Goal: Task Accomplishment & Management: Manage account settings

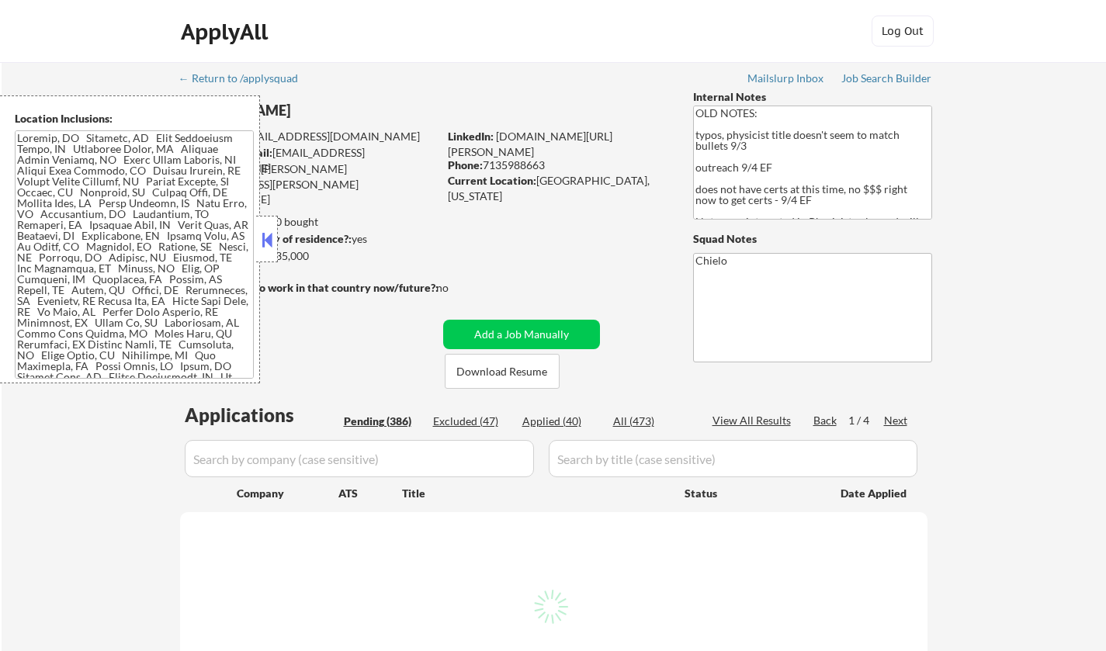
select select ""pending""
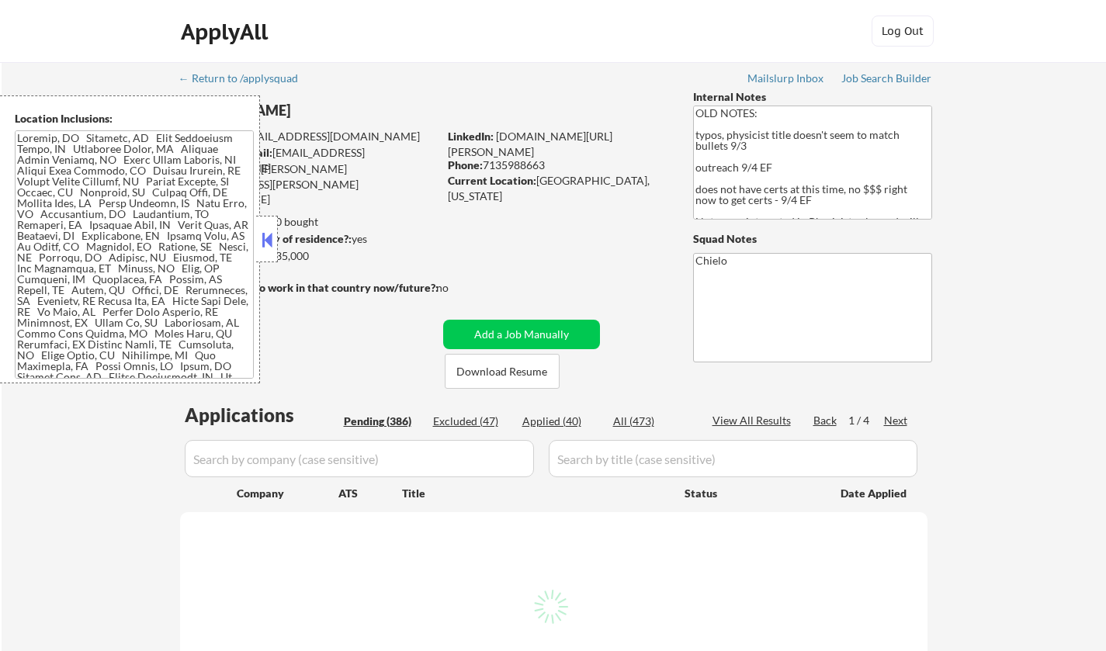
select select ""pending""
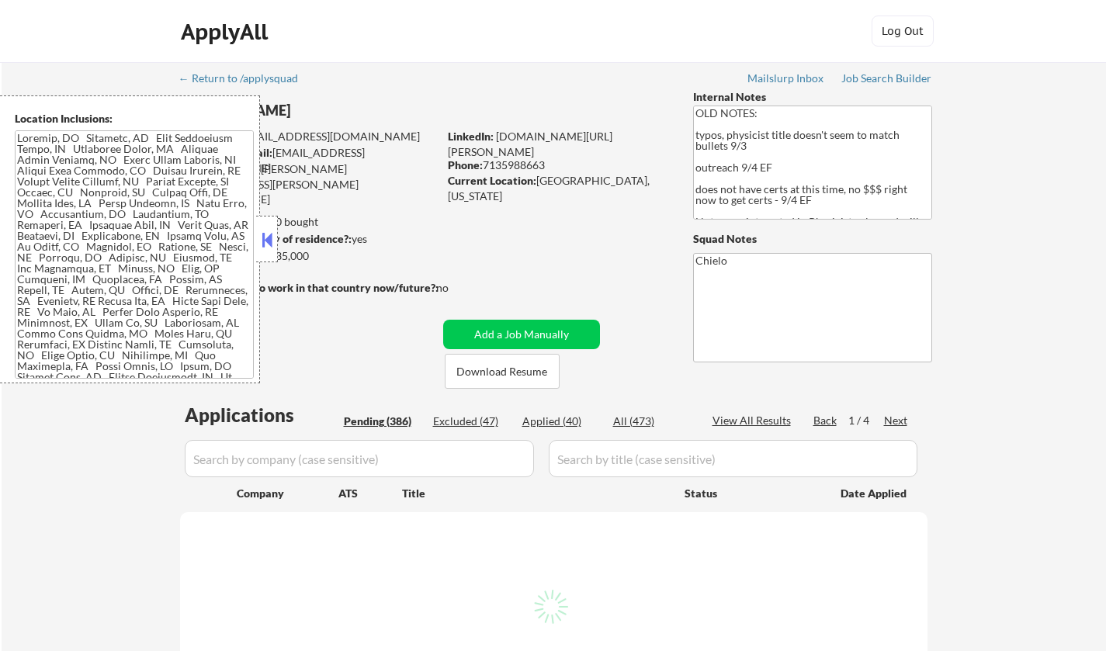
select select ""pending""
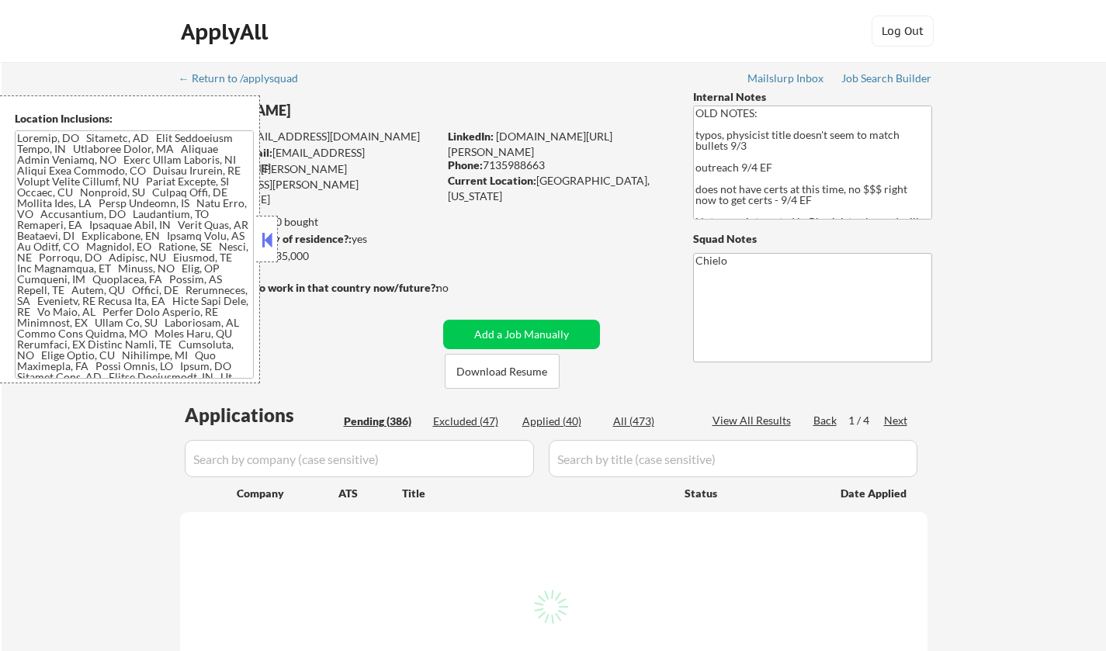
select select ""pending""
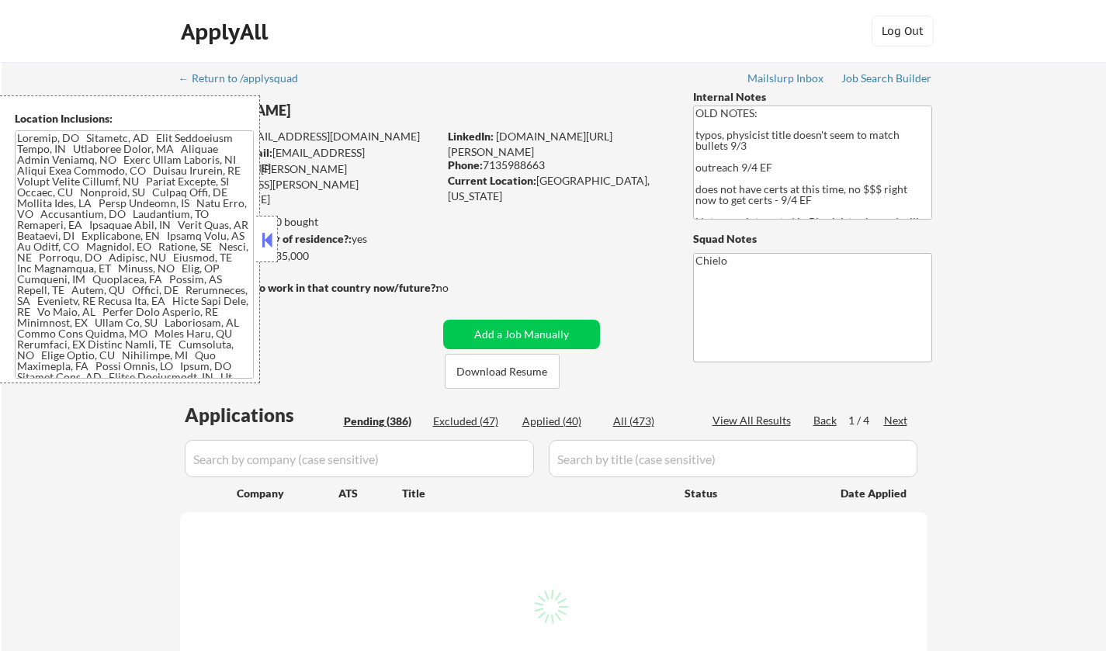
select select ""pending""
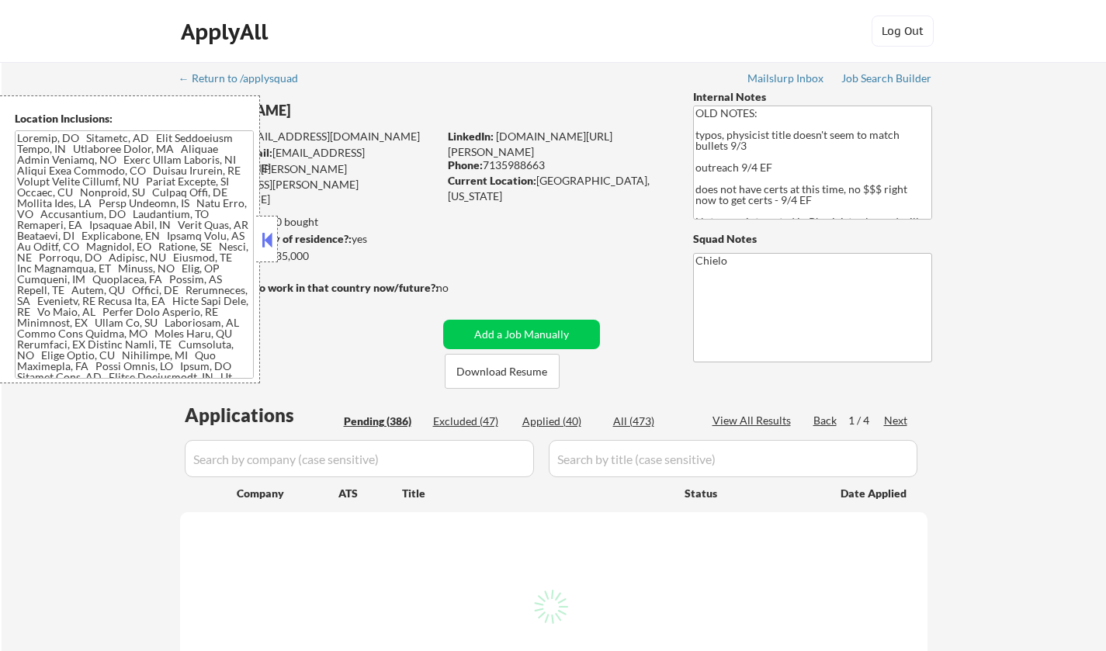
select select ""pending""
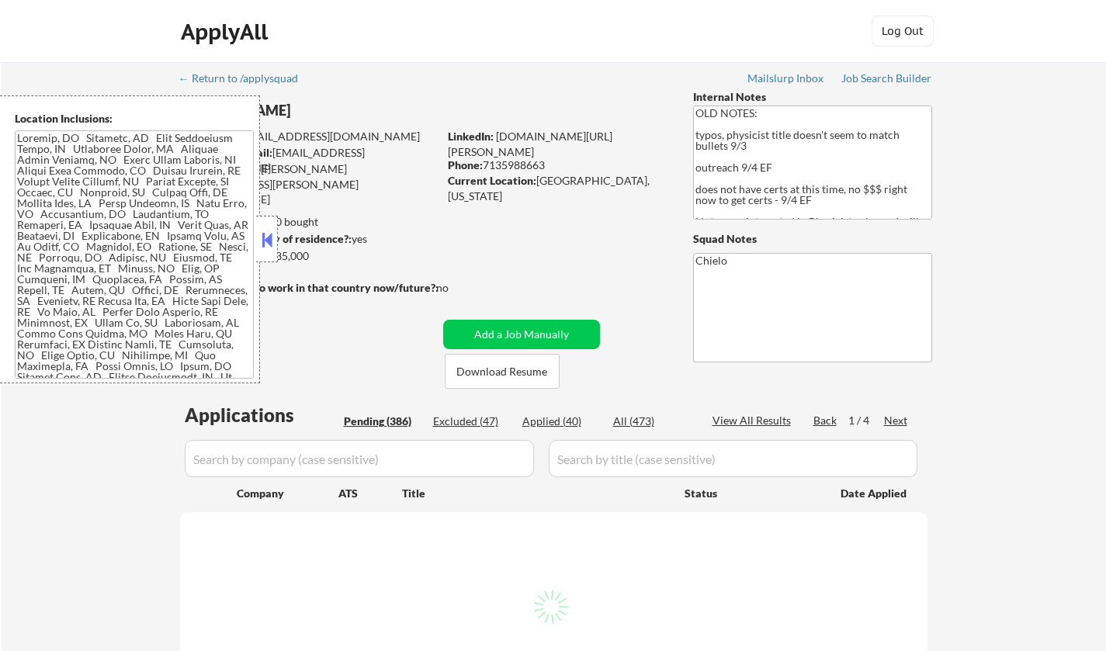
select select ""pending""
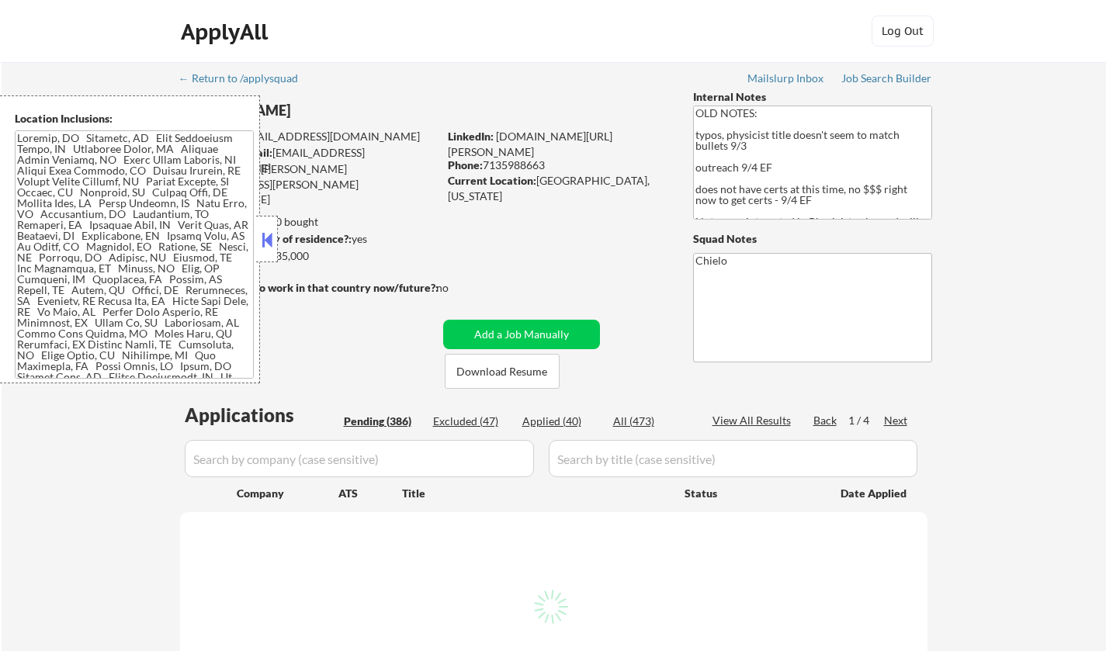
select select ""pending""
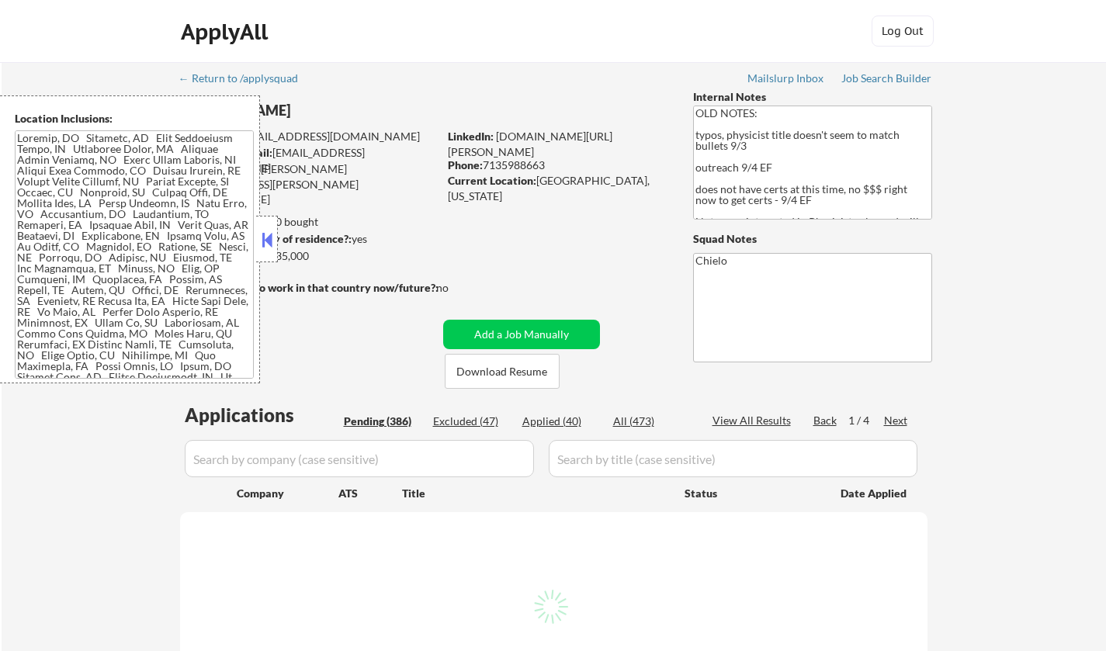
select select ""pending""
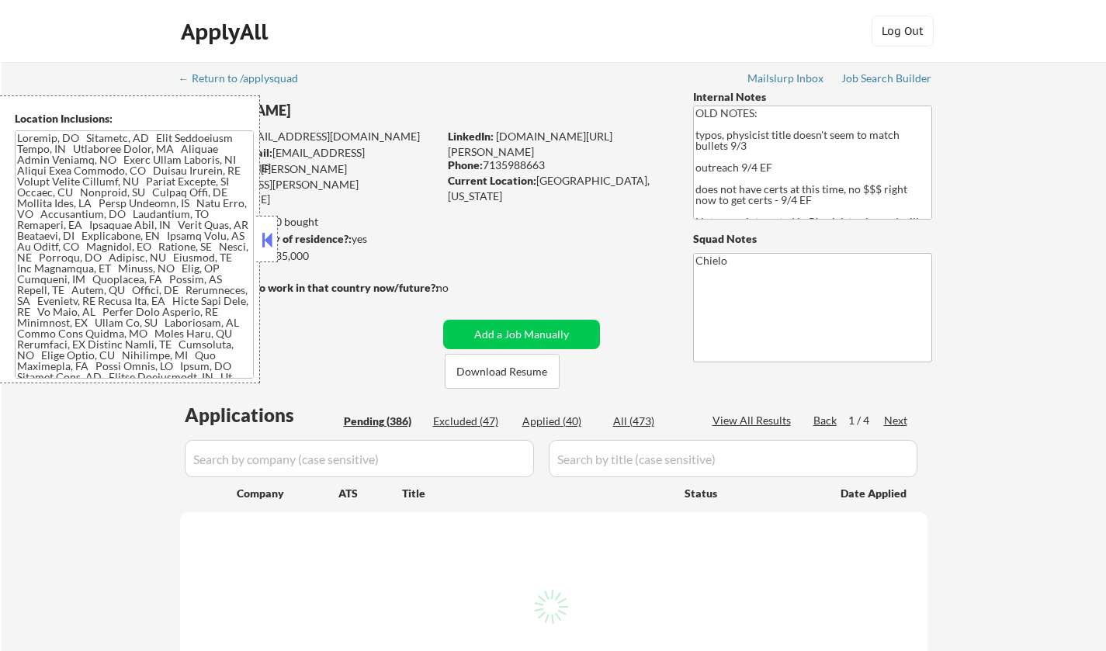
select select ""pending""
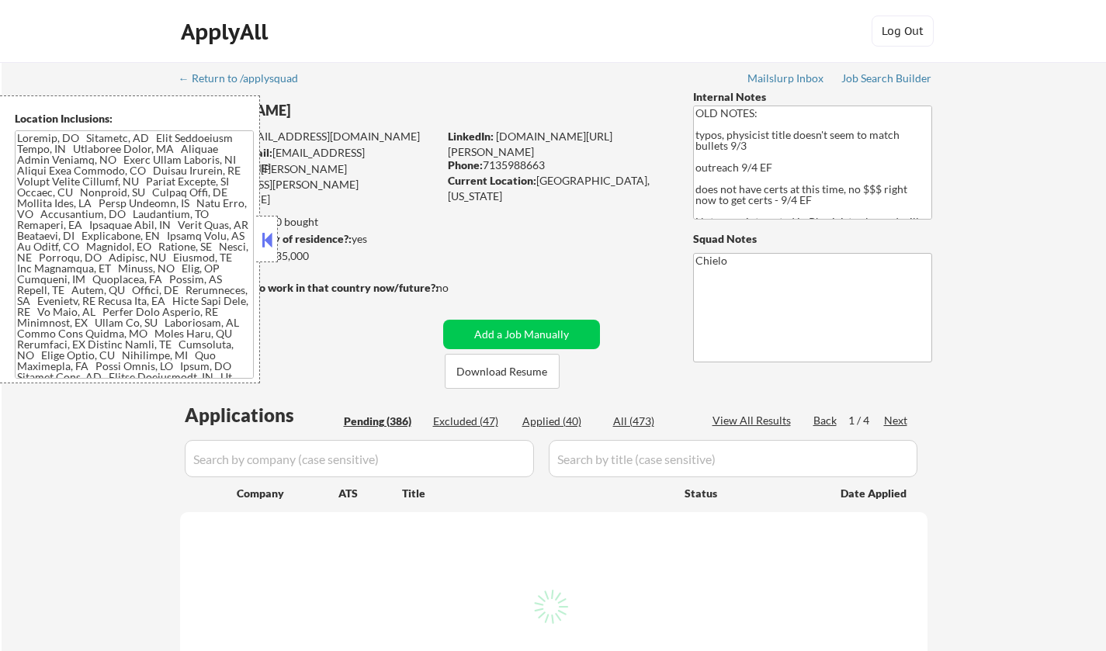
select select ""pending""
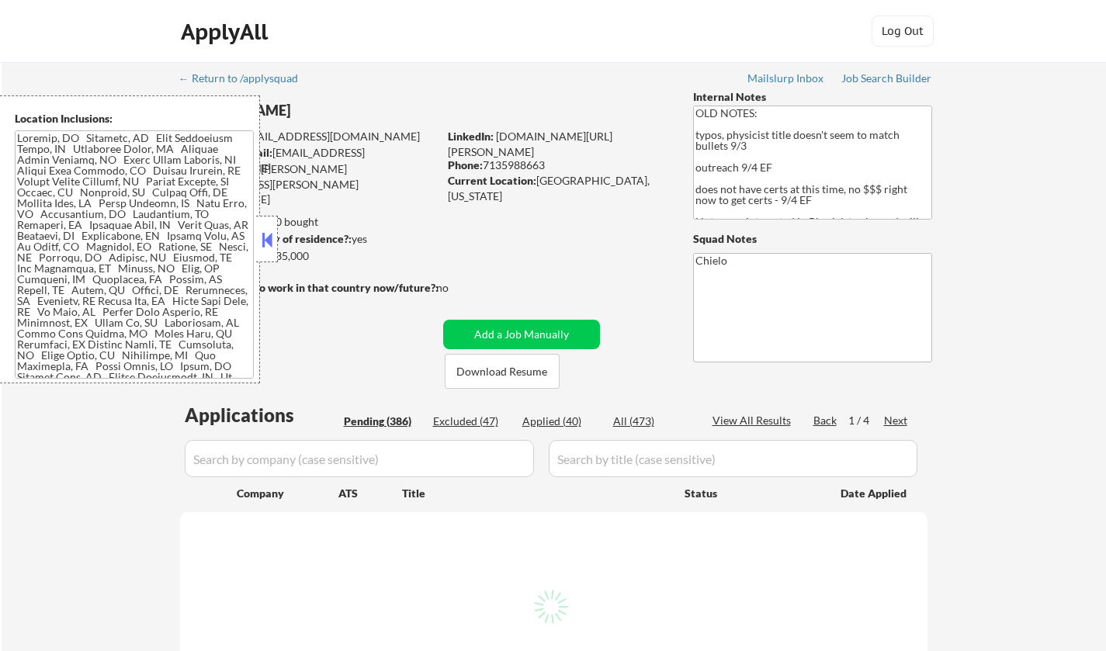
select select ""pending""
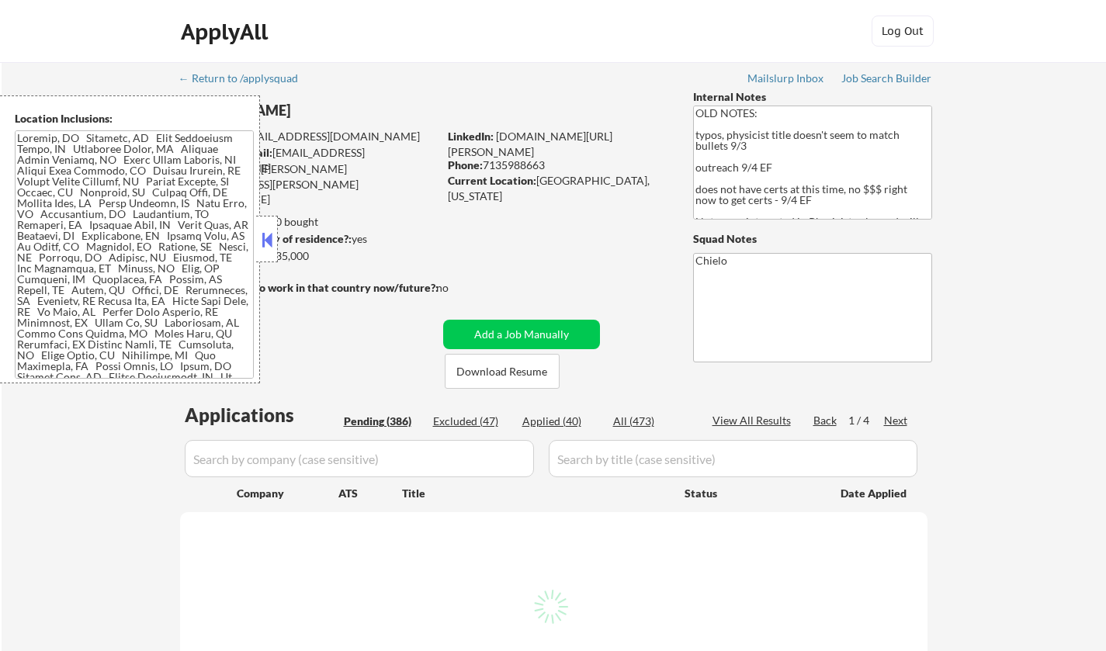
select select ""pending""
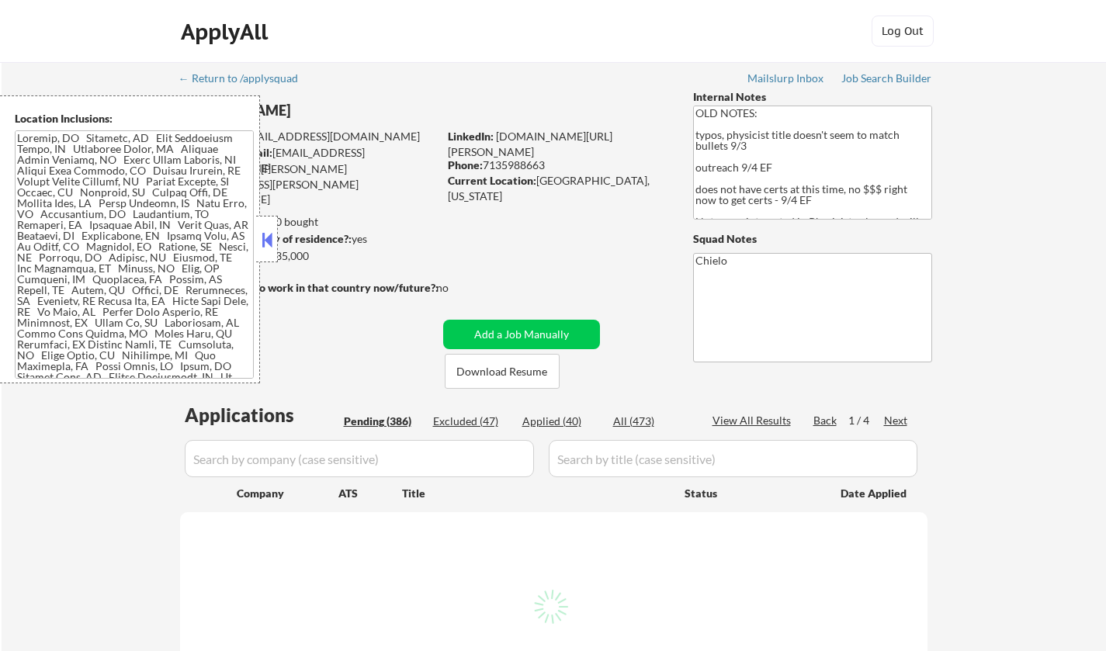
select select ""pending""
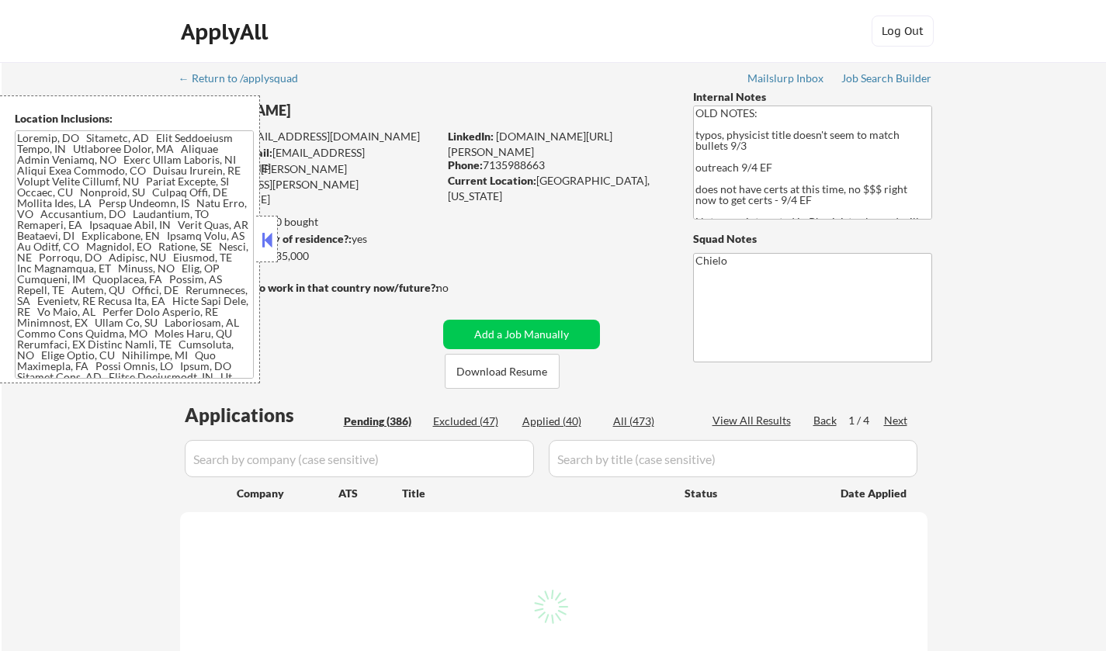
select select ""pending""
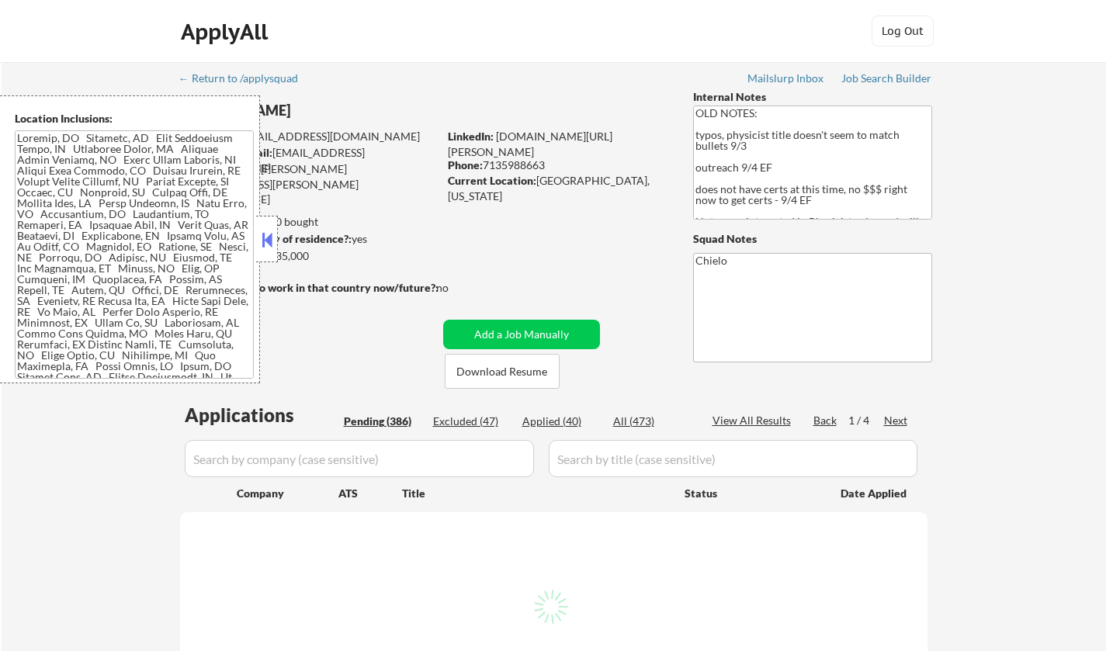
select select ""pending""
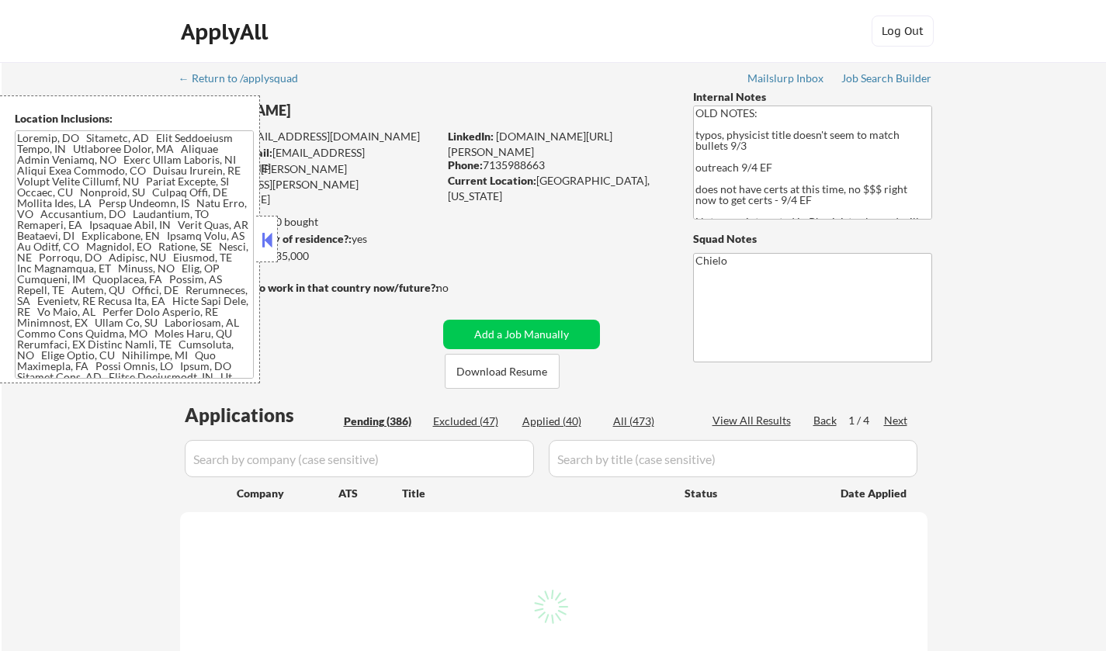
select select ""pending""
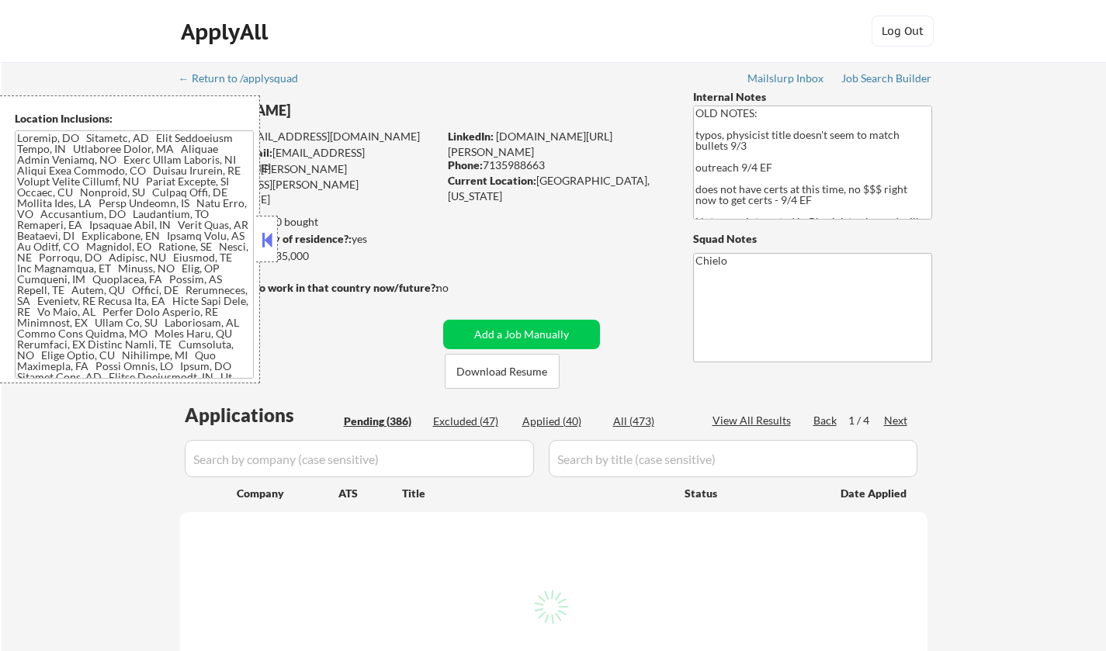
select select ""pending""
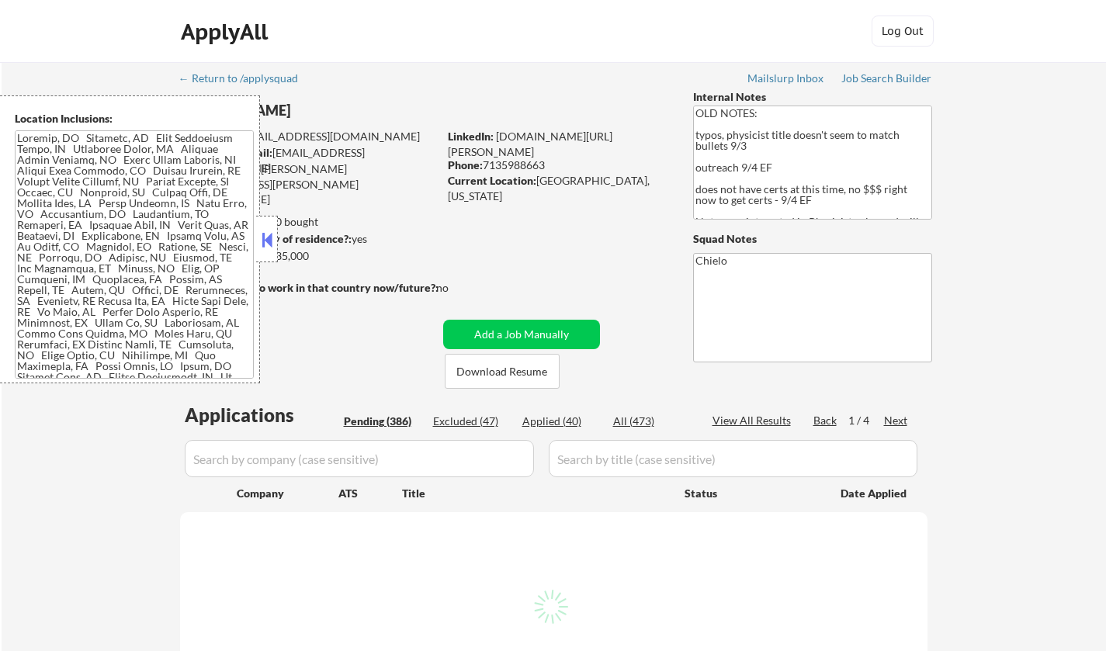
select select ""pending""
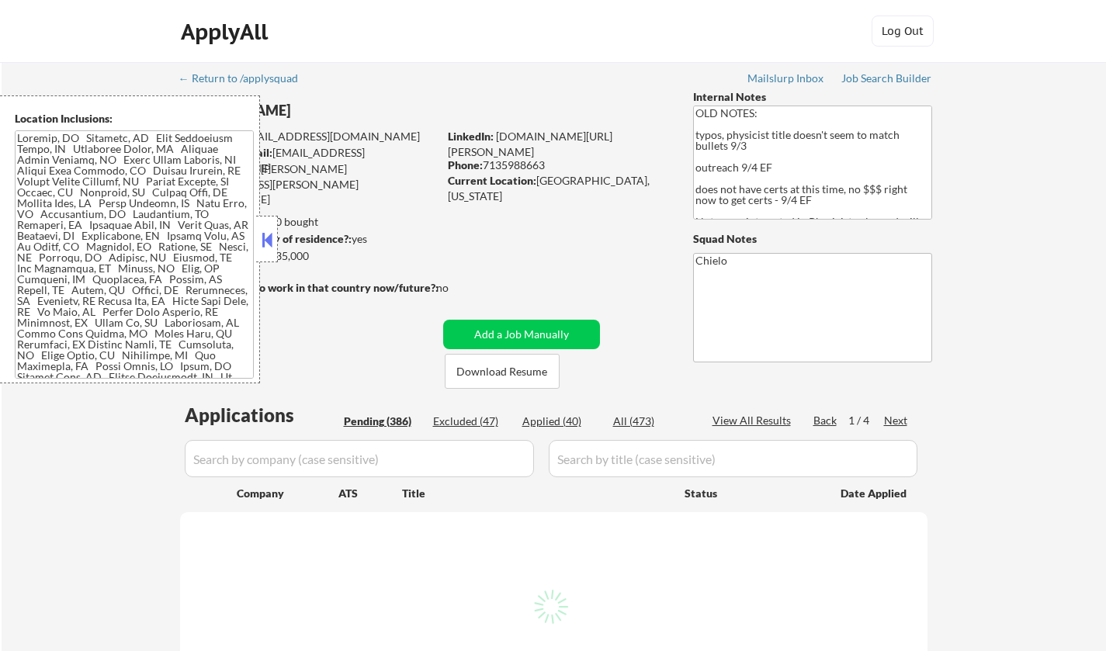
select select ""pending""
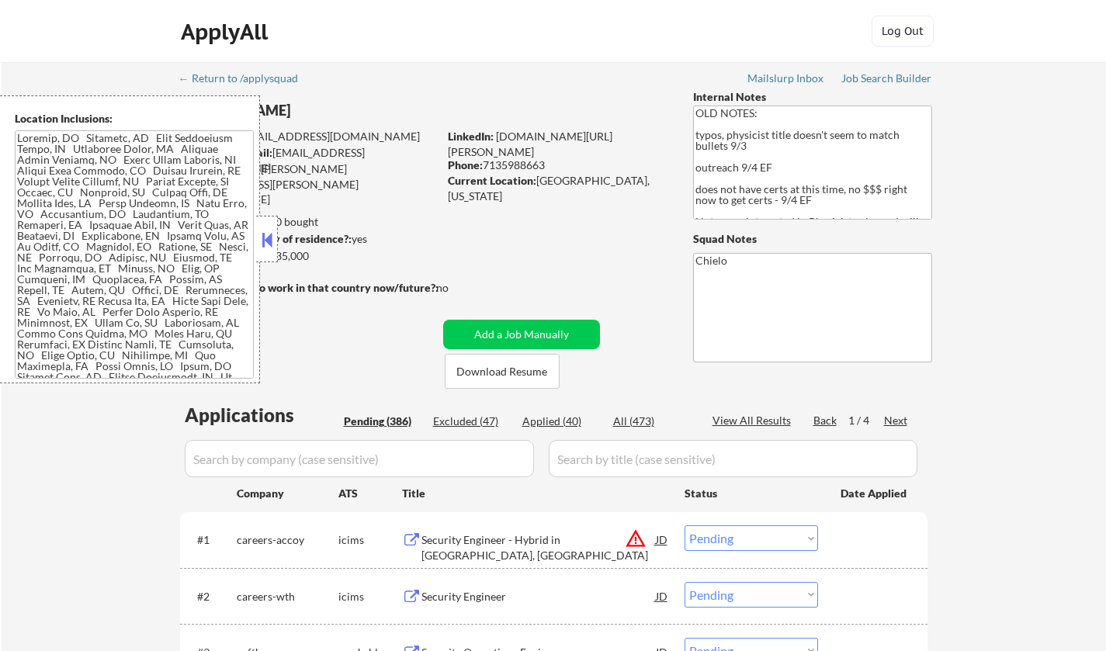
click at [259, 238] on button at bounding box center [267, 239] width 17 height 23
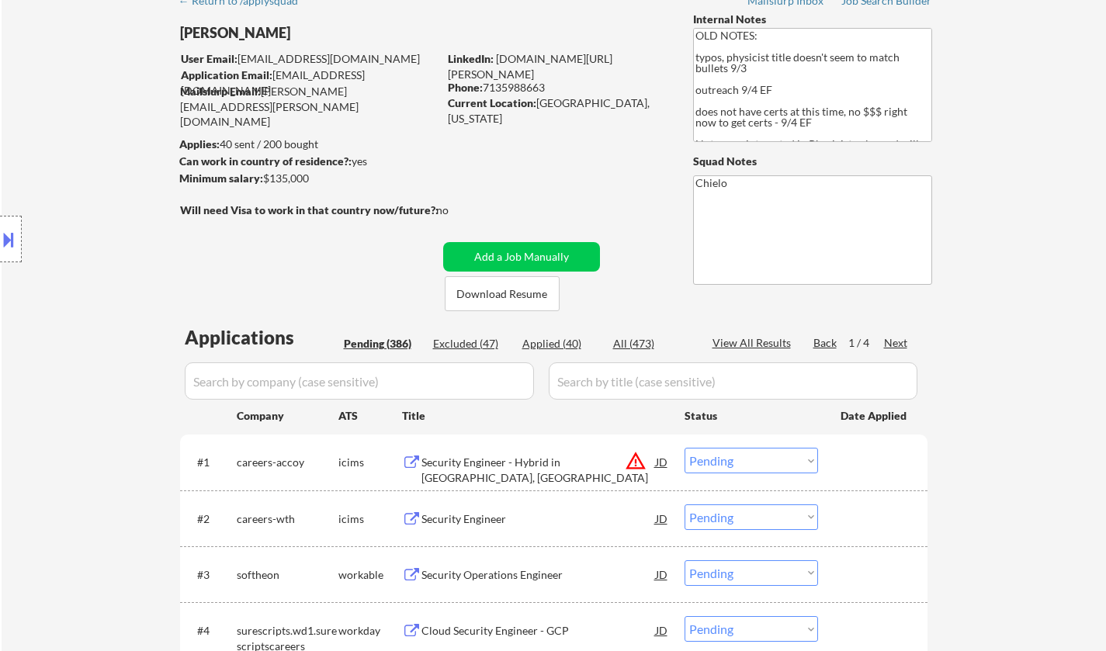
scroll to position [78, 0]
click at [898, 352] on div "Next" at bounding box center [896, 343] width 25 height 17
click at [496, 300] on button "Download Resume" at bounding box center [502, 293] width 115 height 35
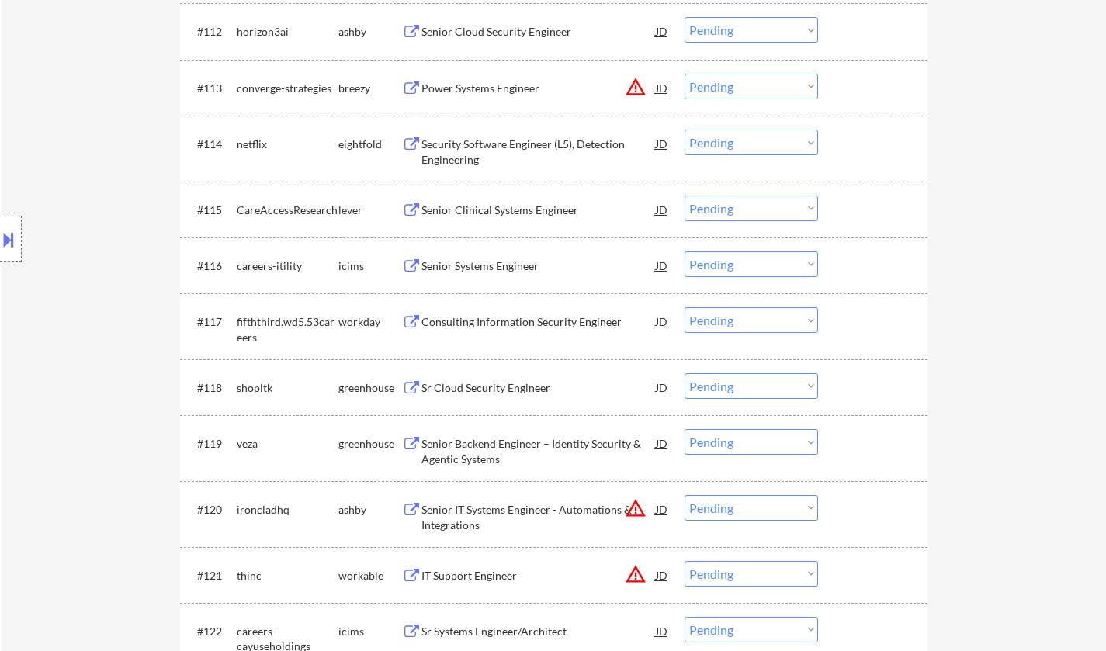
scroll to position [1398, 0]
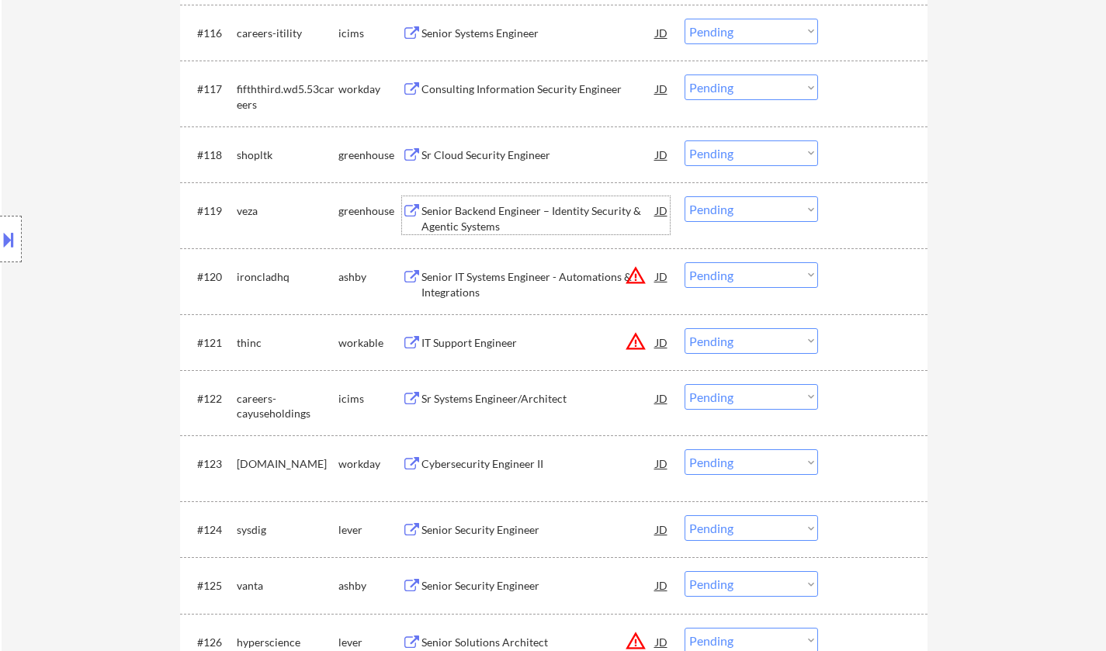
click at [504, 202] on div "Senior Backend Engineer – Identity Security & Agentic Systems" at bounding box center [539, 214] width 234 height 37
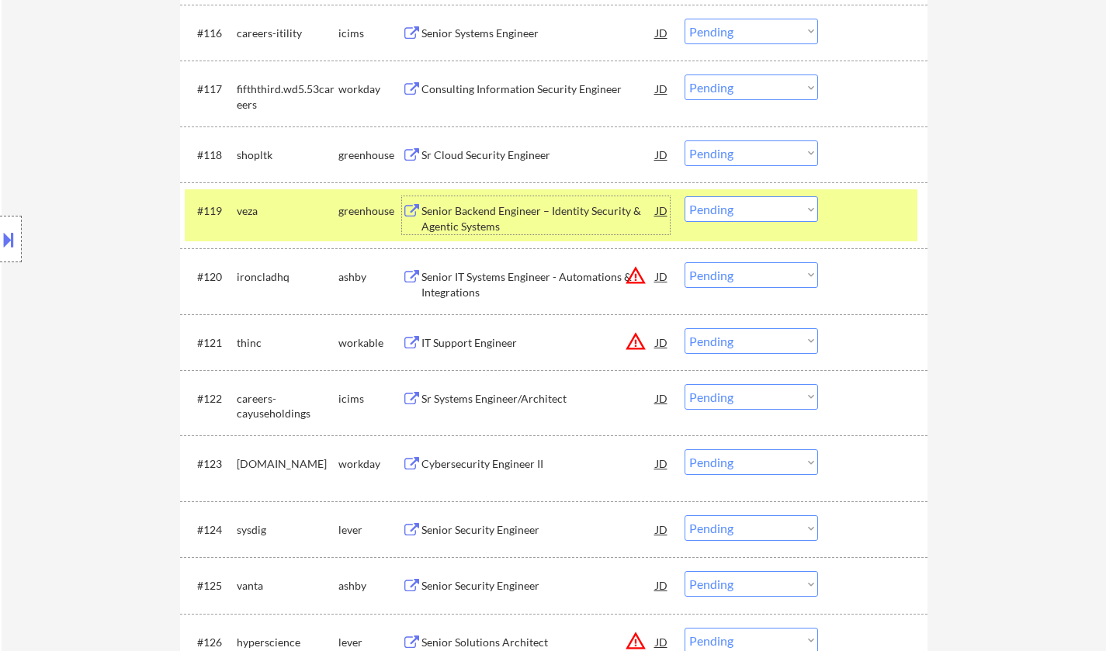
click at [748, 205] on select "Choose an option... Pending Applied Excluded (Questions) Excluded (Expired) Exc…" at bounding box center [752, 209] width 134 height 26
click at [685, 196] on select "Choose an option... Pending Applied Excluded (Questions) Excluded (Expired) Exc…" at bounding box center [752, 209] width 134 height 26
select select ""pending""
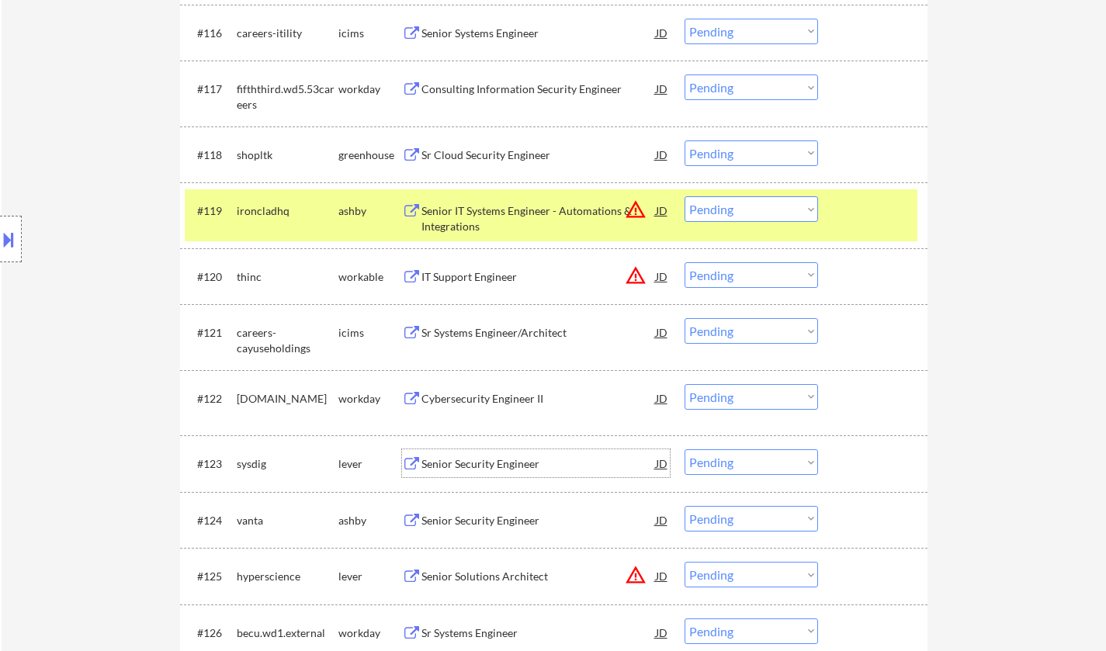
click at [469, 469] on div "Senior Security Engineer" at bounding box center [539, 465] width 234 height 16
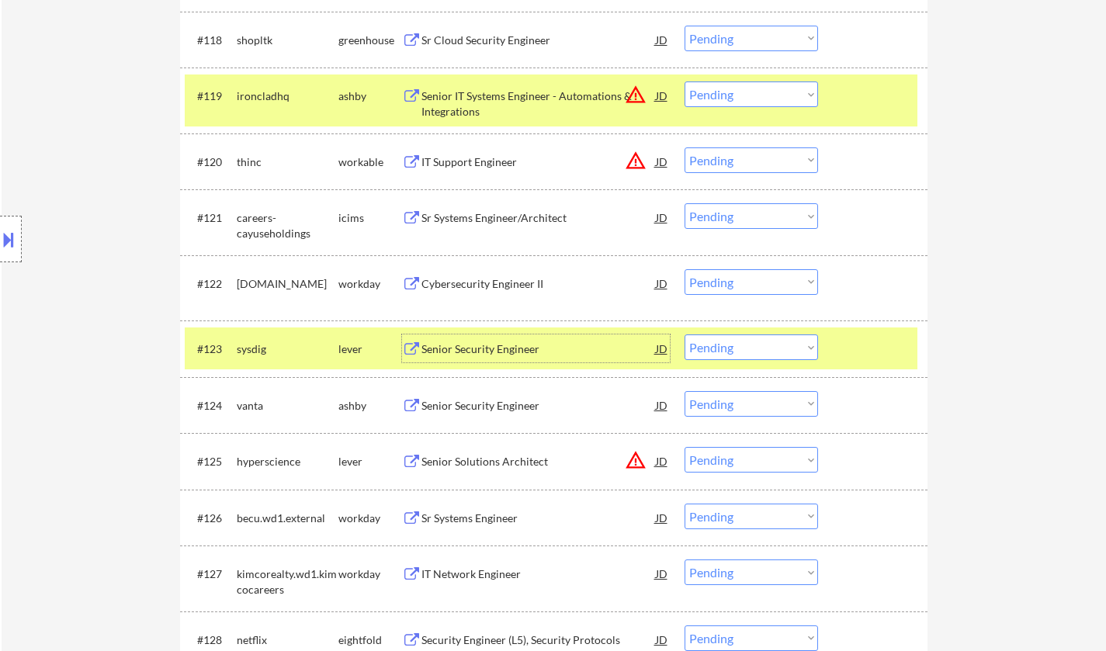
scroll to position [1553, 0]
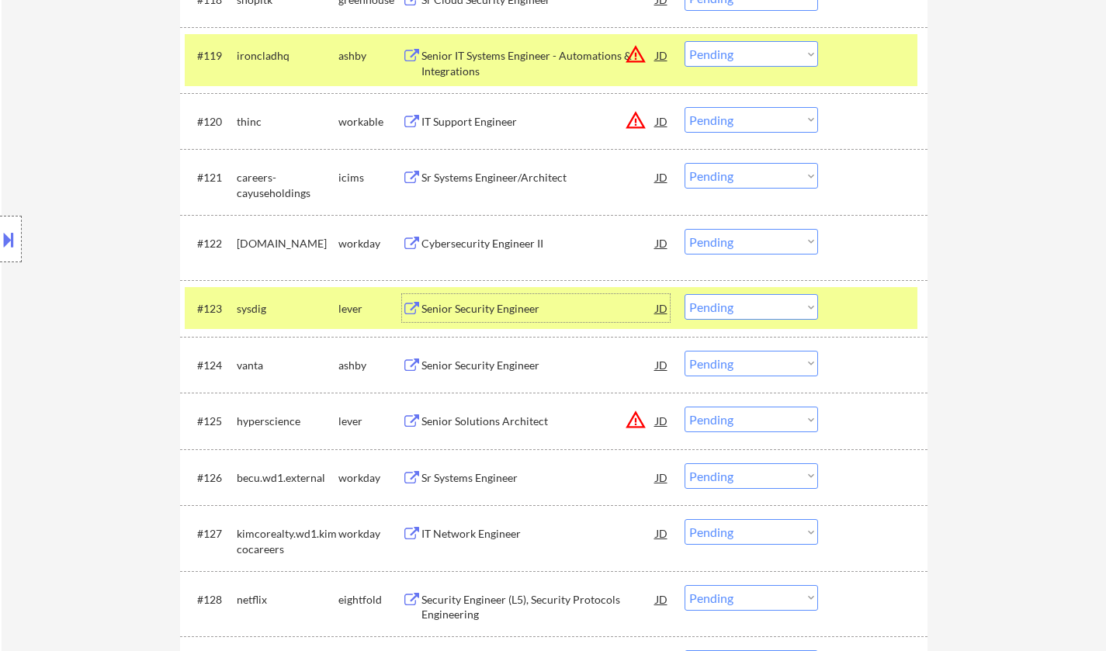
click at [746, 307] on select "Choose an option... Pending Applied Excluded (Questions) Excluded (Expired) Exc…" at bounding box center [752, 307] width 134 height 26
click at [685, 294] on select "Choose an option... Pending Applied Excluded (Questions) Excluded (Expired) Exc…" at bounding box center [752, 307] width 134 height 26
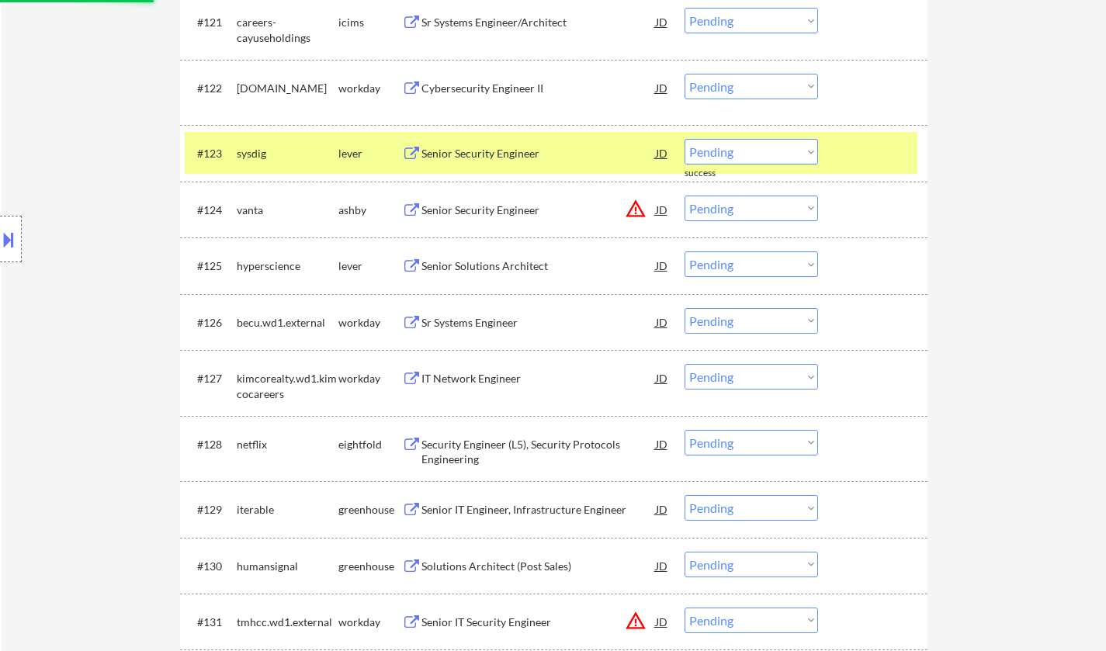
scroll to position [1630, 0]
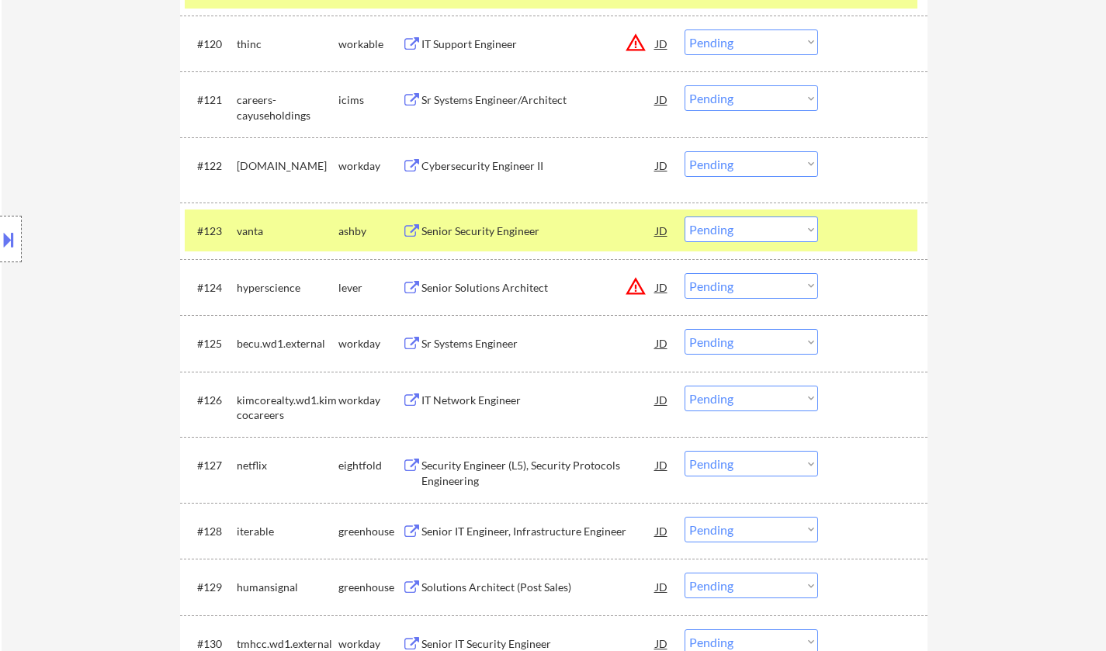
click at [485, 223] on div "Senior Security Engineer" at bounding box center [539, 231] width 234 height 28
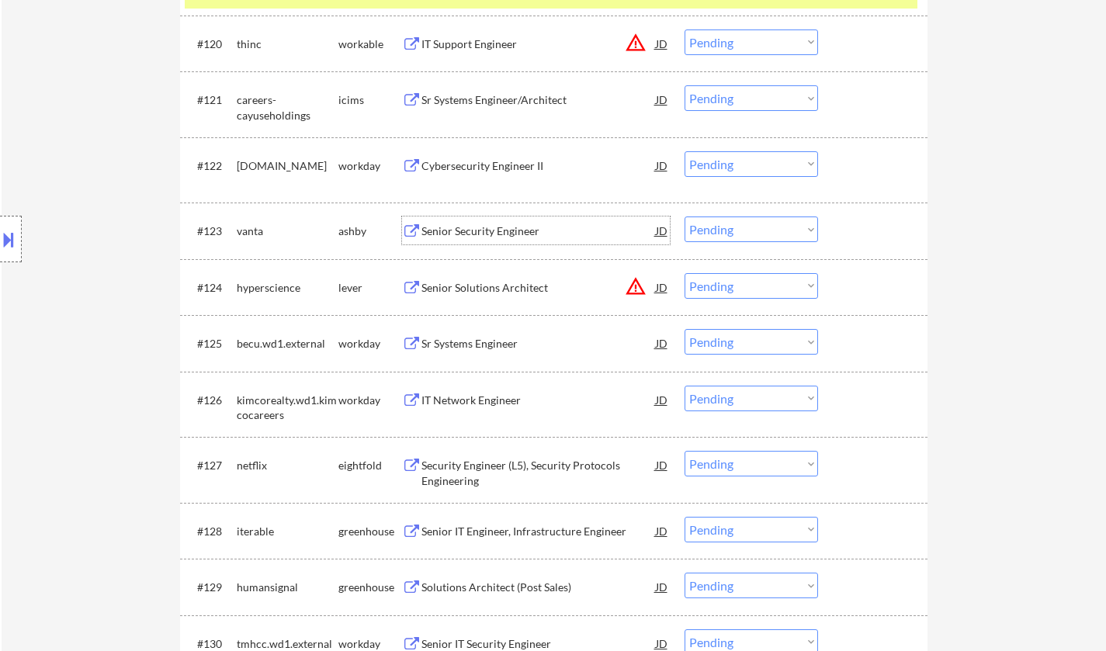
click at [736, 234] on select "Choose an option... Pending Applied Excluded (Questions) Excluded (Expired) Exc…" at bounding box center [752, 230] width 134 height 26
click at [685, 217] on select "Choose an option... Pending Applied Excluded (Questions) Excluded (Expired) Exc…" at bounding box center [752, 230] width 134 height 26
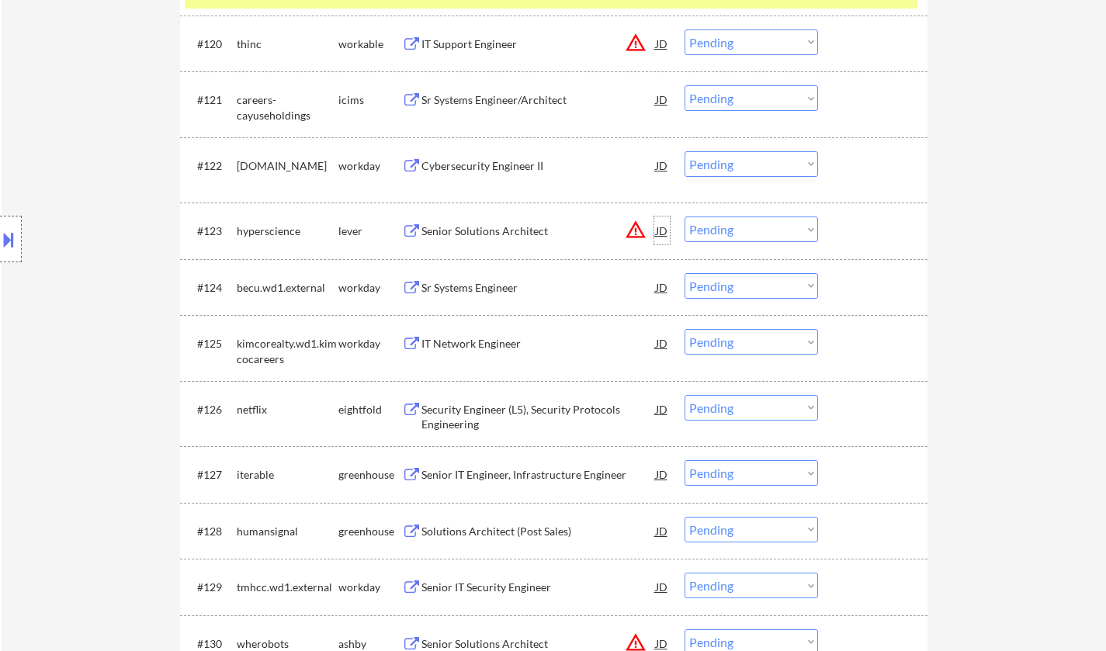
click at [659, 227] on div "JD" at bounding box center [662, 231] width 16 height 28
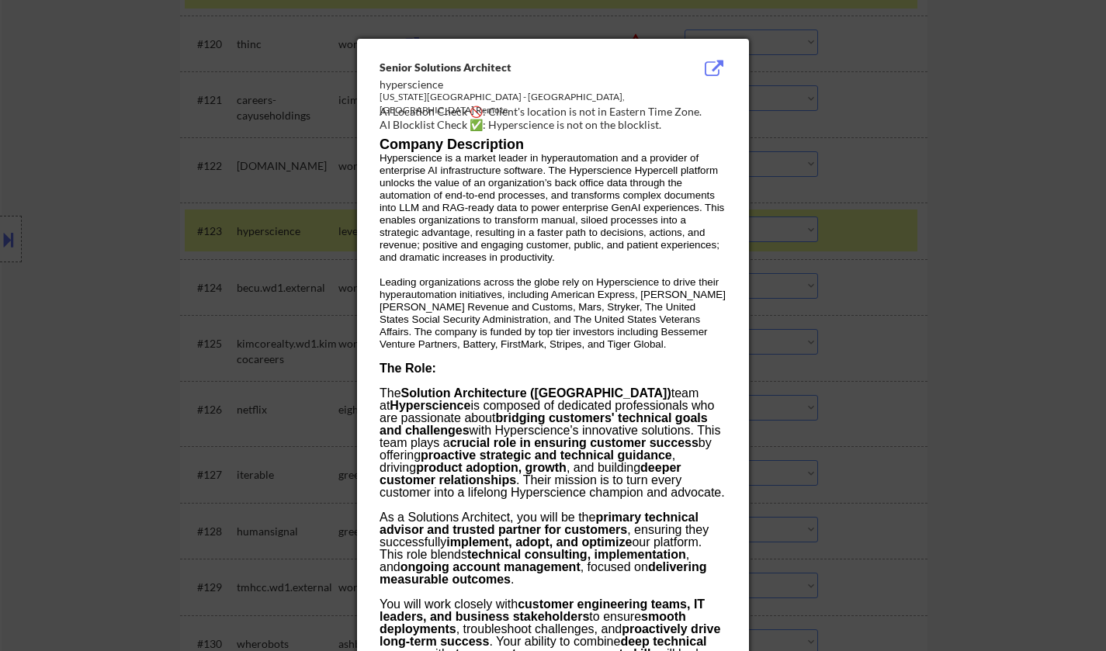
click at [938, 265] on div at bounding box center [553, 325] width 1106 height 651
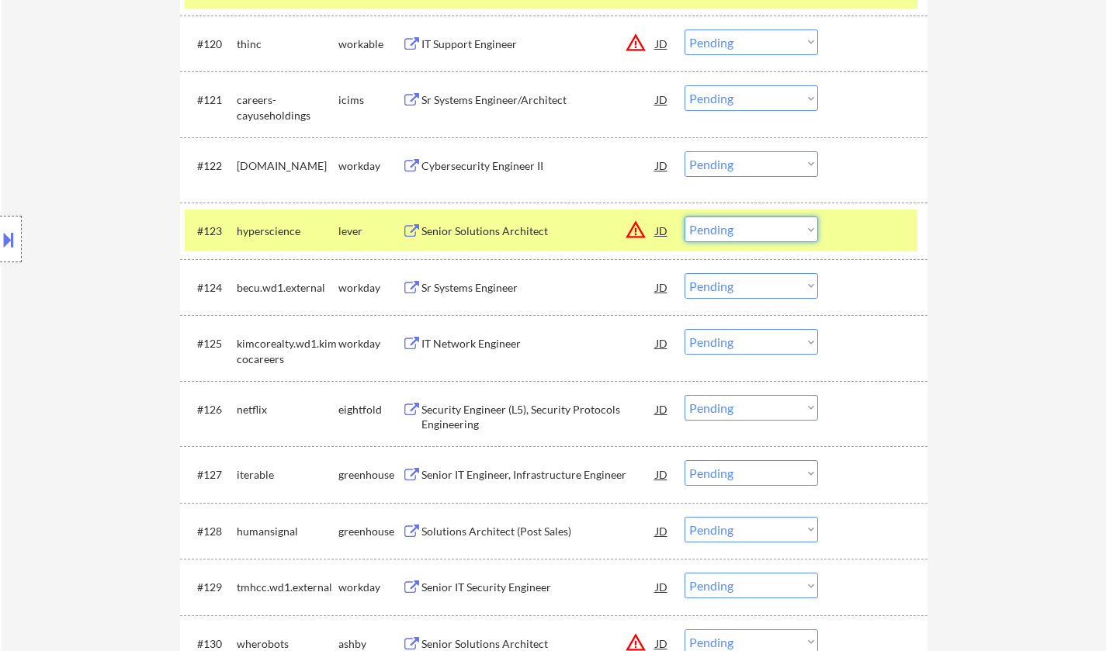
click at [794, 226] on select "Choose an option... Pending Applied Excluded (Questions) Excluded (Expired) Exc…" at bounding box center [752, 230] width 134 height 26
click at [685, 217] on select "Choose an option... Pending Applied Excluded (Questions) Excluded (Expired) Exc…" at bounding box center [752, 230] width 134 height 26
select select ""pending""
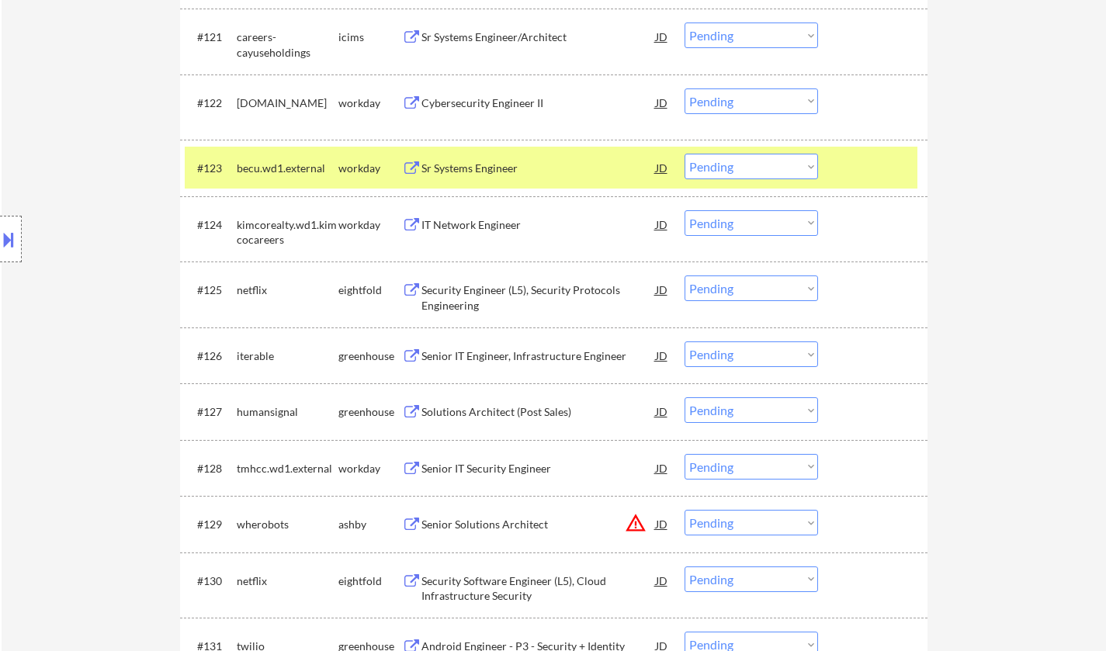
scroll to position [1708, 0]
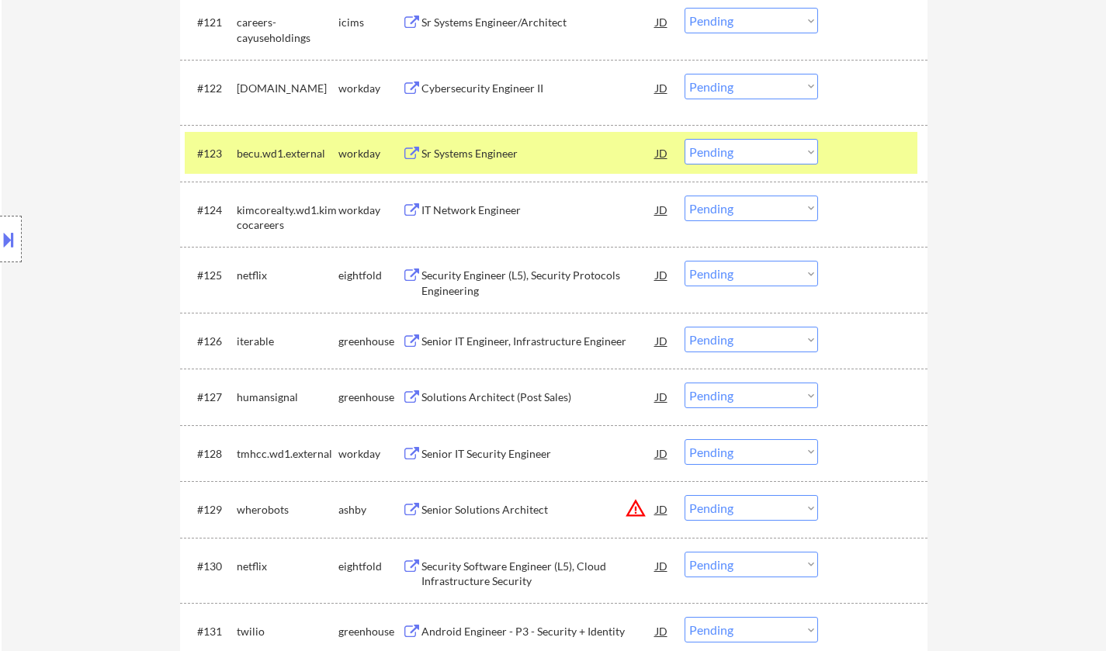
click at [499, 401] on div "Solutions Architect (Post Sales)" at bounding box center [539, 398] width 234 height 16
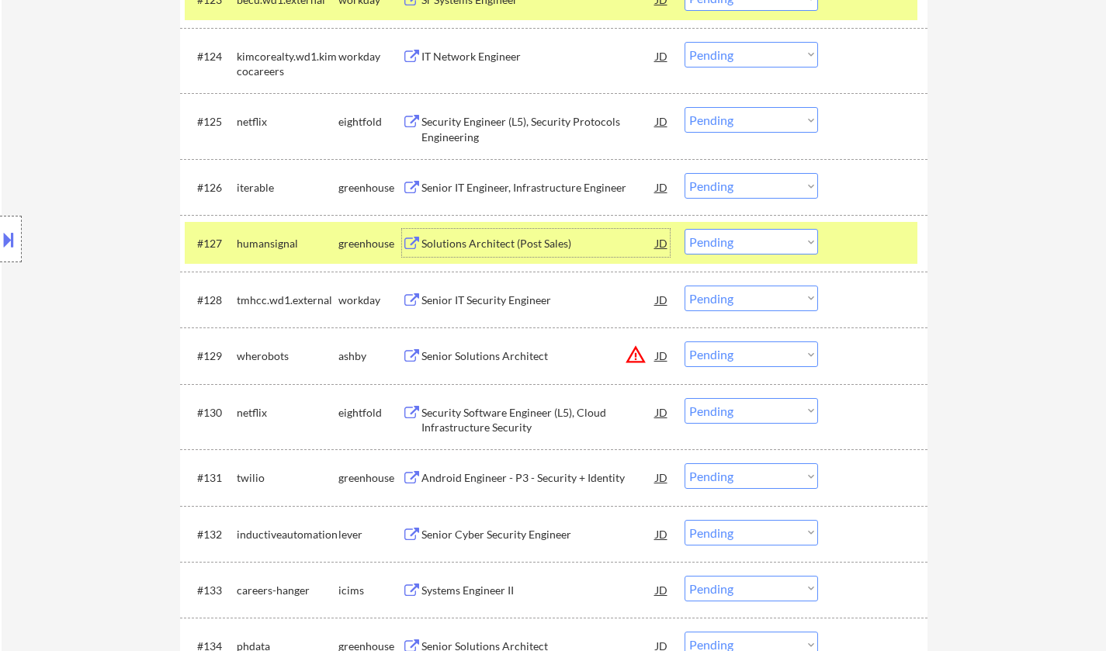
scroll to position [1863, 0]
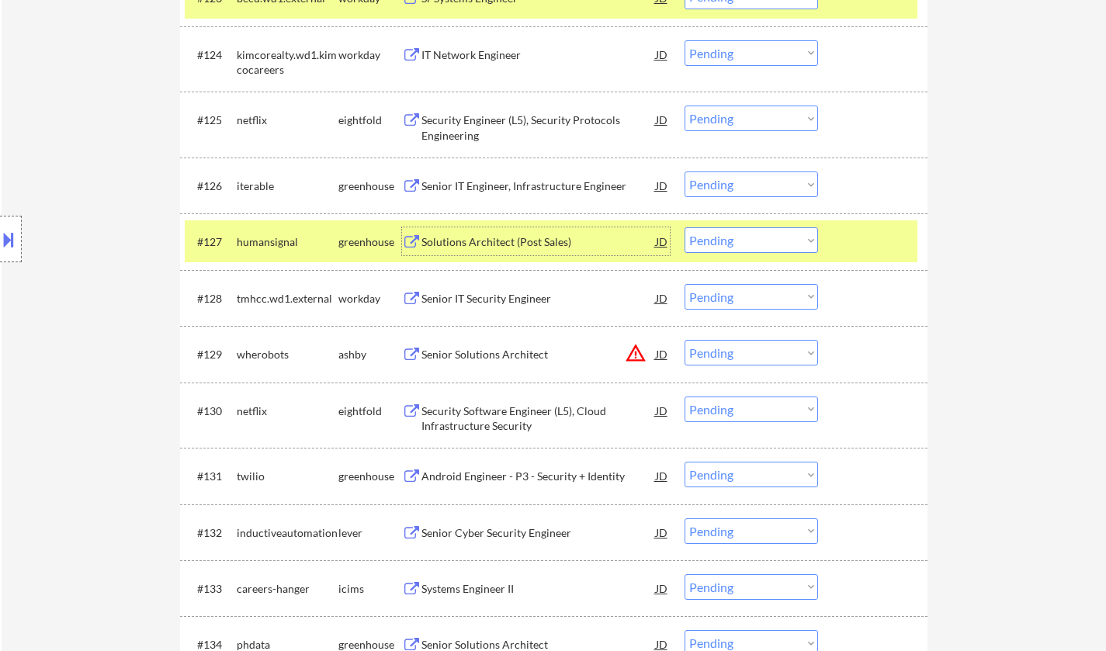
click at [776, 241] on select "Choose an option... Pending Applied Excluded (Questions) Excluded (Expired) Exc…" at bounding box center [752, 240] width 134 height 26
click at [685, 227] on select "Choose an option... Pending Applied Excluded (Questions) Excluded (Expired) Exc…" at bounding box center [752, 240] width 134 height 26
select select ""pending""
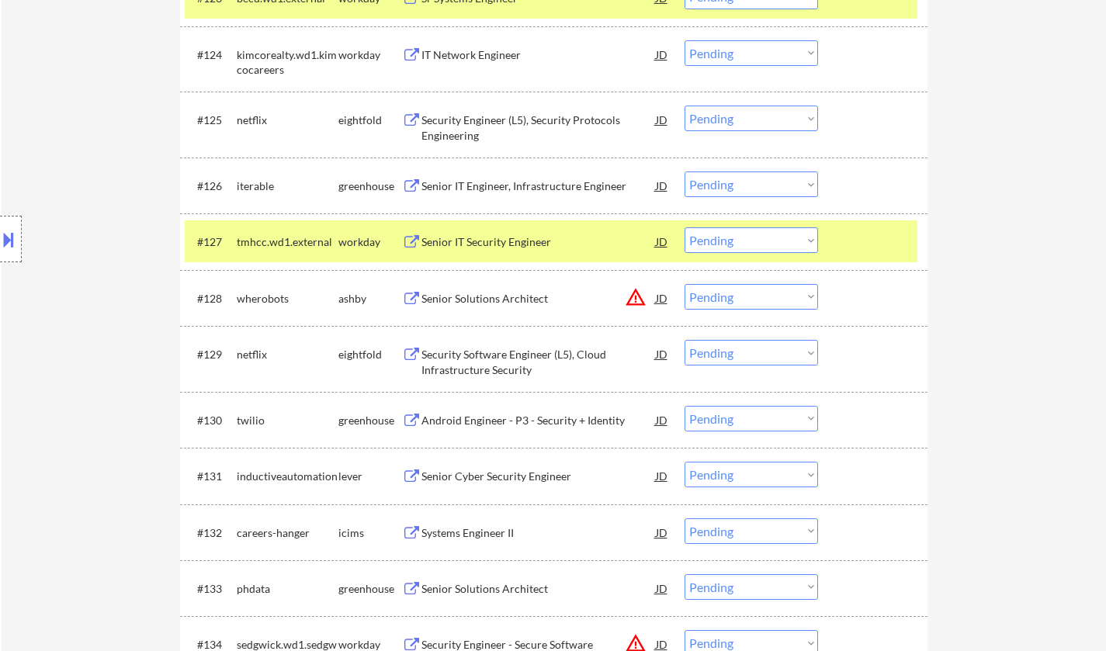
click at [665, 299] on div "JD" at bounding box center [662, 298] width 16 height 28
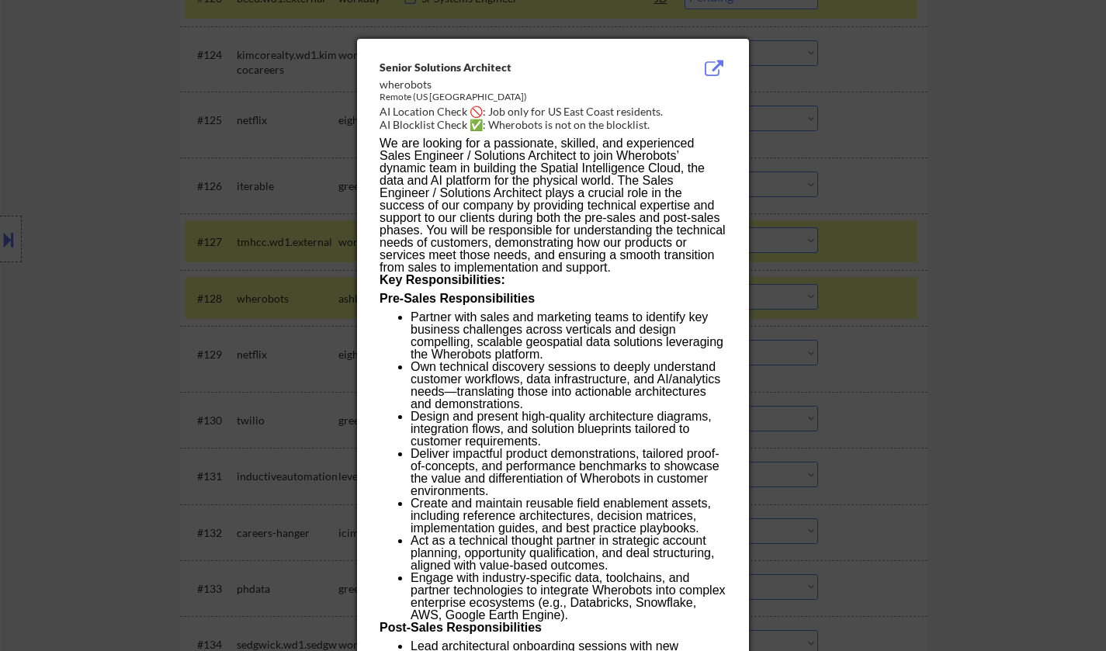
click at [1039, 413] on div at bounding box center [553, 325] width 1106 height 651
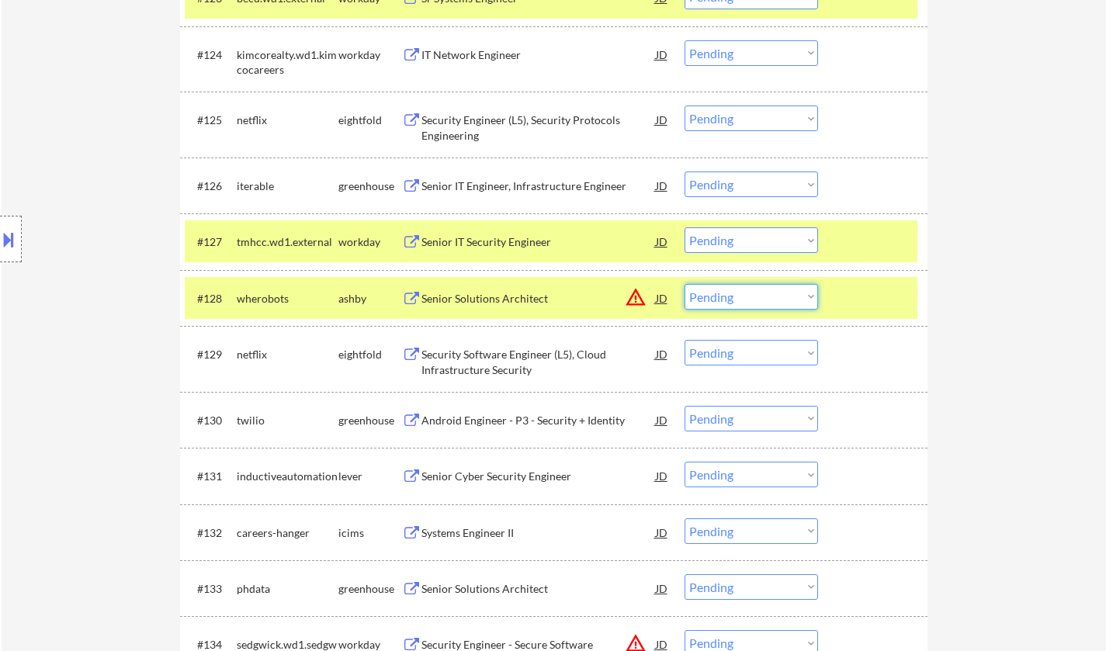
drag, startPoint x: 792, startPoint y: 301, endPoint x: 794, endPoint y: 309, distance: 8.1
click at [792, 301] on select "Choose an option... Pending Applied Excluded (Questions) Excluded (Expired) Exc…" at bounding box center [752, 297] width 134 height 26
click at [685, 284] on select "Choose an option... Pending Applied Excluded (Questions) Excluded (Expired) Exc…" at bounding box center [752, 297] width 134 height 26
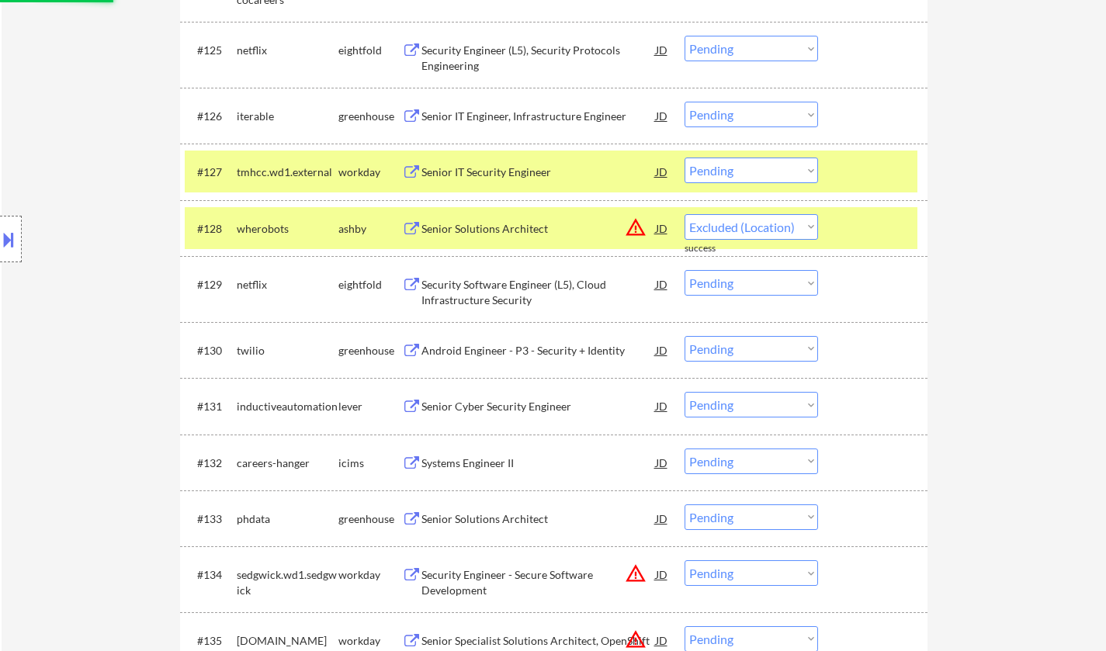
scroll to position [1941, 0]
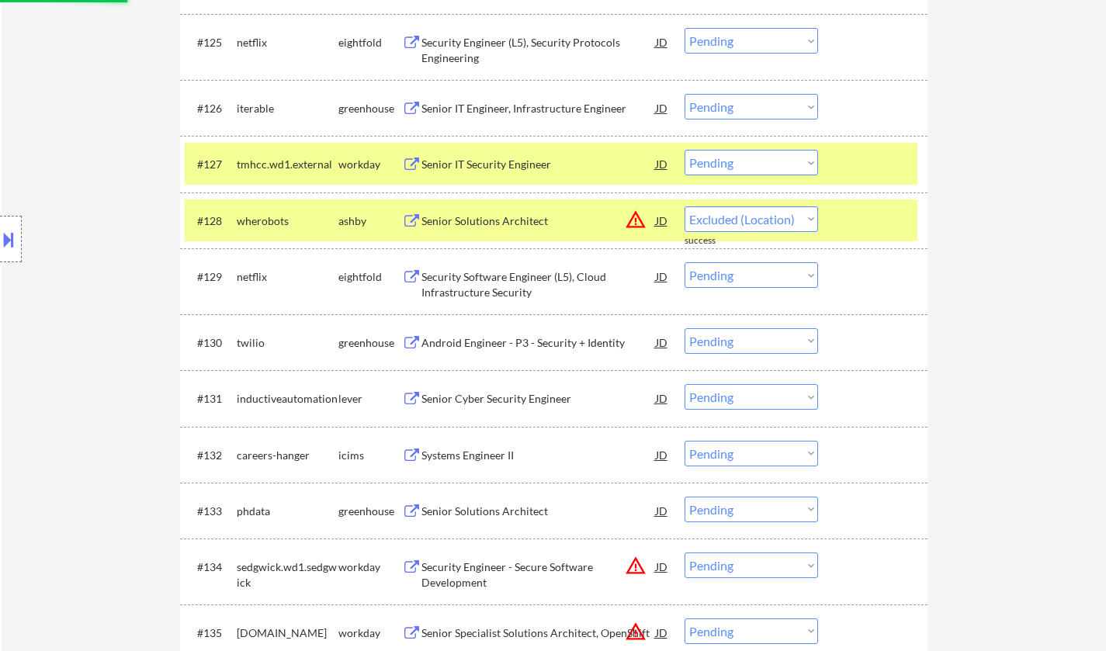
select select ""pending""
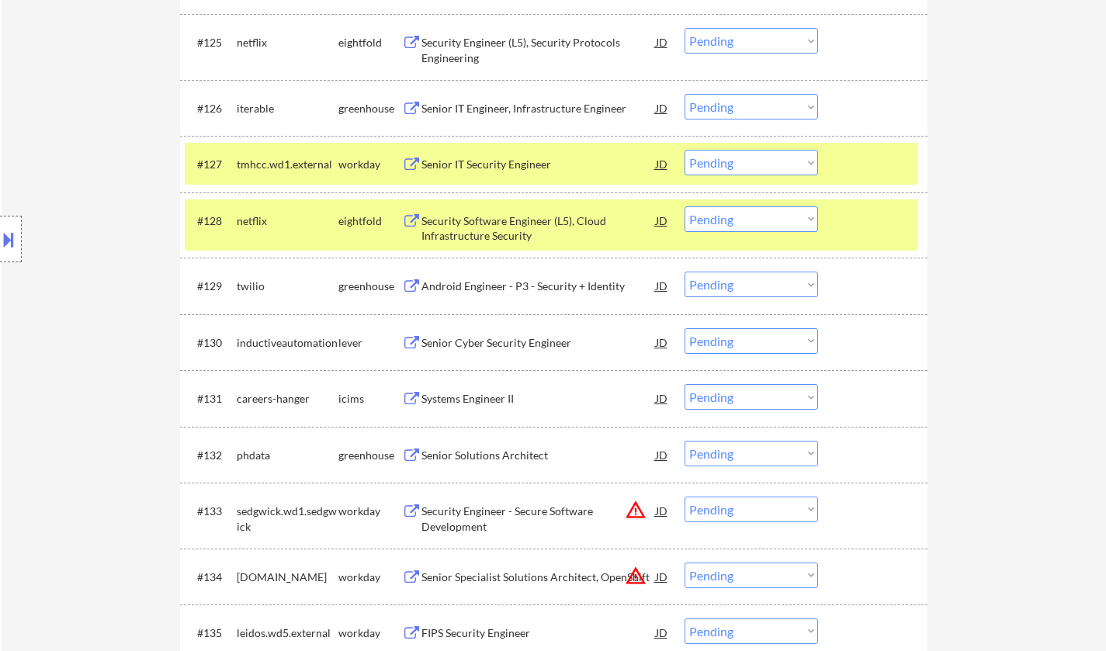
click at [497, 290] on div "Android Engineer - P3 - Security + Identity" at bounding box center [539, 287] width 234 height 16
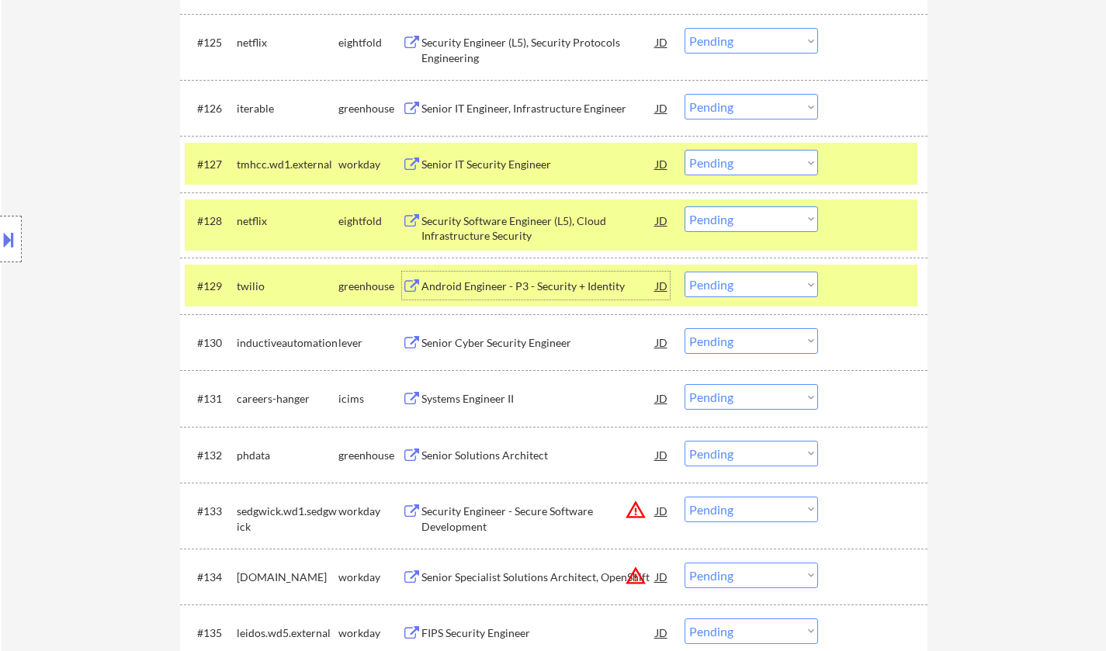
click at [762, 289] on select "Choose an option... Pending Applied Excluded (Questions) Excluded (Expired) Exc…" at bounding box center [752, 285] width 134 height 26
click at [685, 272] on select "Choose an option... Pending Applied Excluded (Questions) Excluded (Expired) Exc…" at bounding box center [752, 285] width 134 height 26
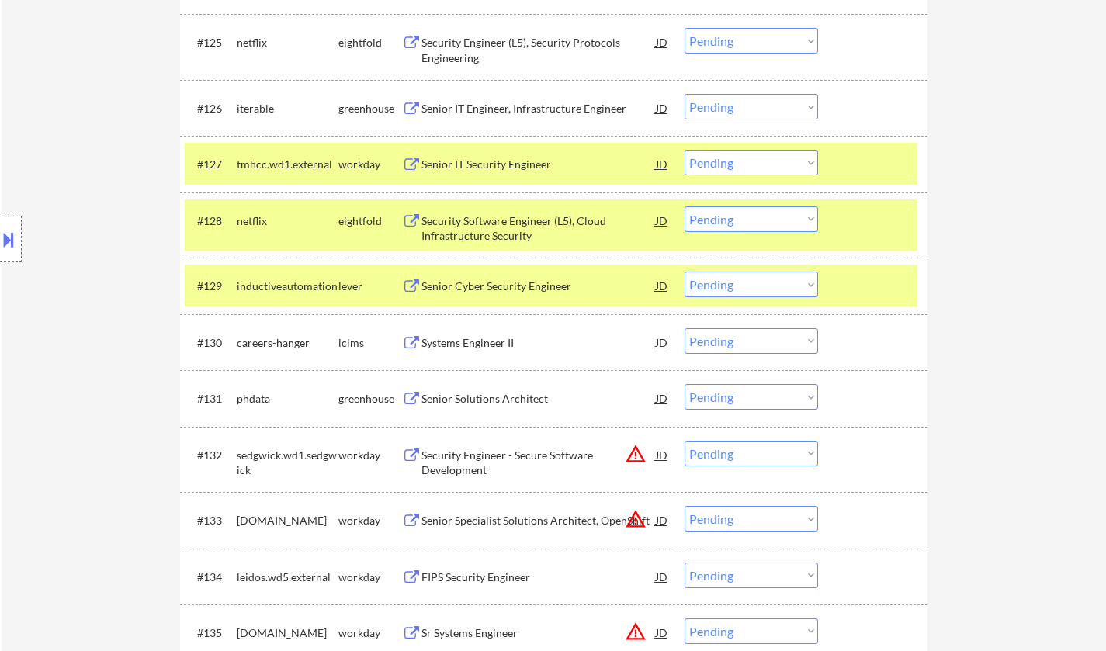
click at [498, 280] on div "Senior Cyber Security Engineer" at bounding box center [539, 287] width 234 height 16
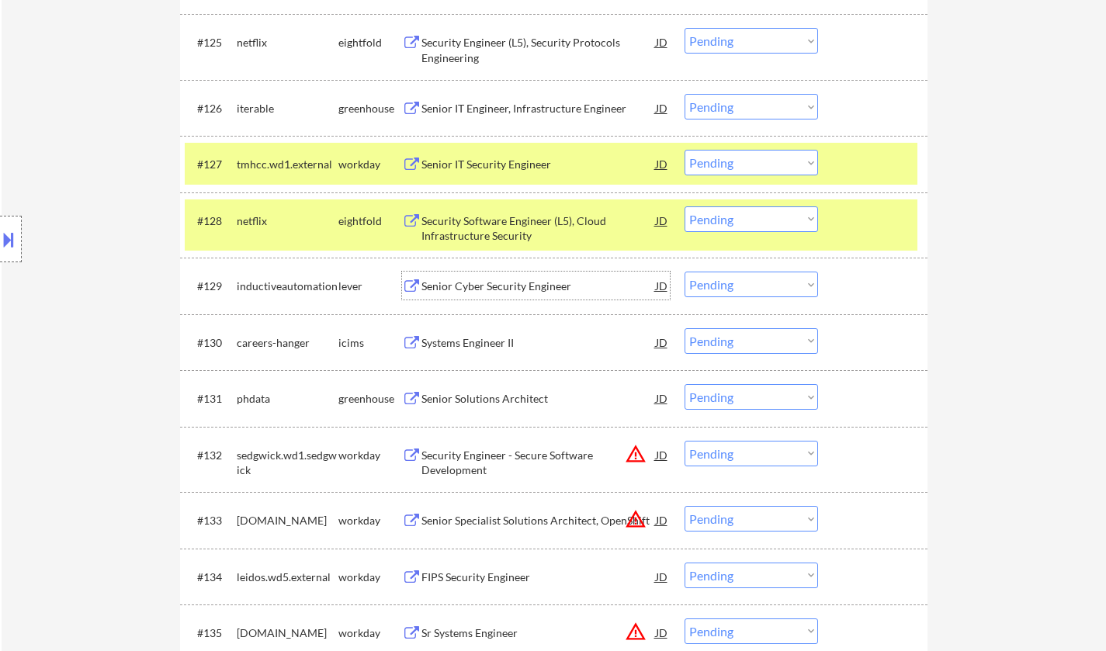
click at [762, 281] on select "Choose an option... Pending Applied Excluded (Questions) Excluded (Expired) Exc…" at bounding box center [752, 285] width 134 height 26
click at [685, 272] on select "Choose an option... Pending Applied Excluded (Questions) Excluded (Expired) Exc…" at bounding box center [752, 285] width 134 height 26
select select ""pending""
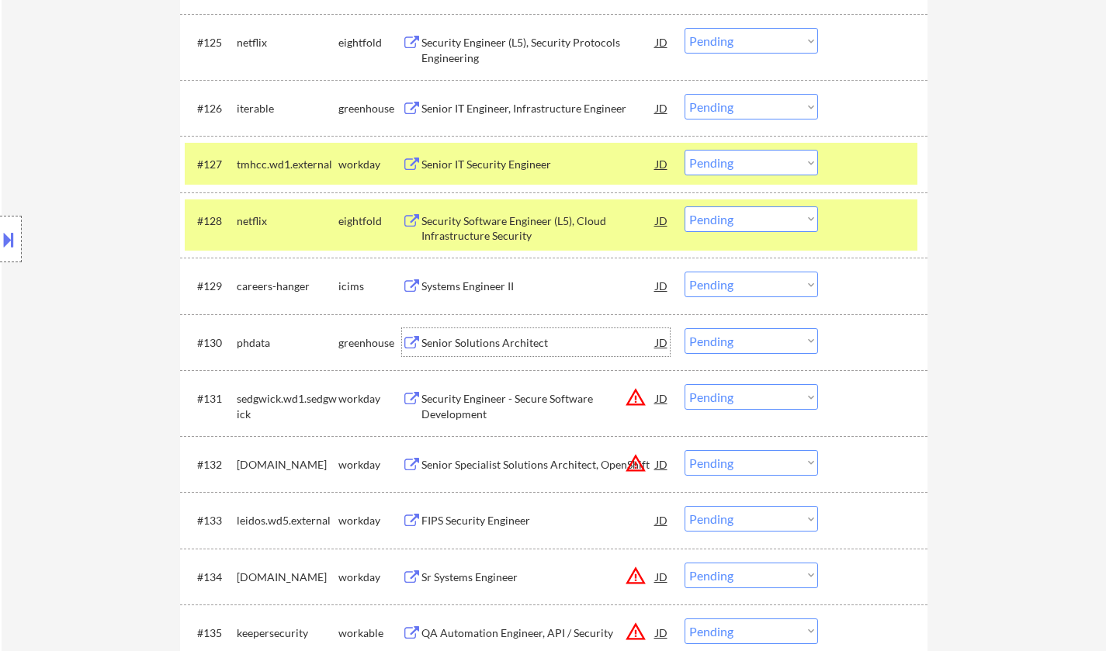
click at [481, 336] on div "Senior Solutions Architect" at bounding box center [539, 343] width 234 height 16
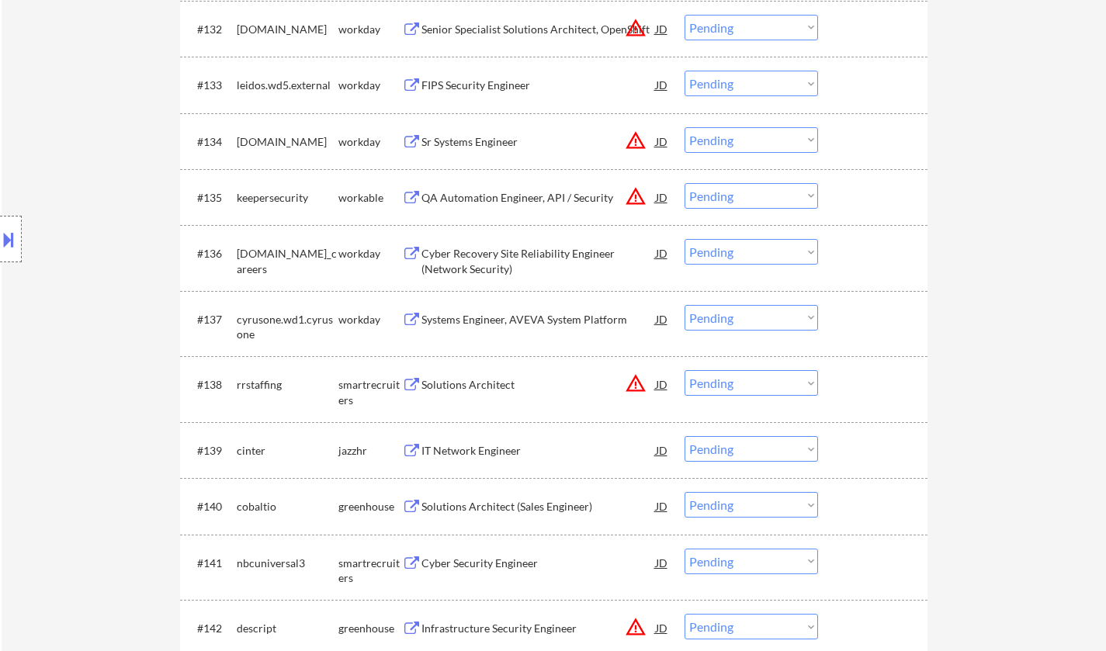
scroll to position [2484, 0]
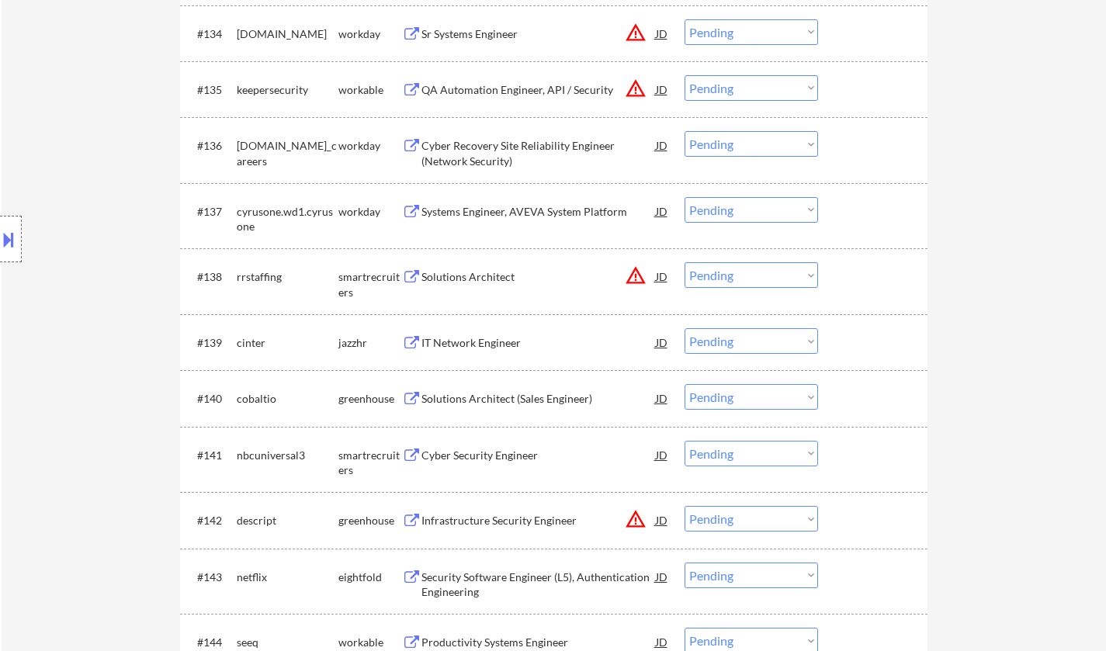
click at [486, 335] on div "IT Network Engineer" at bounding box center [539, 343] width 234 height 16
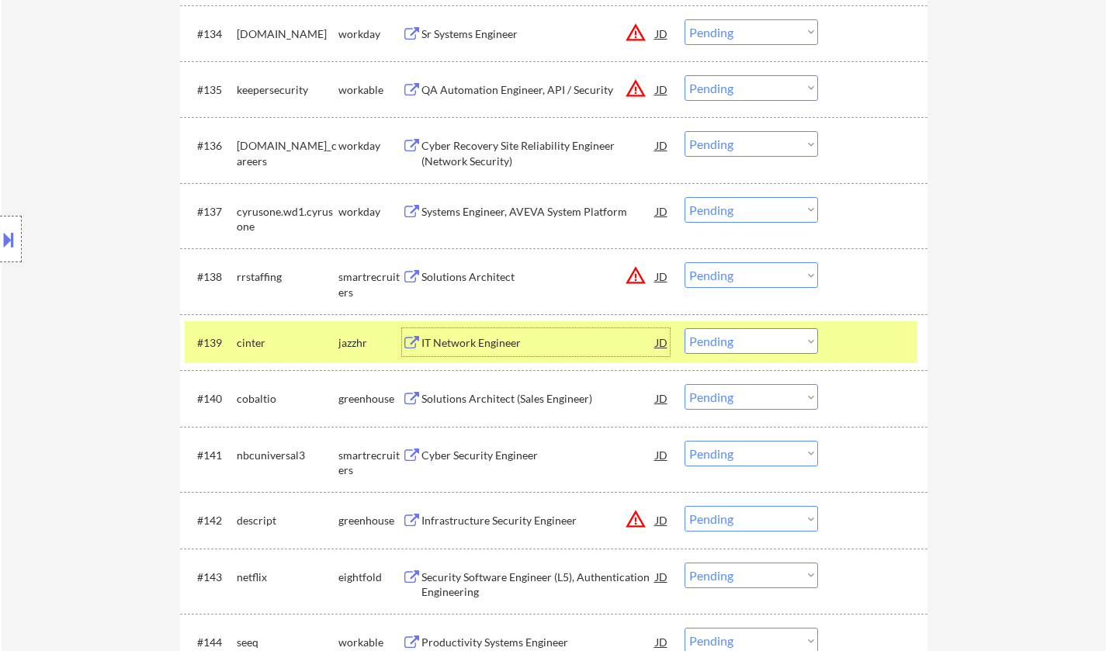
click at [784, 337] on select "Choose an option... Pending Applied Excluded (Questions) Excluded (Expired) Exc…" at bounding box center [752, 341] width 134 height 26
click at [685, 328] on select "Choose an option... Pending Applied Excluded (Questions) Excluded (Expired) Exc…" at bounding box center [752, 341] width 134 height 26
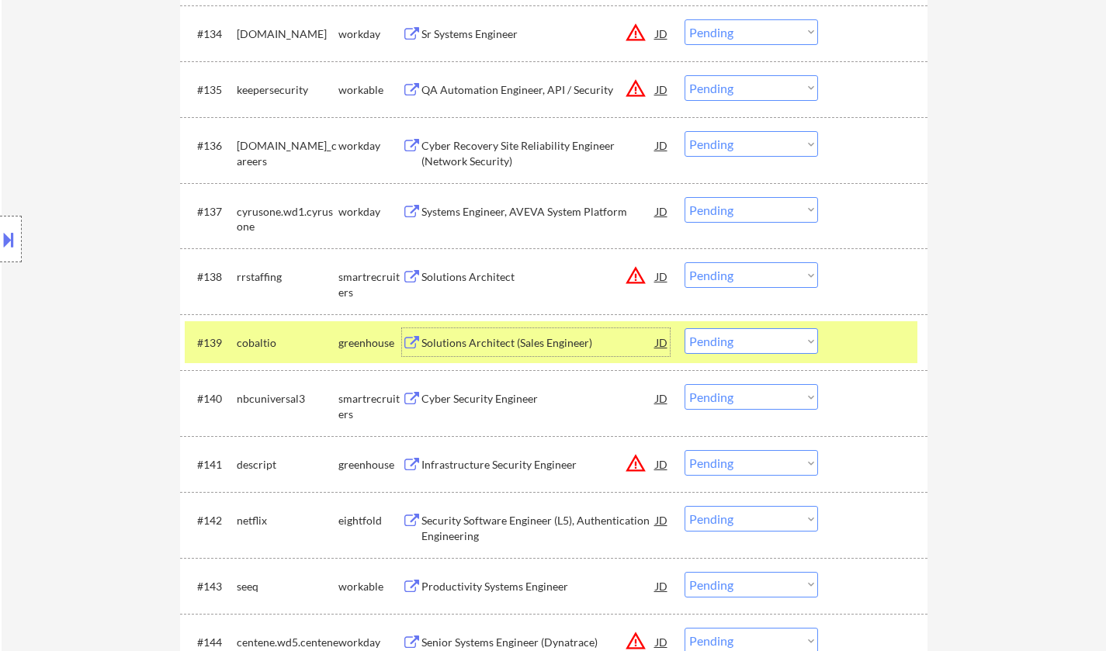
click at [492, 339] on div "Solutions Architect (Sales Engineer)" at bounding box center [539, 343] width 234 height 16
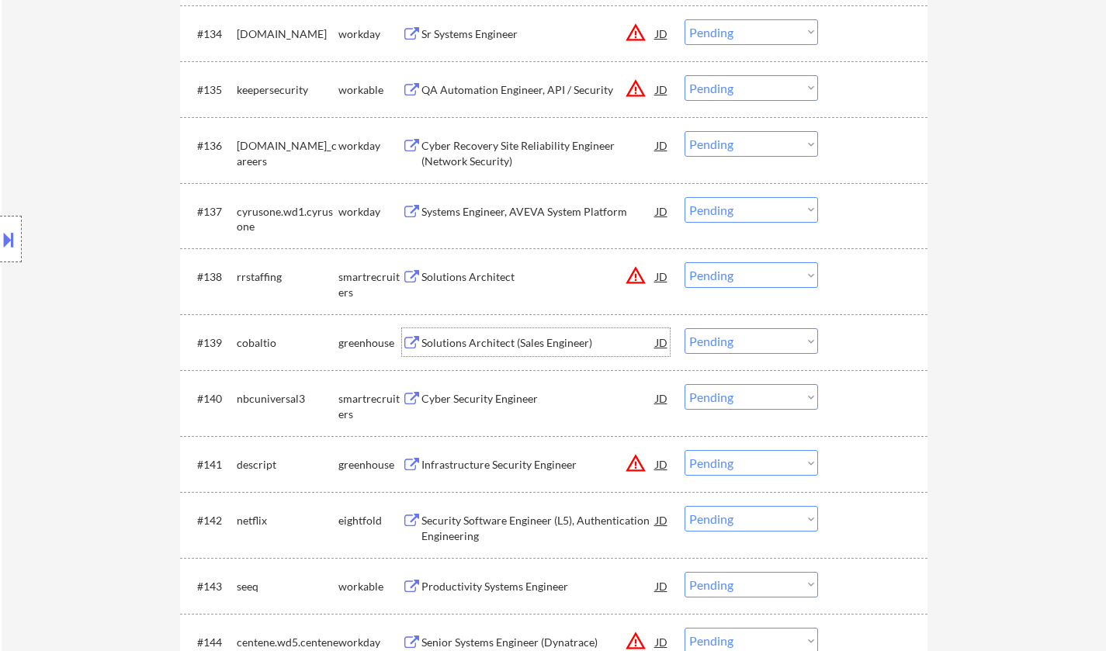
drag, startPoint x: 718, startPoint y: 341, endPoint x: 744, endPoint y: 353, distance: 28.5
click at [720, 341] on select "Choose an option... Pending Applied Excluded (Questions) Excluded (Expired) Exc…" at bounding box center [752, 341] width 134 height 26
click at [685, 328] on select "Choose an option... Pending Applied Excluded (Questions) Excluded (Expired) Exc…" at bounding box center [752, 341] width 134 height 26
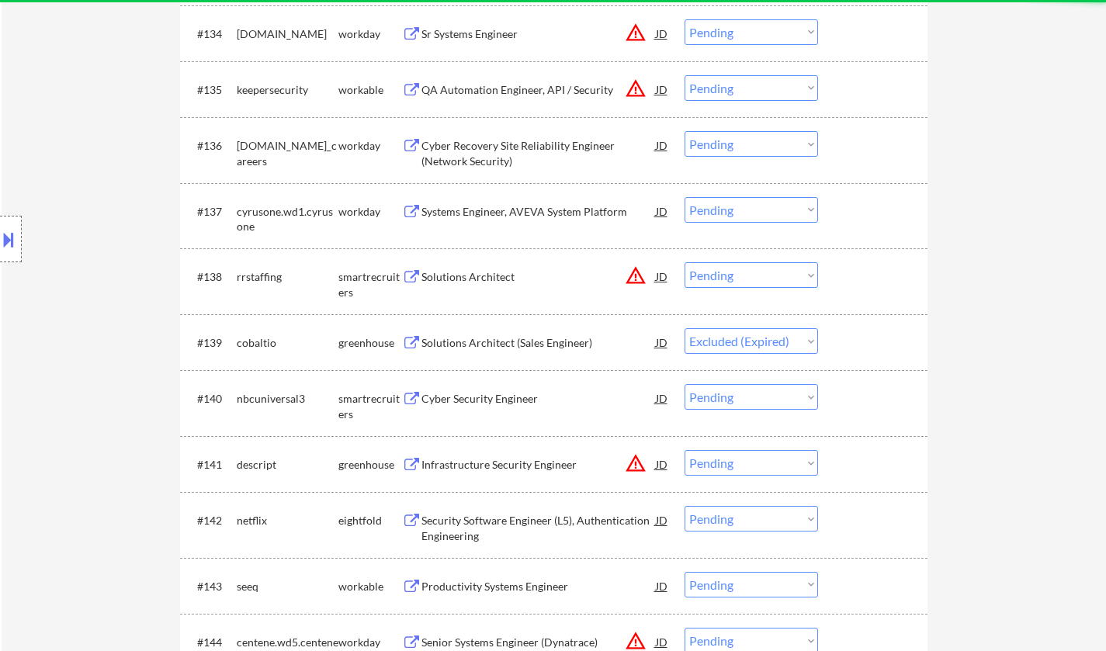
select select ""pending""
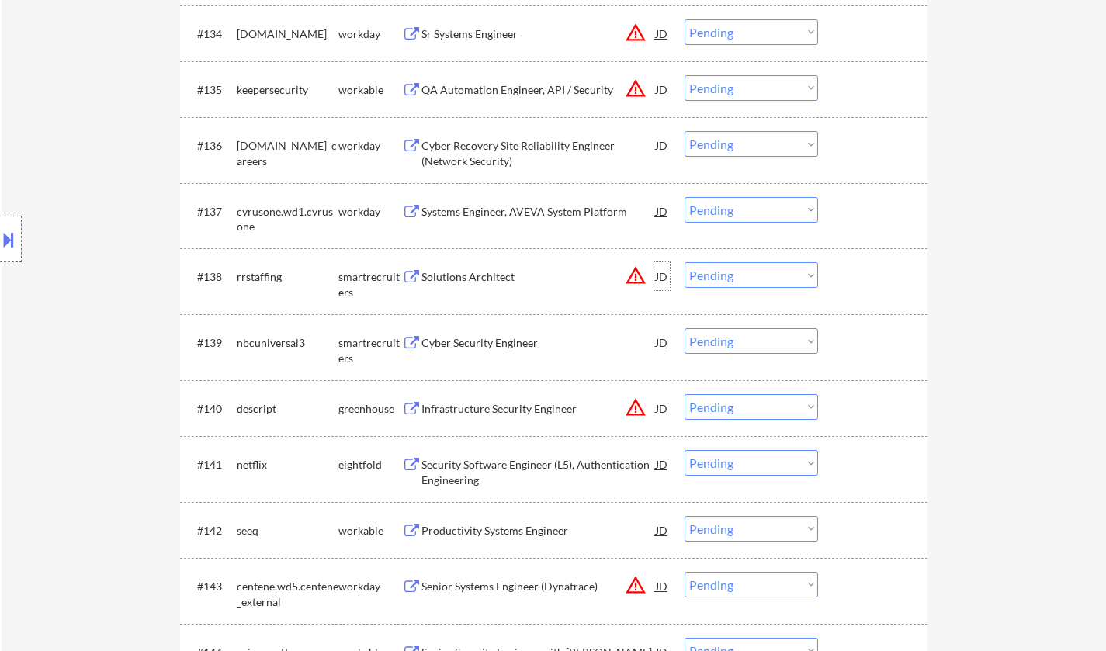
click at [660, 279] on div "JD" at bounding box center [662, 276] width 16 height 28
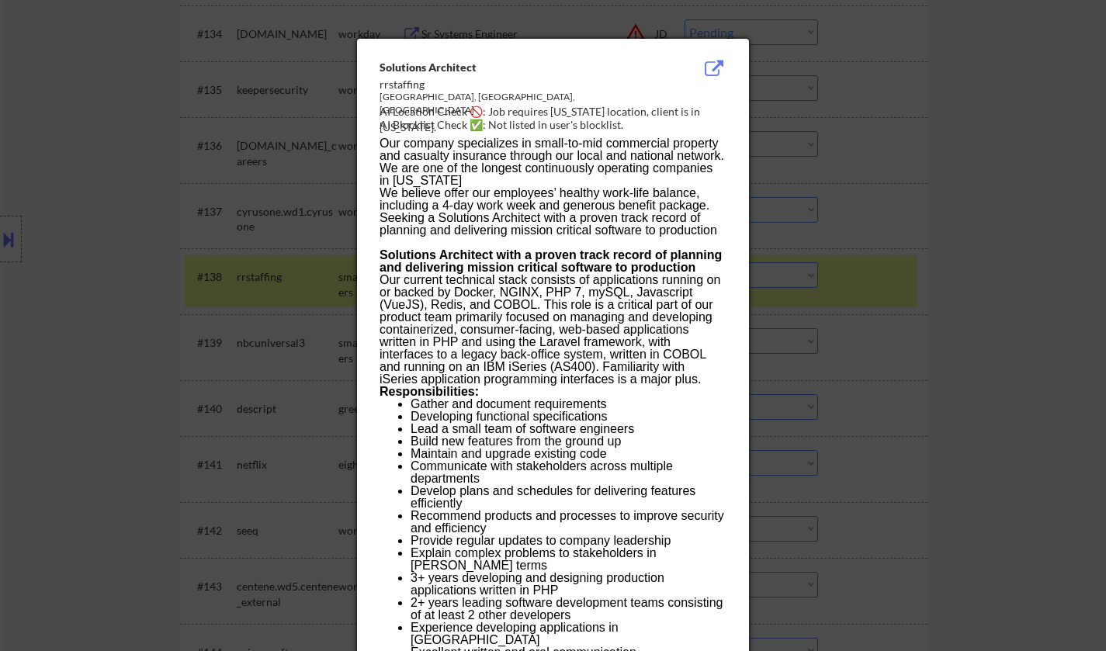
click at [1067, 321] on div at bounding box center [553, 325] width 1106 height 651
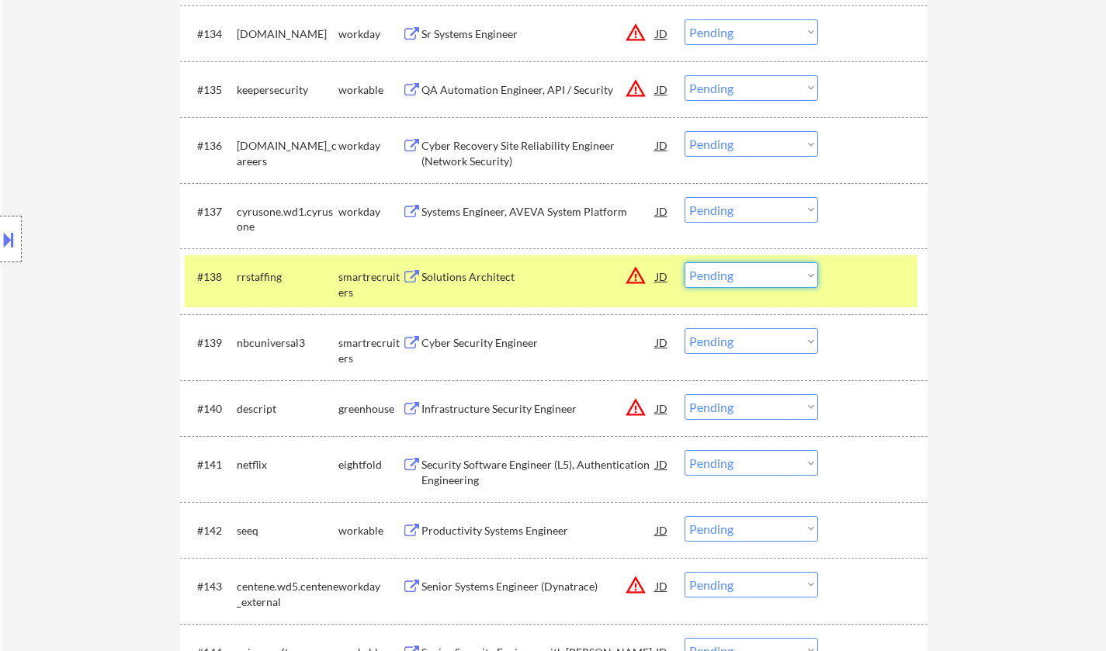
click at [790, 283] on select "Choose an option... Pending Applied Excluded (Questions) Excluded (Expired) Exc…" at bounding box center [752, 275] width 134 height 26
click at [685, 262] on select "Choose an option... Pending Applied Excluded (Questions) Excluded (Expired) Exc…" at bounding box center [752, 275] width 134 height 26
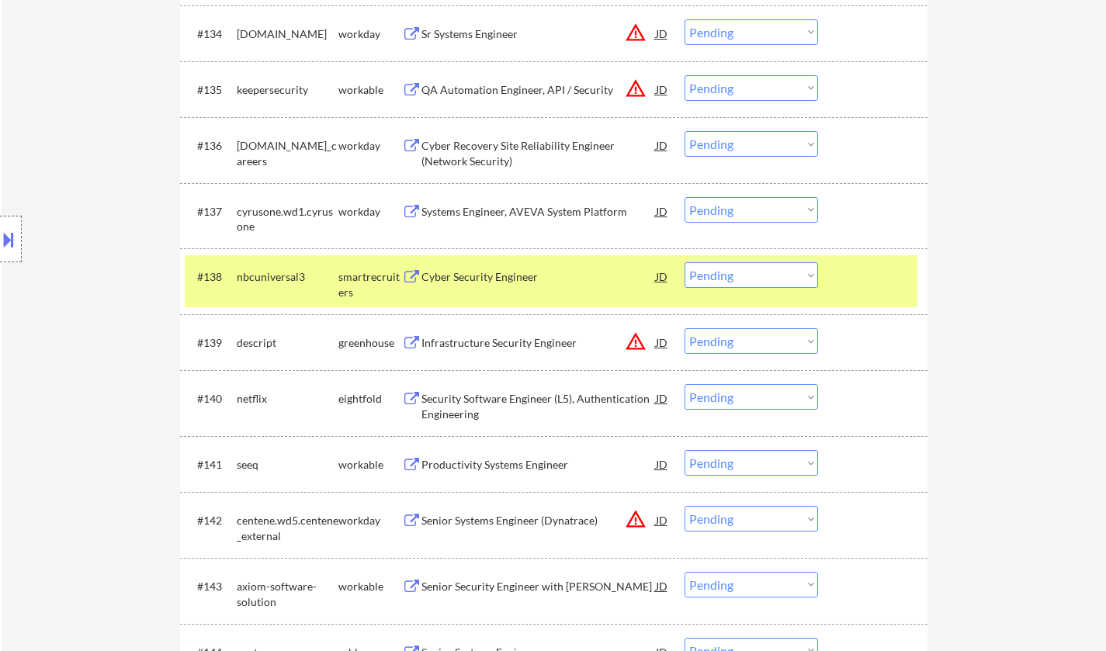
click at [474, 278] on div "Cyber Security Engineer" at bounding box center [539, 277] width 234 height 16
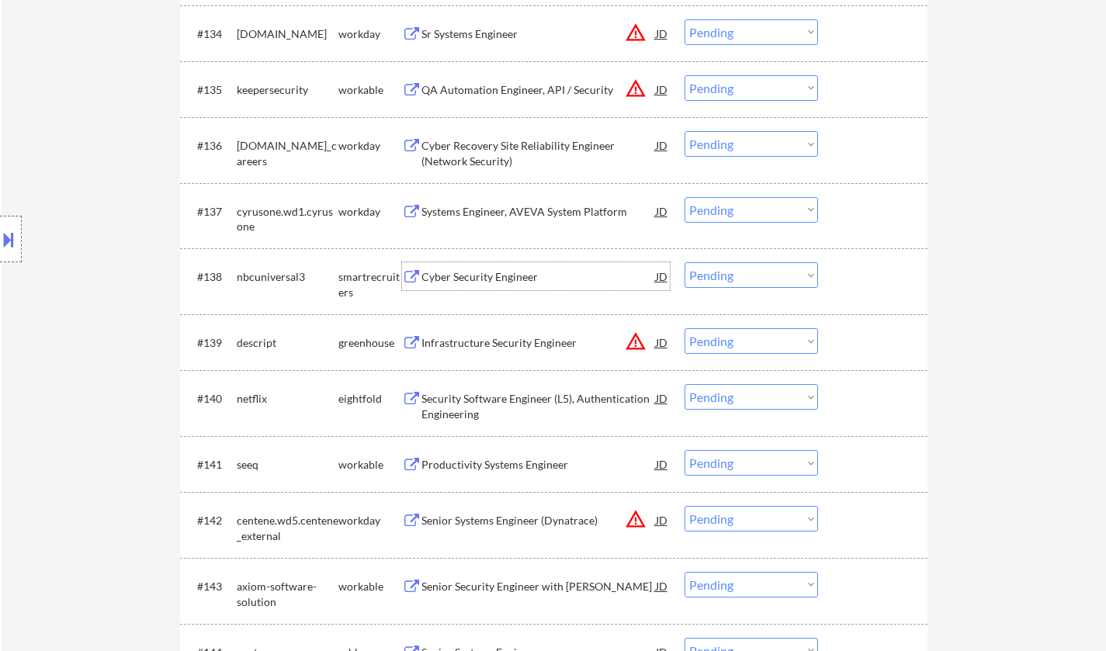
drag, startPoint x: 738, startPoint y: 270, endPoint x: 748, endPoint y: 283, distance: 16.2
click at [738, 270] on select "Choose an option... Pending Applied Excluded (Questions) Excluded (Expired) Exc…" at bounding box center [752, 275] width 134 height 26
click at [685, 262] on select "Choose an option... Pending Applied Excluded (Questions) Excluded (Expired) Exc…" at bounding box center [752, 275] width 134 height 26
select select ""pending""
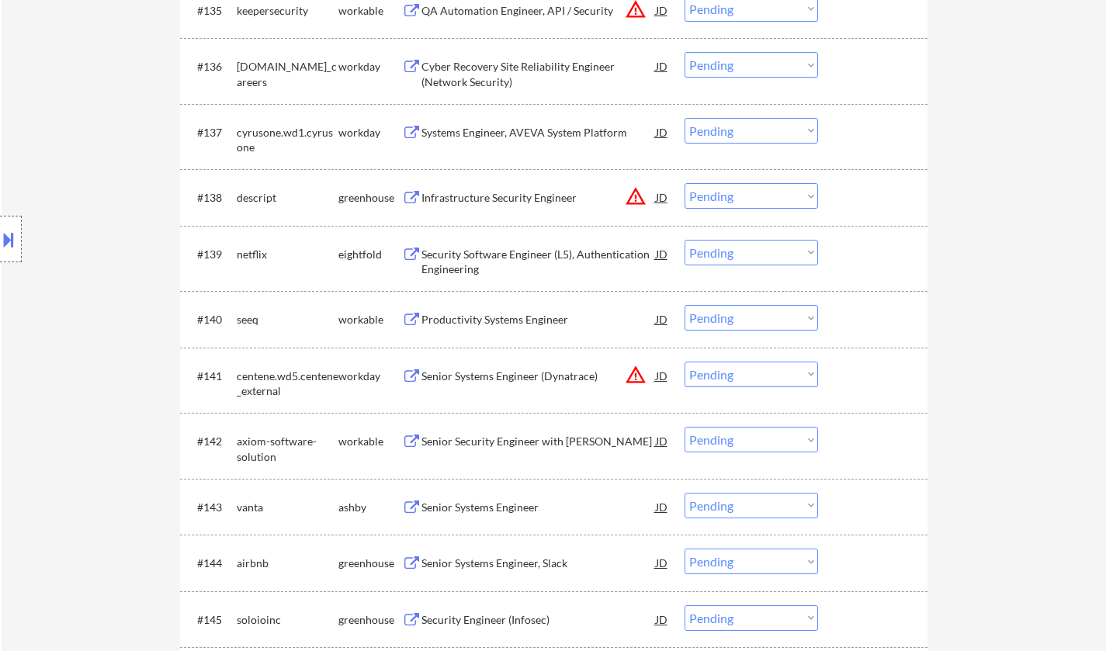
scroll to position [2640, 0]
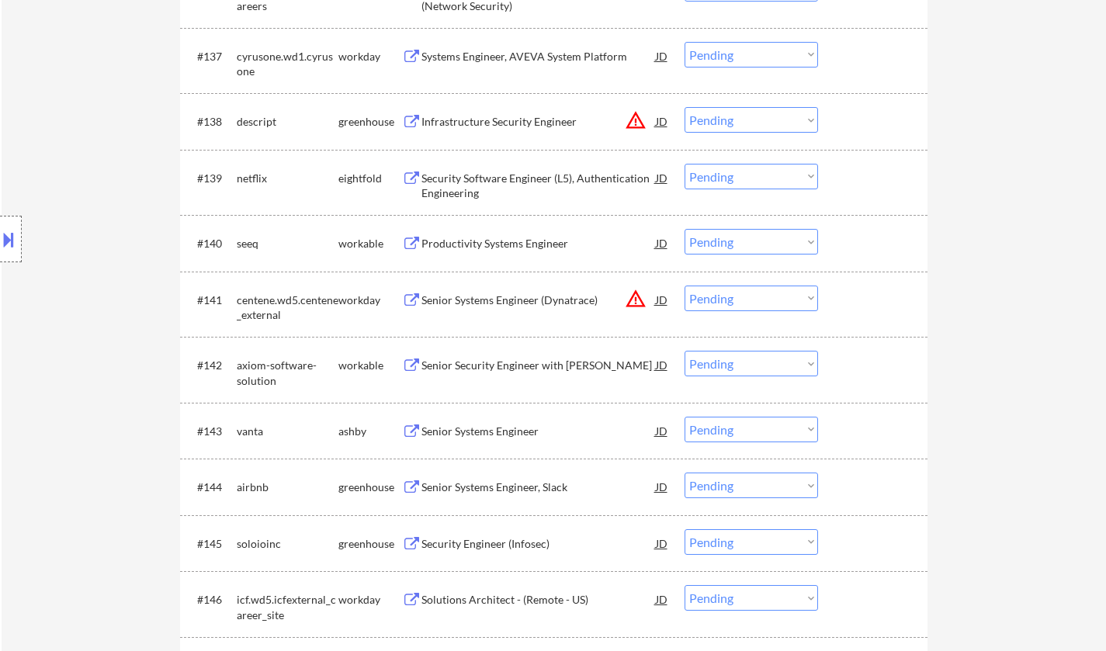
click at [505, 248] on div "Productivity Systems Engineer" at bounding box center [539, 244] width 234 height 16
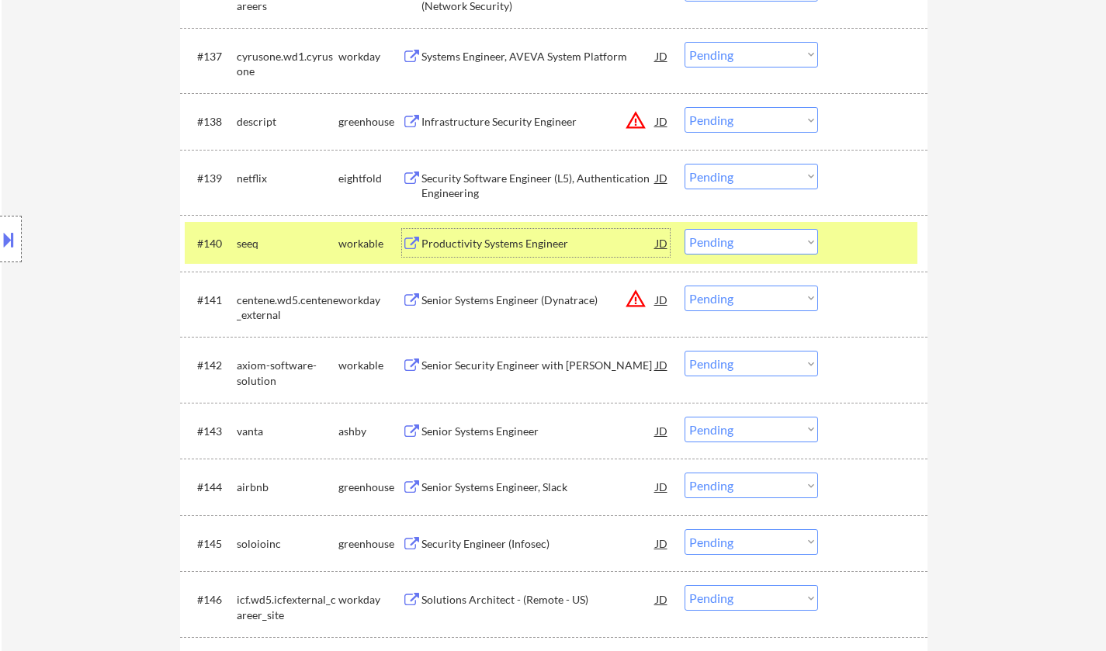
click at [726, 239] on select "Choose an option... Pending Applied Excluded (Questions) Excluded (Expired) Exc…" at bounding box center [752, 242] width 134 height 26
click at [685, 229] on select "Choose an option... Pending Applied Excluded (Questions) Excluded (Expired) Exc…" at bounding box center [752, 242] width 134 height 26
select select ""pending""
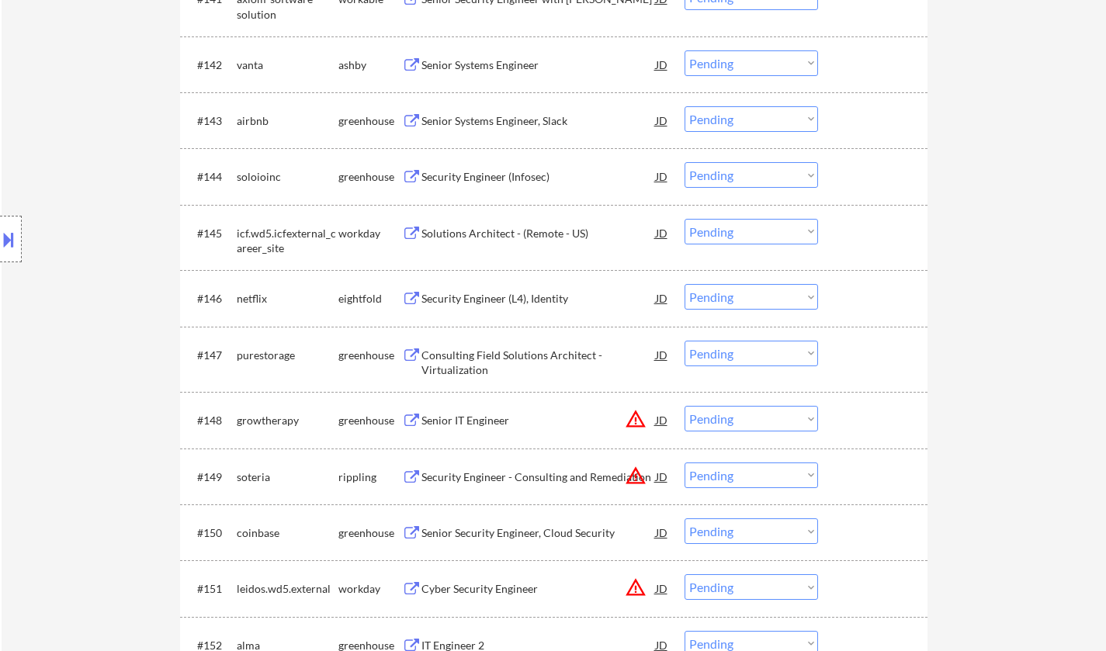
scroll to position [2795, 0]
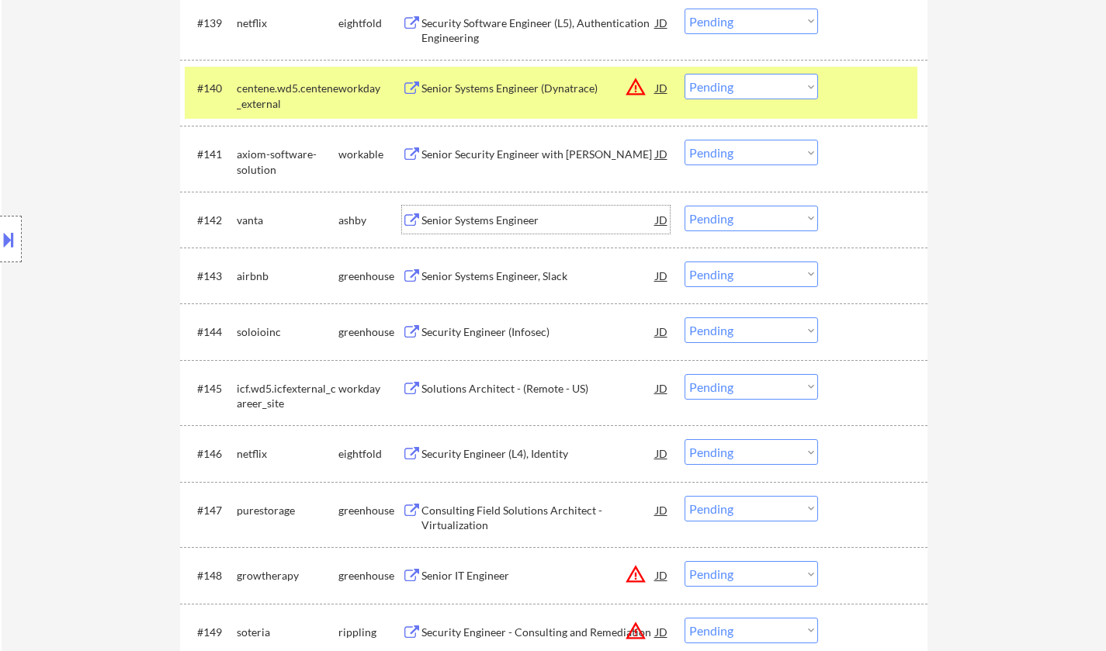
click at [488, 223] on div "Senior Systems Engineer" at bounding box center [539, 221] width 234 height 16
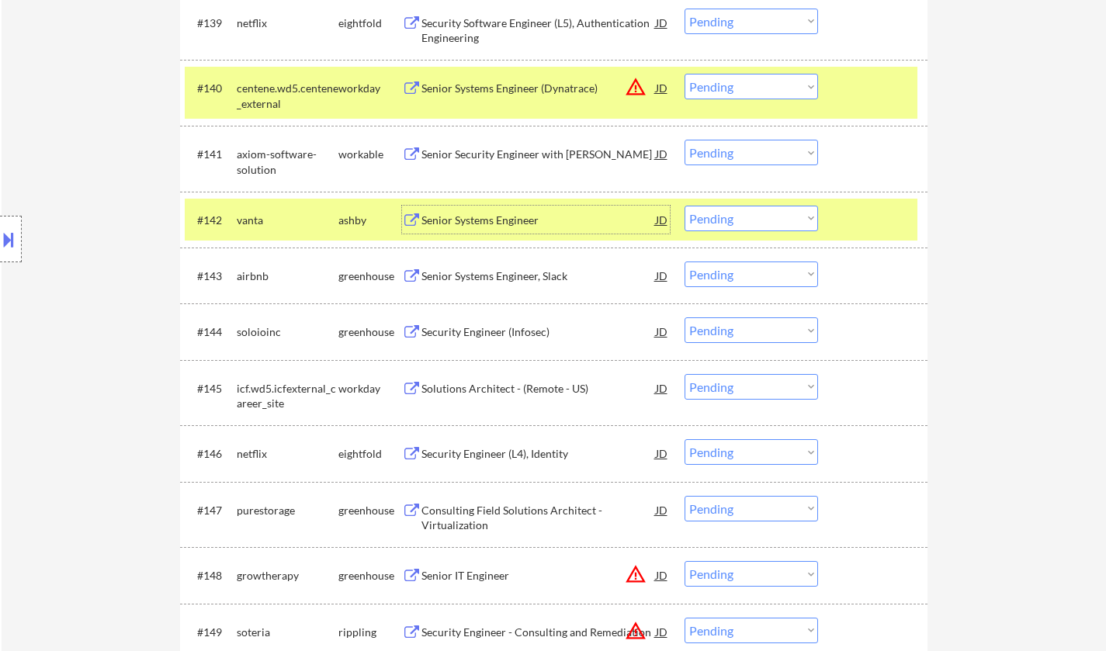
click at [757, 223] on select "Choose an option... Pending Applied Excluded (Questions) Excluded (Expired) Exc…" at bounding box center [752, 219] width 134 height 26
click at [685, 206] on select "Choose an option... Pending Applied Excluded (Questions) Excluded (Expired) Exc…" at bounding box center [752, 219] width 134 height 26
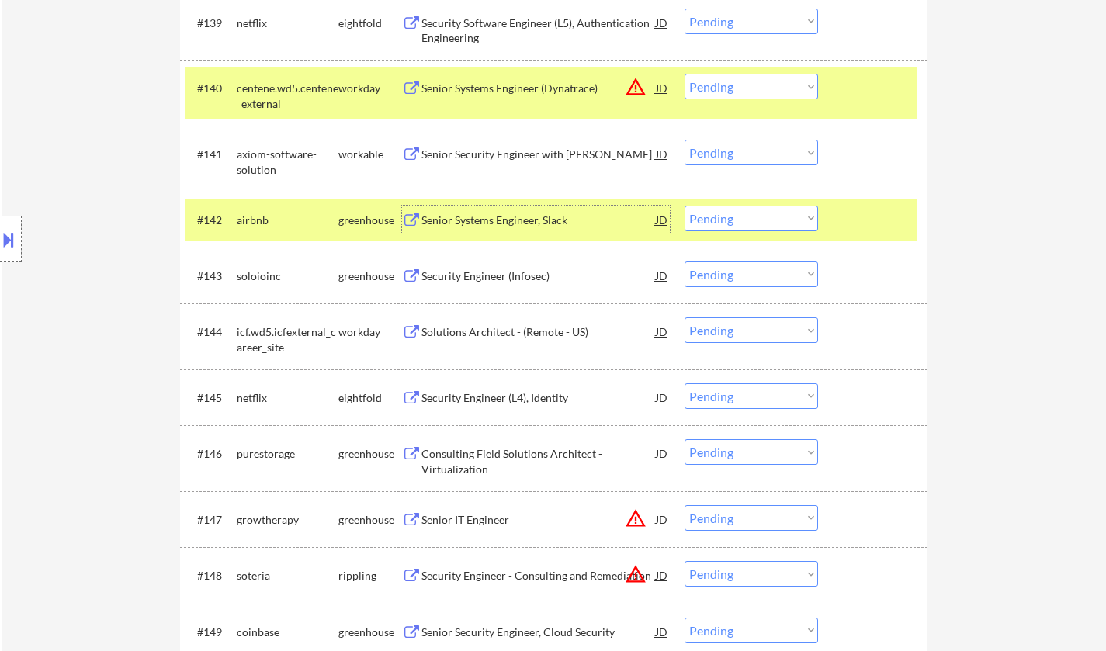
click at [489, 224] on div "Senior Systems Engineer, Slack" at bounding box center [539, 221] width 234 height 16
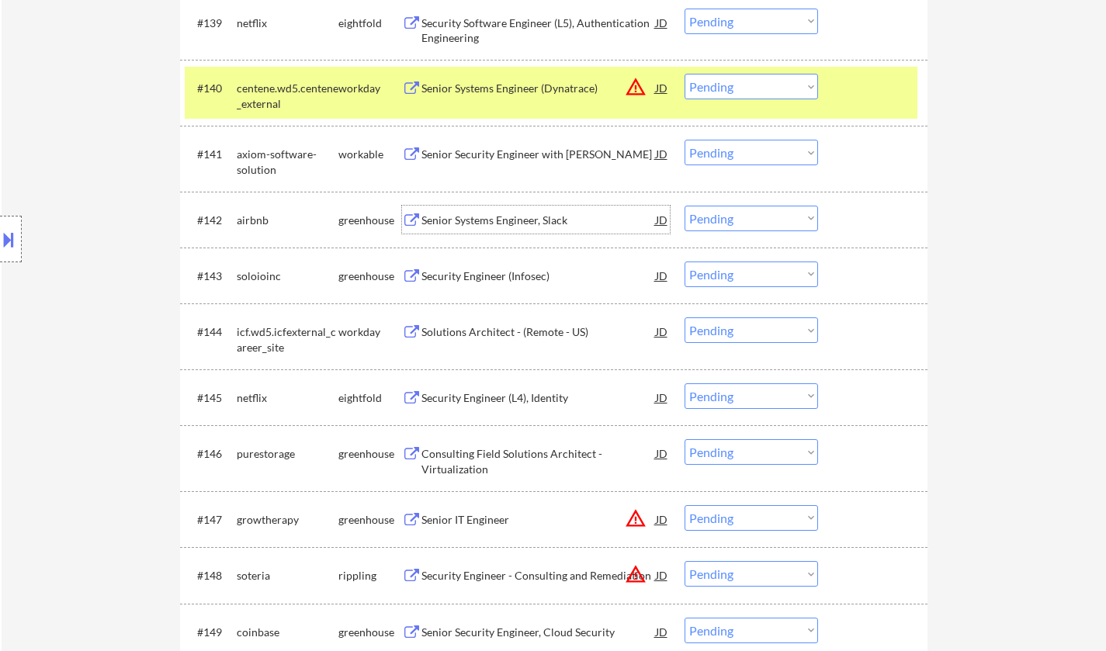
click at [765, 221] on select "Choose an option... Pending Applied Excluded (Questions) Excluded (Expired) Exc…" at bounding box center [752, 219] width 134 height 26
click at [685, 206] on select "Choose an option... Pending Applied Excluded (Questions) Excluded (Expired) Exc…" at bounding box center [752, 219] width 134 height 26
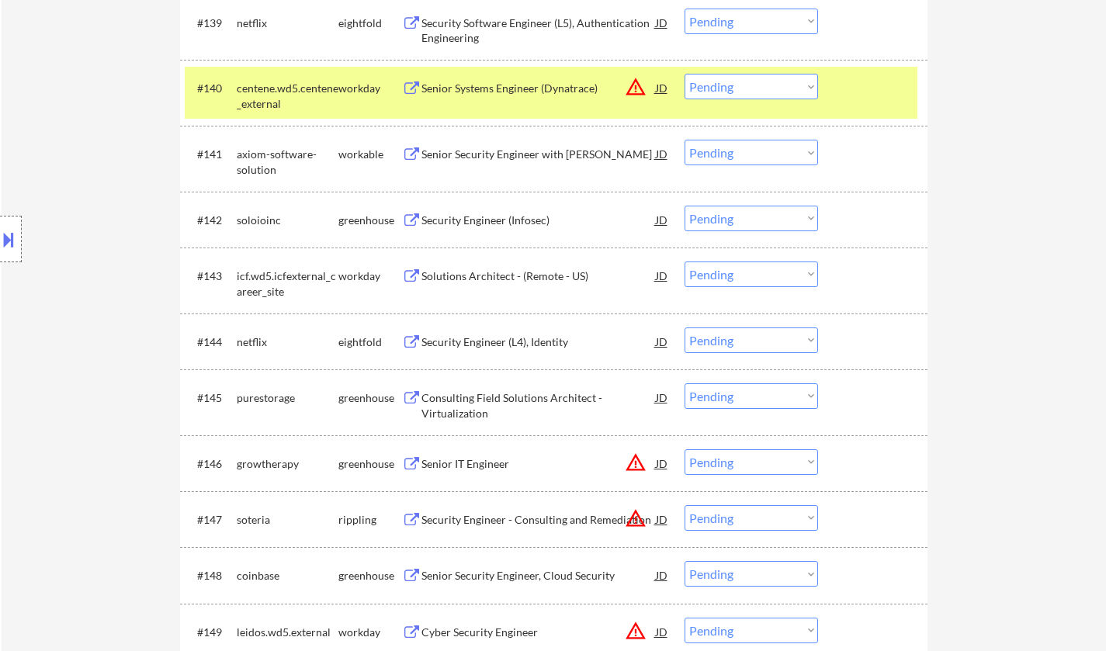
click at [493, 217] on div "Security Engineer (Infosec)" at bounding box center [539, 221] width 234 height 16
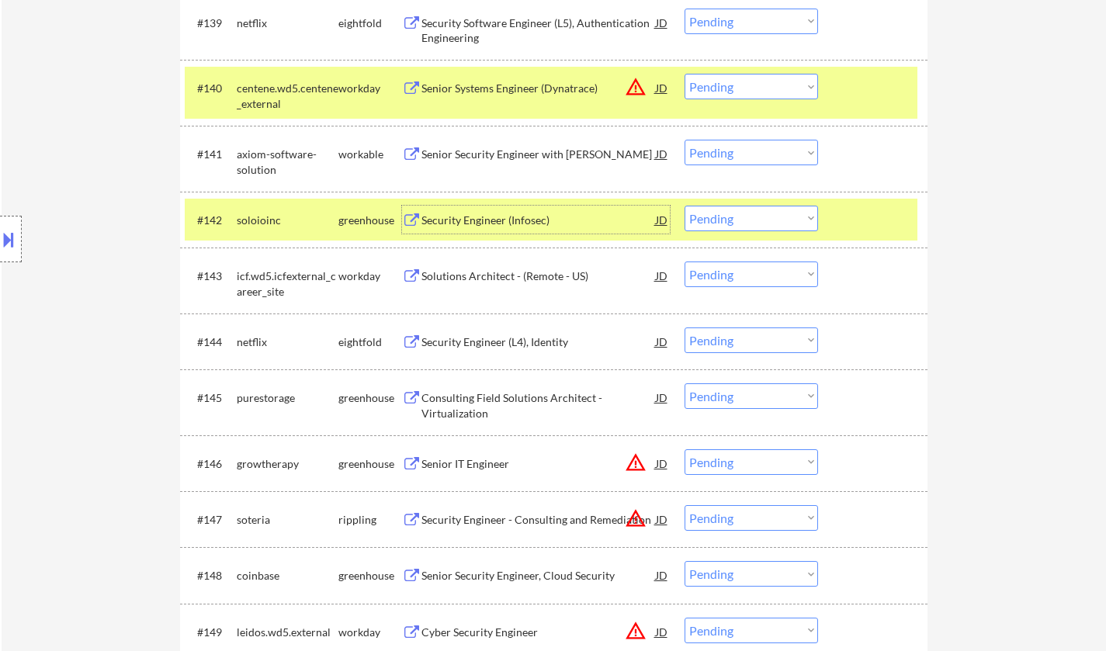
click at [788, 213] on select "Choose an option... Pending Applied Excluded (Questions) Excluded (Expired) Exc…" at bounding box center [752, 219] width 134 height 26
click at [685, 206] on select "Choose an option... Pending Applied Excluded (Questions) Excluded (Expired) Exc…" at bounding box center [752, 219] width 134 height 26
select select ""pending""
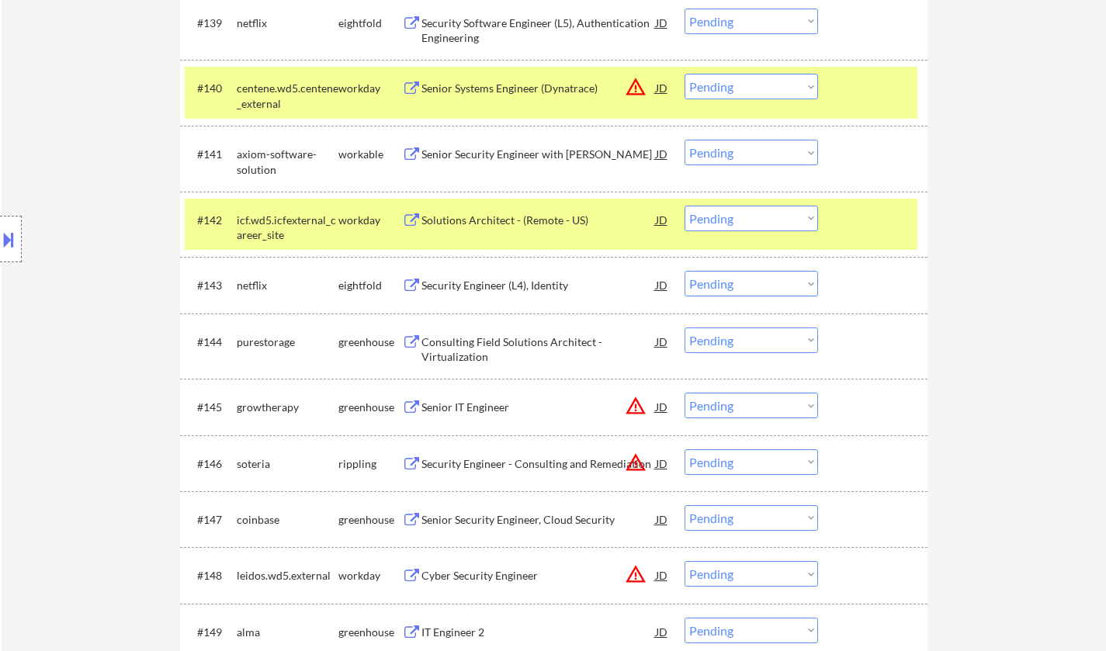
click at [668, 408] on div "JD" at bounding box center [662, 407] width 16 height 28
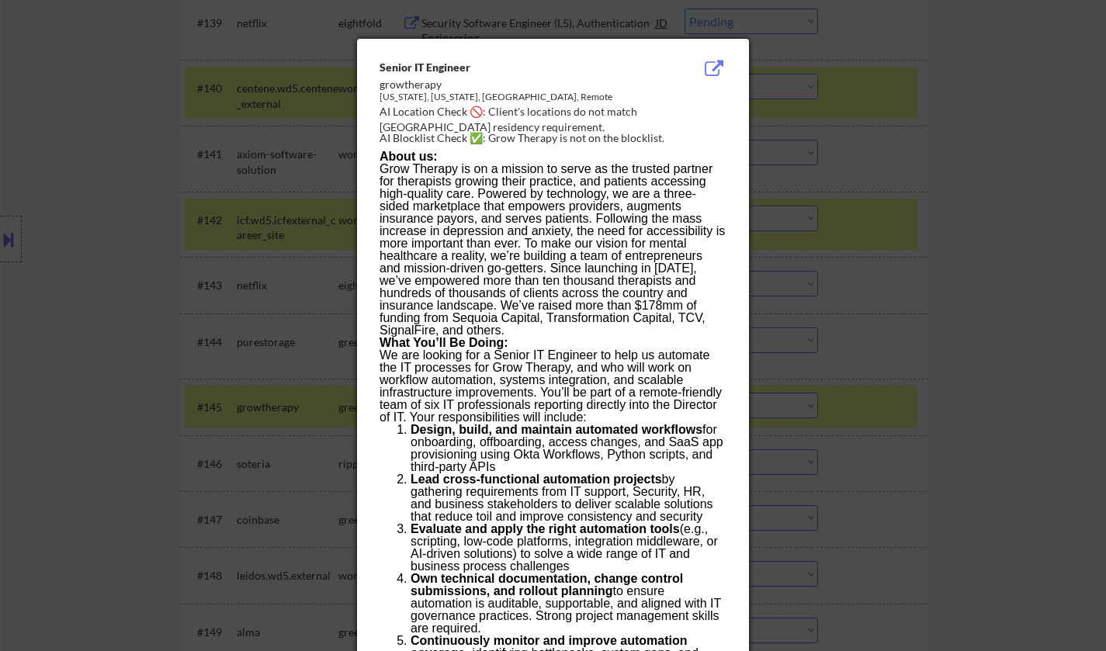
click at [913, 293] on div at bounding box center [553, 325] width 1106 height 651
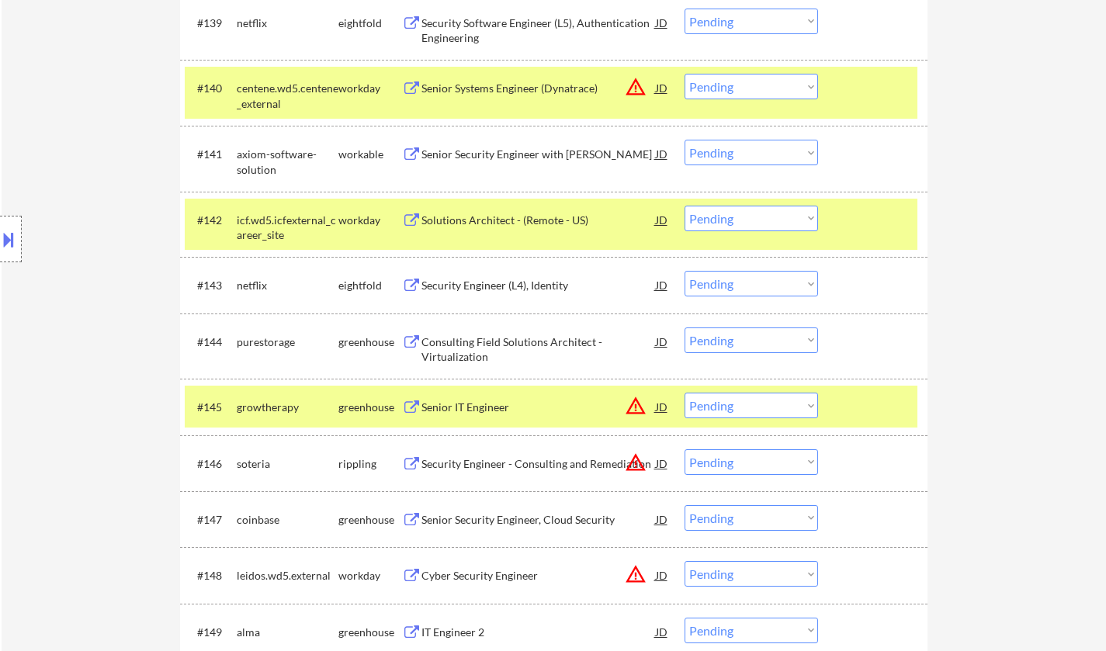
click at [761, 403] on select "Choose an option... Pending Applied Excluded (Questions) Excluded (Expired) Exc…" at bounding box center [752, 406] width 134 height 26
click at [685, 393] on select "Choose an option... Pending Applied Excluded (Questions) Excluded (Expired) Exc…" at bounding box center [752, 406] width 134 height 26
select select ""pending""
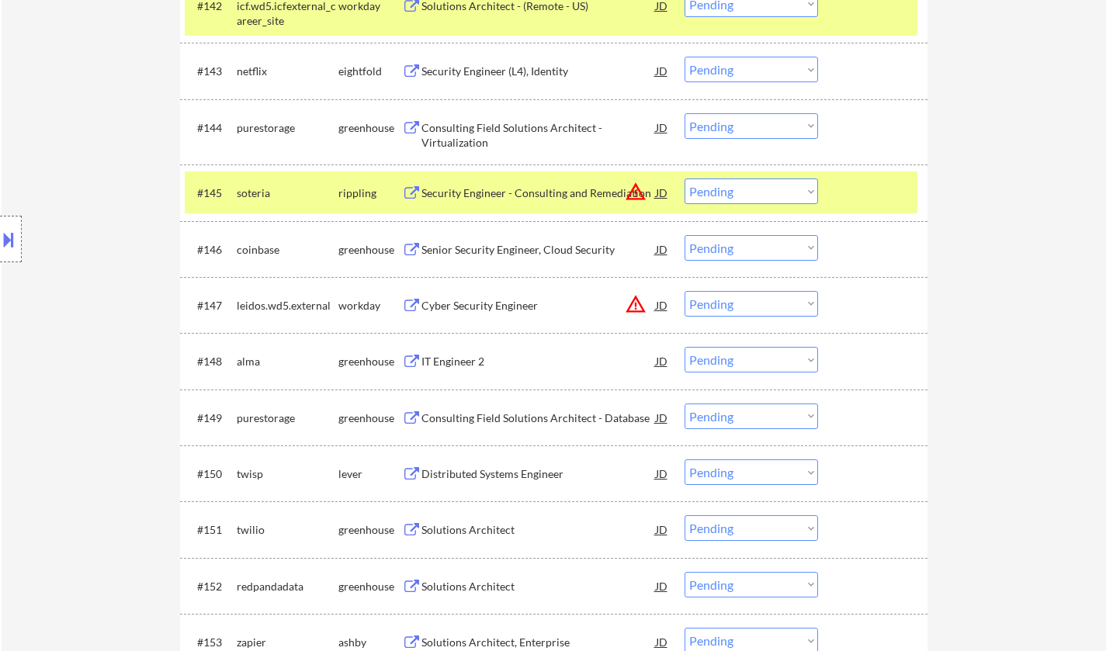
scroll to position [3028, 0]
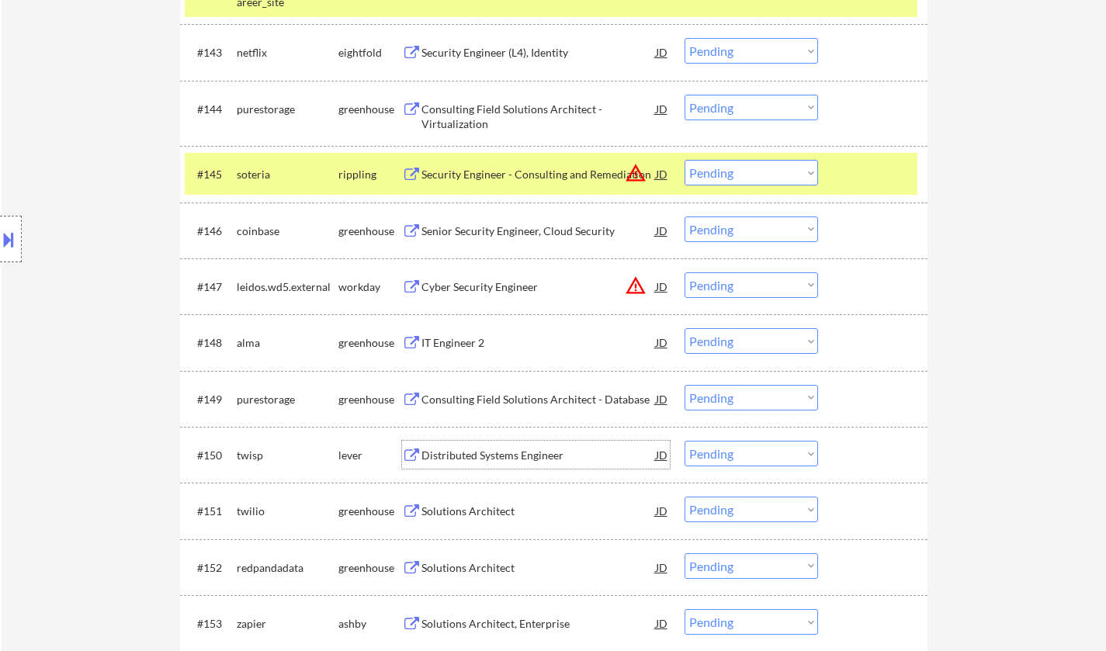
click at [485, 453] on div "Distributed Systems Engineer" at bounding box center [539, 456] width 234 height 16
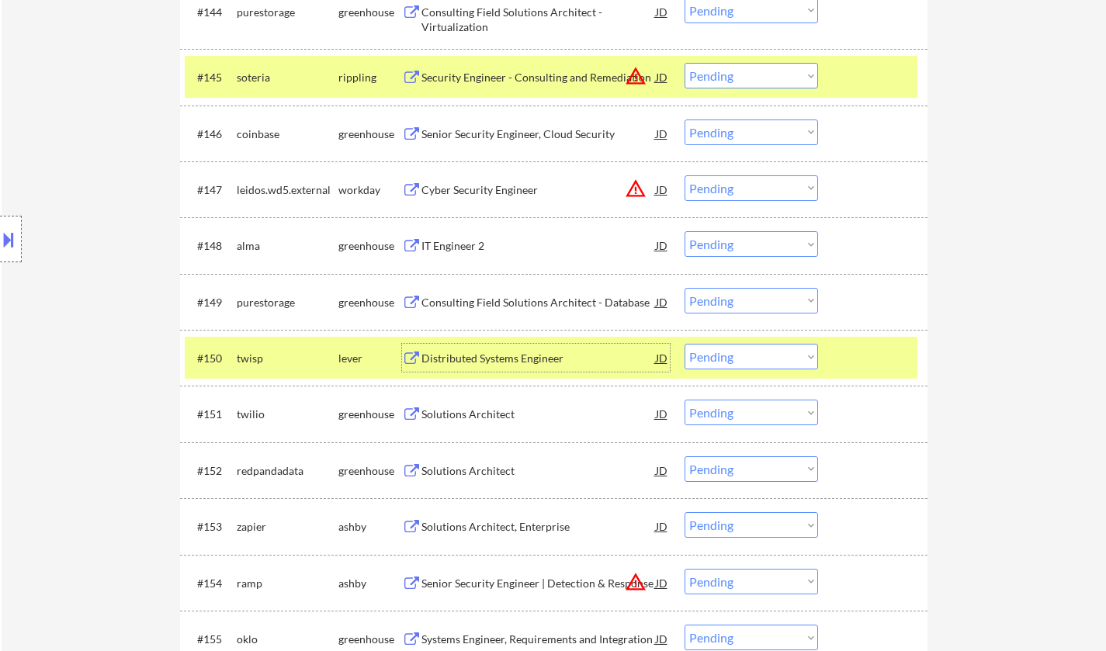
scroll to position [3183, 0]
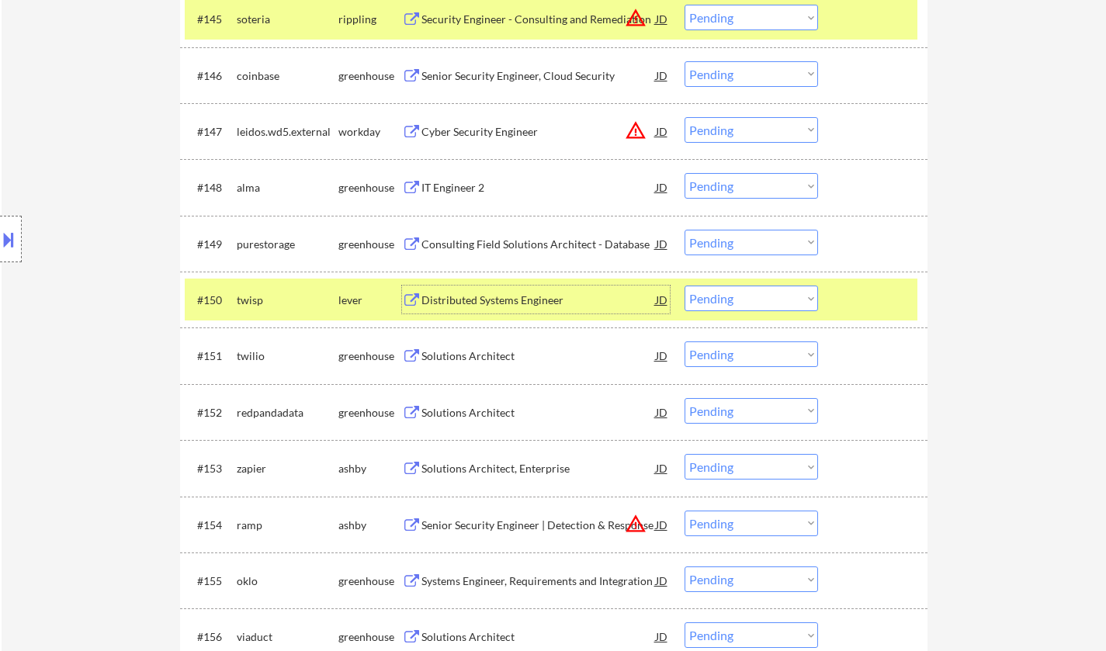
drag, startPoint x: 769, startPoint y: 301, endPoint x: 770, endPoint y: 309, distance: 7.9
click at [769, 300] on select "Choose an option... Pending Applied Excluded (Questions) Excluded (Expired) Exc…" at bounding box center [752, 299] width 134 height 26
click at [685, 286] on select "Choose an option... Pending Applied Excluded (Questions) Excluded (Expired) Exc…" at bounding box center [752, 299] width 134 height 26
select select ""pending""
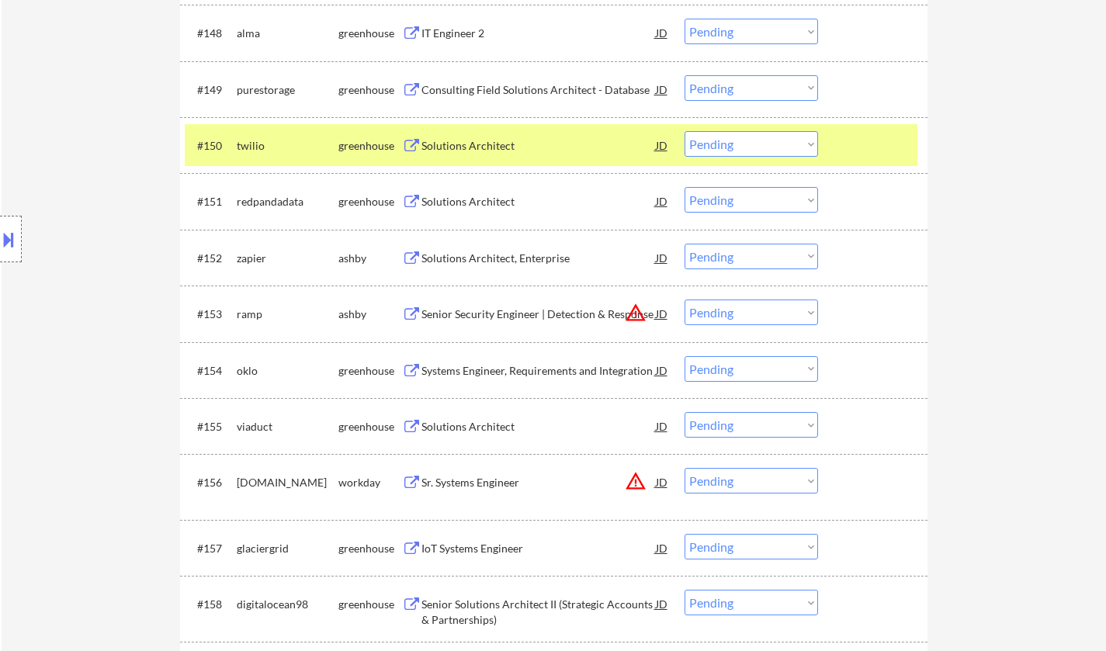
scroll to position [3338, 0]
click at [468, 431] on div "Solutions Architect" at bounding box center [539, 426] width 234 height 16
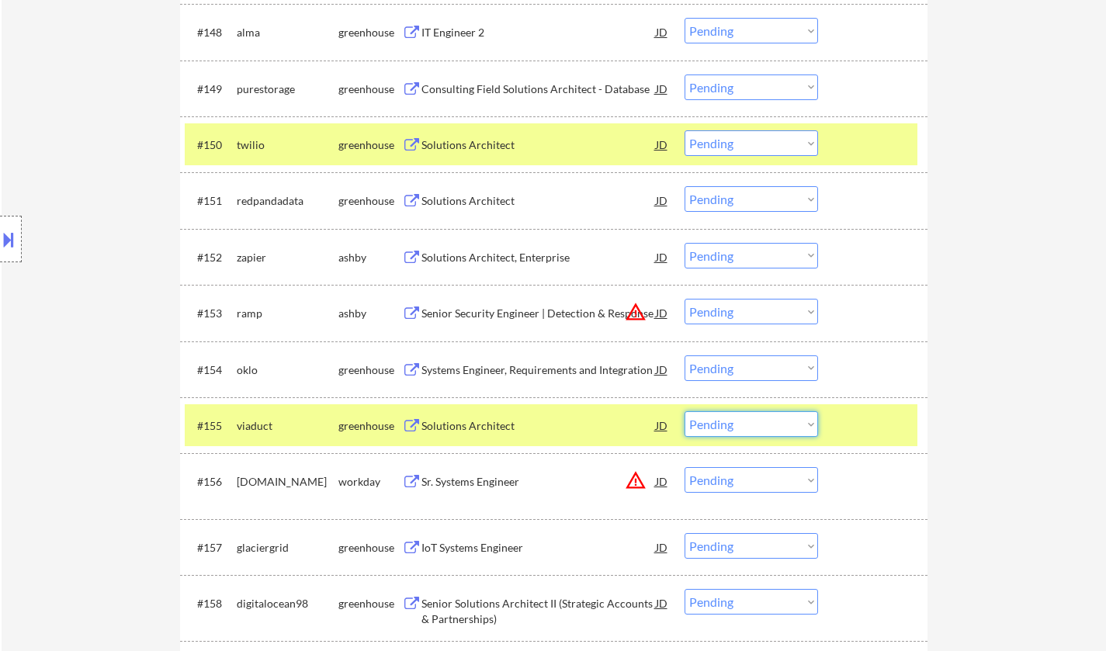
click at [769, 426] on select "Choose an option... Pending Applied Excluded (Questions) Excluded (Expired) Exc…" at bounding box center [752, 424] width 134 height 26
click at [685, 411] on select "Choose an option... Pending Applied Excluded (Questions) Excluded (Expired) Exc…" at bounding box center [752, 424] width 134 height 26
select select ""pending""
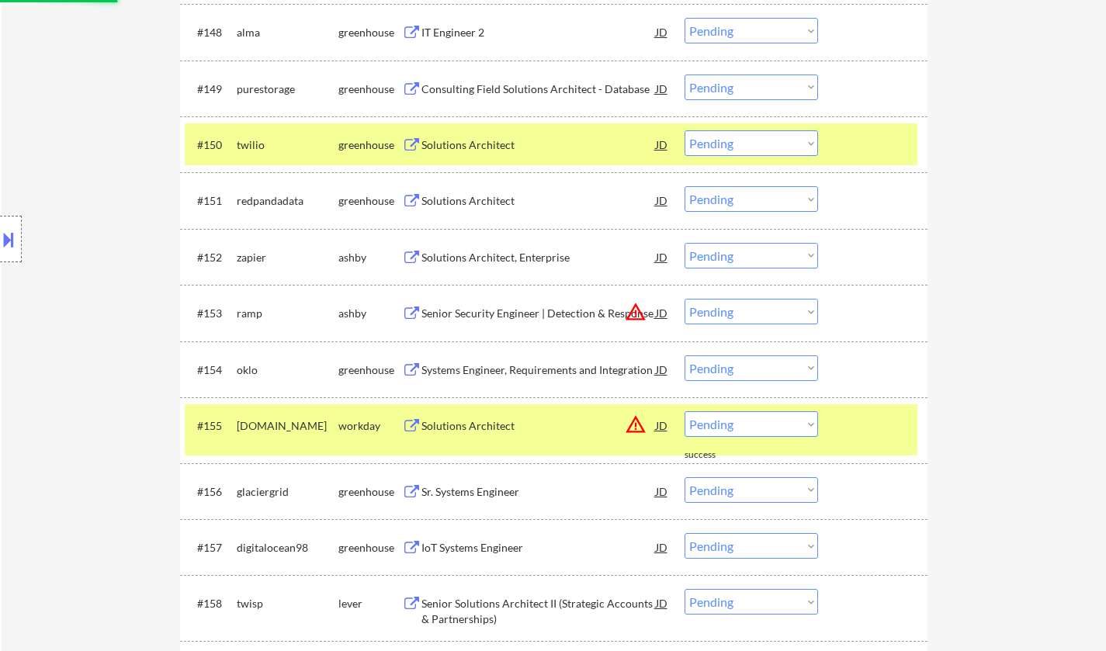
scroll to position [3494, 0]
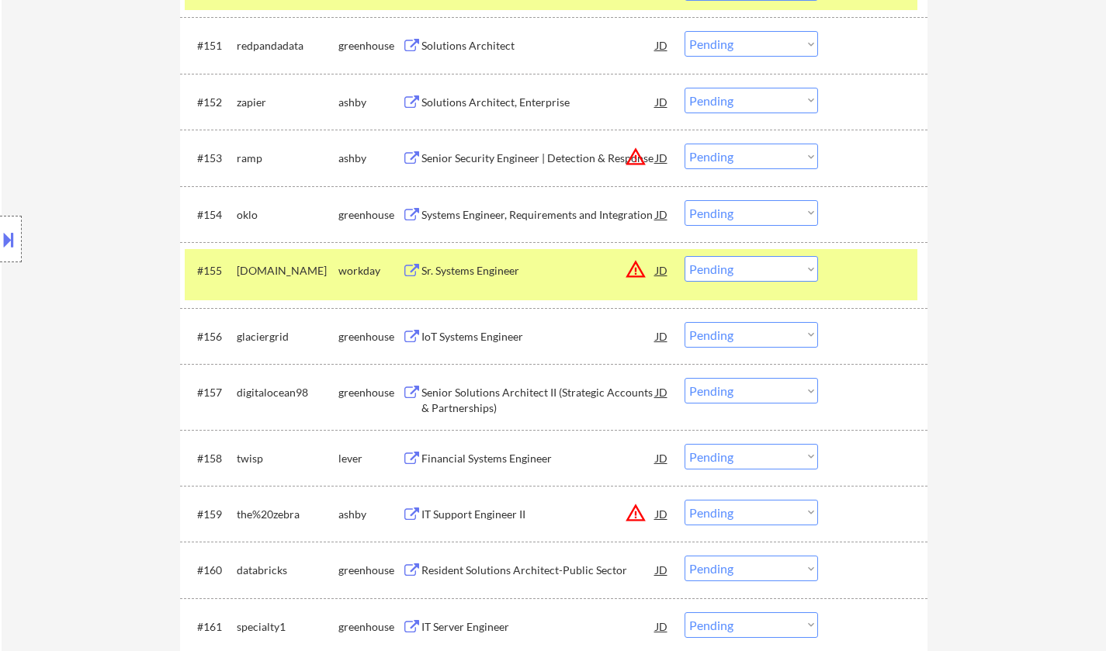
click at [502, 339] on div "IoT Systems Engineer" at bounding box center [539, 337] width 234 height 16
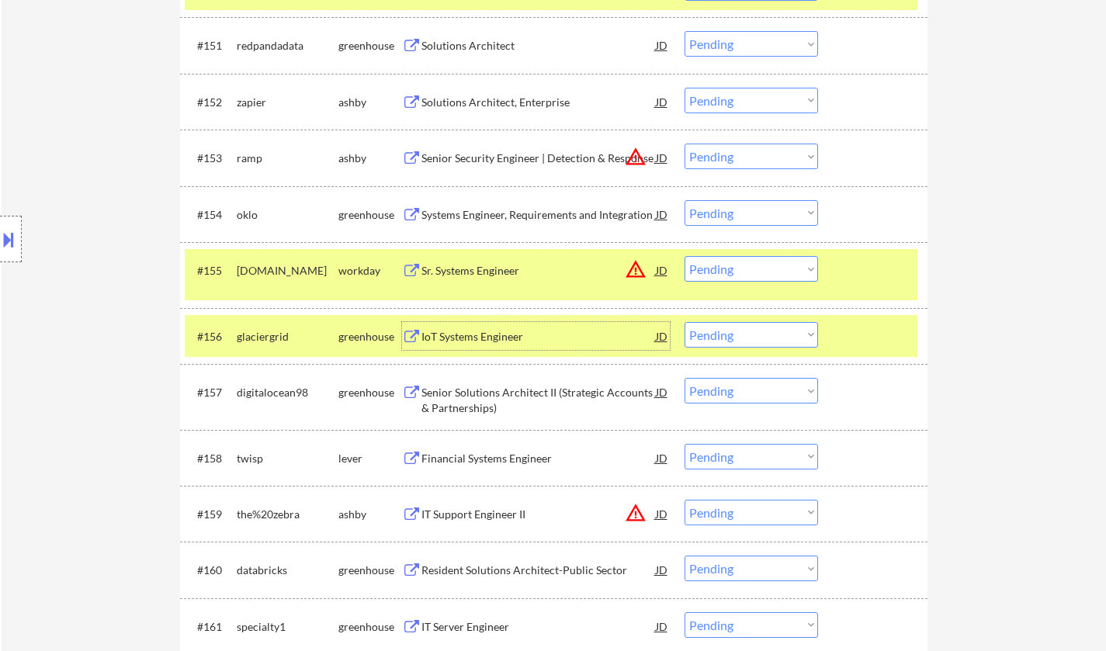
drag, startPoint x: 787, startPoint y: 339, endPoint x: 784, endPoint y: 347, distance: 8.4
click at [787, 339] on select "Choose an option... Pending Applied Excluded (Questions) Excluded (Expired) Exc…" at bounding box center [752, 335] width 134 height 26
click at [685, 322] on select "Choose an option... Pending Applied Excluded (Questions) Excluded (Expired) Exc…" at bounding box center [752, 335] width 134 height 26
select select ""pending""
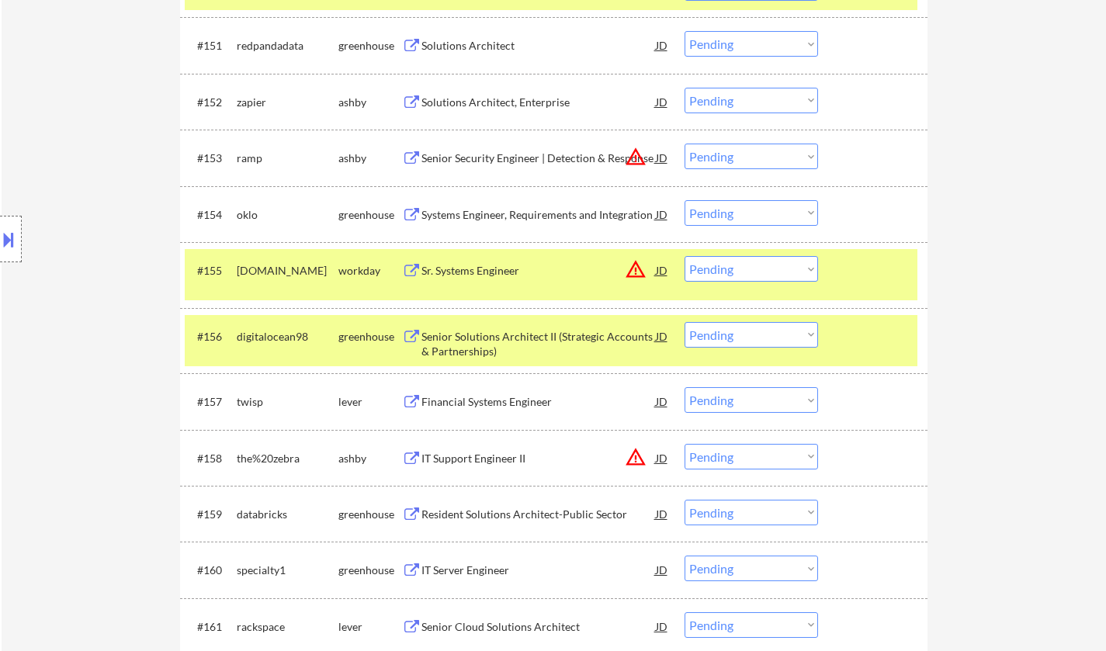
click at [485, 402] on div "Financial Systems Engineer" at bounding box center [539, 402] width 234 height 16
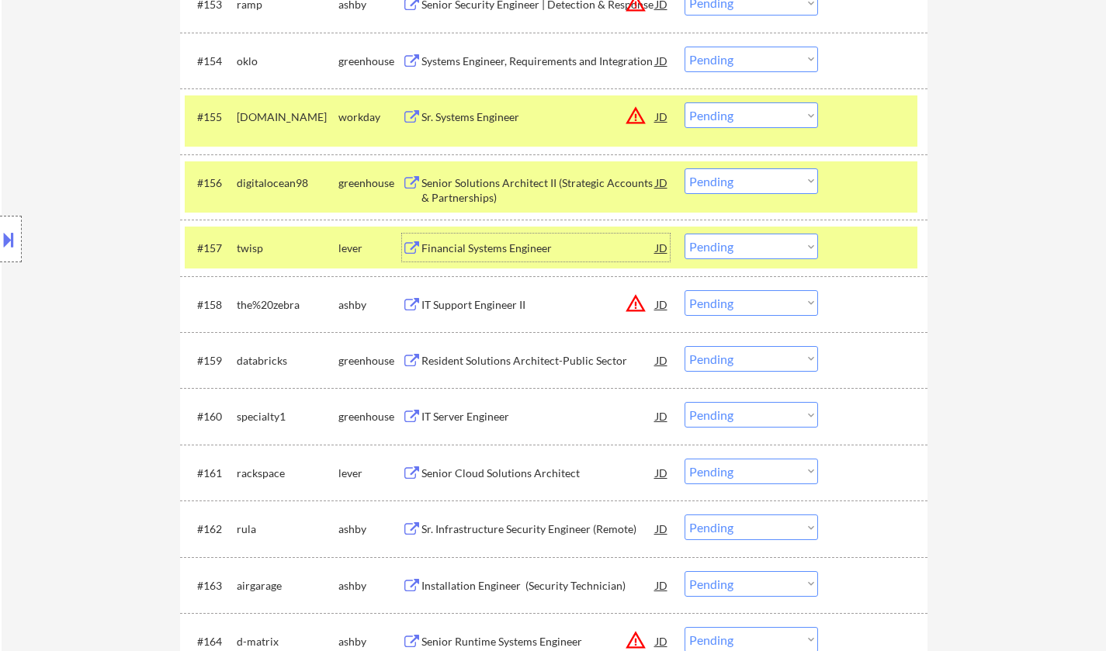
scroll to position [3649, 0]
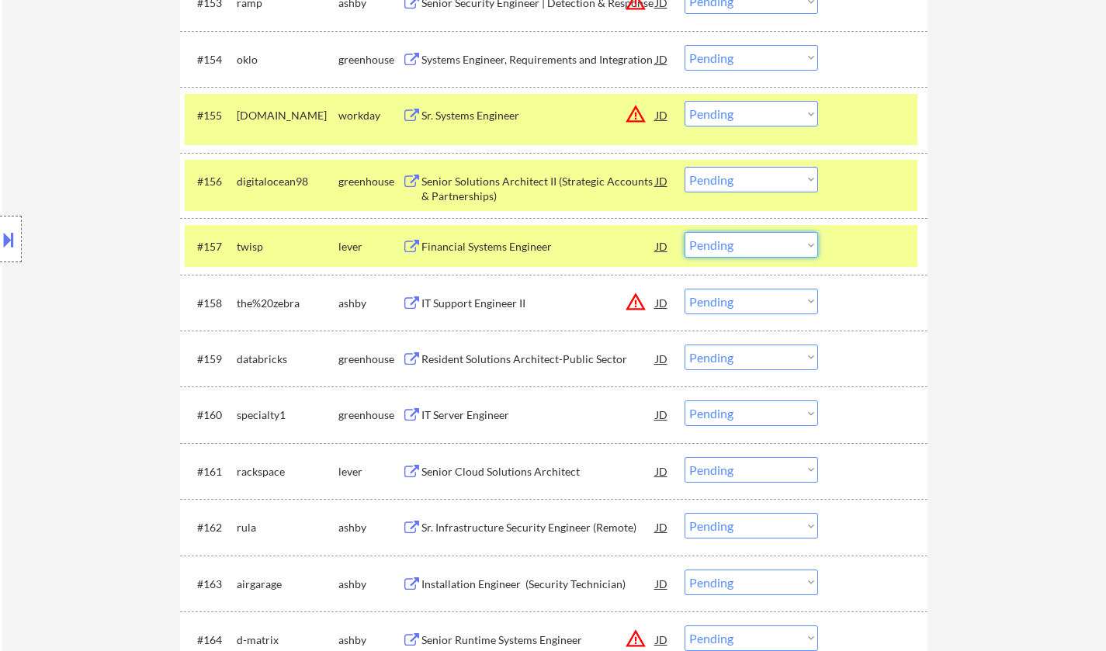
click at [748, 254] on select "Choose an option... Pending Applied Excluded (Questions) Excluded (Expired) Exc…" at bounding box center [752, 245] width 134 height 26
click at [685, 232] on select "Choose an option... Pending Applied Excluded (Questions) Excluded (Expired) Exc…" at bounding box center [752, 245] width 134 height 26
select select ""pending""
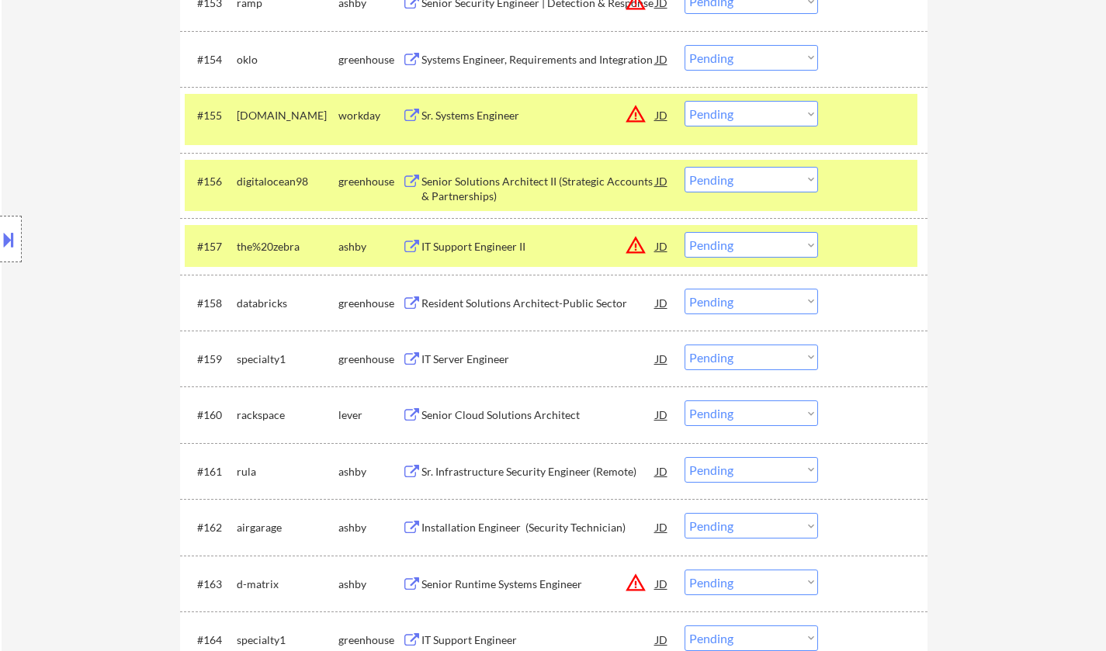
click at [0, 324] on div "Location Inclusions:" at bounding box center [139, 239] width 278 height 288
click at [466, 365] on div "IT Server Engineer" at bounding box center [539, 360] width 234 height 16
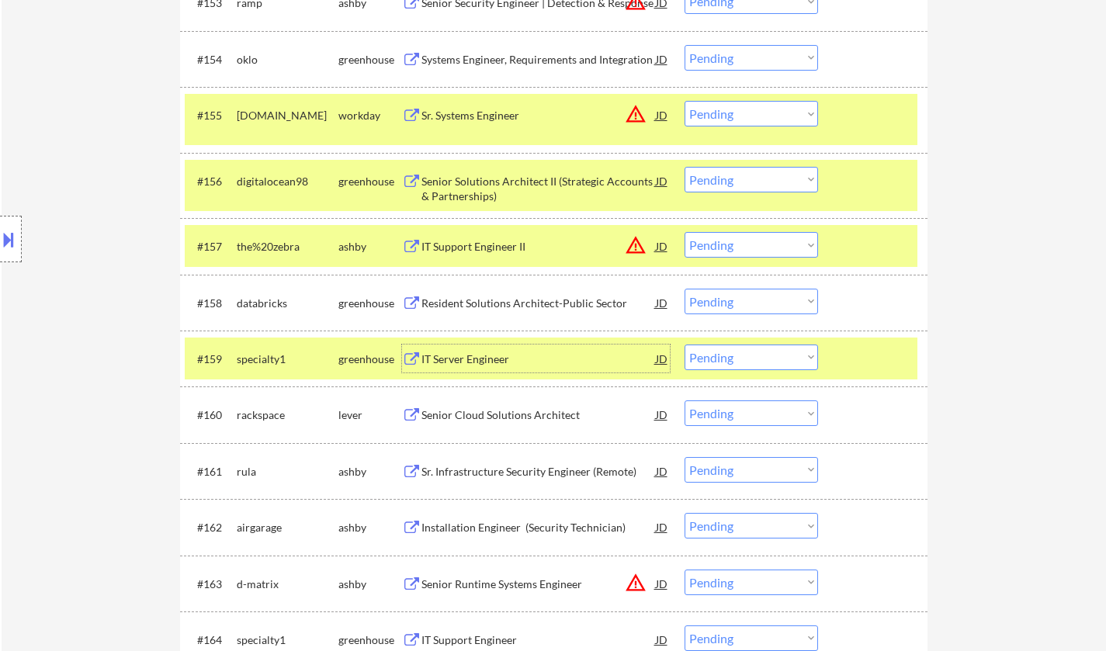
click at [742, 356] on select "Choose an option... Pending Applied Excluded (Questions) Excluded (Expired) Exc…" at bounding box center [752, 358] width 134 height 26
click at [685, 345] on select "Choose an option... Pending Applied Excluded (Questions) Excluded (Expired) Exc…" at bounding box center [752, 358] width 134 height 26
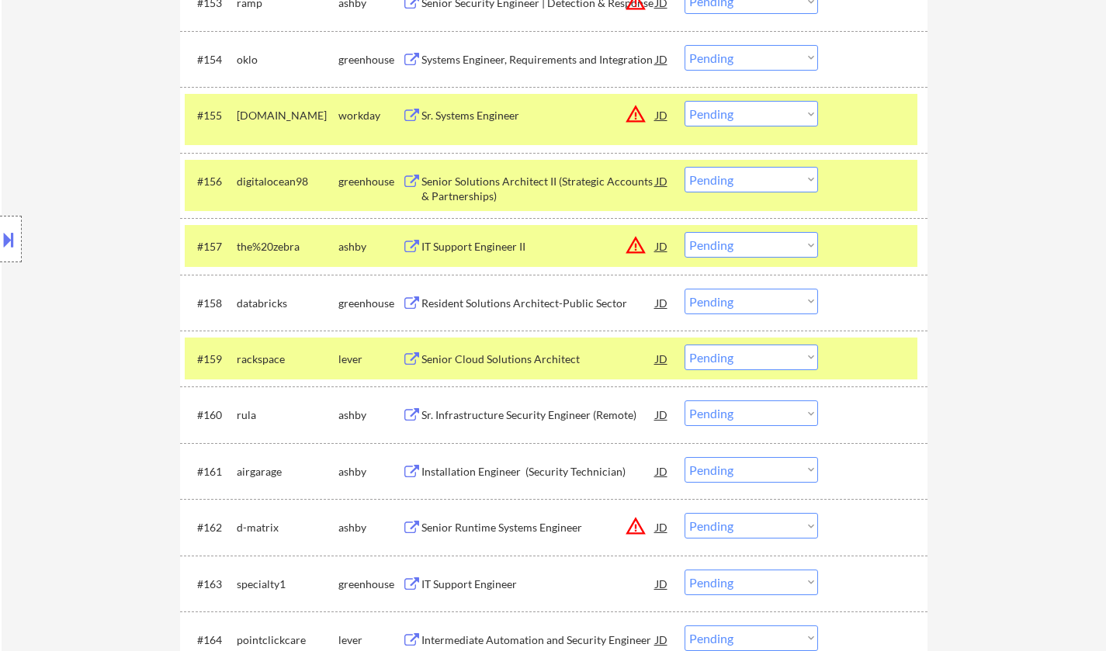
click at [512, 363] on div "Senior Cloud Solutions Architect" at bounding box center [539, 360] width 234 height 16
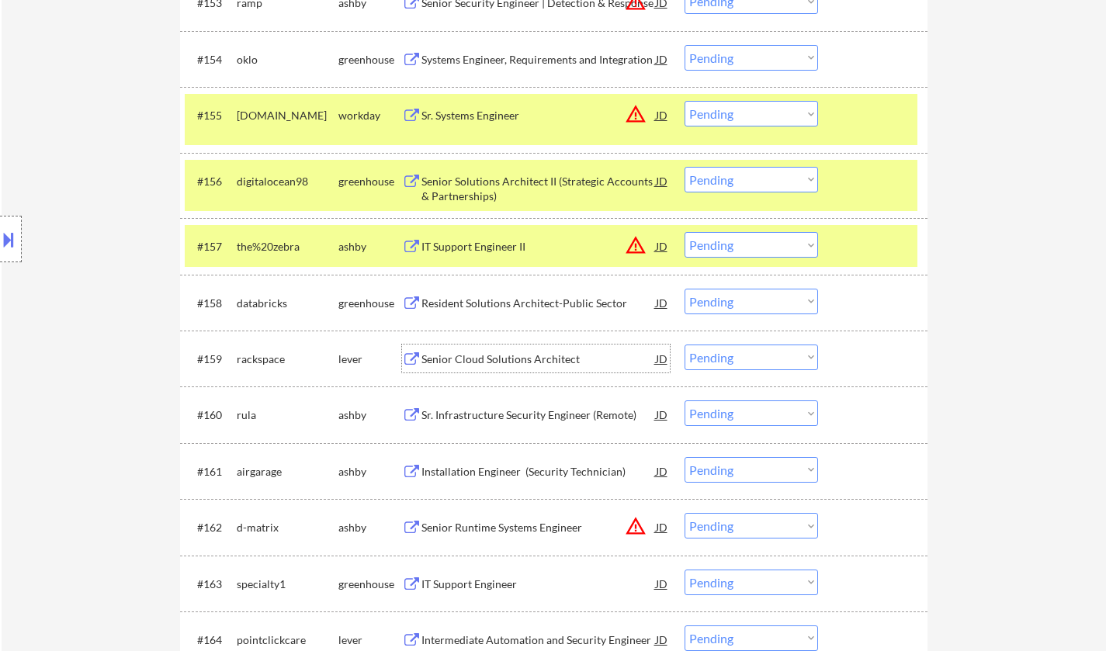
click at [521, 418] on div "Sr. Infrastructure Security Engineer (Remote)" at bounding box center [539, 416] width 234 height 16
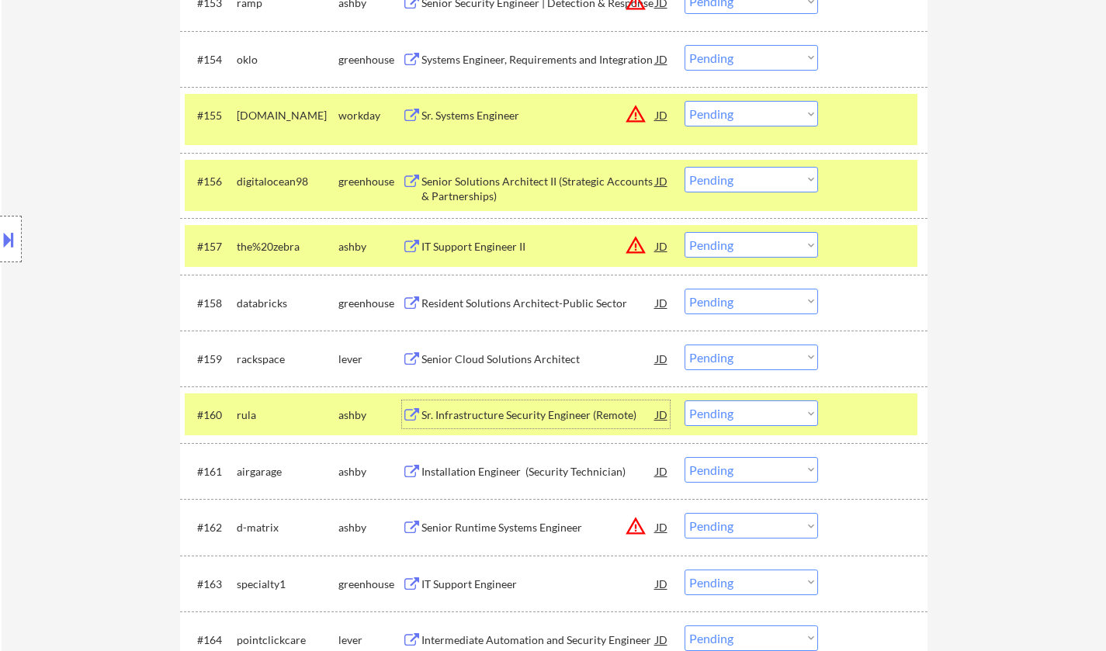
click at [724, 361] on select "Choose an option... Pending Applied Excluded (Questions) Excluded (Expired) Exc…" at bounding box center [752, 358] width 134 height 26
click at [685, 345] on select "Choose an option... Pending Applied Excluded (Questions) Excluded (Expired) Exc…" at bounding box center [752, 358] width 134 height 26
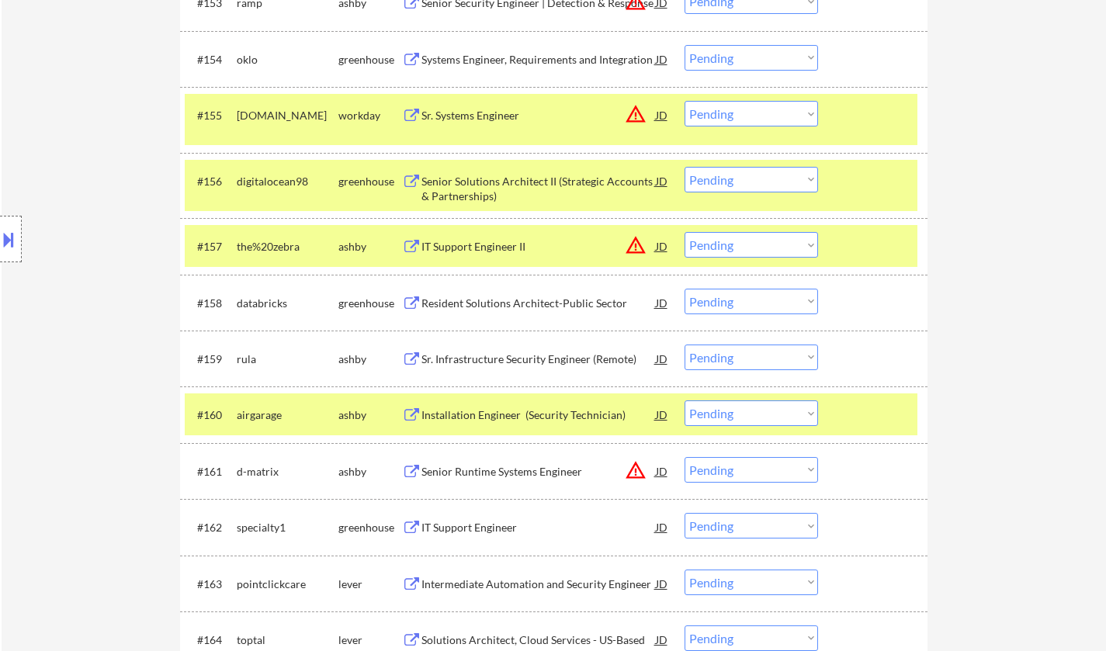
click at [490, 307] on div "Resident Solutions Architect-Public Sector" at bounding box center [539, 304] width 234 height 16
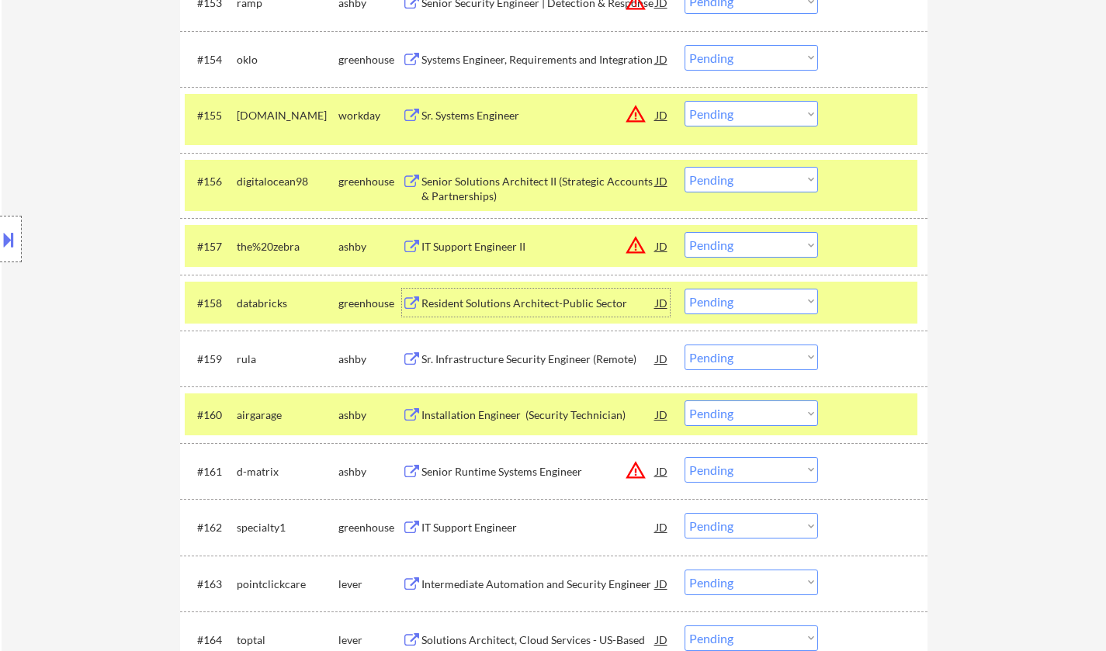
drag, startPoint x: 760, startPoint y: 353, endPoint x: 762, endPoint y: 362, distance: 8.9
click at [760, 353] on select "Choose an option... Pending Applied Excluded (Questions) Excluded (Expired) Exc…" at bounding box center [752, 358] width 134 height 26
click at [685, 345] on select "Choose an option... Pending Applied Excluded (Questions) Excluded (Expired) Exc…" at bounding box center [752, 358] width 134 height 26
select select ""pending""
drag, startPoint x: 758, startPoint y: 294, endPoint x: 762, endPoint y: 301, distance: 8.0
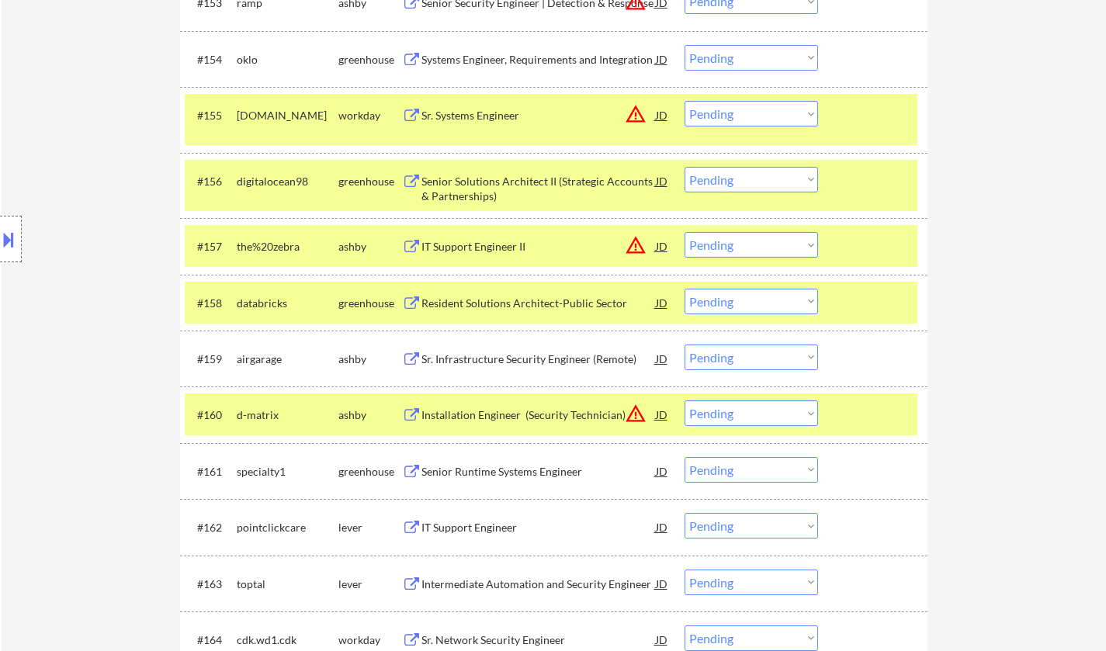
click at [758, 294] on select "Choose an option... Pending Applied Excluded (Questions) Excluded (Expired) Exc…" at bounding box center [752, 302] width 134 height 26
click at [685, 289] on select "Choose an option... Pending Applied Excluded (Questions) Excluded (Expired) Exc…" at bounding box center [752, 302] width 134 height 26
select select ""pending""
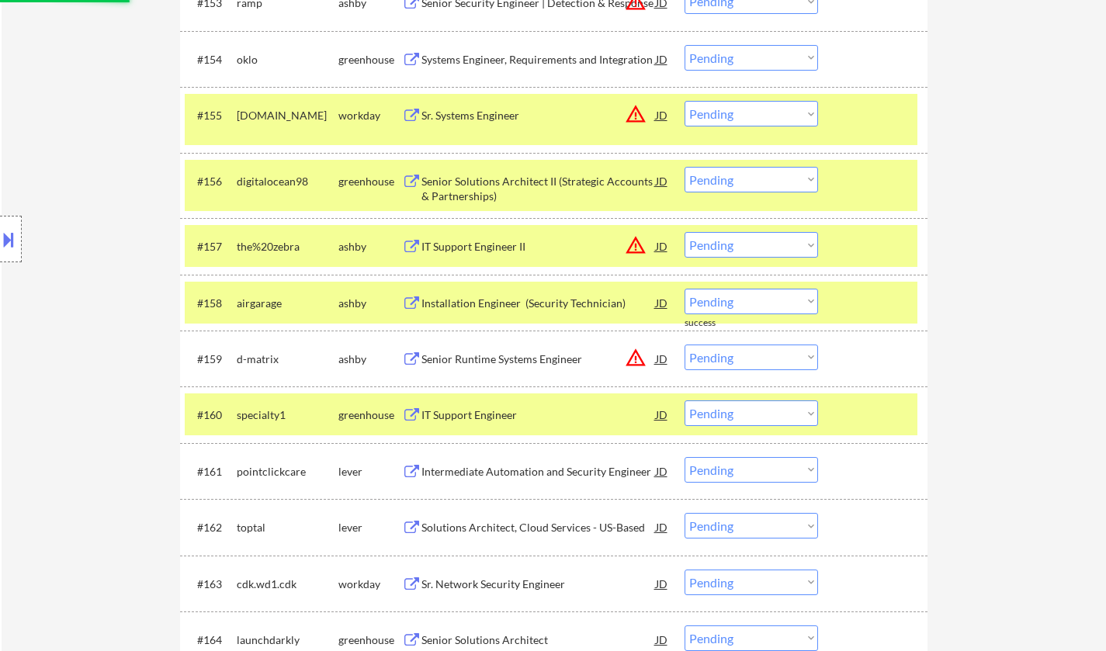
click at [663, 245] on div "JD" at bounding box center [662, 246] width 16 height 28
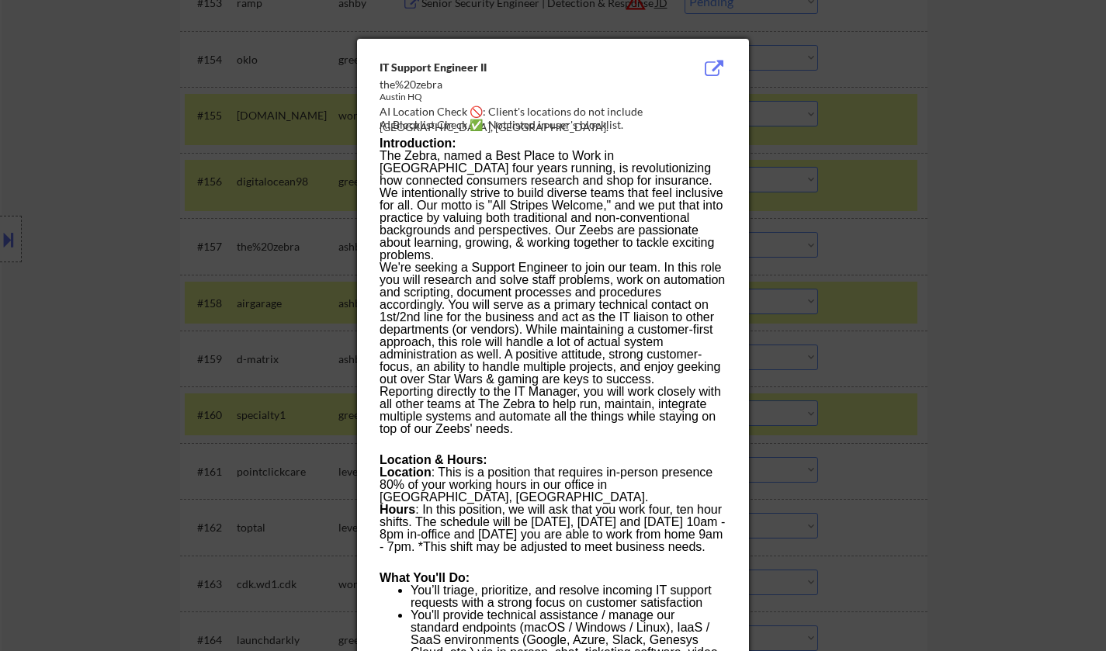
click at [1004, 414] on div at bounding box center [553, 325] width 1106 height 651
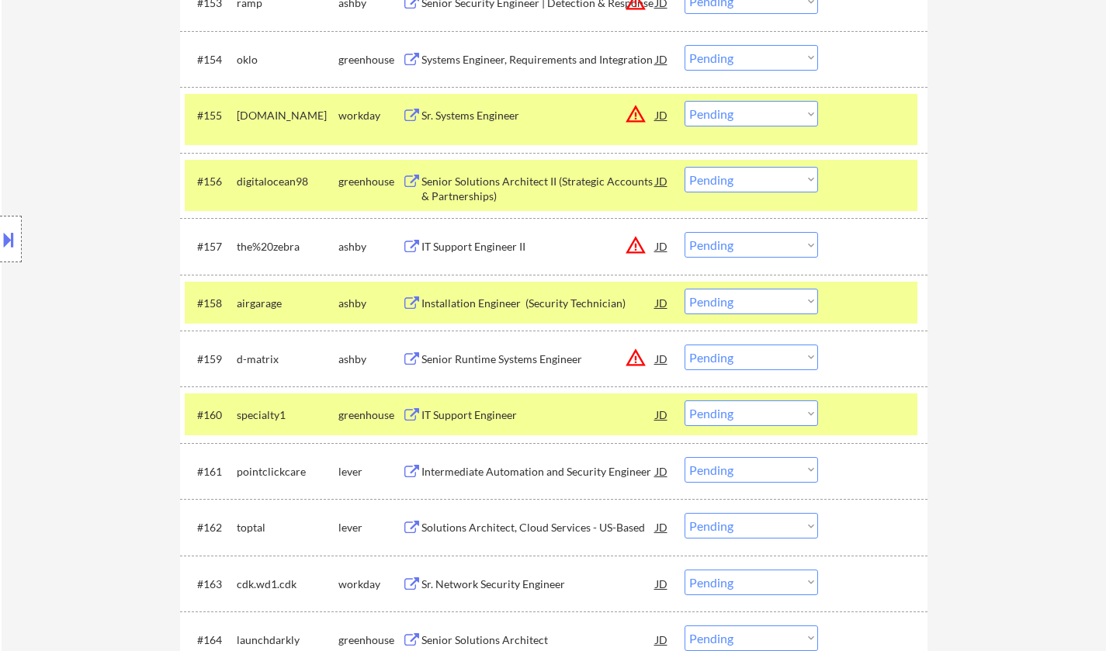
drag, startPoint x: 746, startPoint y: 245, endPoint x: 749, endPoint y: 257, distance: 12.1
click at [746, 245] on select "Choose an option... Pending Applied Excluded (Questions) Excluded (Expired) Exc…" at bounding box center [752, 245] width 134 height 26
click at [685, 232] on select "Choose an option... Pending Applied Excluded (Questions) Excluded (Expired) Exc…" at bounding box center [752, 245] width 134 height 26
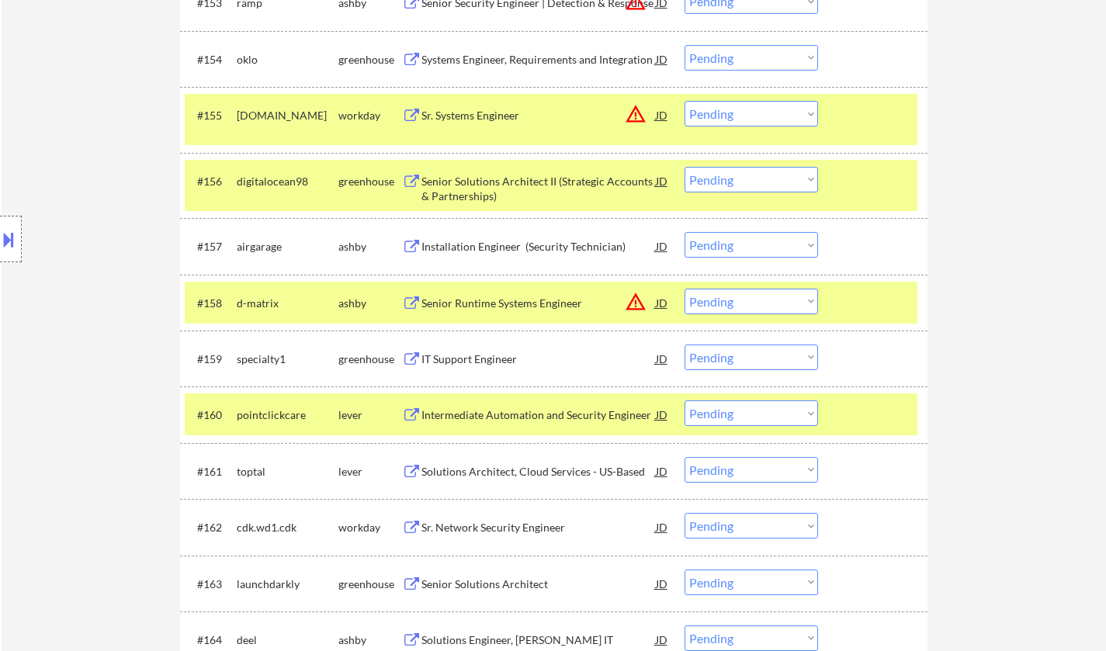
click at [490, 245] on div "Installation Engineer (Security Technician)" at bounding box center [539, 247] width 234 height 16
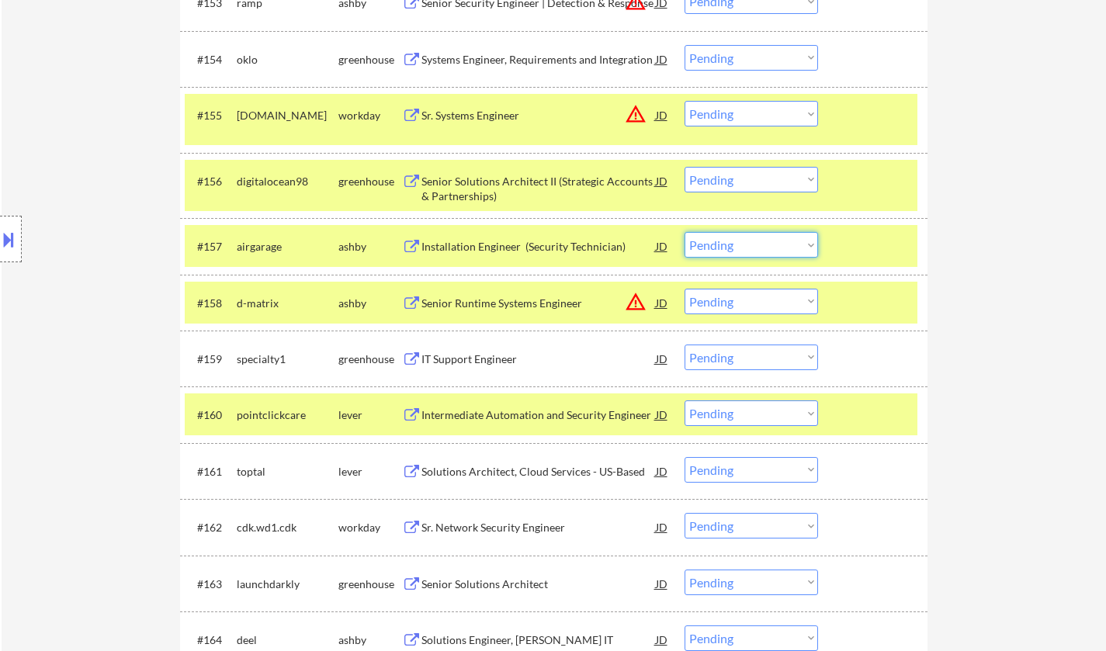
drag, startPoint x: 738, startPoint y: 250, endPoint x: 743, endPoint y: 256, distance: 8.3
click at [738, 250] on select "Choose an option... Pending Applied Excluded (Questions) Excluded (Expired) Exc…" at bounding box center [752, 245] width 134 height 26
click at [685, 232] on select "Choose an option... Pending Applied Excluded (Questions) Excluded (Expired) Exc…" at bounding box center [752, 245] width 134 height 26
click at [660, 116] on div "JD" at bounding box center [662, 115] width 16 height 28
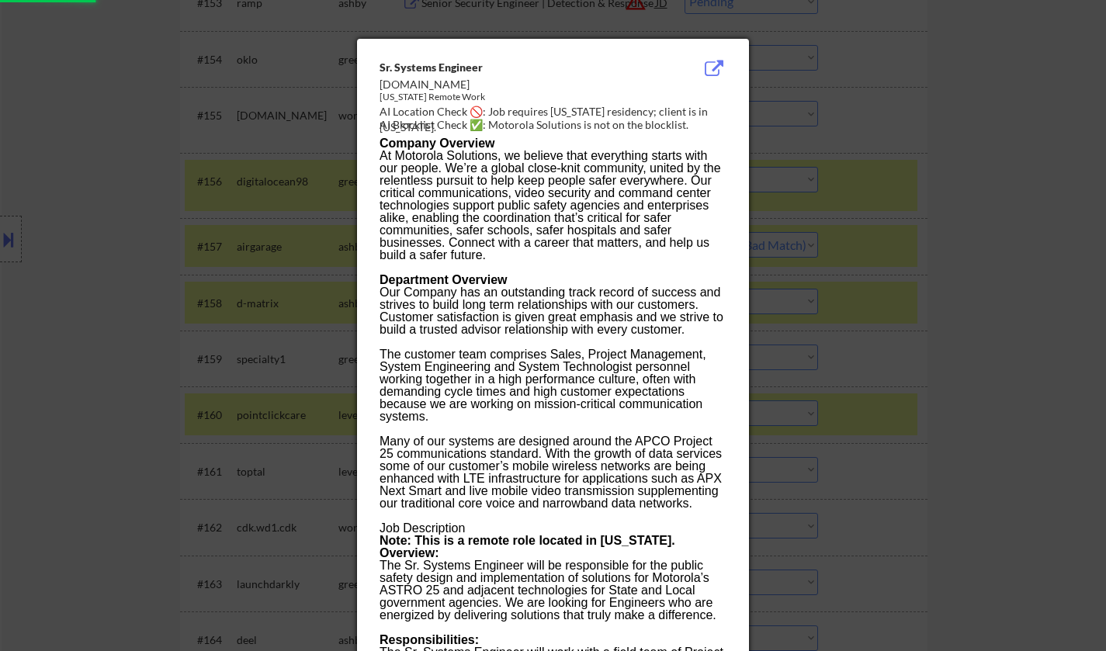
select select ""pending""
click at [915, 234] on div at bounding box center [553, 325] width 1106 height 651
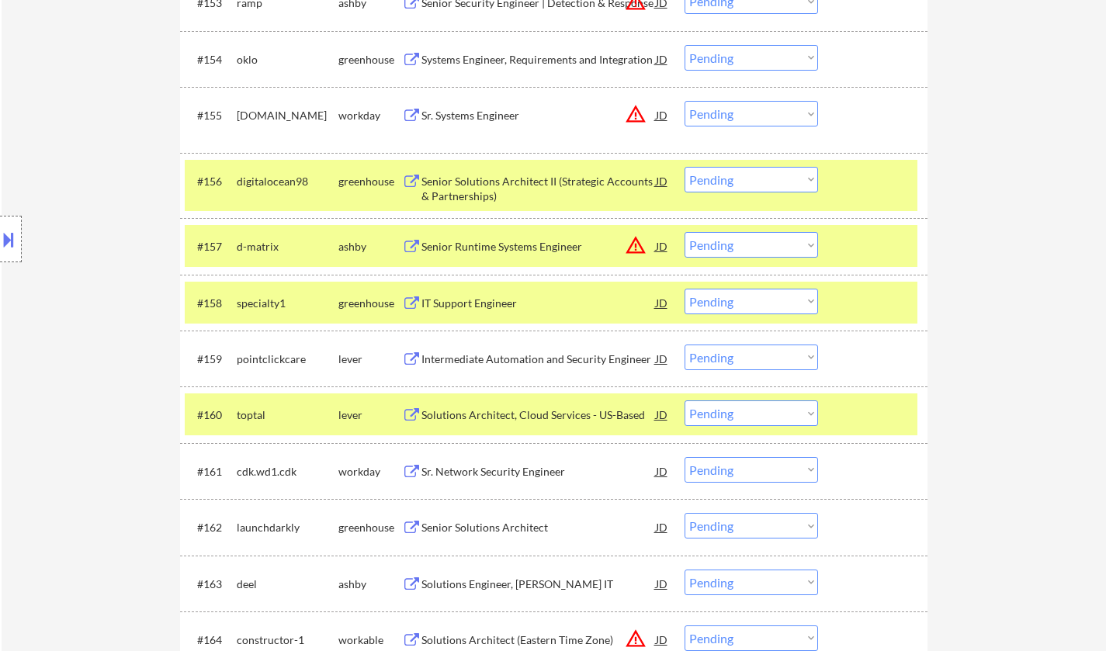
click at [473, 305] on div "IT Support Engineer" at bounding box center [539, 304] width 234 height 16
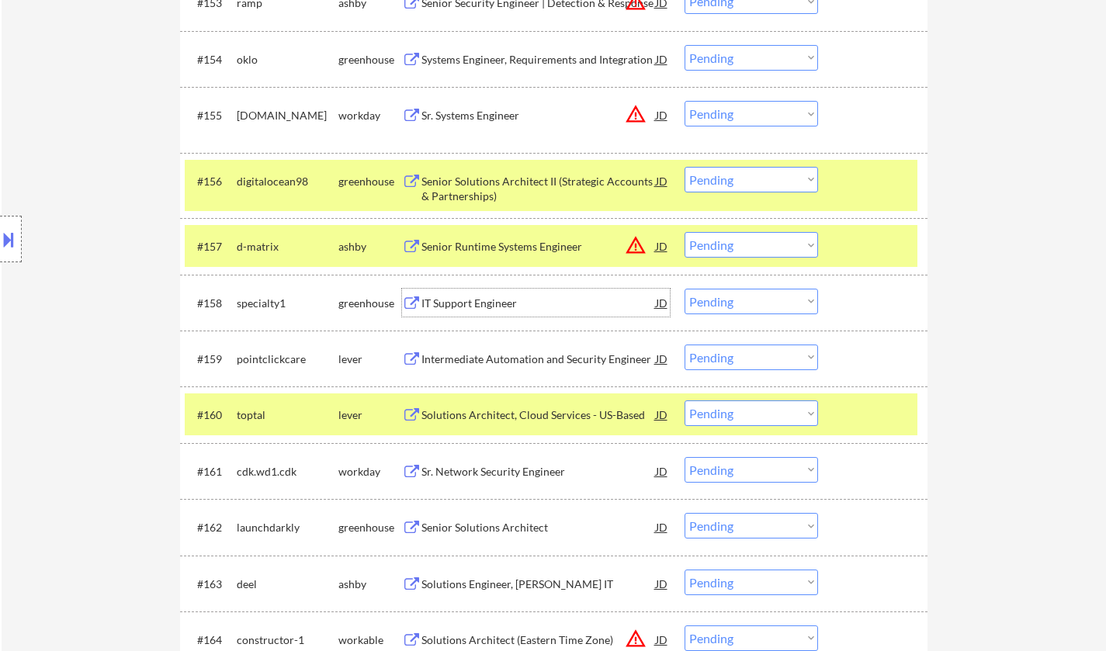
drag, startPoint x: 755, startPoint y: 300, endPoint x: 762, endPoint y: 311, distance: 12.5
click at [755, 300] on select "Choose an option... Pending Applied Excluded (Questions) Excluded (Expired) Exc…" at bounding box center [752, 302] width 134 height 26
click at [685, 289] on select "Choose an option... Pending Applied Excluded (Questions) Excluded (Expired) Exc…" at bounding box center [752, 302] width 134 height 26
select select ""pending""
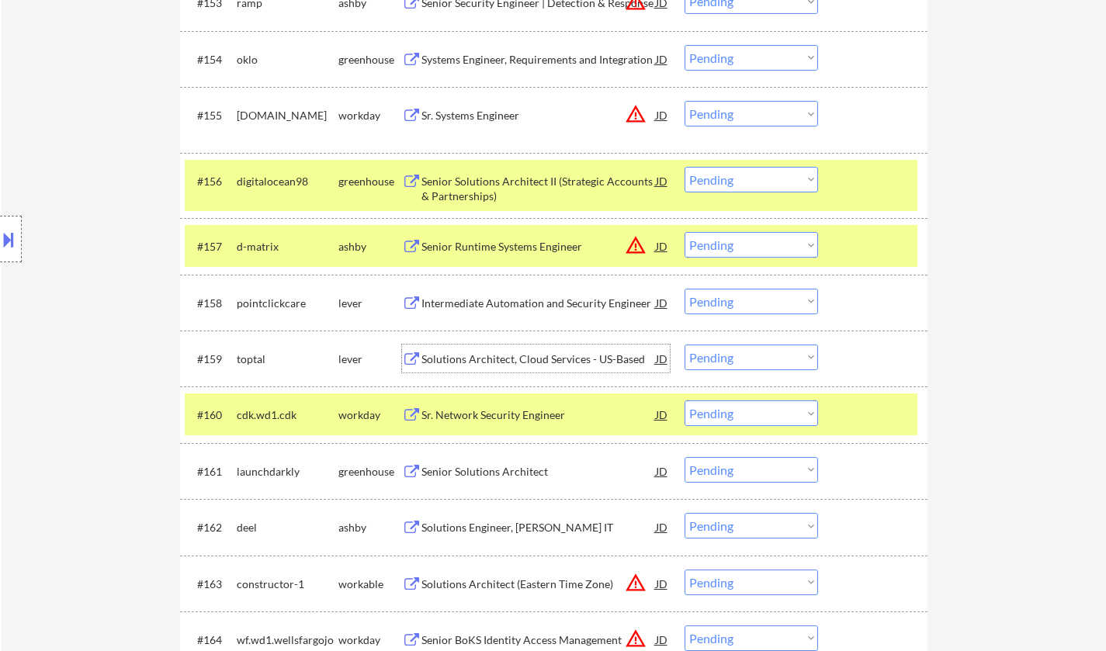
click at [491, 354] on div "Solutions Architect, Cloud Services - US-Based" at bounding box center [539, 360] width 234 height 16
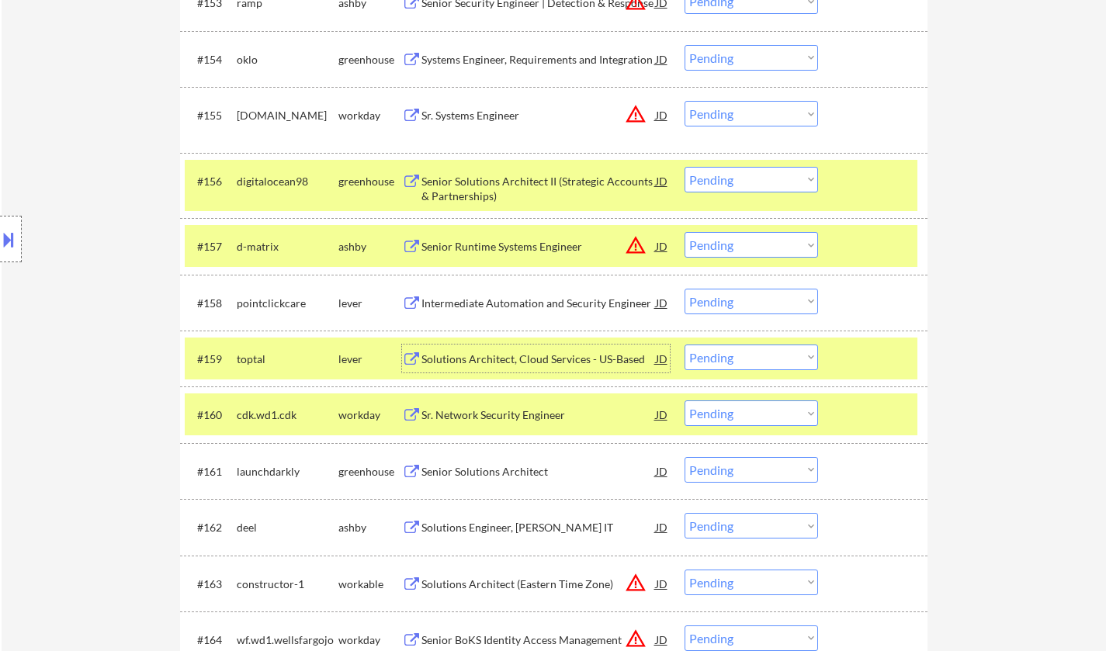
click at [801, 362] on select "Choose an option... Pending Applied Excluded (Questions) Excluded (Expired) Exc…" at bounding box center [752, 358] width 134 height 26
click at [685, 345] on select "Choose an option... Pending Applied Excluded (Questions) Excluded (Expired) Exc…" at bounding box center [752, 358] width 134 height 26
select select ""pending""
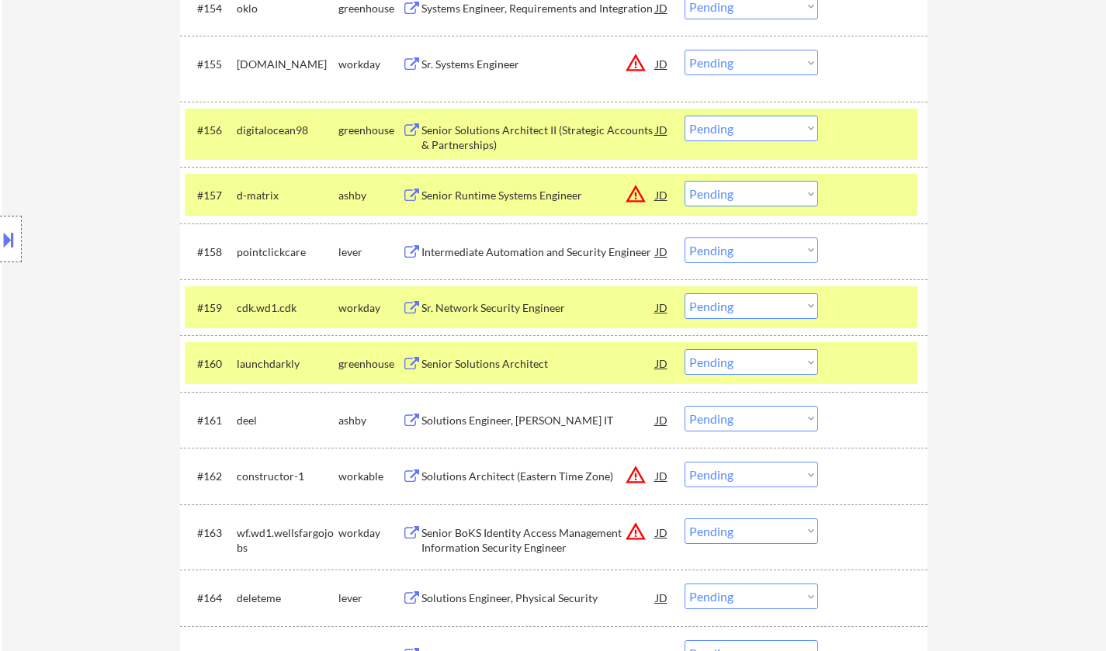
scroll to position [3727, 0]
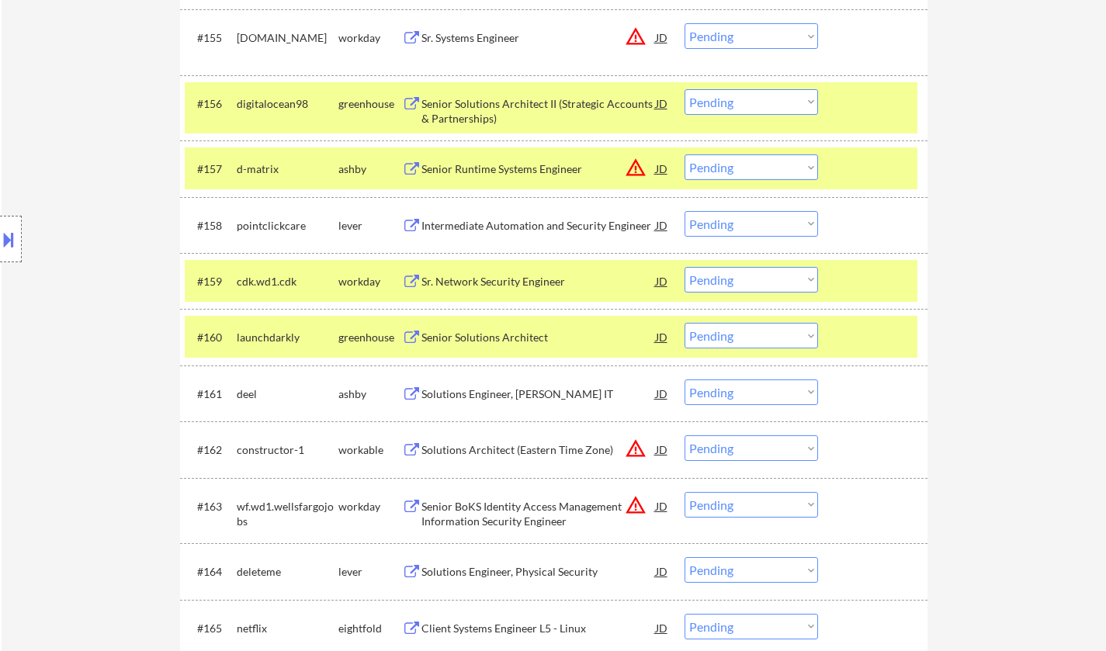
click at [480, 348] on div "Senior Solutions Architect" at bounding box center [539, 337] width 234 height 28
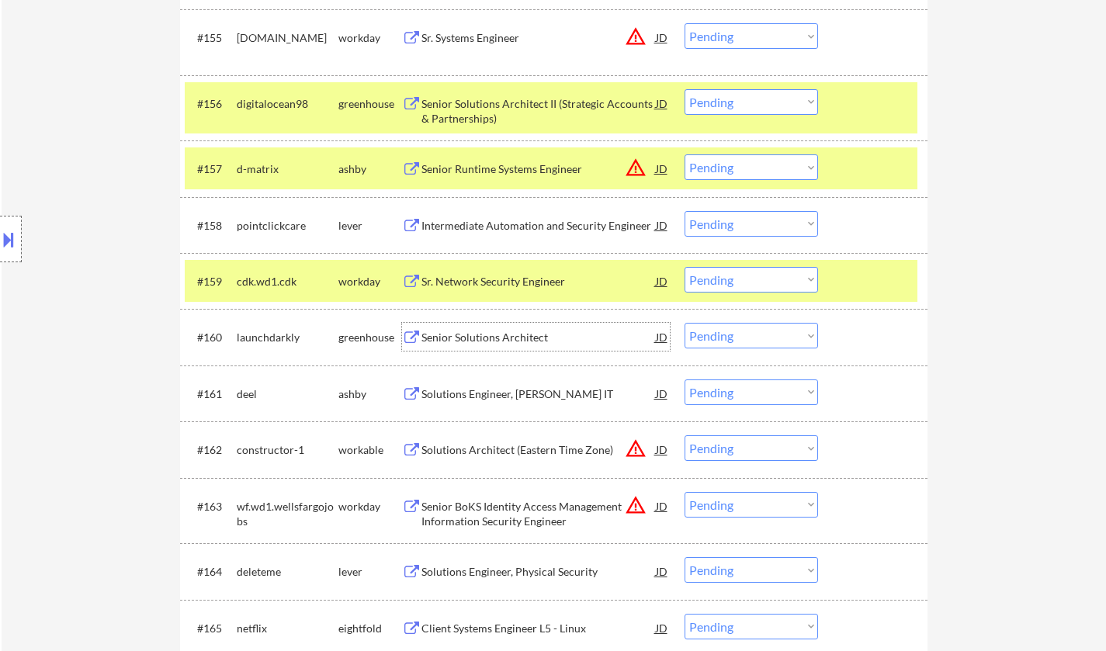
click at [735, 328] on select "Choose an option... Pending Applied Excluded (Questions) Excluded (Expired) Exc…" at bounding box center [752, 336] width 134 height 26
click at [685, 323] on select "Choose an option... Pending Applied Excluded (Questions) Excluded (Expired) Exc…" at bounding box center [752, 336] width 134 height 26
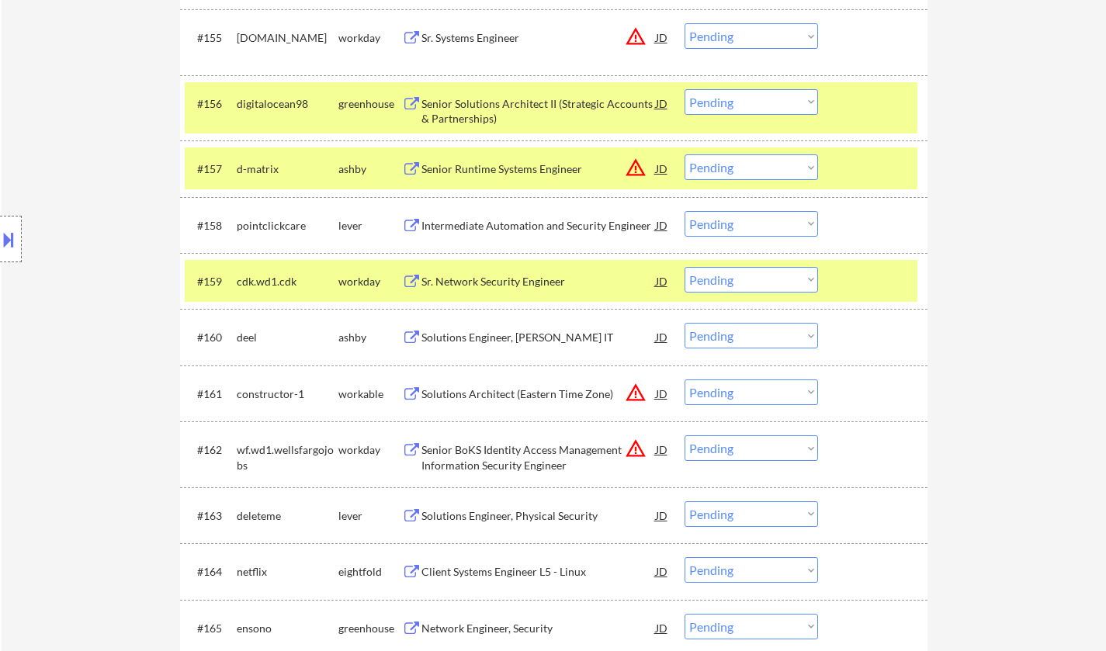
click at [476, 342] on div "Solutions Engineer, [PERSON_NAME] IT" at bounding box center [539, 338] width 234 height 16
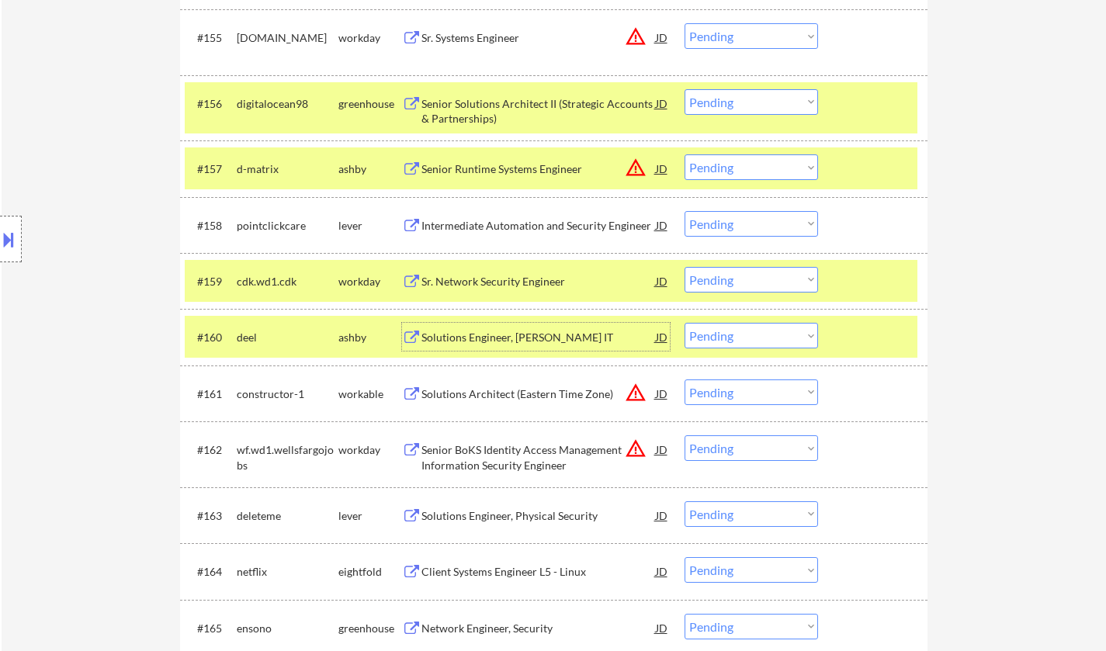
click at [740, 339] on select "Choose an option... Pending Applied Excluded (Questions) Excluded (Expired) Exc…" at bounding box center [752, 336] width 134 height 26
click at [685, 323] on select "Choose an option... Pending Applied Excluded (Questions) Excluded (Expired) Exc…" at bounding box center [752, 336] width 134 height 26
select select ""pending""
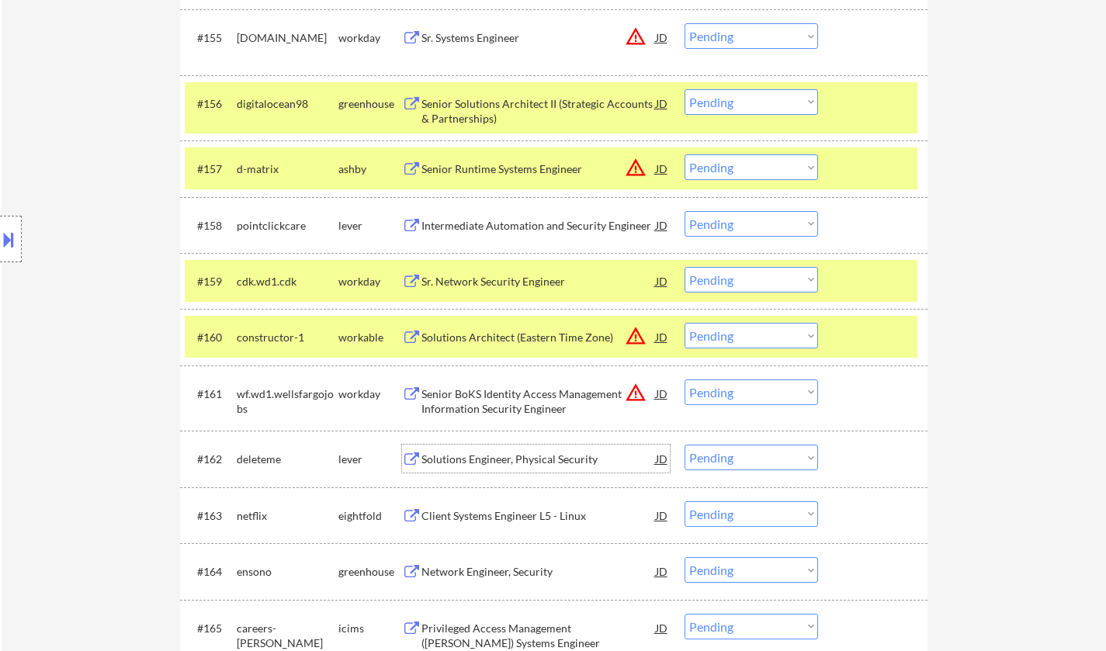
click at [541, 465] on div "Solutions Engineer, Physical Security" at bounding box center [539, 460] width 234 height 16
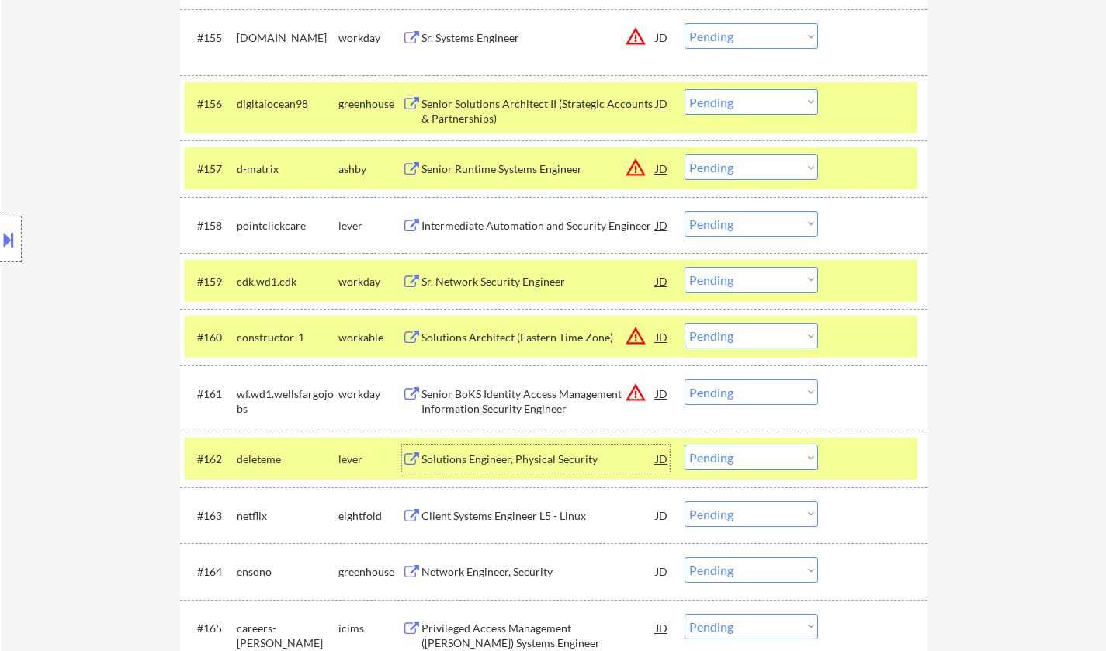
scroll to position [3882, 0]
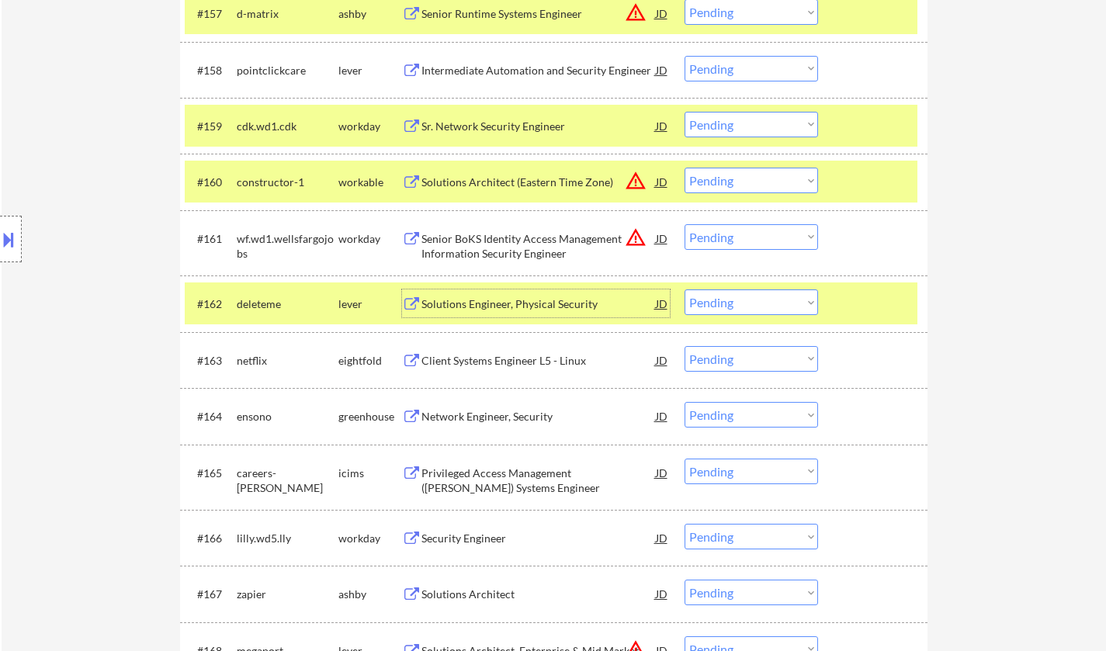
click at [520, 422] on div "Network Engineer, Security" at bounding box center [539, 417] width 234 height 16
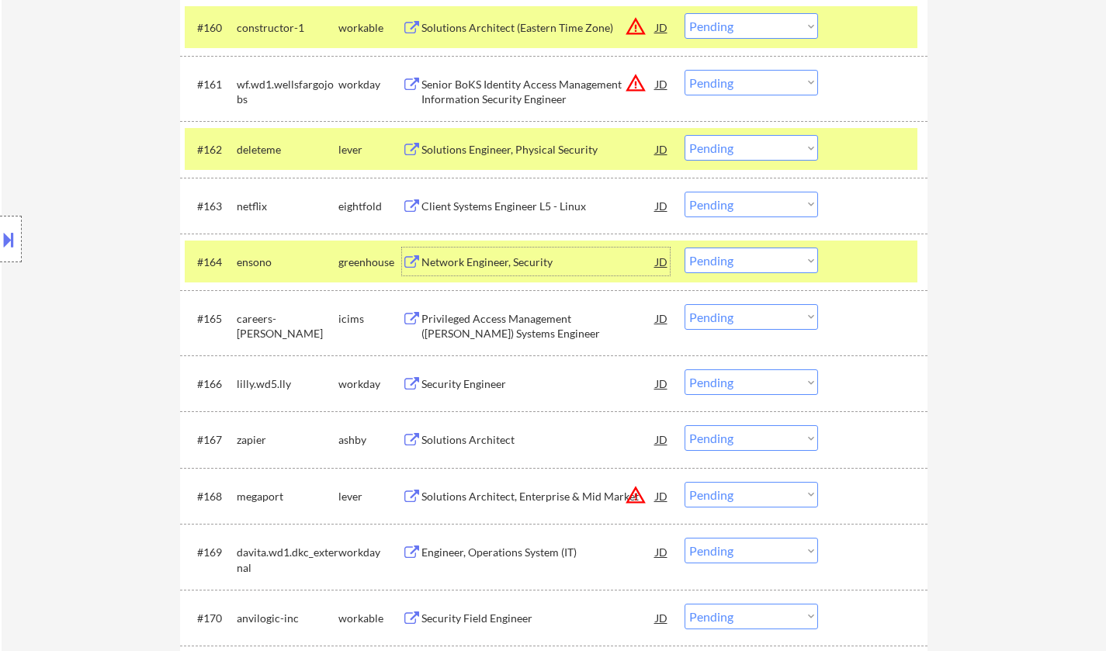
scroll to position [4037, 0]
click at [759, 255] on select "Choose an option... Pending Applied Excluded (Questions) Excluded (Expired) Exc…" at bounding box center [752, 260] width 134 height 26
click at [685, 247] on select "Choose an option... Pending Applied Excluded (Questions) Excluded (Expired) Exc…" at bounding box center [752, 260] width 134 height 26
select select ""pending""
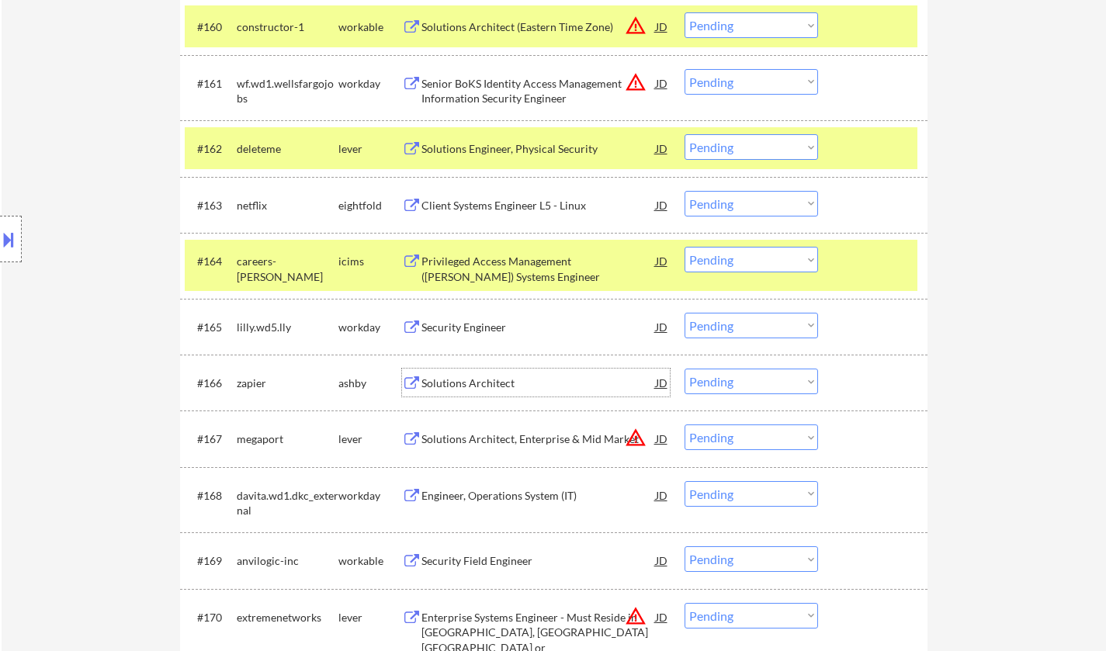
click at [491, 380] on div "Solutions Architect" at bounding box center [539, 384] width 234 height 16
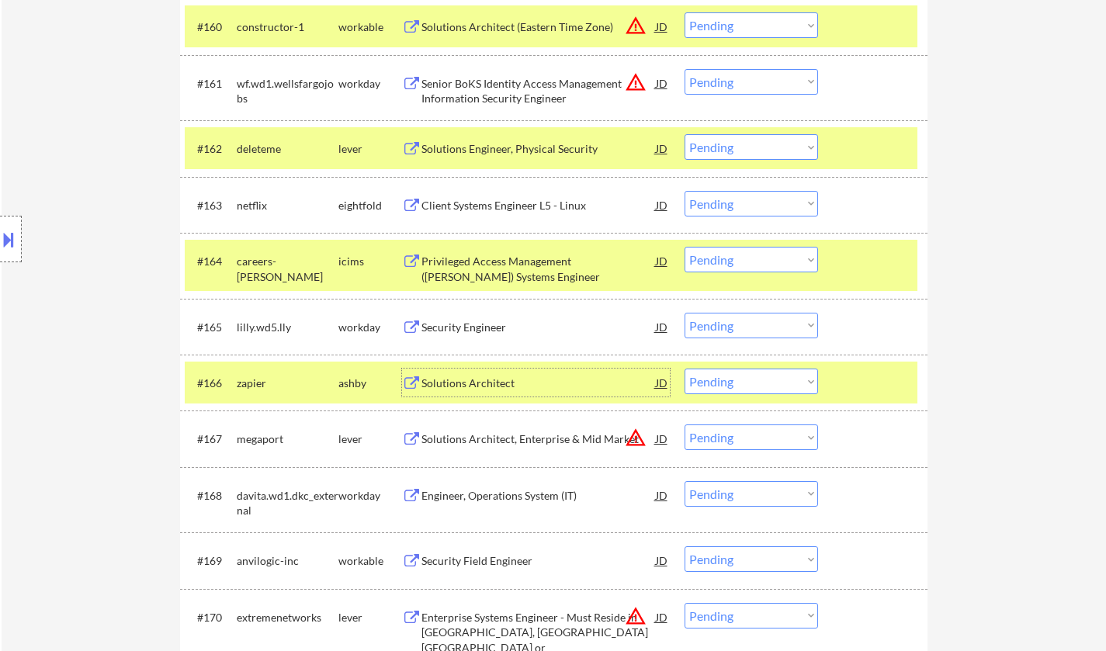
click at [752, 395] on div "#166 zapier [PERSON_NAME] Solutions Architect JD warning_amber Choose an option…" at bounding box center [551, 383] width 733 height 42
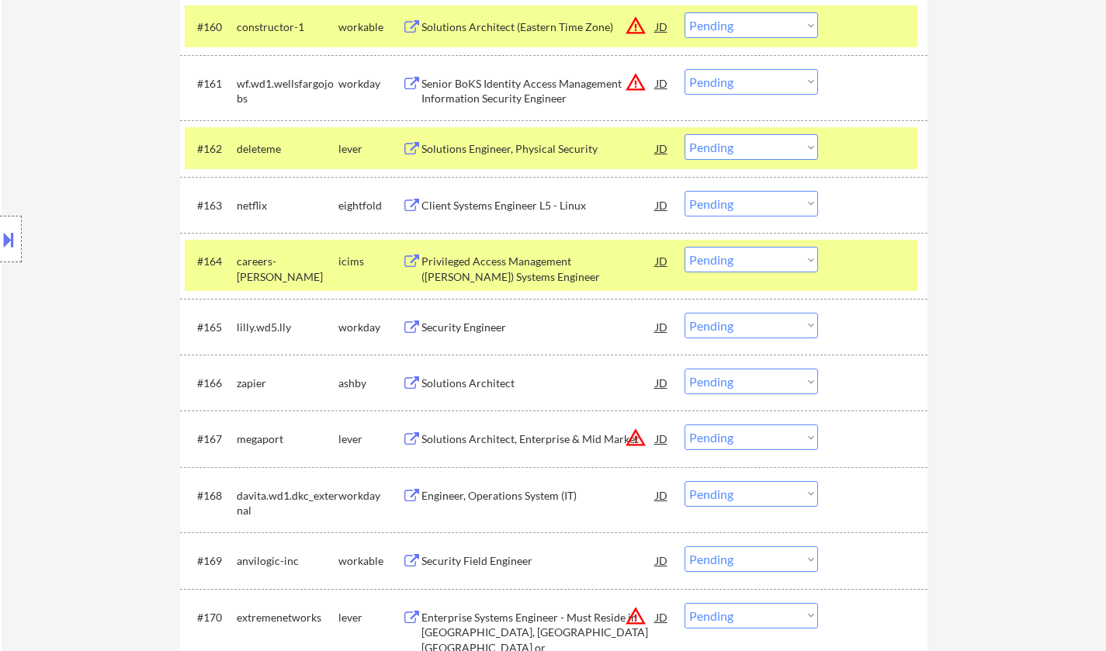
click at [752, 378] on select "Choose an option... Pending Applied Excluded (Questions) Excluded (Expired) Exc…" at bounding box center [752, 382] width 134 height 26
click at [685, 369] on select "Choose an option... Pending Applied Excluded (Questions) Excluded (Expired) Exc…" at bounding box center [752, 382] width 134 height 26
select select ""pending""
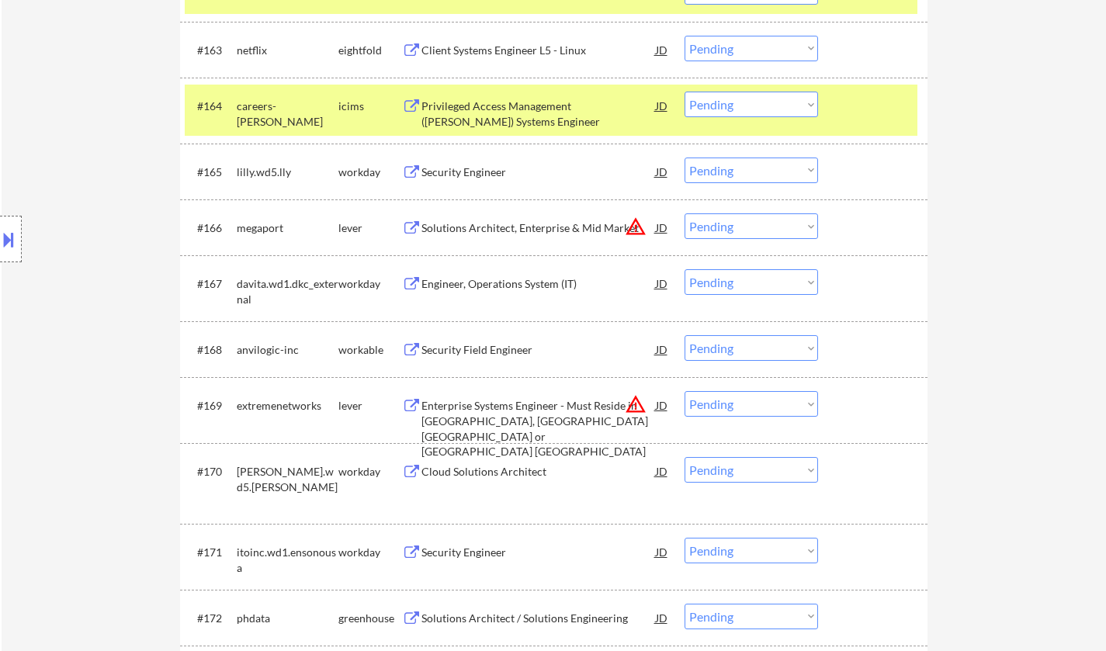
scroll to position [4270, 0]
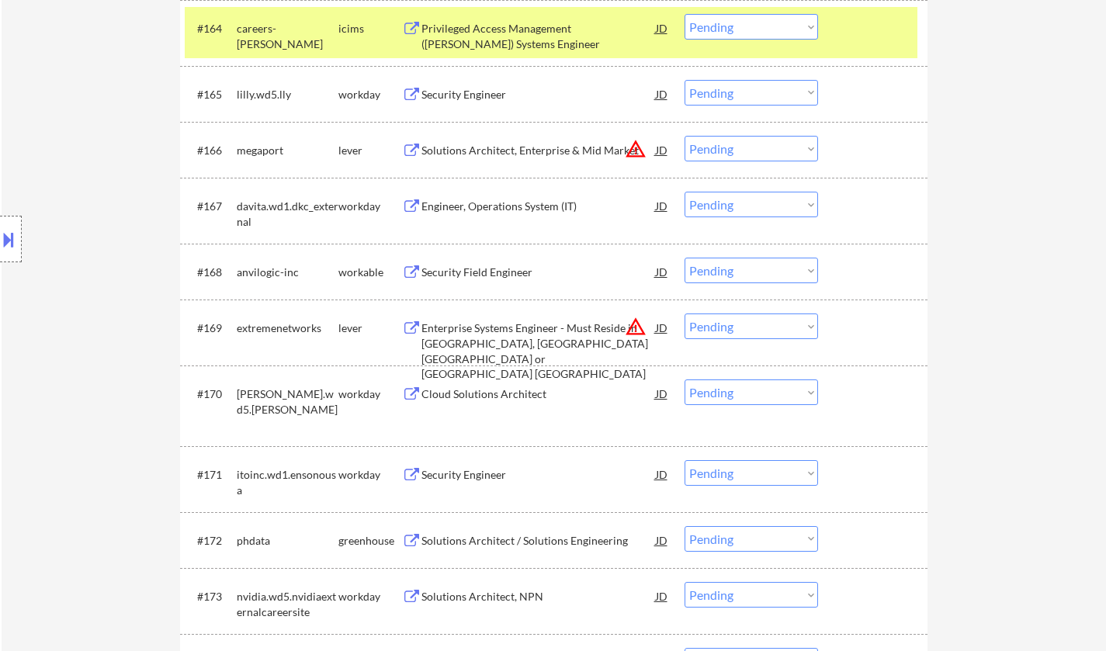
click at [480, 270] on div "Security Field Engineer" at bounding box center [539, 273] width 234 height 16
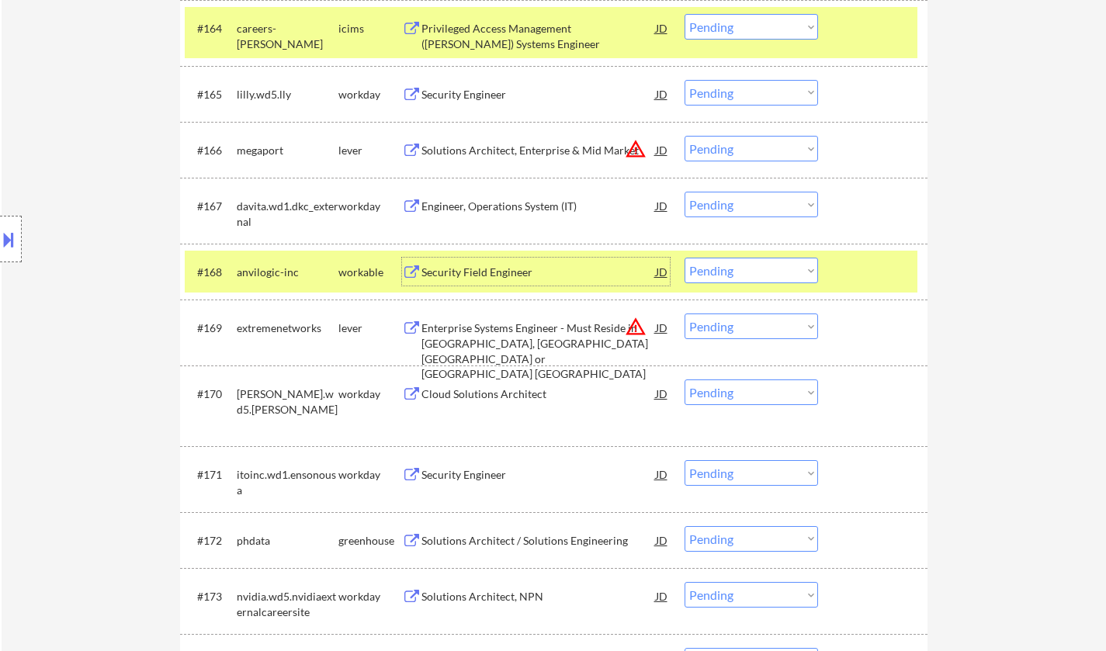
click at [751, 268] on select "Choose an option... Pending Applied Excluded (Questions) Excluded (Expired) Exc…" at bounding box center [752, 271] width 134 height 26
click at [685, 258] on select "Choose an option... Pending Applied Excluded (Questions) Excluded (Expired) Exc…" at bounding box center [752, 271] width 134 height 26
select select ""pending""
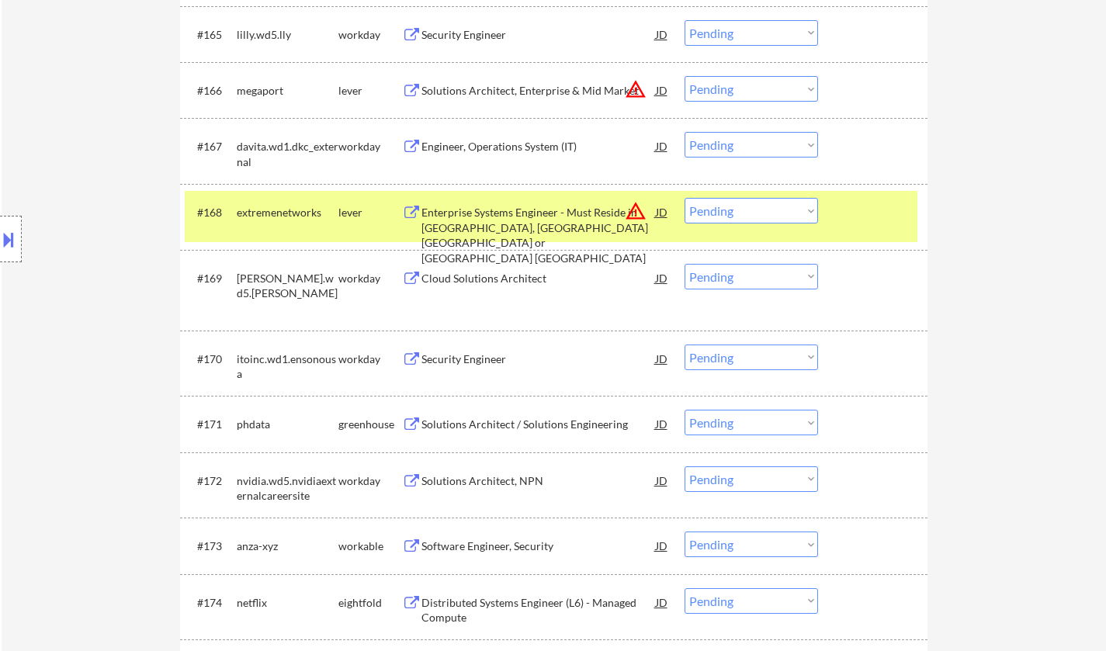
scroll to position [4348, 0]
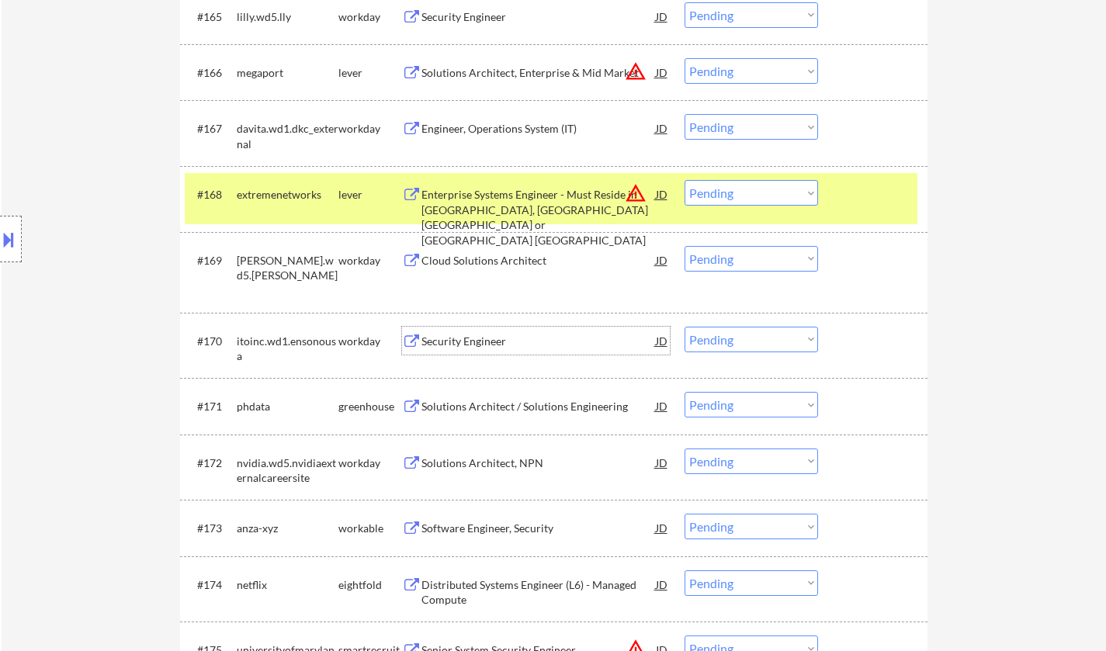
click at [477, 339] on div "Security Engineer" at bounding box center [539, 342] width 234 height 16
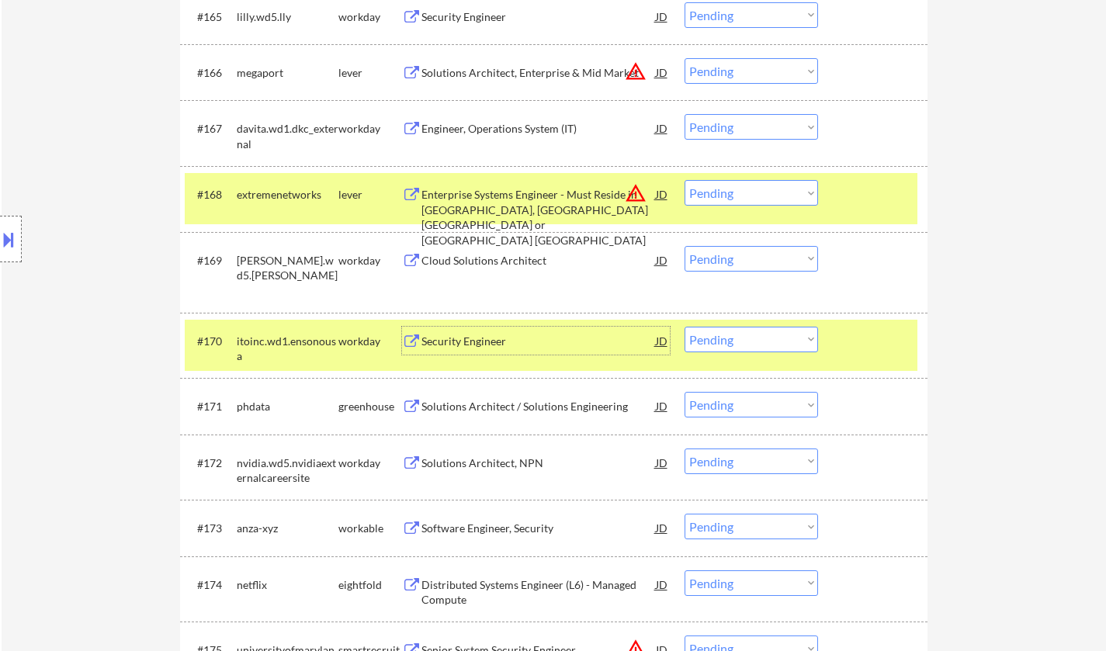
click at [729, 337] on select "Choose an option... Pending Applied Excluded (Questions) Excluded (Expired) Exc…" at bounding box center [752, 340] width 134 height 26
click at [685, 327] on select "Choose an option... Pending Applied Excluded (Questions) Excluded (Expired) Exc…" at bounding box center [752, 340] width 134 height 26
select select ""pending""
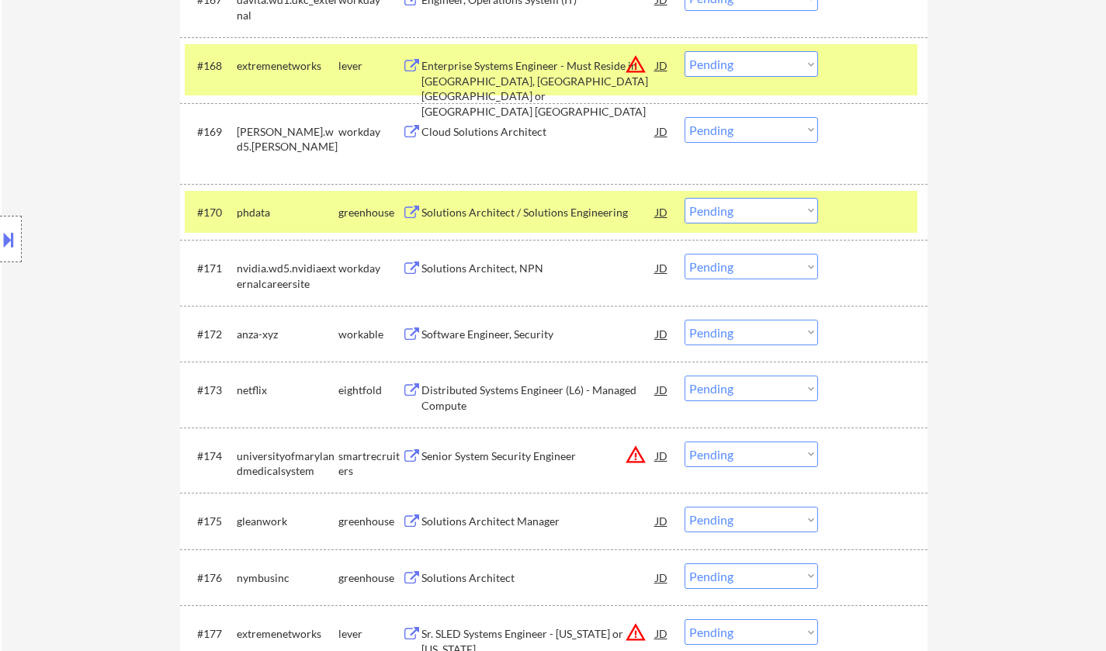
scroll to position [4503, 0]
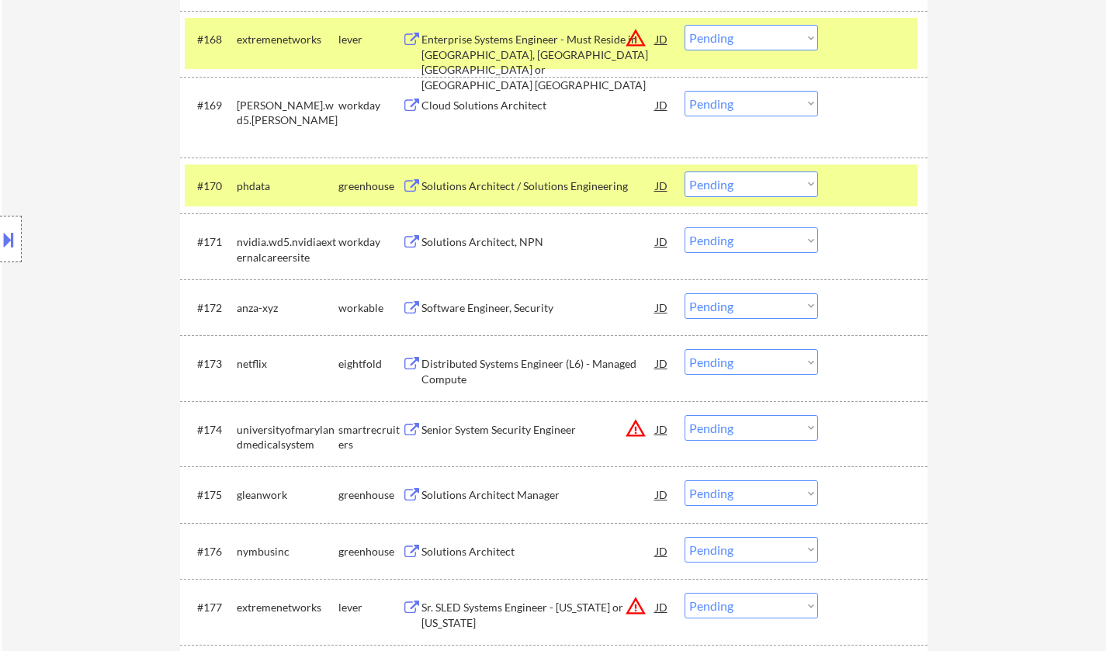
click at [498, 306] on div "Software Engineer, Security" at bounding box center [539, 308] width 234 height 16
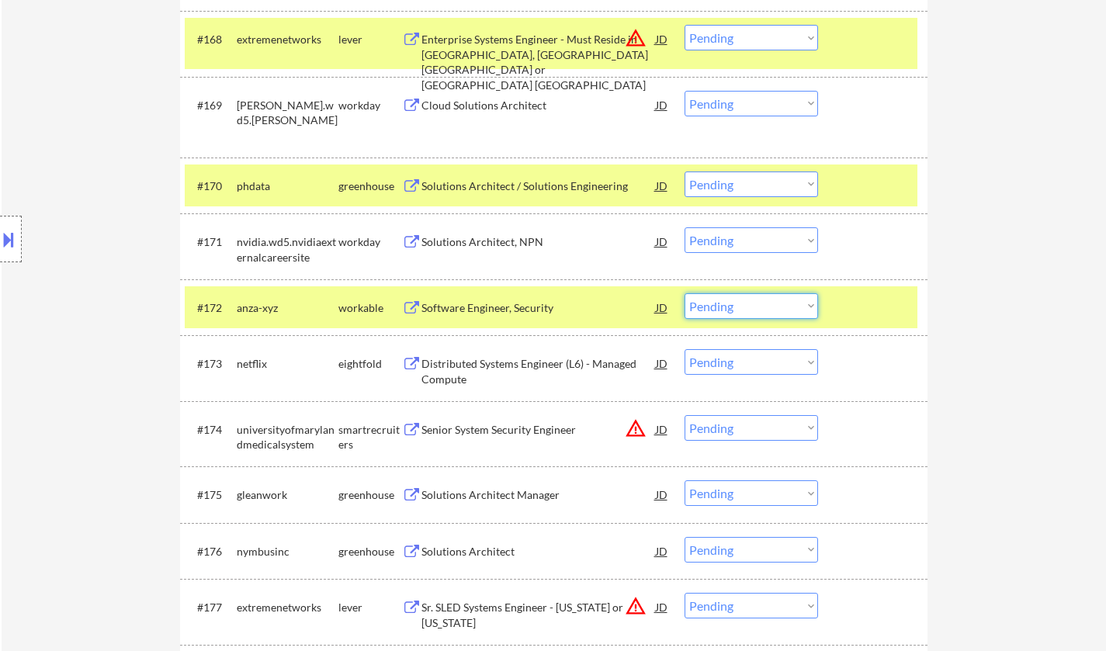
drag, startPoint x: 759, startPoint y: 307, endPoint x: 769, endPoint y: 317, distance: 14.3
click at [759, 309] on select "Choose an option... Pending Applied Excluded (Questions) Excluded (Expired) Exc…" at bounding box center [752, 306] width 134 height 26
click at [685, 293] on select "Choose an option... Pending Applied Excluded (Questions) Excluded (Expired) Exc…" at bounding box center [752, 306] width 134 height 26
select select ""pending""
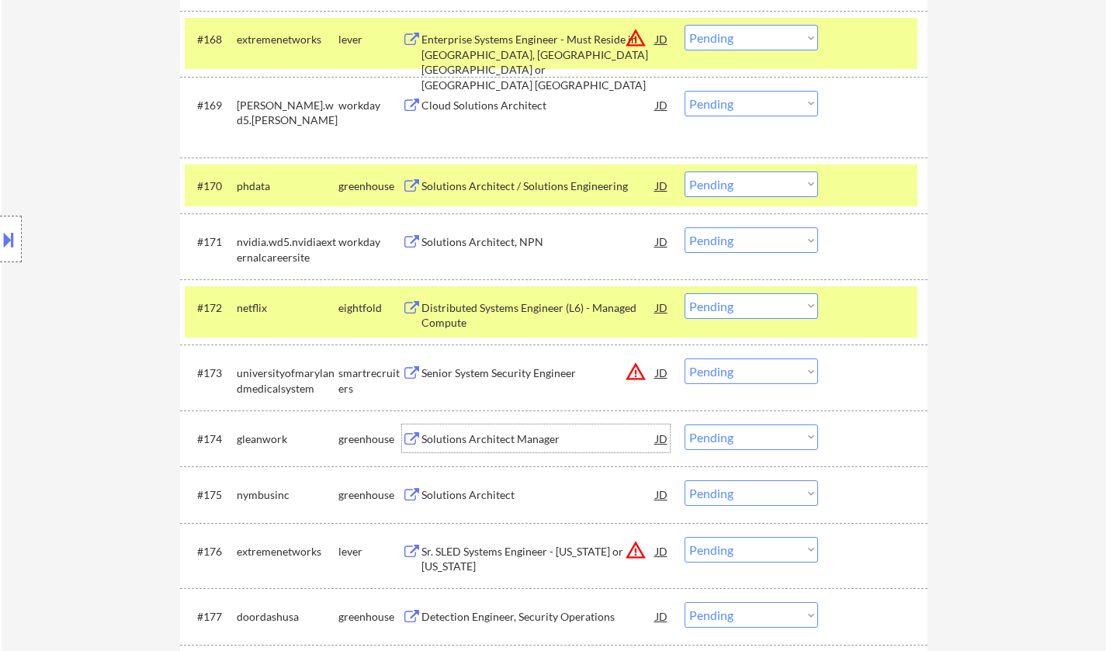
click at [533, 437] on div "Solutions Architect Manager" at bounding box center [539, 440] width 234 height 16
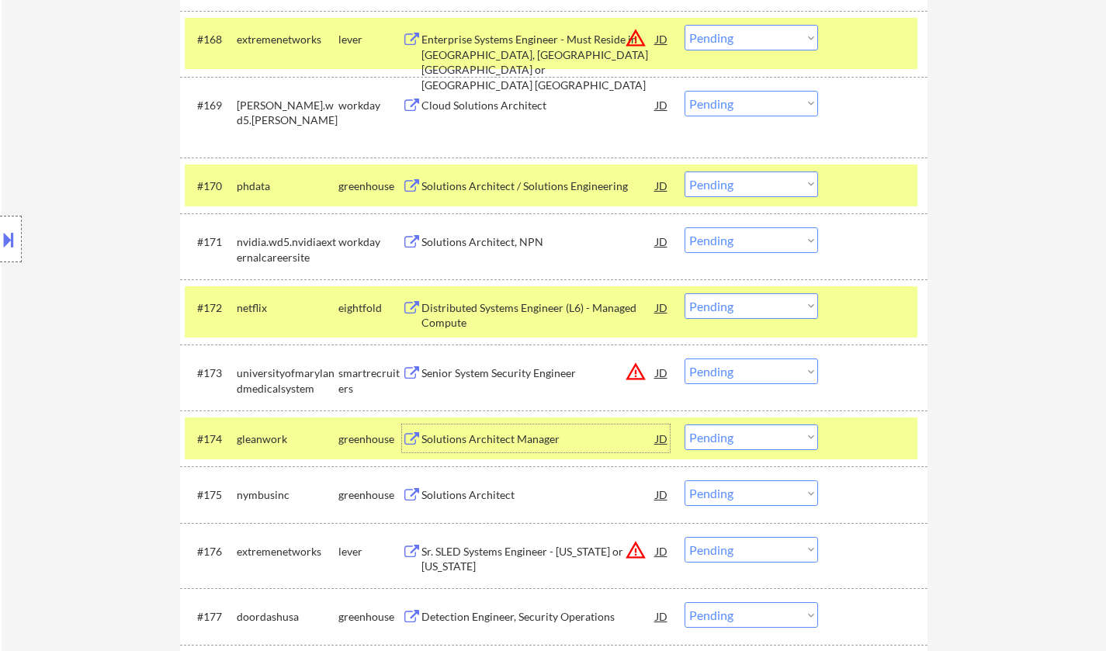
click at [772, 445] on select "Choose an option... Pending Applied Excluded (Questions) Excluded (Expired) Exc…" at bounding box center [752, 438] width 134 height 26
click at [685, 425] on select "Choose an option... Pending Applied Excluded (Questions) Excluded (Expired) Exc…" at bounding box center [752, 438] width 134 height 26
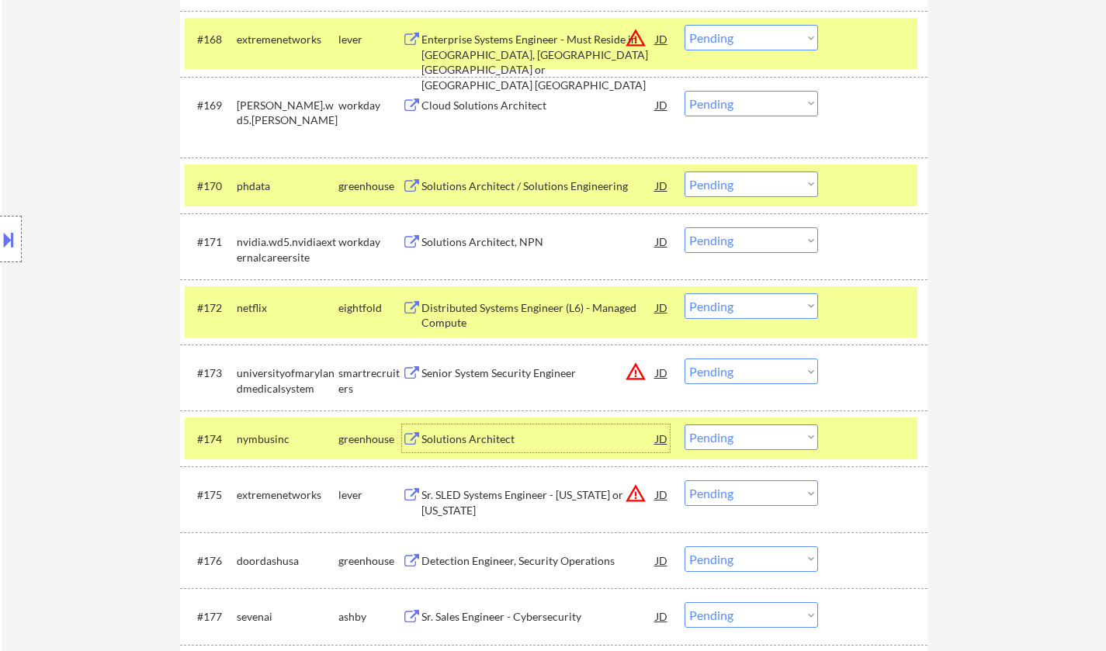
click at [482, 434] on div "Solutions Architect" at bounding box center [539, 440] width 234 height 16
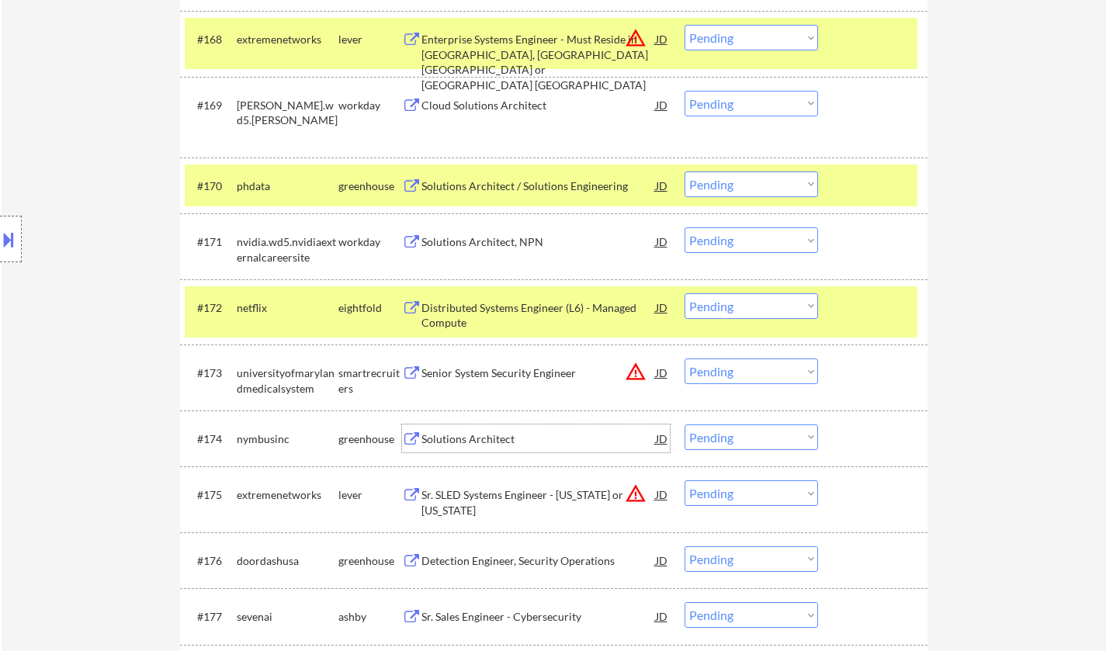
click at [748, 439] on select "Choose an option... Pending Applied Excluded (Questions) Excluded (Expired) Exc…" at bounding box center [752, 438] width 134 height 26
click at [685, 425] on select "Choose an option... Pending Applied Excluded (Questions) Excluded (Expired) Exc…" at bounding box center [752, 438] width 134 height 26
select select ""pending""
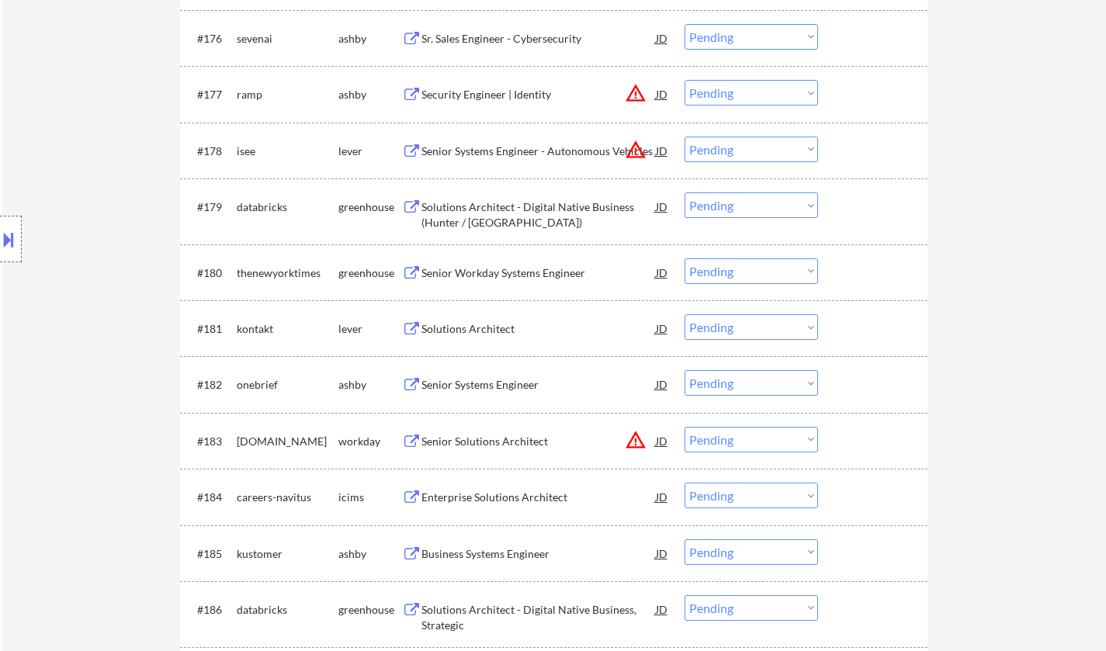
scroll to position [5035, 0]
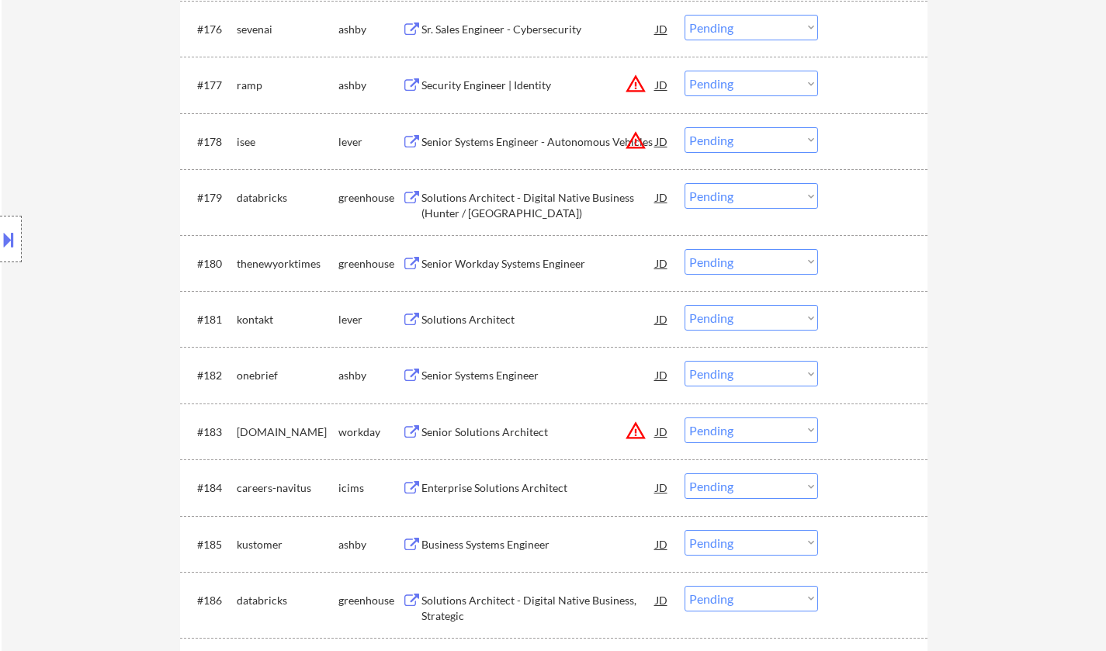
click at [465, 317] on div "Solutions Architect" at bounding box center [539, 320] width 234 height 16
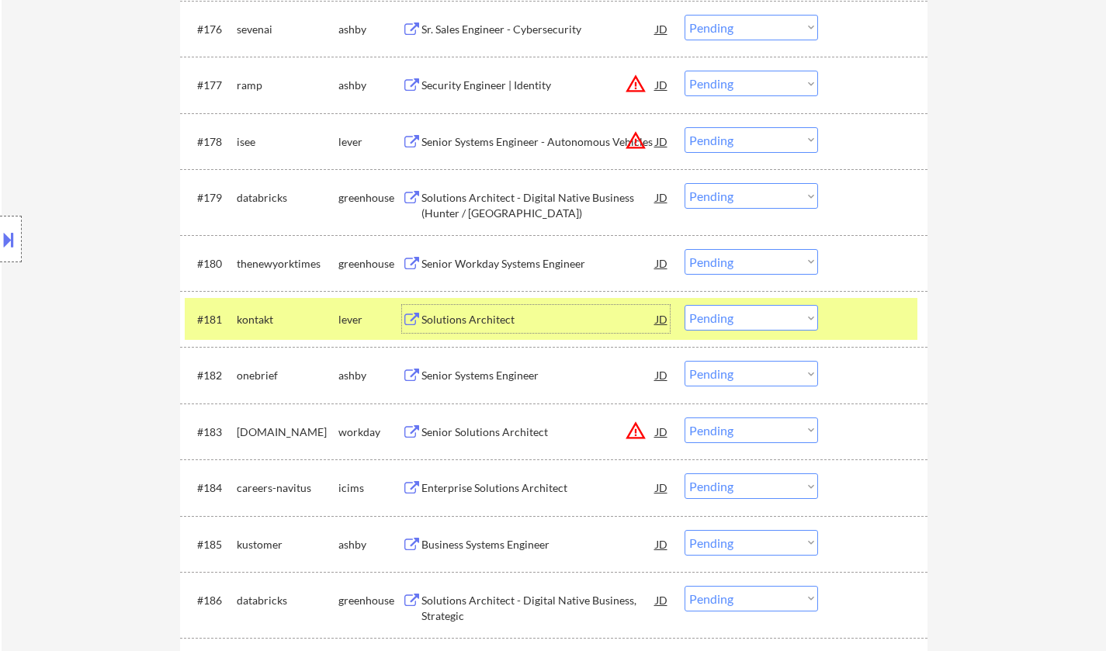
click at [777, 316] on select "Choose an option... Pending Applied Excluded (Questions) Excluded (Expired) Exc…" at bounding box center [752, 318] width 134 height 26
click at [685, 305] on select "Choose an option... Pending Applied Excluded (Questions) Excluded (Expired) Exc…" at bounding box center [752, 318] width 134 height 26
select select ""pending""
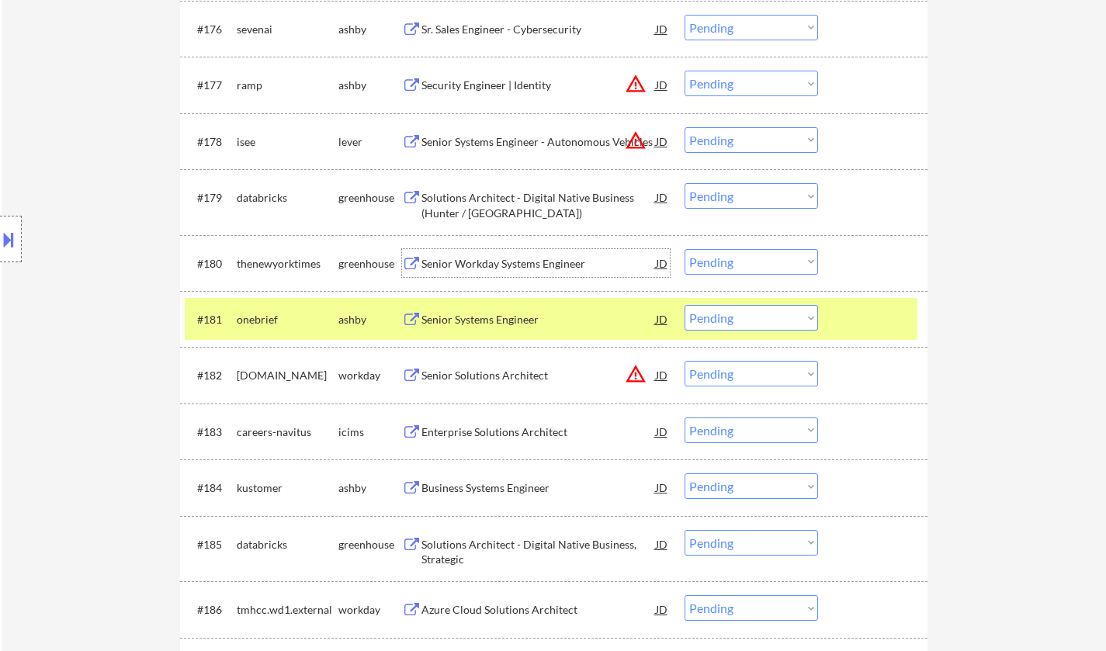
click at [515, 262] on div "Senior Workday Systems Engineer" at bounding box center [539, 264] width 234 height 16
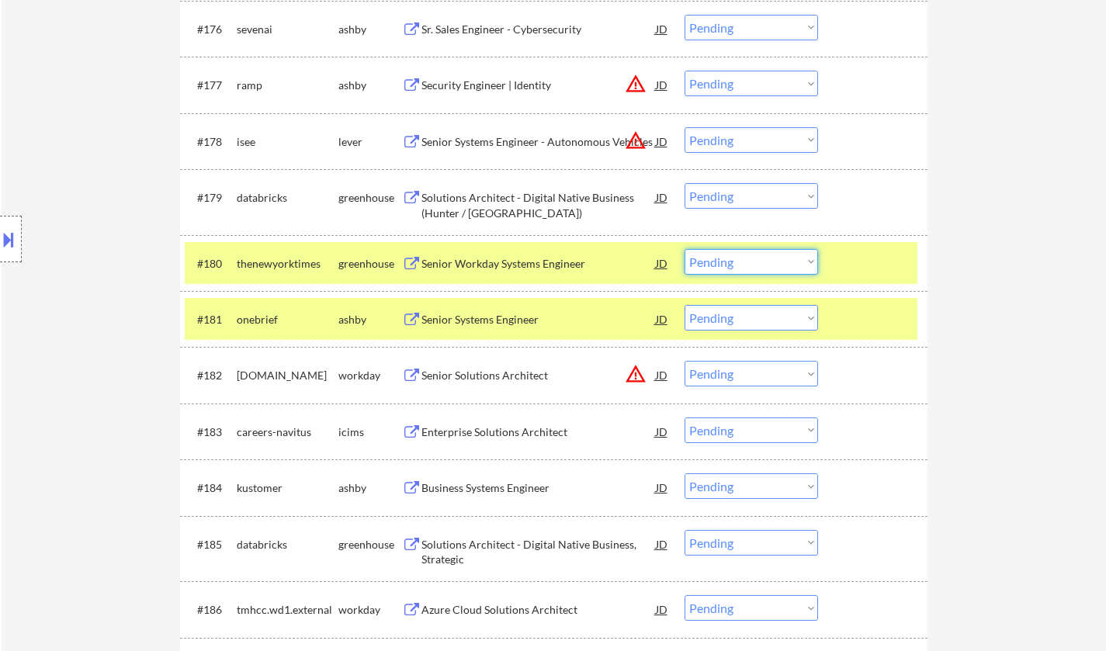
click at [756, 257] on select "Choose an option... Pending Applied Excluded (Questions) Excluded (Expired) Exc…" at bounding box center [752, 262] width 134 height 26
click at [685, 249] on select "Choose an option... Pending Applied Excluded (Questions) Excluded (Expired) Exc…" at bounding box center [752, 262] width 134 height 26
select select ""pending""
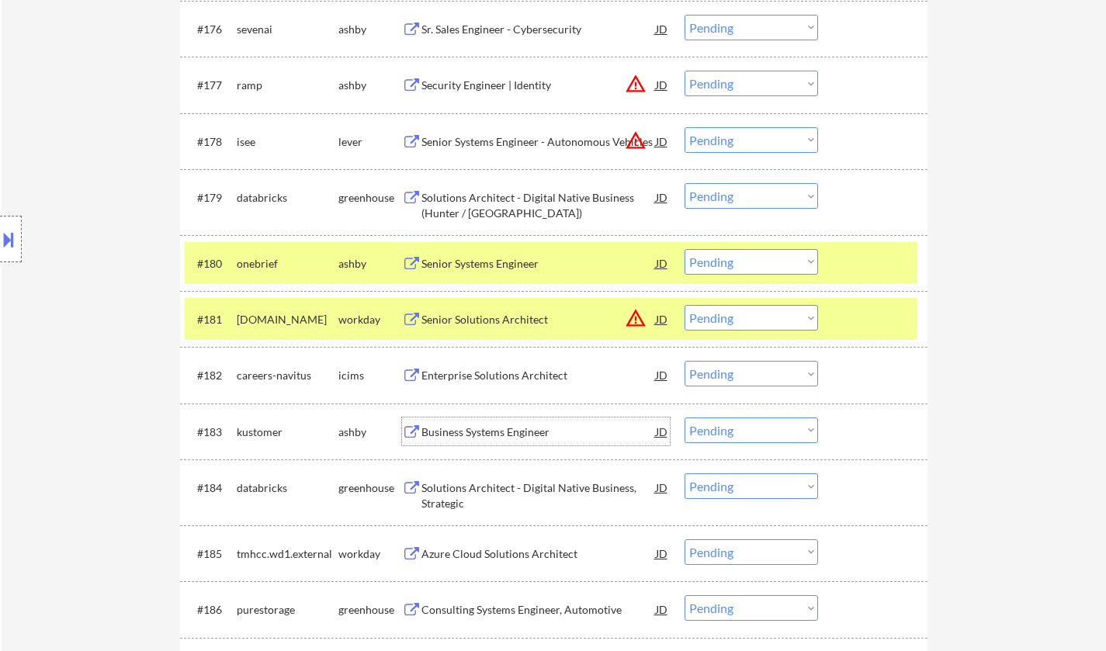
click at [501, 431] on div "Business Systems Engineer" at bounding box center [539, 433] width 234 height 16
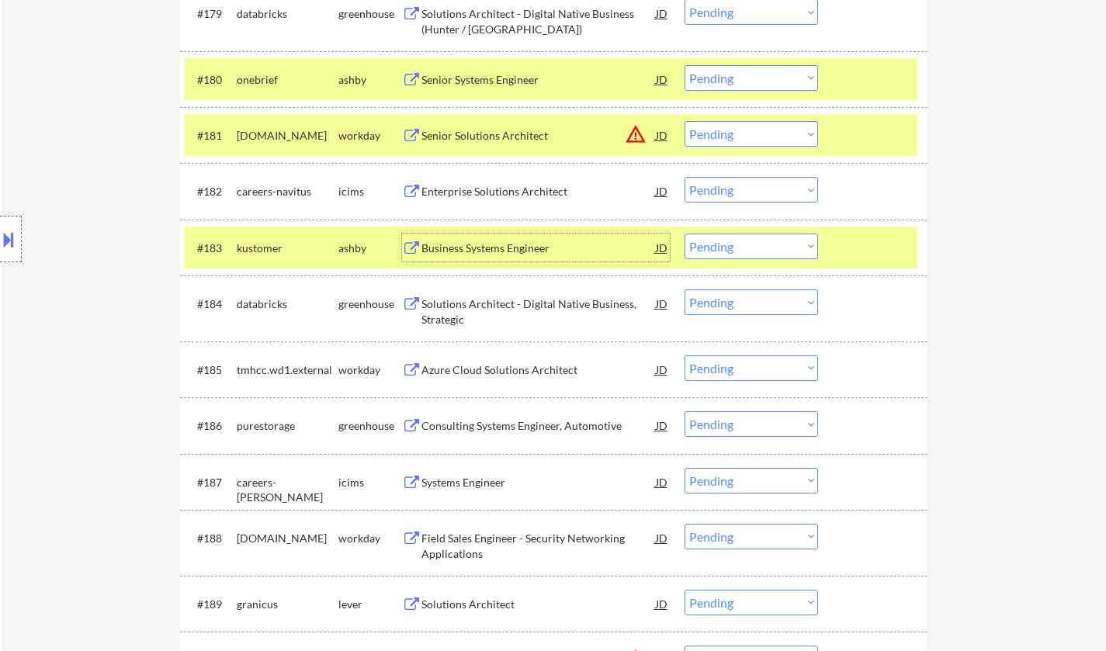
scroll to position [5268, 0]
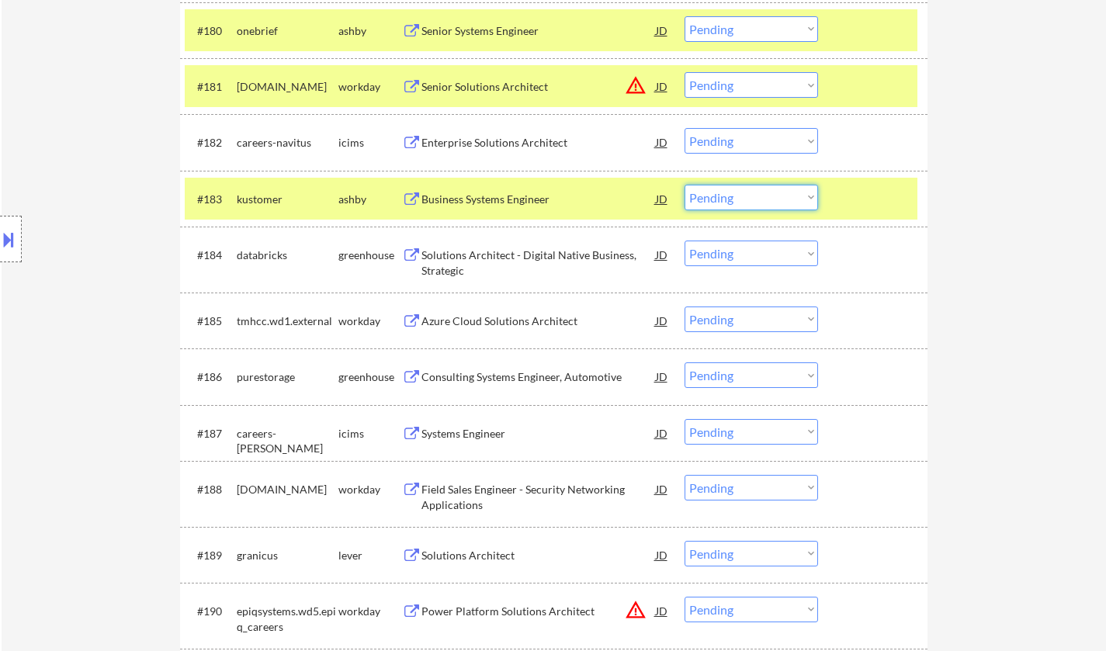
drag, startPoint x: 759, startPoint y: 197, endPoint x: 766, endPoint y: 210, distance: 14.6
click at [759, 197] on select "Choose an option... Pending Applied Excluded (Questions) Excluded (Expired) Exc…" at bounding box center [752, 198] width 134 height 26
click at [748, 193] on select "Choose an option... Pending Applied Excluded (Questions) Excluded (Expired) Exc…" at bounding box center [752, 198] width 134 height 26
click at [685, 185] on select "Choose an option... Pending Applied Excluded (Questions) Excluded (Expired) Exc…" at bounding box center [752, 198] width 134 height 26
select select ""pending""
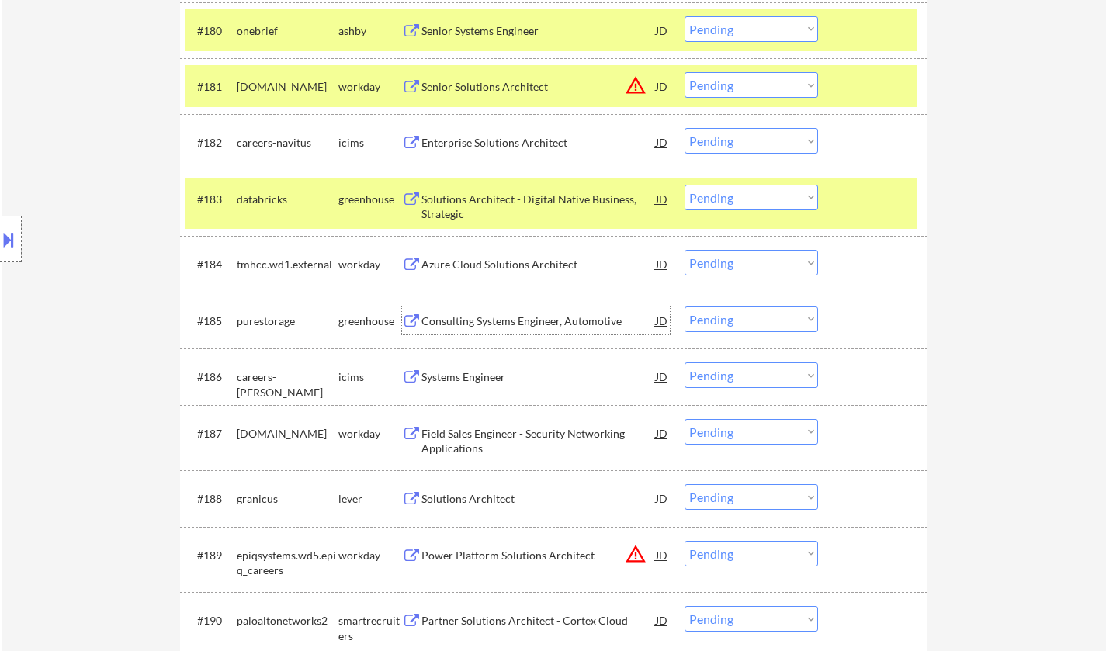
click at [495, 314] on div "Consulting Systems Engineer, Automotive" at bounding box center [539, 322] width 234 height 16
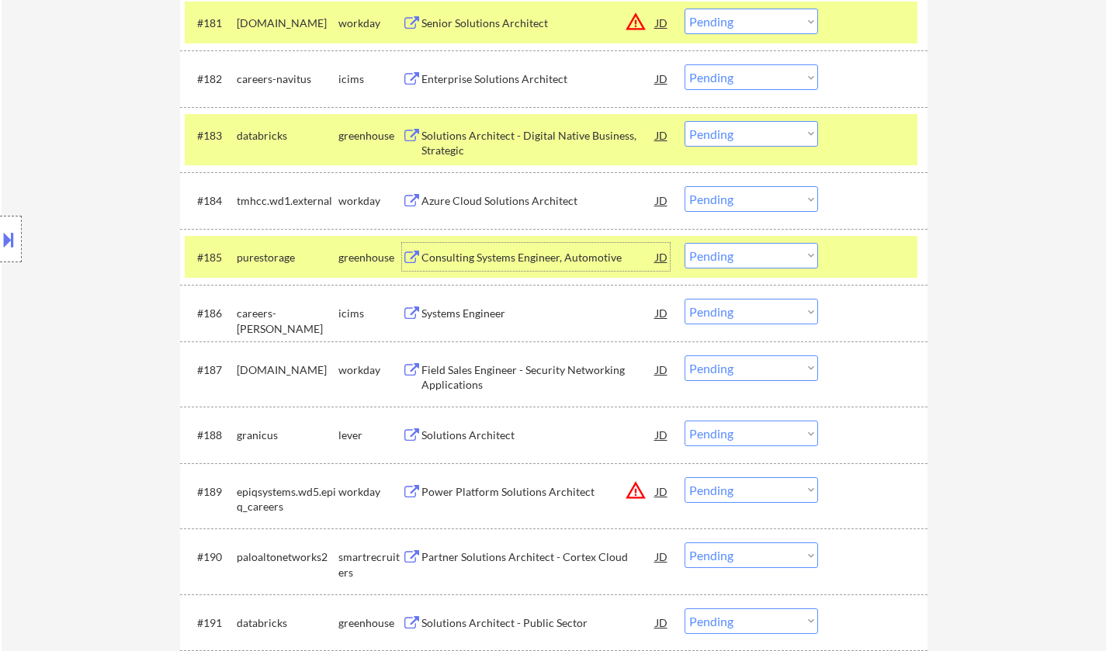
scroll to position [5345, 0]
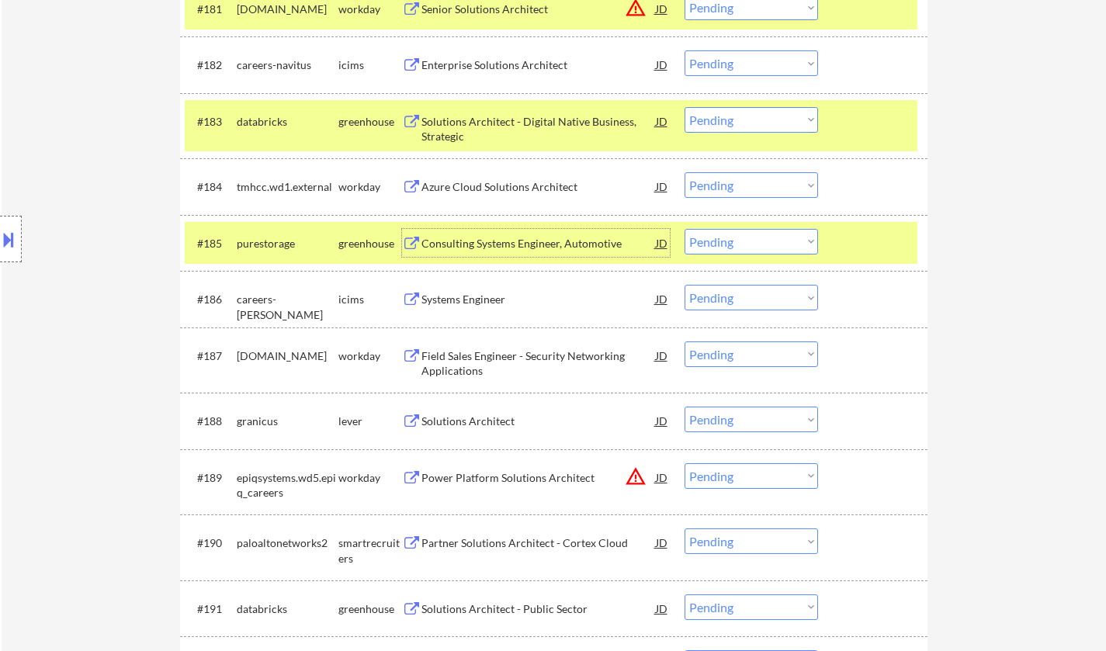
click at [474, 422] on div "Solutions Architect" at bounding box center [539, 422] width 234 height 16
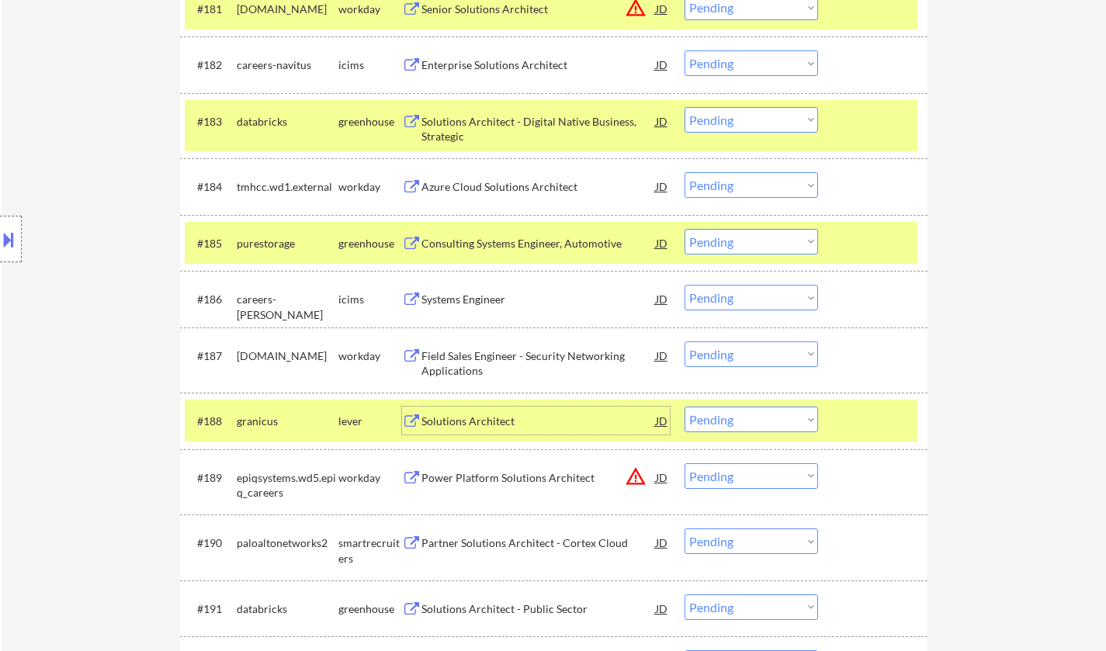
drag, startPoint x: 759, startPoint y: 419, endPoint x: 756, endPoint y: 431, distance: 12.1
click at [758, 421] on select "Choose an option... Pending Applied Excluded (Questions) Excluded (Expired) Exc…" at bounding box center [752, 420] width 134 height 26
click at [685, 407] on select "Choose an option... Pending Applied Excluded (Questions) Excluded (Expired) Exc…" at bounding box center [752, 420] width 134 height 26
select select ""pending""
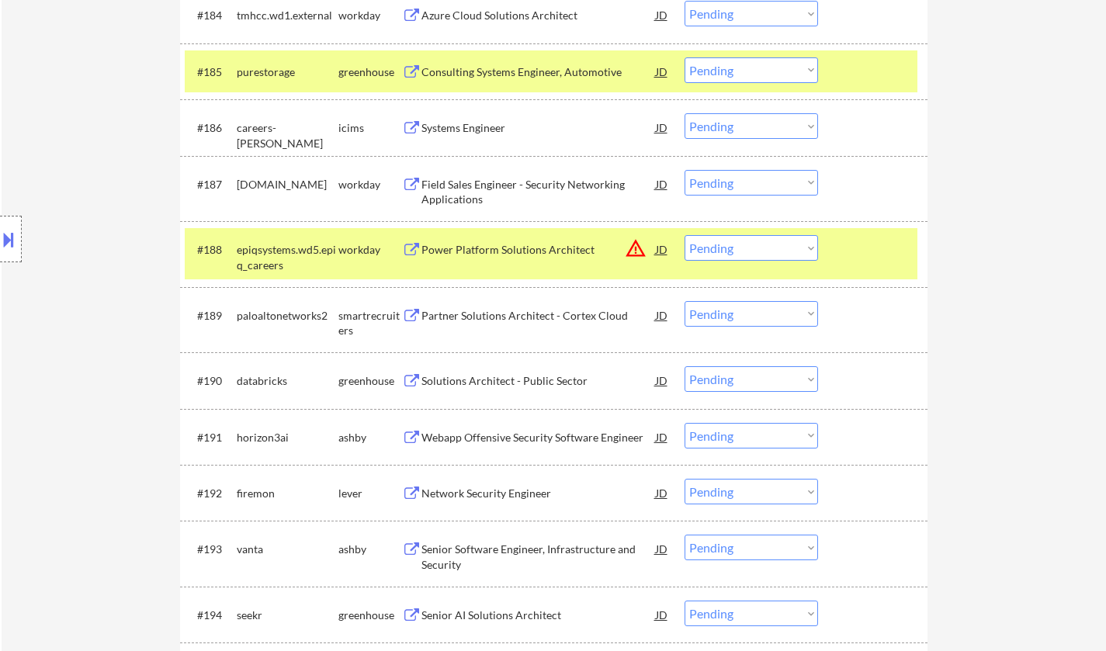
scroll to position [5578, 0]
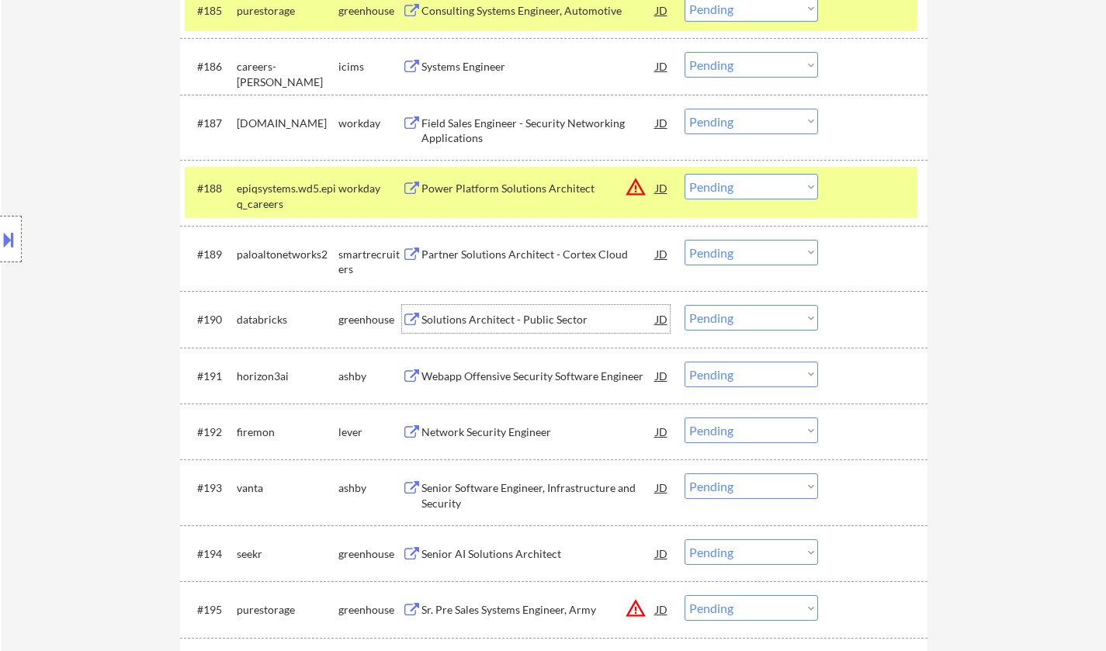
click at [495, 321] on div "Solutions Architect - Public Sector" at bounding box center [539, 320] width 234 height 16
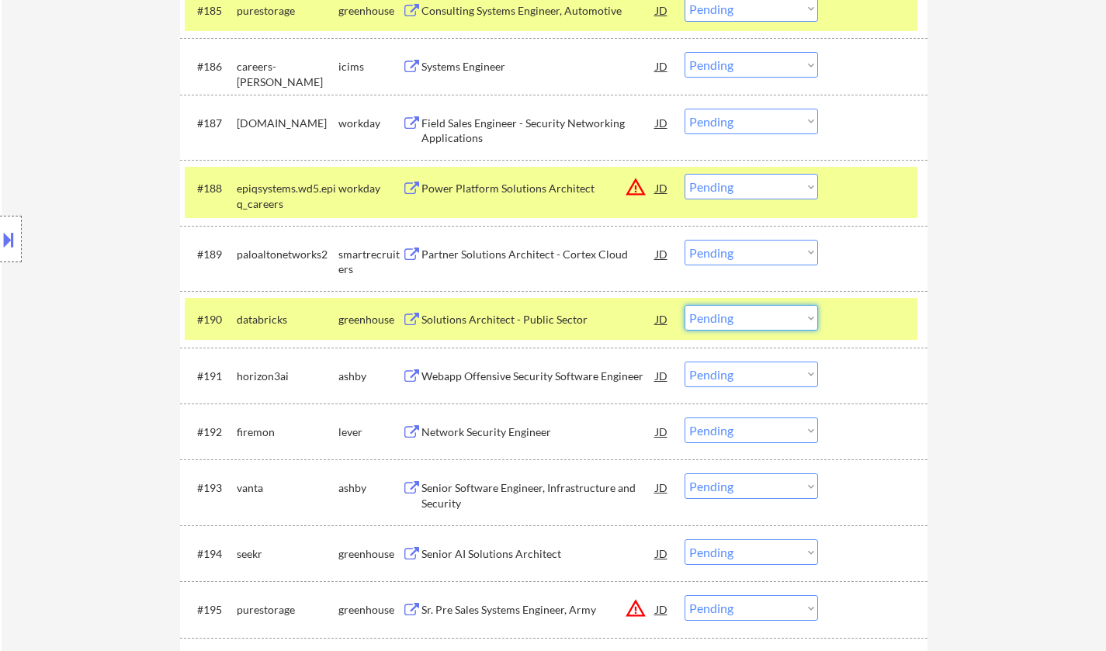
click at [727, 325] on select "Choose an option... Pending Applied Excluded (Questions) Excluded (Expired) Exc…" at bounding box center [752, 318] width 134 height 26
click at [685, 305] on select "Choose an option... Pending Applied Excluded (Questions) Excluded (Expired) Exc…" at bounding box center [752, 318] width 134 height 26
select select ""pending""
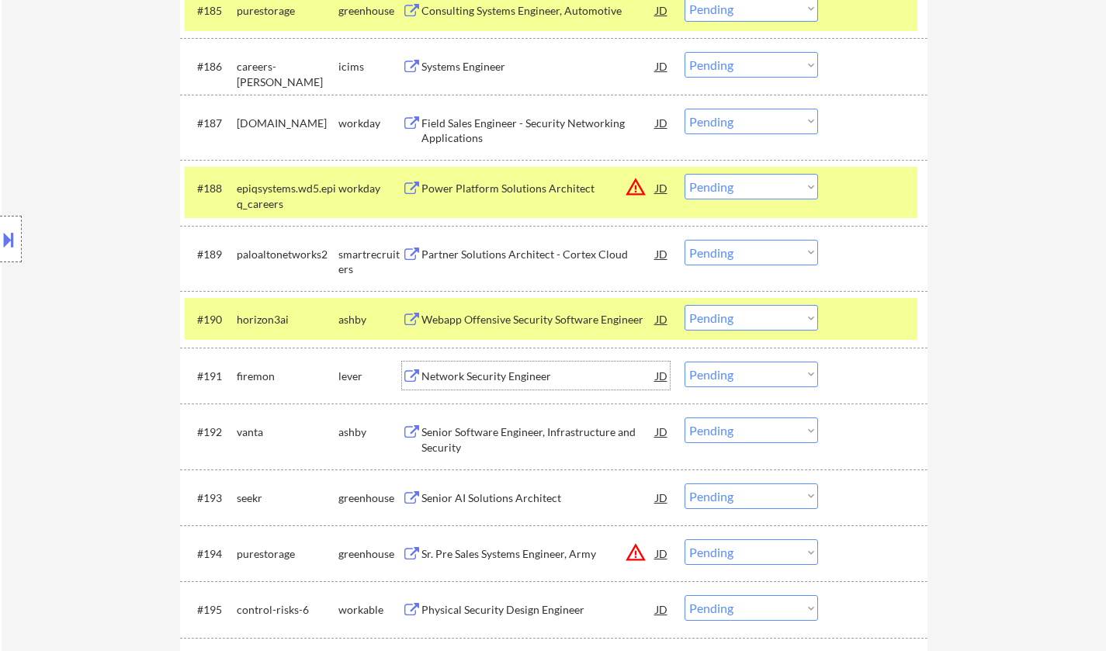
click at [484, 370] on div "Network Security Engineer" at bounding box center [539, 377] width 234 height 16
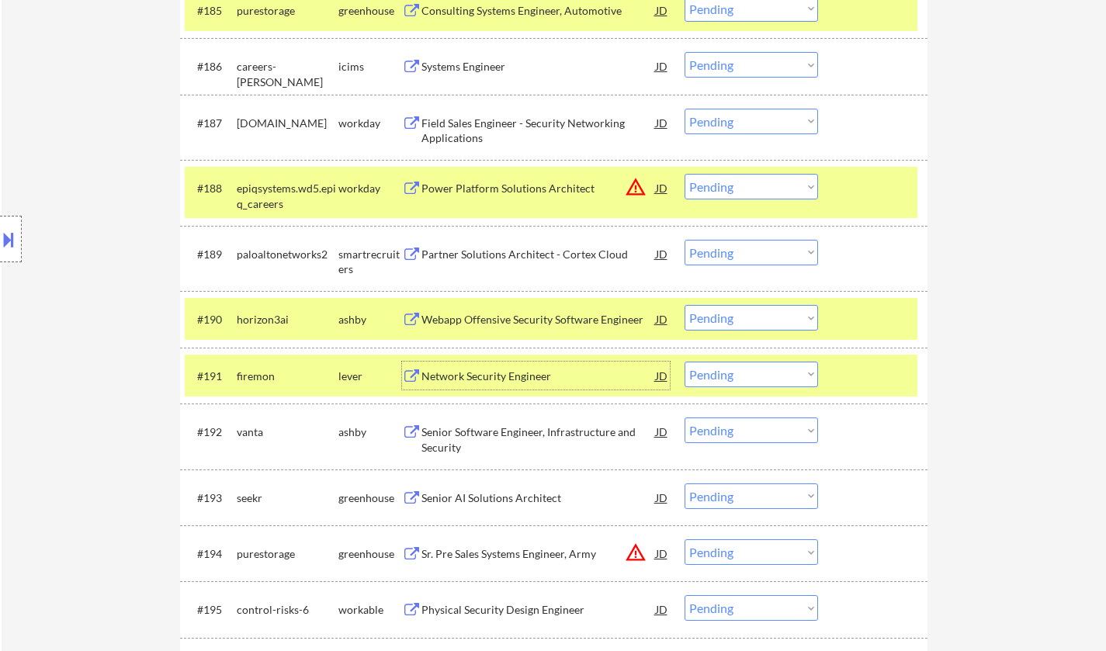
click at [752, 374] on select "Choose an option... Pending Applied Excluded (Questions) Excluded (Expired) Exc…" at bounding box center [752, 375] width 134 height 26
click at [685, 362] on select "Choose an option... Pending Applied Excluded (Questions) Excluded (Expired) Exc…" at bounding box center [752, 375] width 134 height 26
select select ""pending""
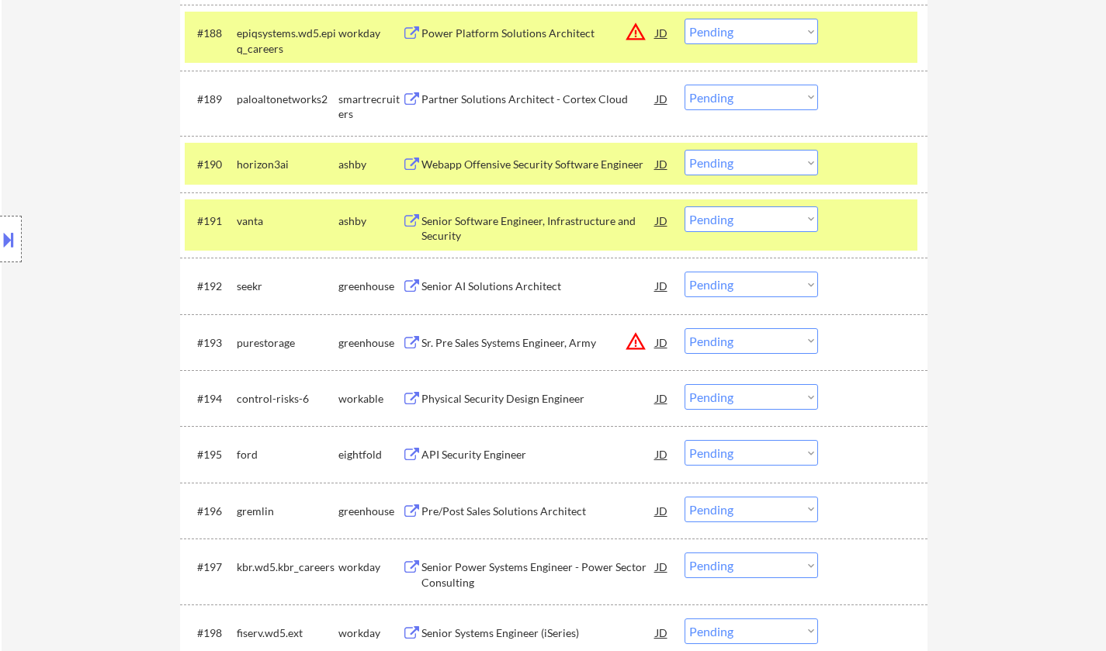
scroll to position [5734, 0]
click at [481, 291] on div "Senior AI Solutions Architect" at bounding box center [539, 287] width 234 height 16
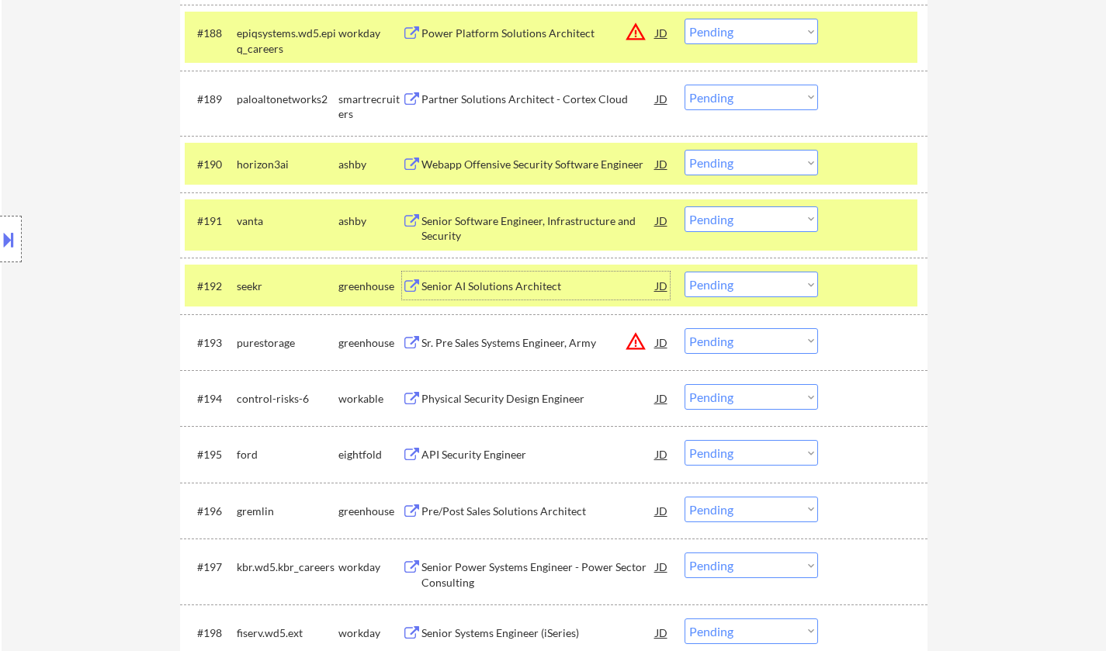
drag, startPoint x: 789, startPoint y: 283, endPoint x: 794, endPoint y: 293, distance: 12.2
click at [789, 283] on select "Choose an option... Pending Applied Excluded (Questions) Excluded (Expired) Exc…" at bounding box center [752, 285] width 134 height 26
click at [685, 272] on select "Choose an option... Pending Applied Excluded (Questions) Excluded (Expired) Exc…" at bounding box center [752, 285] width 134 height 26
select select ""pending""
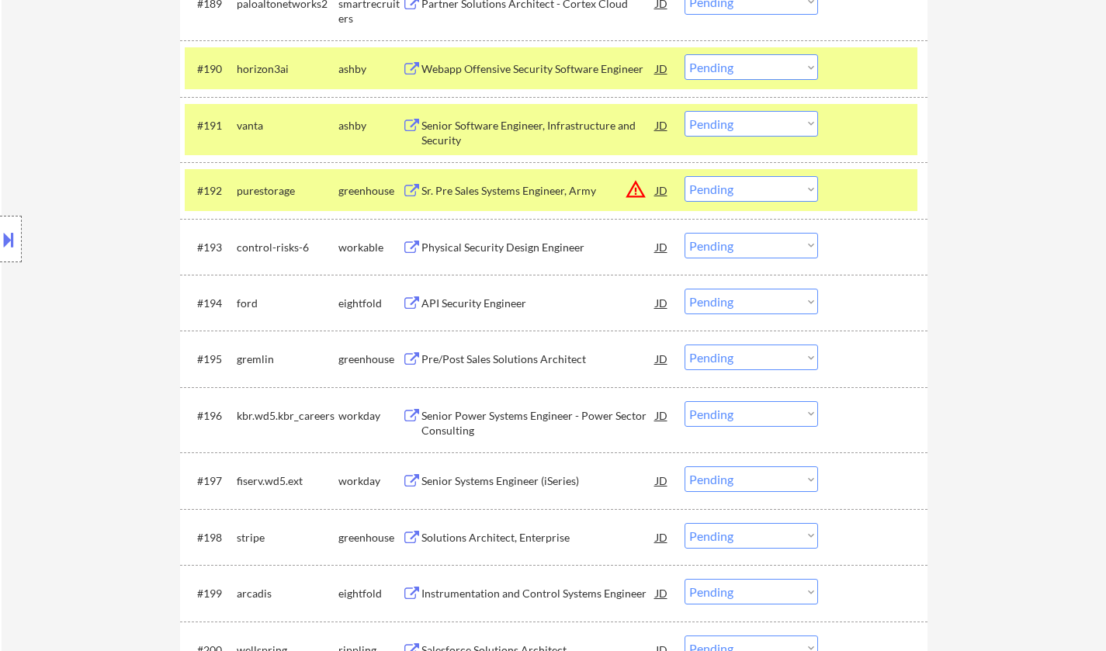
scroll to position [5889, 0]
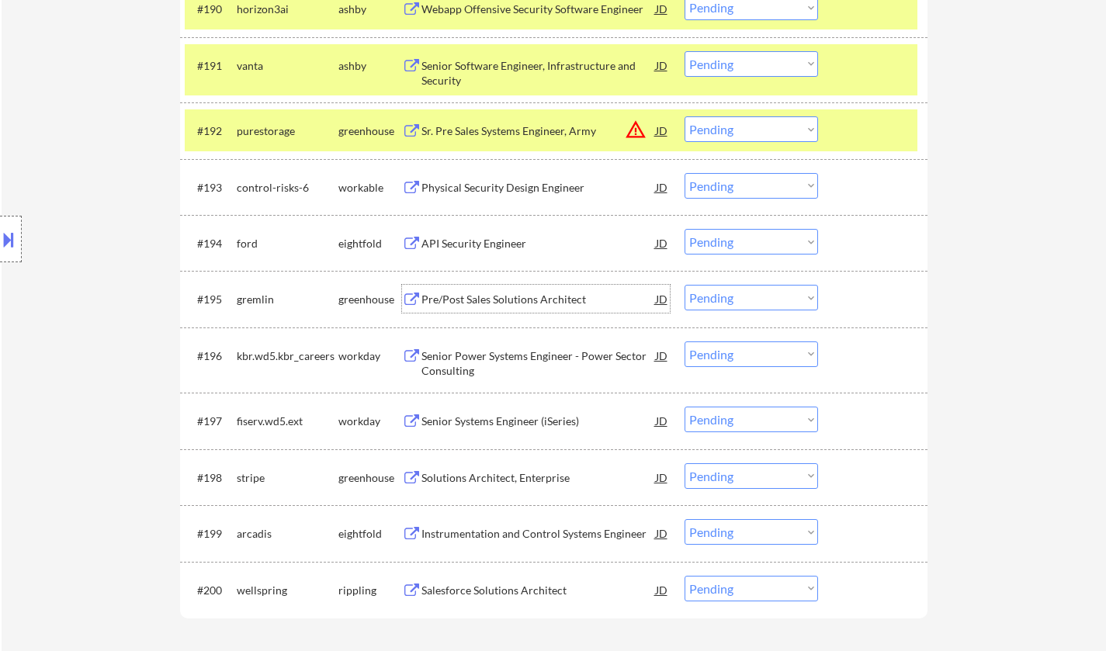
click at [514, 298] on div "Pre/Post Sales Solutions Architect" at bounding box center [539, 300] width 234 height 16
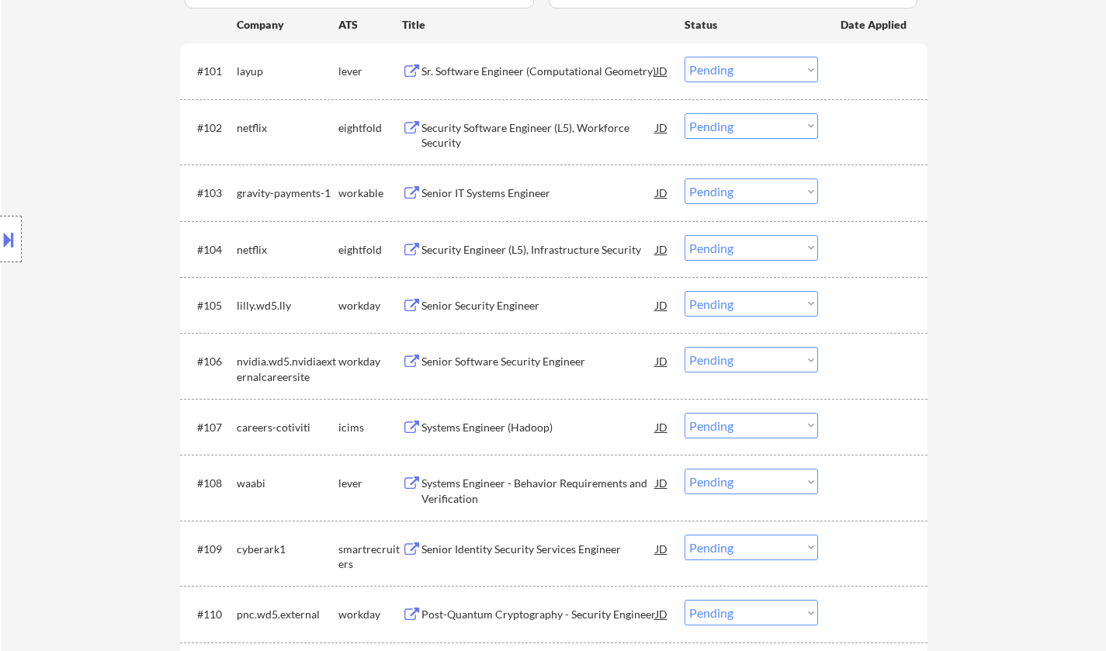
scroll to position [0, 0]
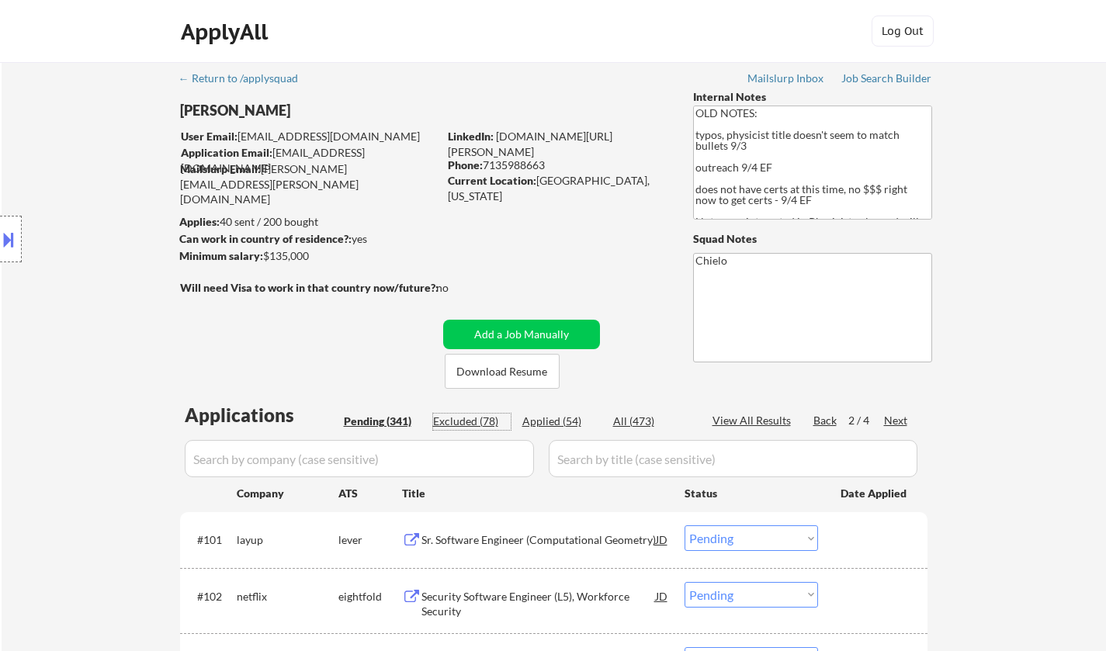
drag, startPoint x: 468, startPoint y: 421, endPoint x: 511, endPoint y: 472, distance: 66.7
click at [467, 421] on div "Excluded (78)" at bounding box center [472, 422] width 78 height 16
select select ""excluded__bad_match_""
select select ""excluded__expired_""
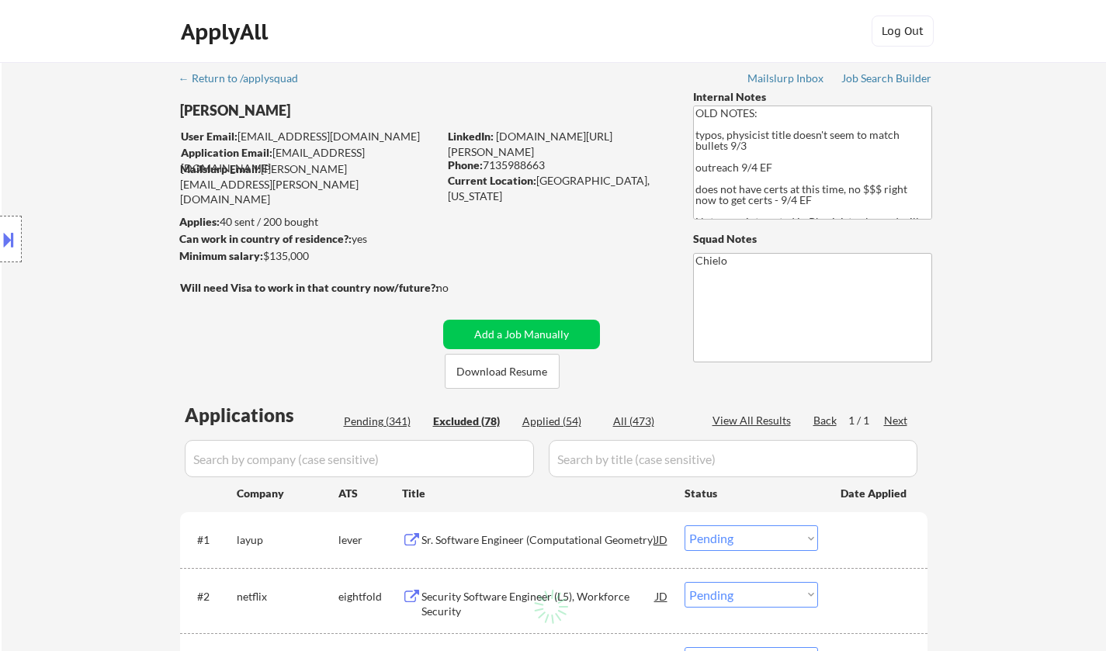
select select ""excluded""
select select ""excluded__expired_""
select select ""excluded""
select select ""excluded__bad_match_""
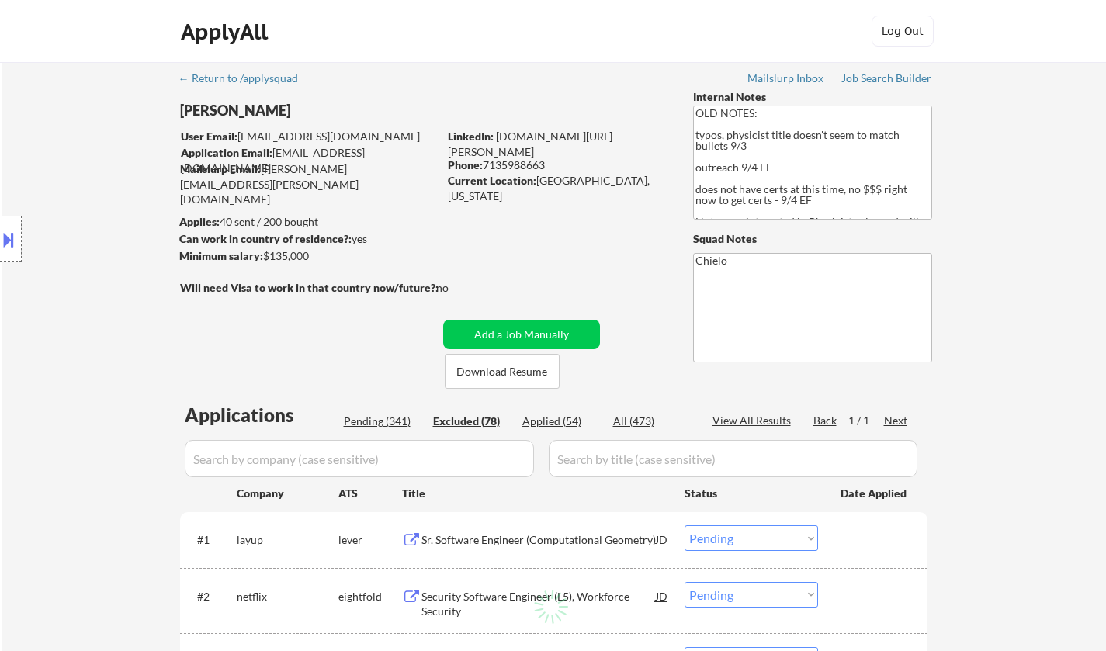
select select ""excluded__expired_""
select select ""excluded""
select select ""excluded__expired_""
select select ""excluded""
select select ""excluded__location_""
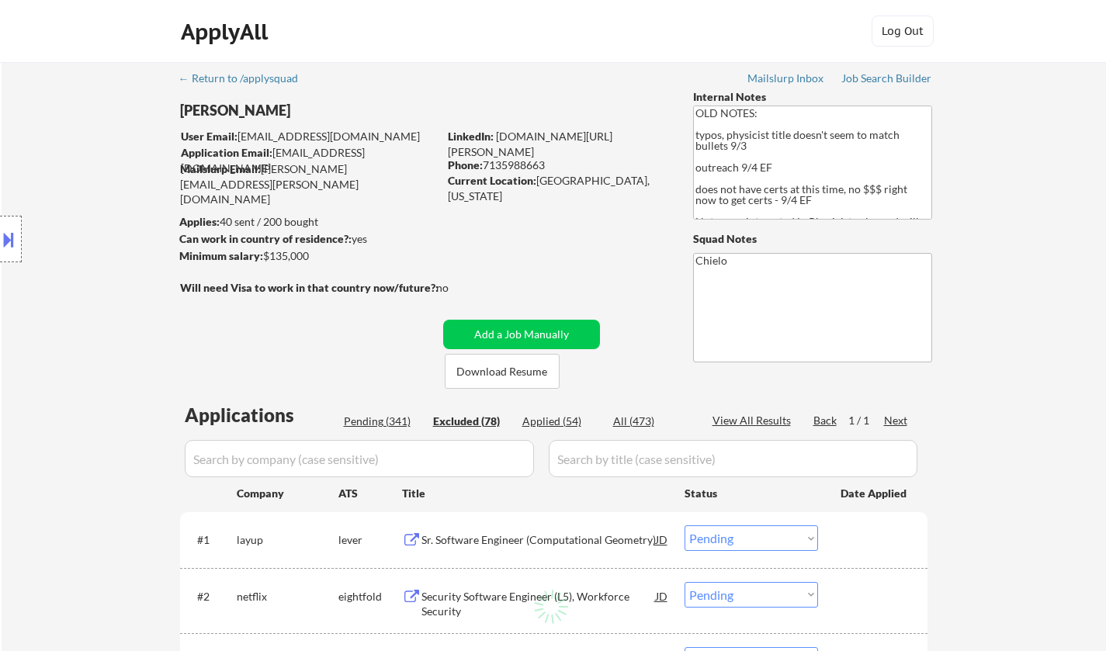
select select ""excluded__location_""
select select ""excluded""
select select ""excluded__location_""
select select ""excluded""
select select ""excluded__location_""
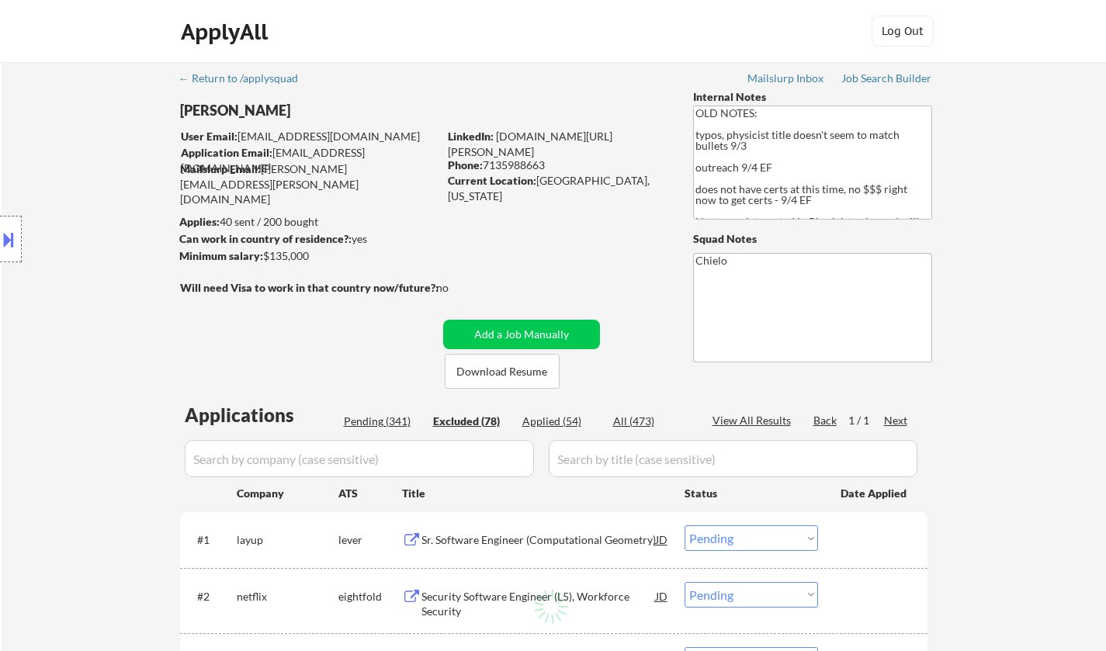
select select ""excluded__location_""
select select ""excluded__expired_""
select select ""excluded""
select select ""excluded__salary_""
select select ""excluded__expired_""
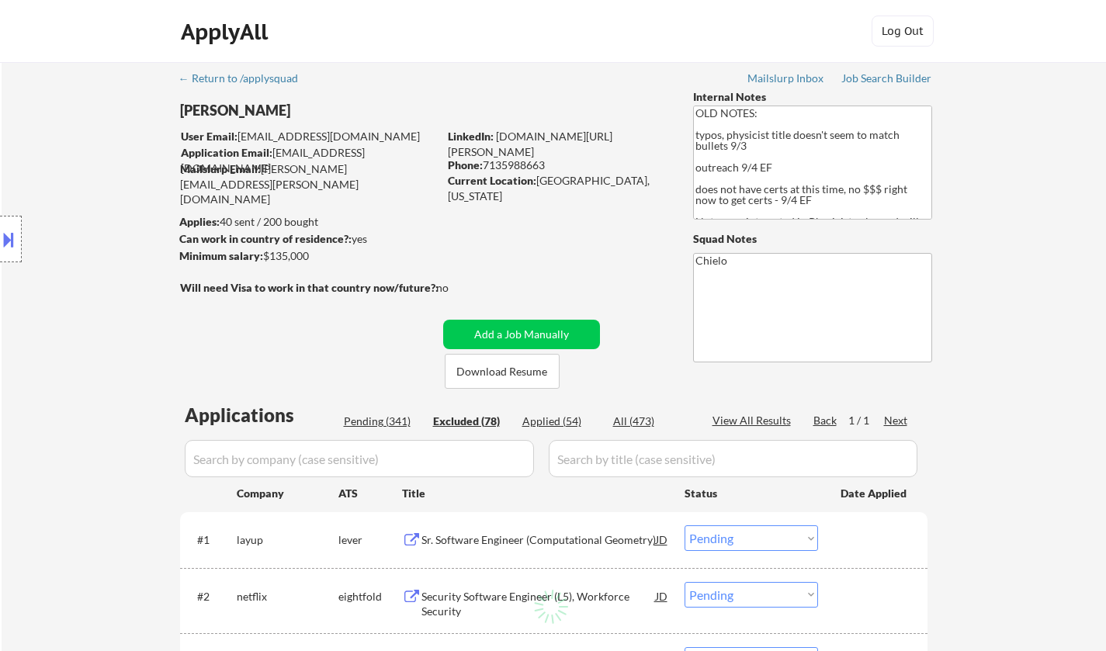
select select ""excluded__expired_""
select select ""excluded""
select select ""excluded__location_""
select select ""excluded""
select select ""excluded__location_""
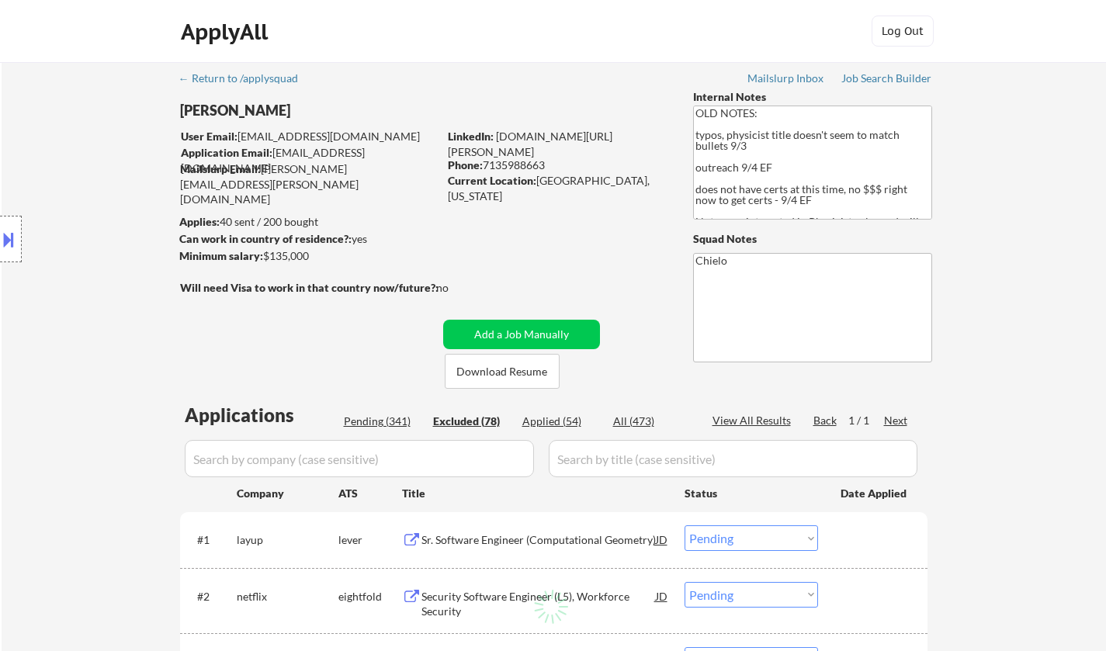
select select ""excluded__bad_match_""
select select ""excluded__expired_""
select select ""excluded""
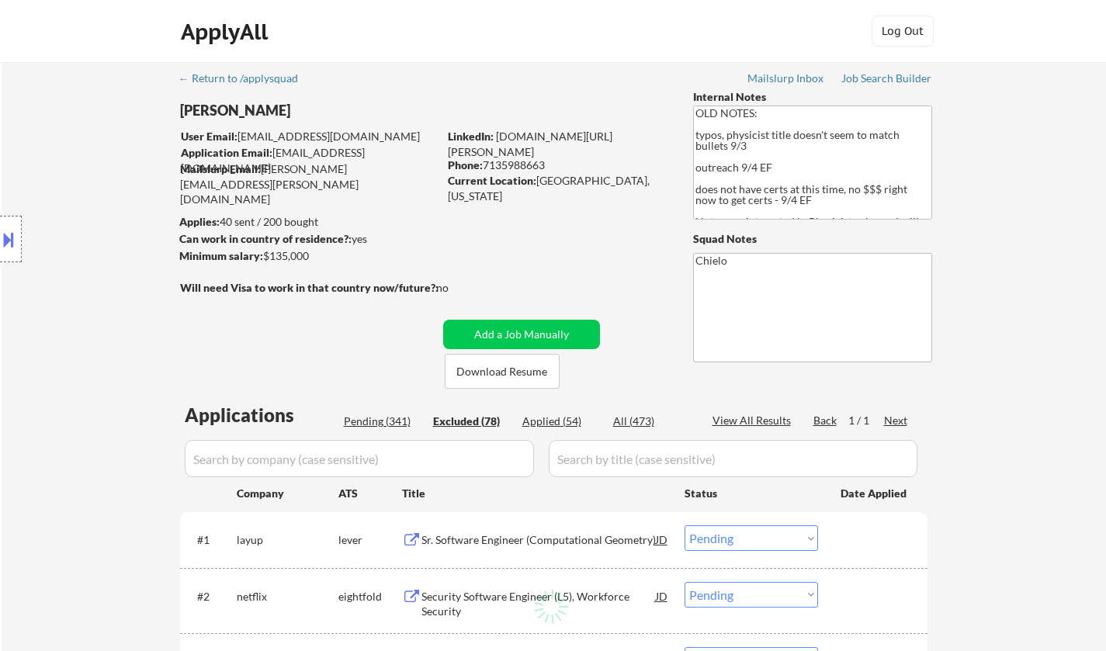
select select ""excluded__expired_""
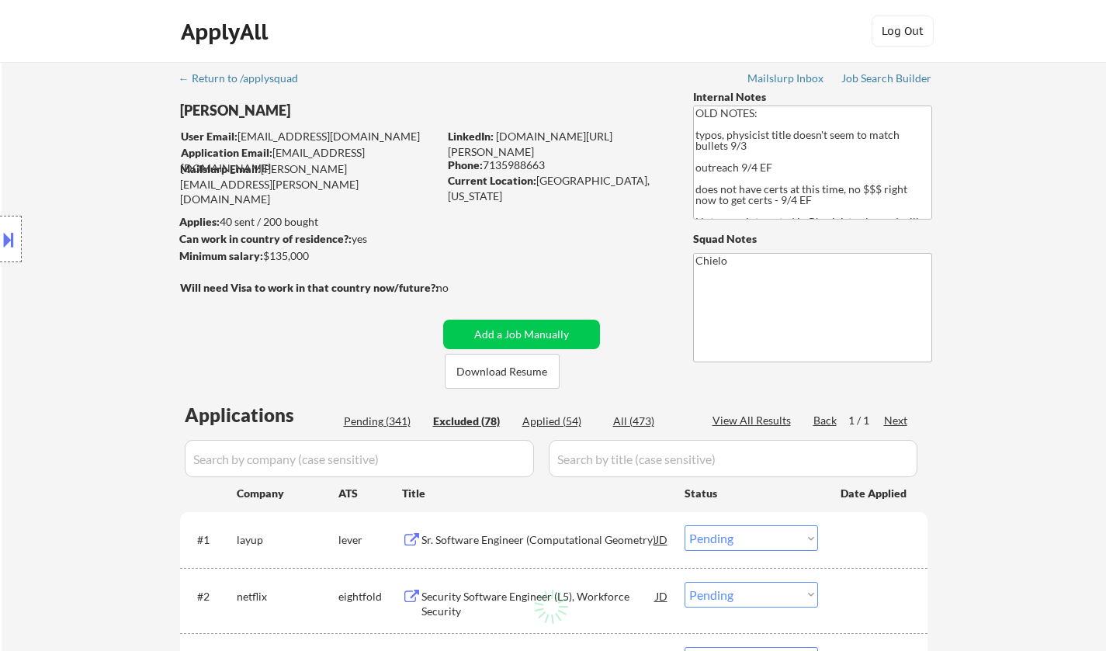
select select ""excluded__location_""
select select ""excluded__expired_""
select select ""excluded__bad_match_""
select select ""excluded__expired_""
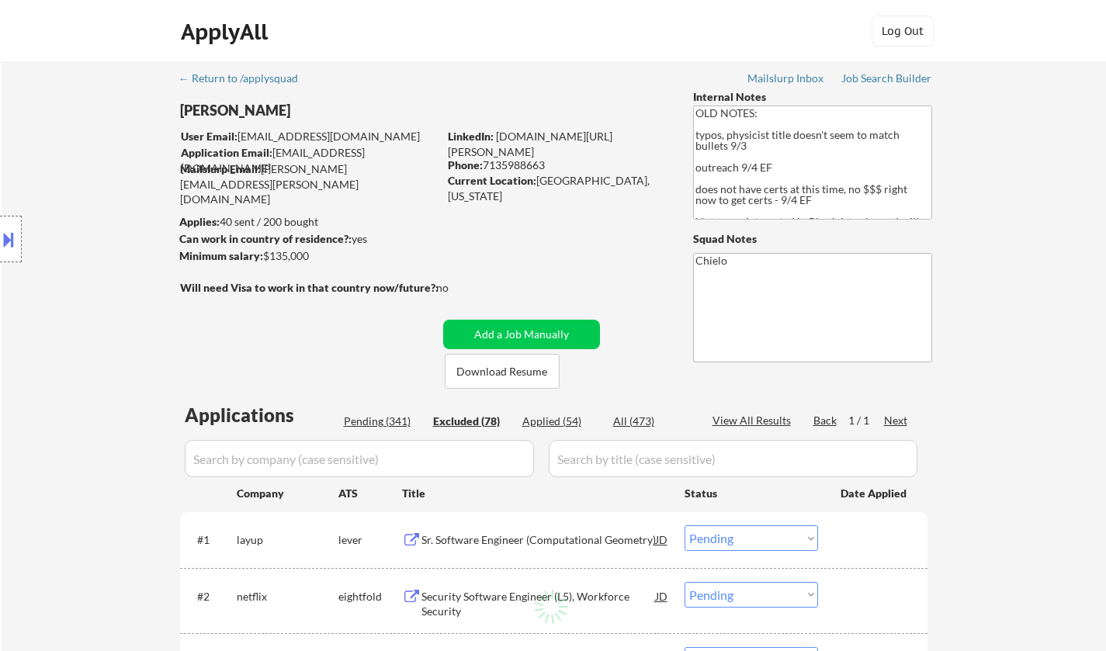
select select ""excluded""
select select ""excluded__expired_""
select select ""excluded__bad_match_""
select select ""excluded__expired_""
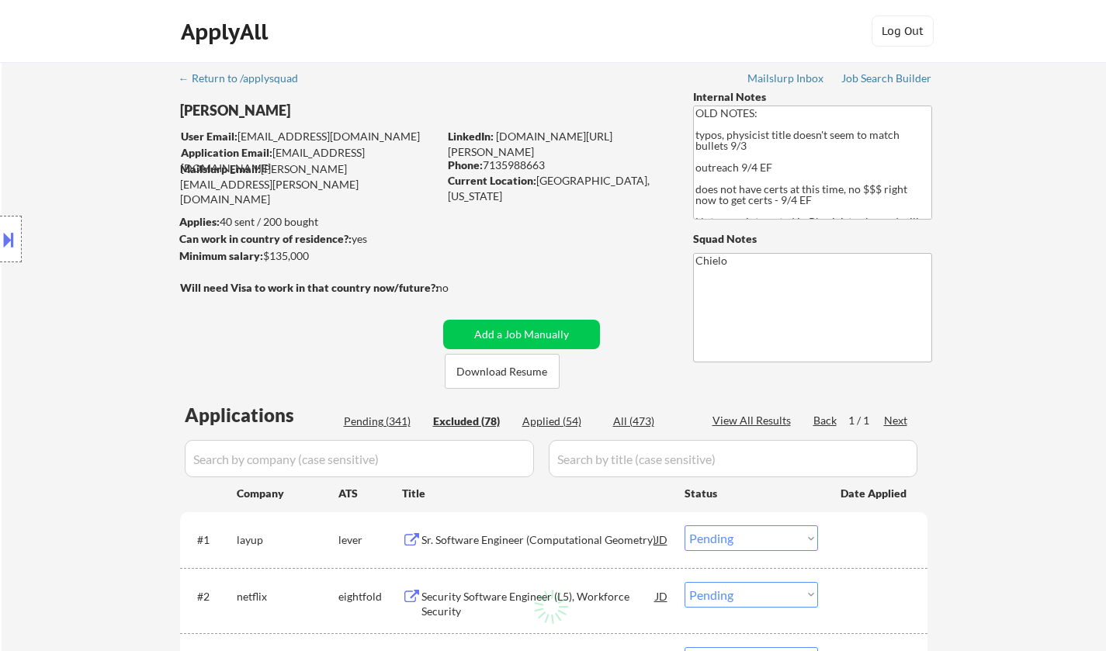
select select ""excluded__location_""
select select ""excluded__bad_match_""
select select ""excluded__location_""
select select ""excluded__bad_match_""
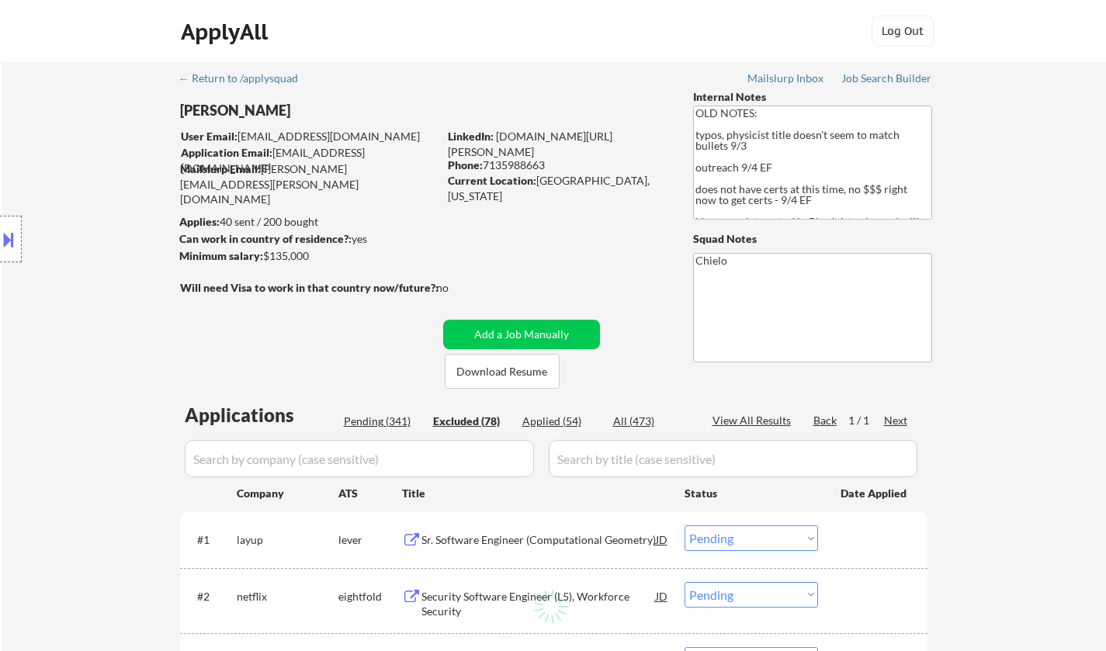
select select ""excluded__location_""
select select ""excluded__bad_match_""
select select ""excluded__expired_""
select select ""excluded__salary_""
select select ""excluded__expired_""
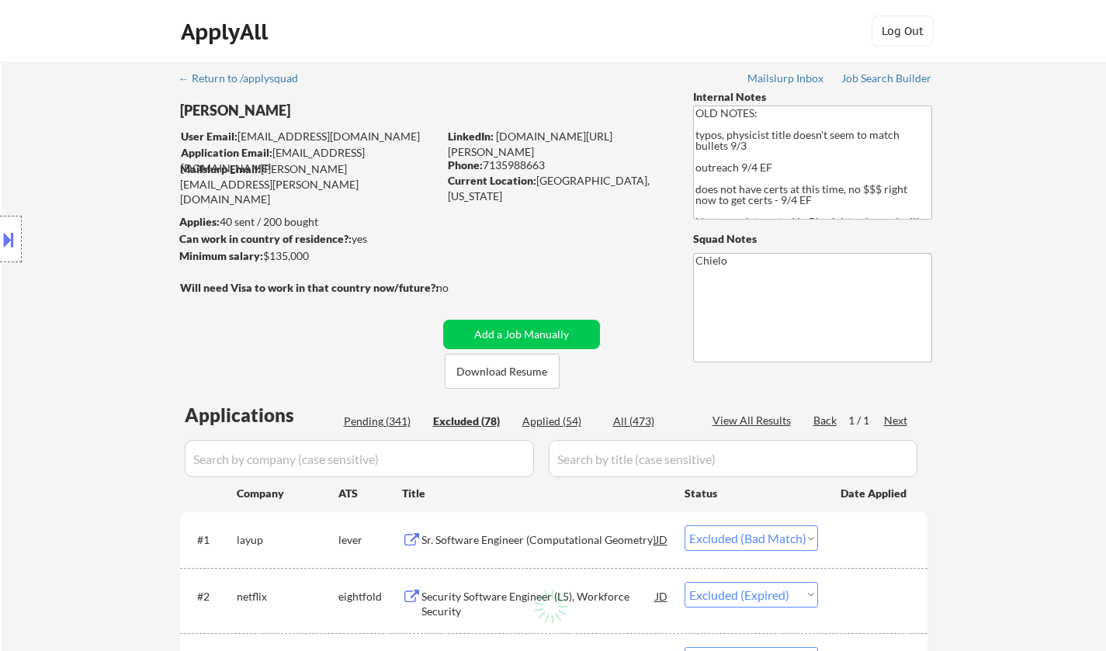
select select ""excluded__bad_match_""
select select ""excluded__location_""
select select ""excluded__expired_""
select select ""excluded__location_""
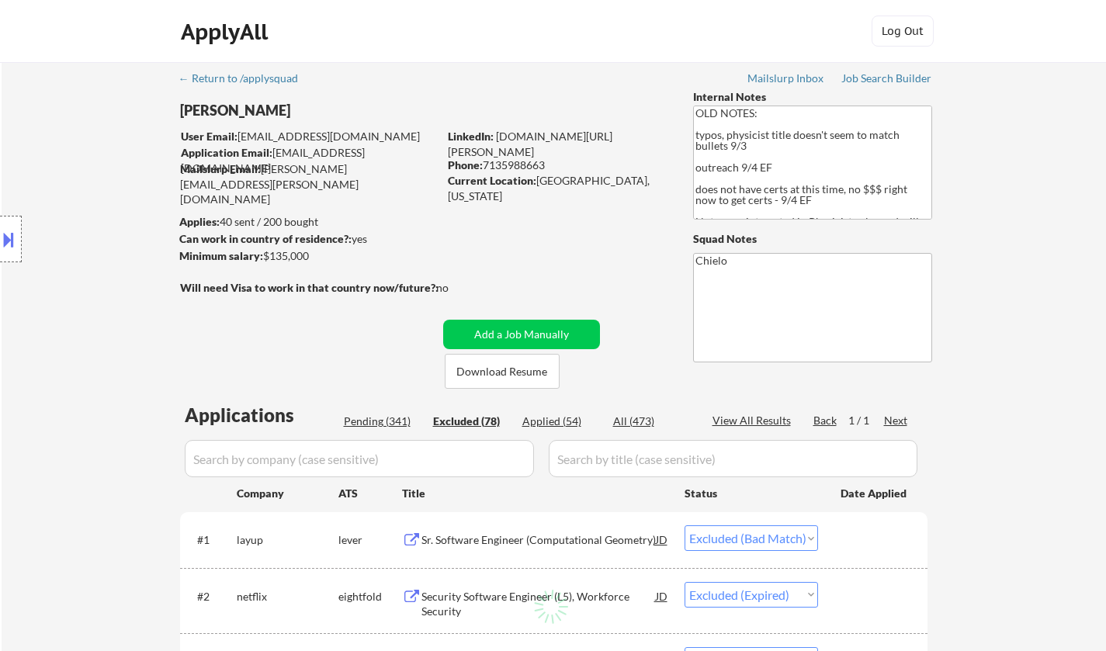
select select ""excluded__expired_""
select select ""excluded__salary_""
select select ""excluded""
select select ""excluded__bad_match_""
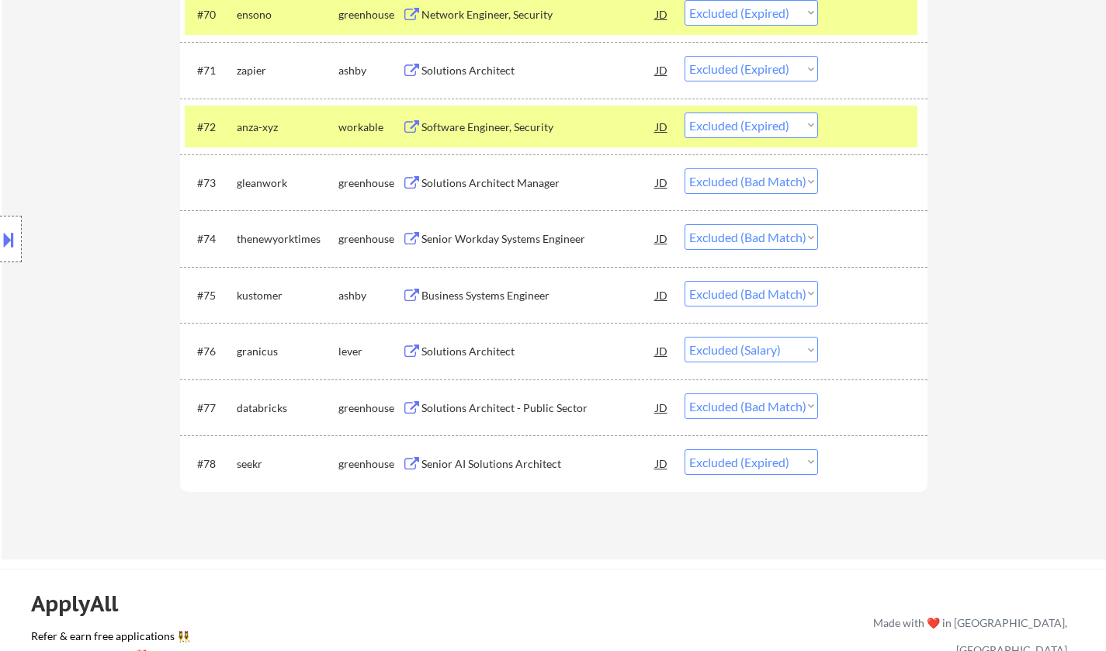
scroll to position [4503, 0]
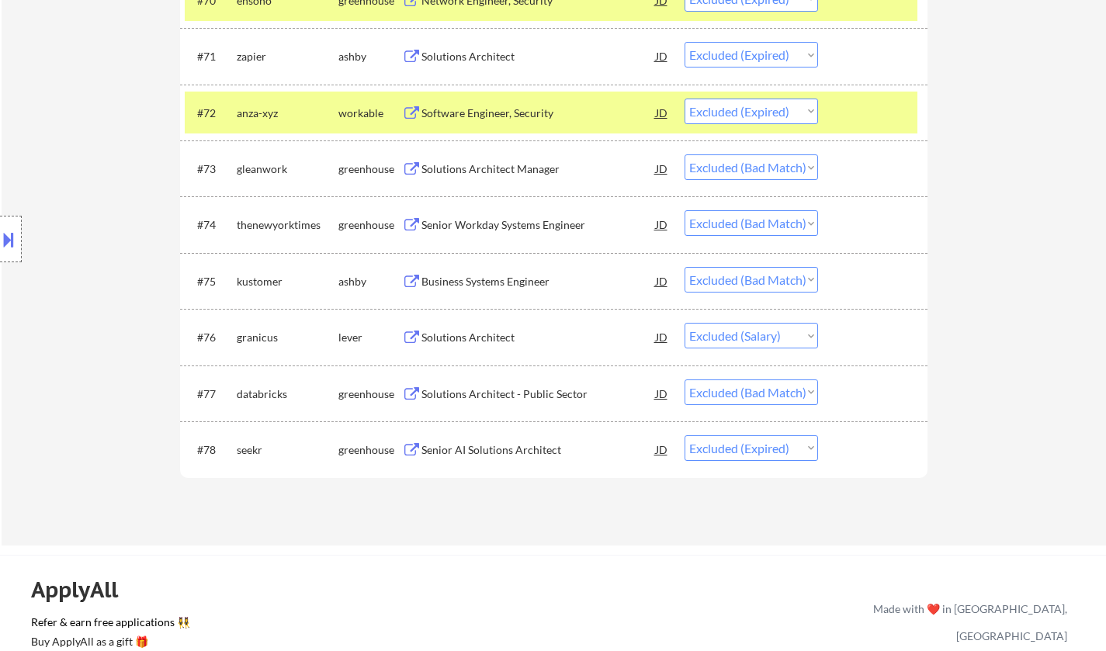
click at [524, 450] on div "Senior AI Solutions Architect" at bounding box center [539, 451] width 234 height 16
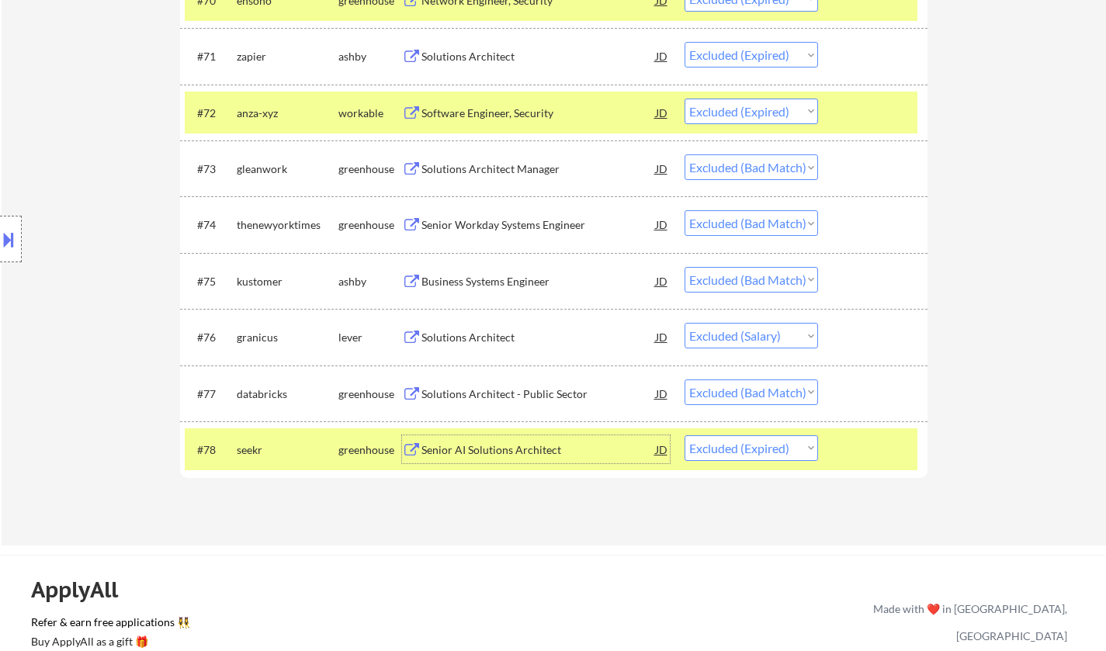
click at [773, 450] on select "Choose an option... Pending Applied Excluded (Questions) Excluded (Expired) Exc…" at bounding box center [752, 449] width 134 height 26
click at [685, 436] on select "Choose an option... Pending Applied Excluded (Questions) Excluded (Expired) Exc…" at bounding box center [752, 449] width 134 height 26
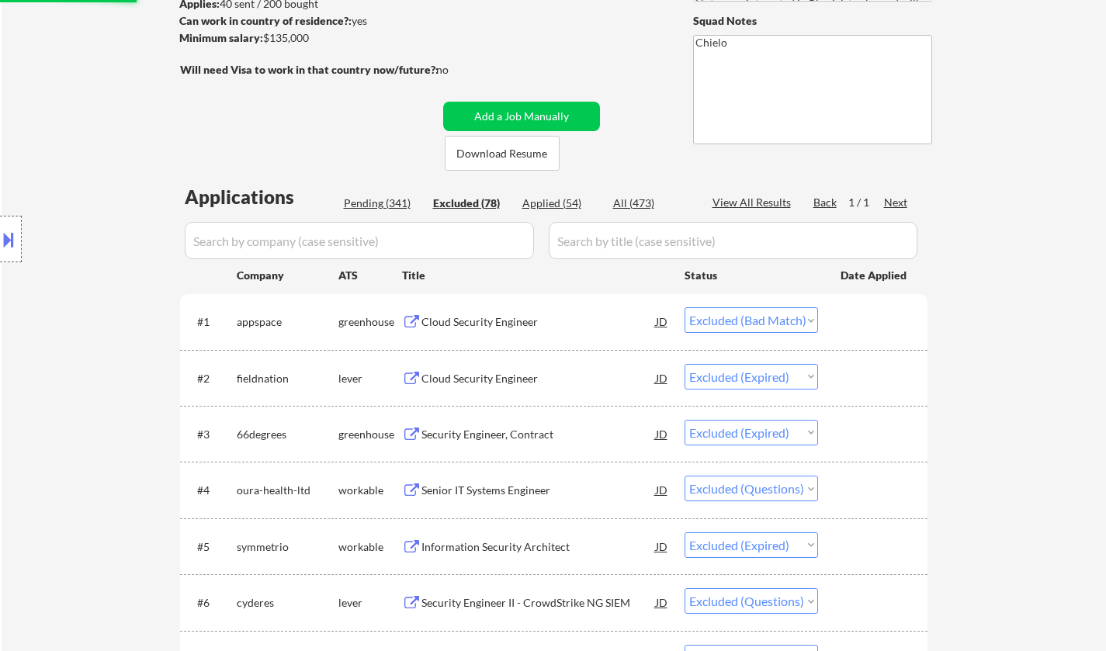
scroll to position [47, 0]
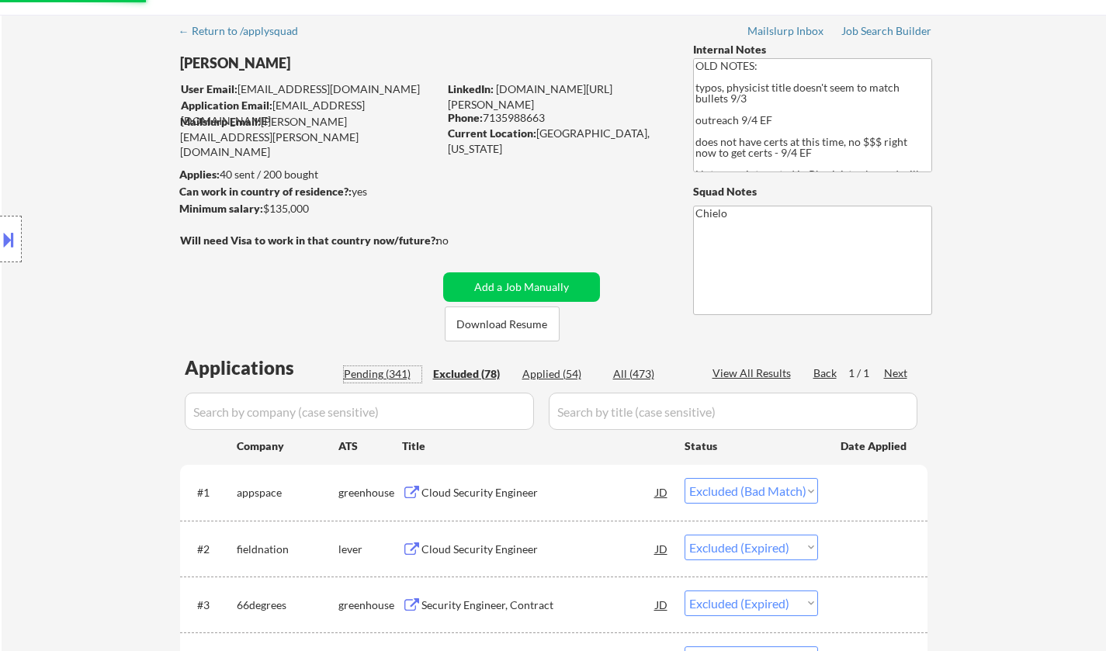
click at [363, 380] on div "Pending (341)" at bounding box center [383, 374] width 78 height 16
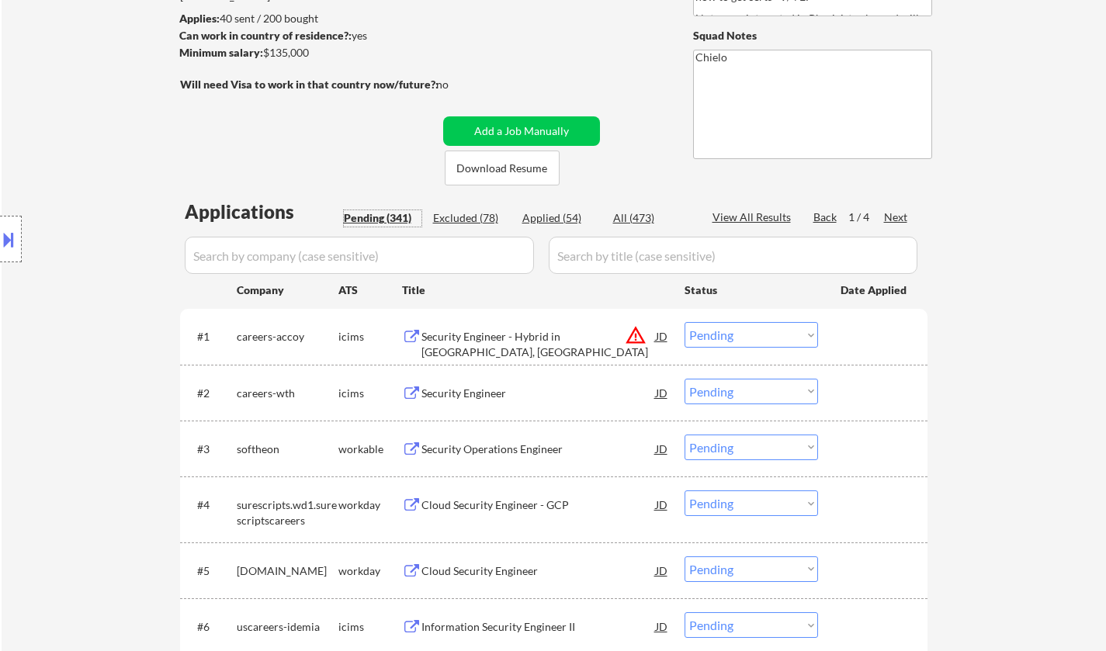
scroll to position [358, 0]
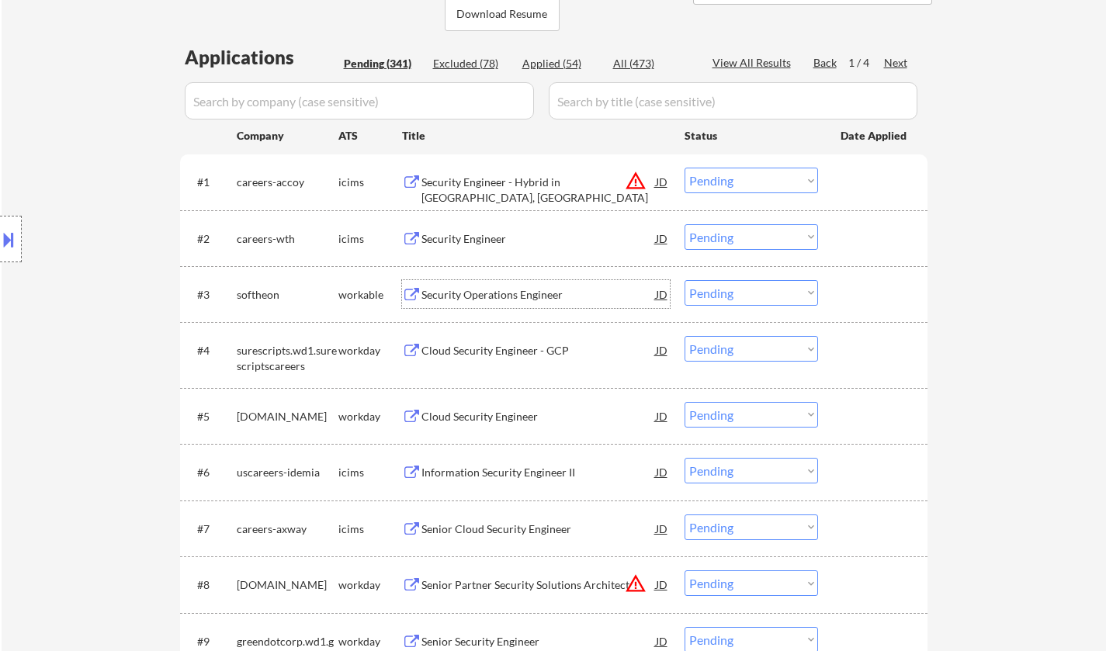
click at [487, 291] on div "Security Operations Engineer" at bounding box center [539, 295] width 234 height 16
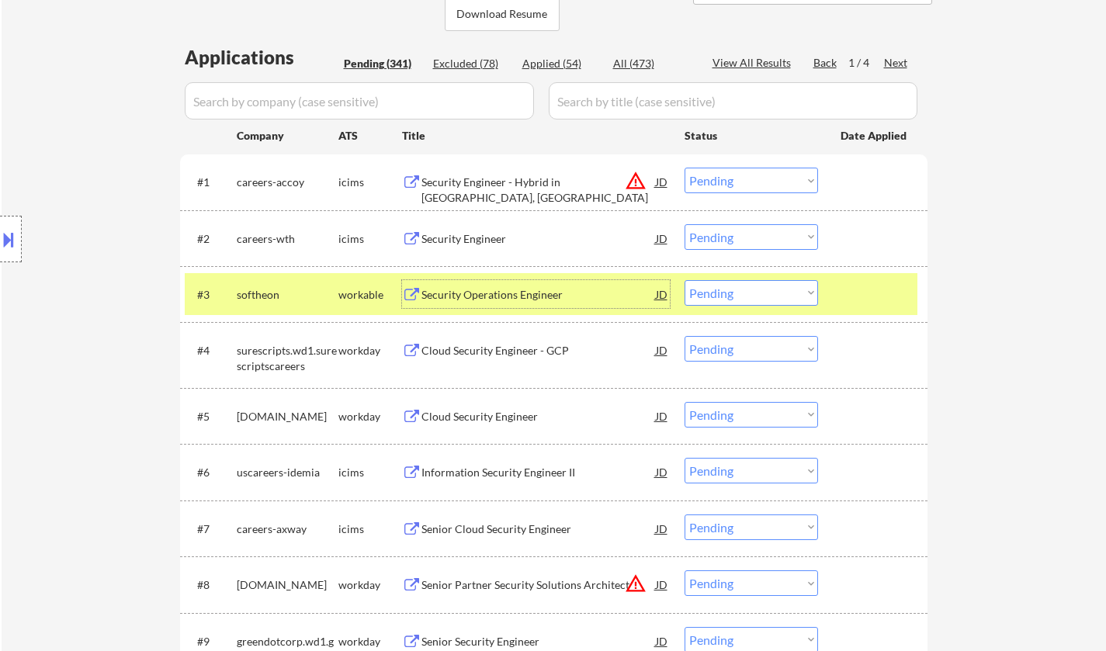
drag, startPoint x: 755, startPoint y: 296, endPoint x: 760, endPoint y: 303, distance: 8.9
click at [755, 296] on select "Choose an option... Pending Applied Excluded (Questions) Excluded (Expired) Exc…" at bounding box center [752, 293] width 134 height 26
click at [685, 280] on select "Choose an option... Pending Applied Excluded (Questions) Excluded (Expired) Exc…" at bounding box center [752, 293] width 134 height 26
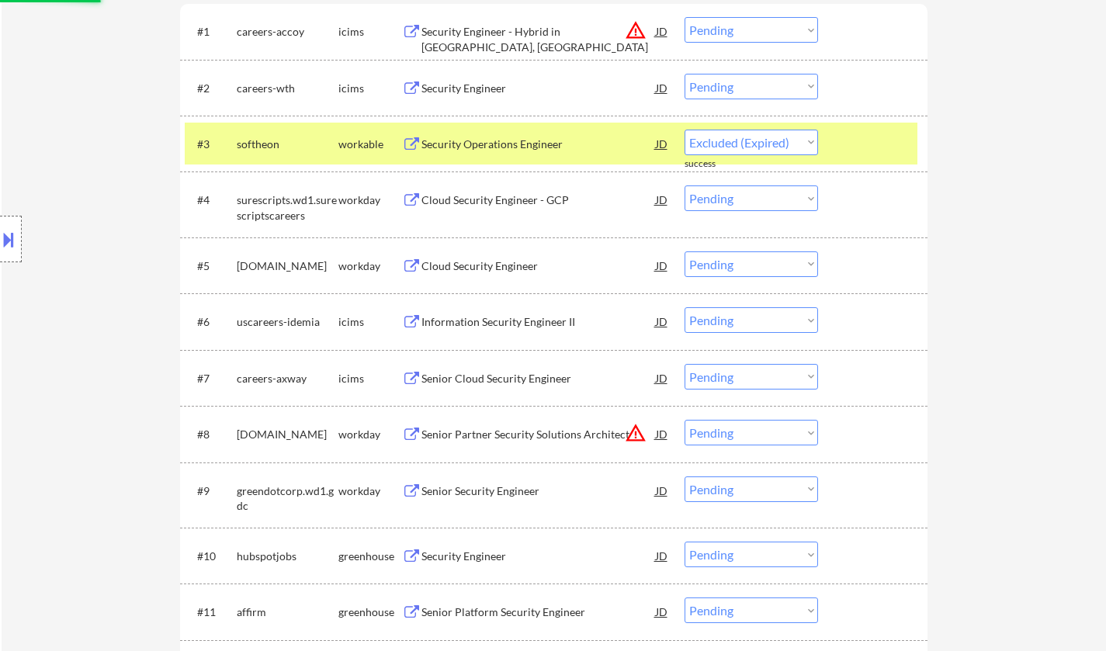
scroll to position [668, 0]
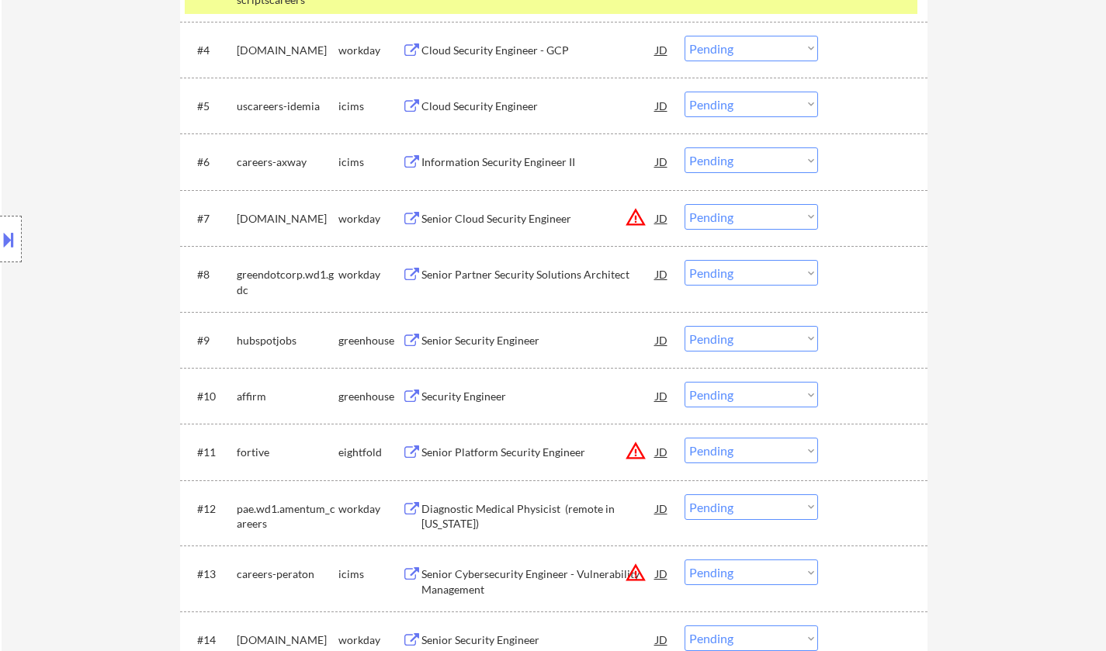
click at [484, 397] on div "Security Engineer" at bounding box center [539, 397] width 234 height 16
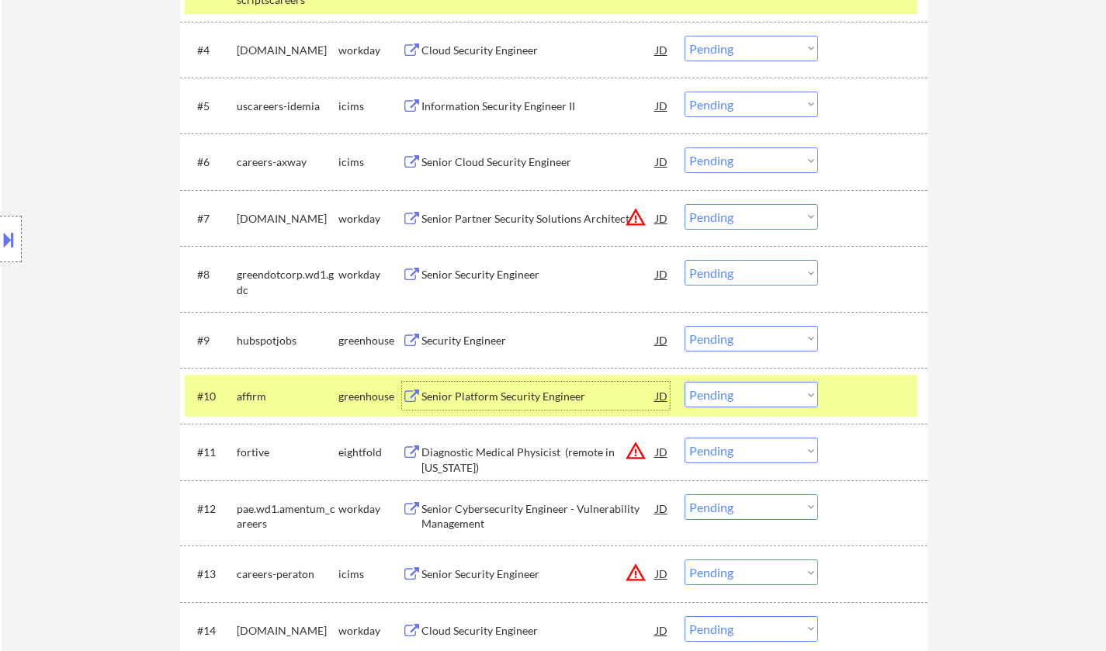
click at [770, 397] on select "Choose an option... Pending Applied Excluded (Questions) Excluded (Expired) Exc…" at bounding box center [752, 395] width 134 height 26
click at [685, 382] on select "Choose an option... Pending Applied Excluded (Questions) Excluded (Expired) Exc…" at bounding box center [752, 395] width 134 height 26
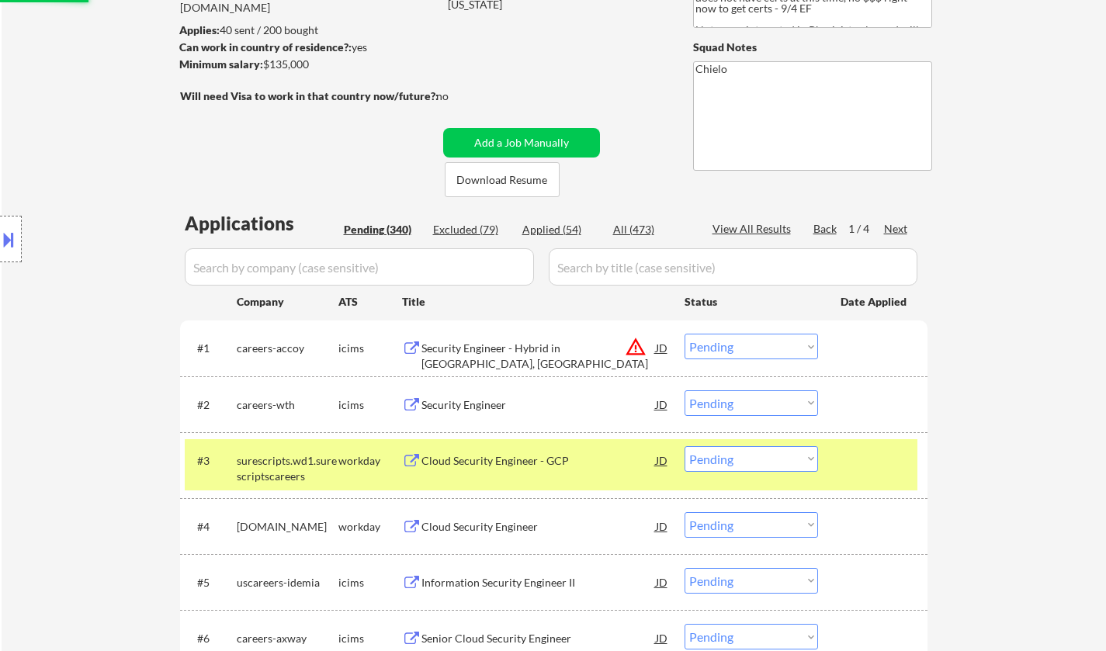
scroll to position [0, 0]
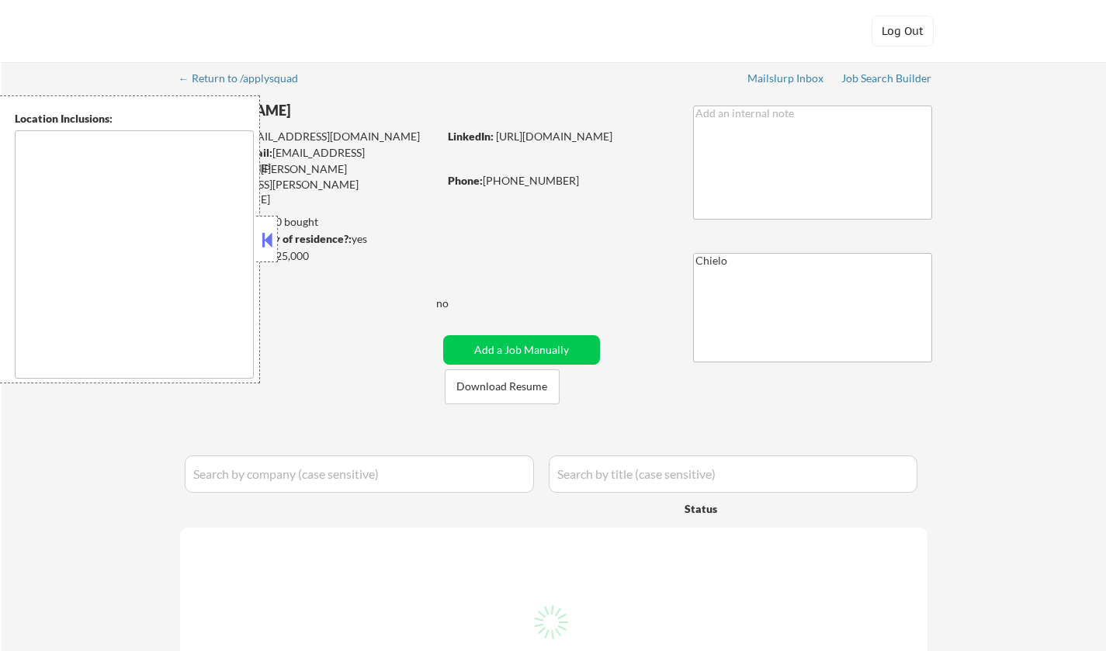
type textarea "remote"
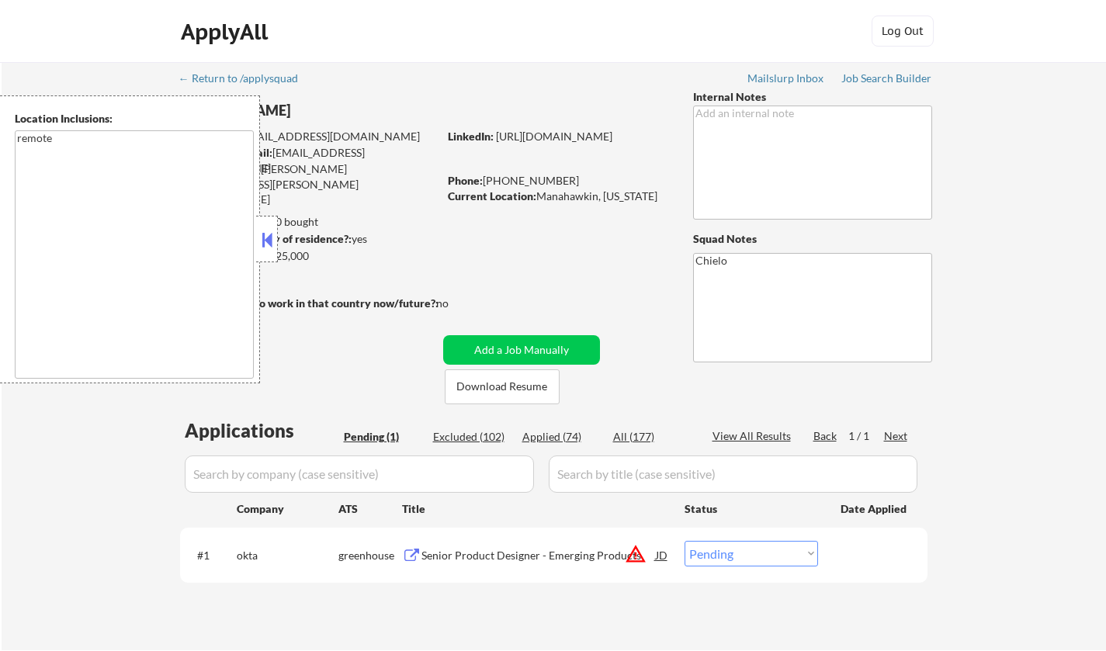
click at [261, 243] on button at bounding box center [267, 239] width 17 height 23
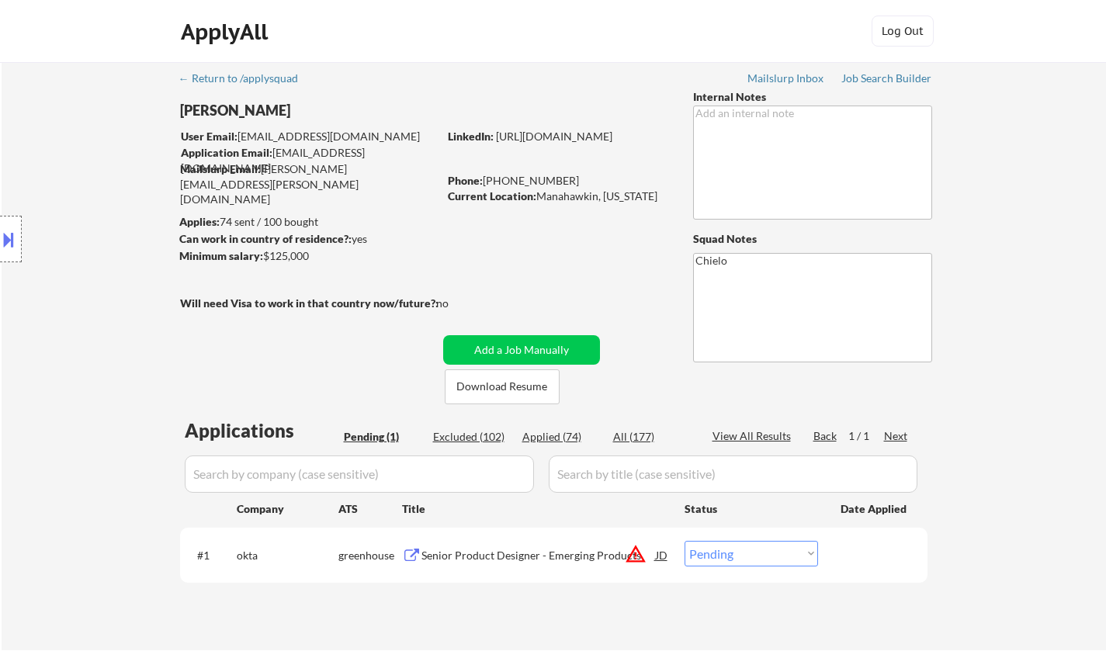
click at [2, 236] on button at bounding box center [8, 240] width 17 height 26
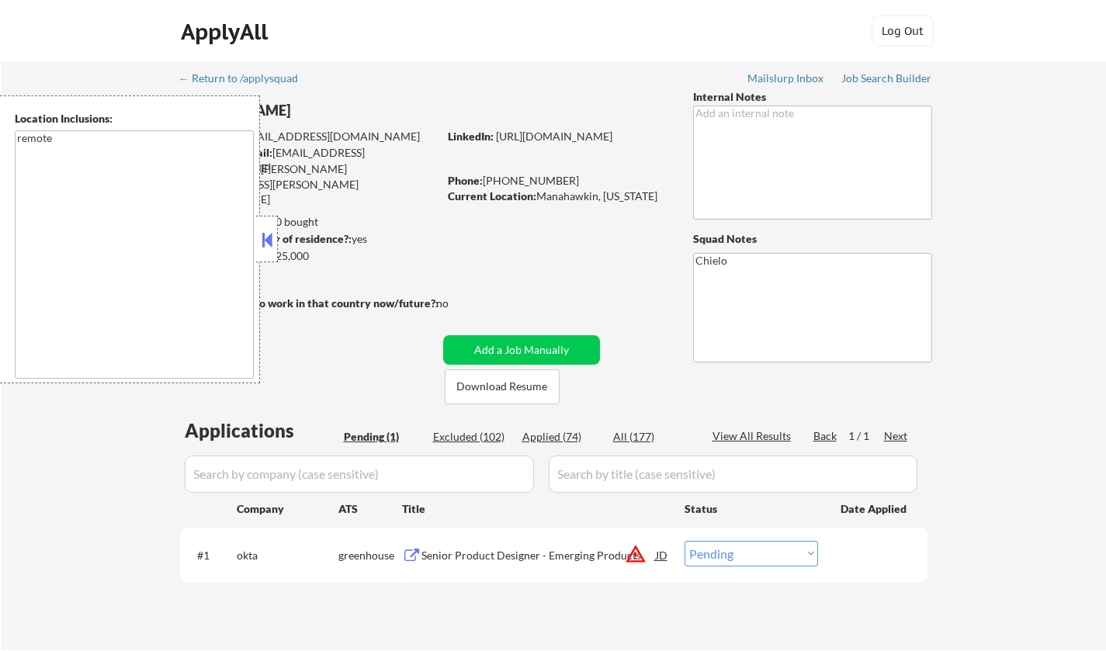
click at [662, 552] on div "JD" at bounding box center [662, 555] width 16 height 28
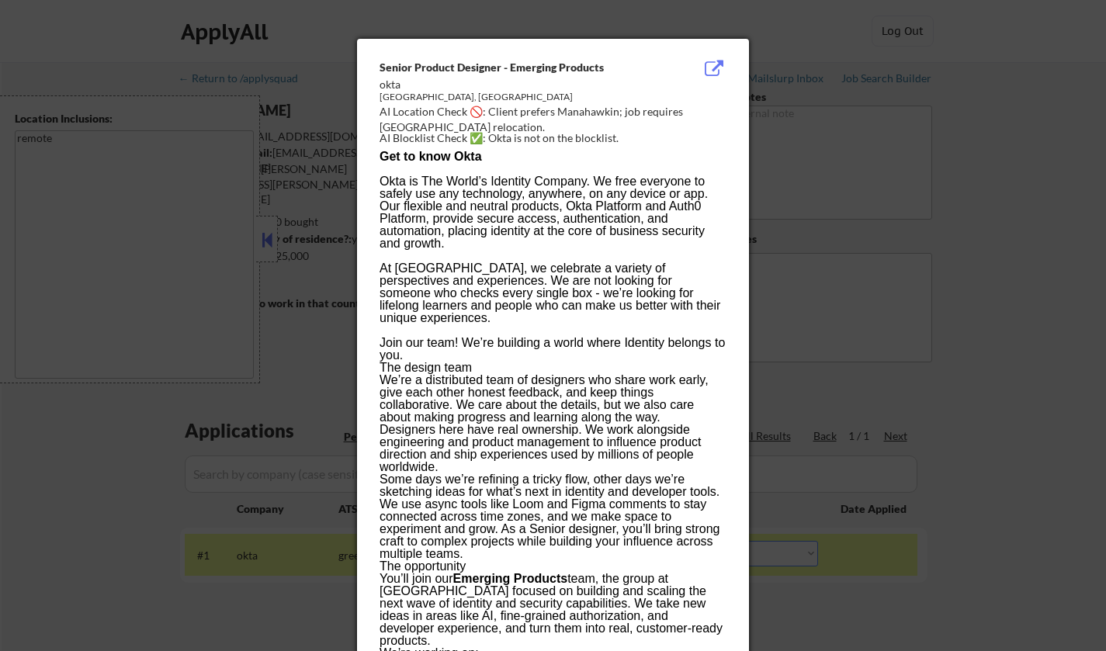
click at [911, 521] on div at bounding box center [553, 325] width 1106 height 651
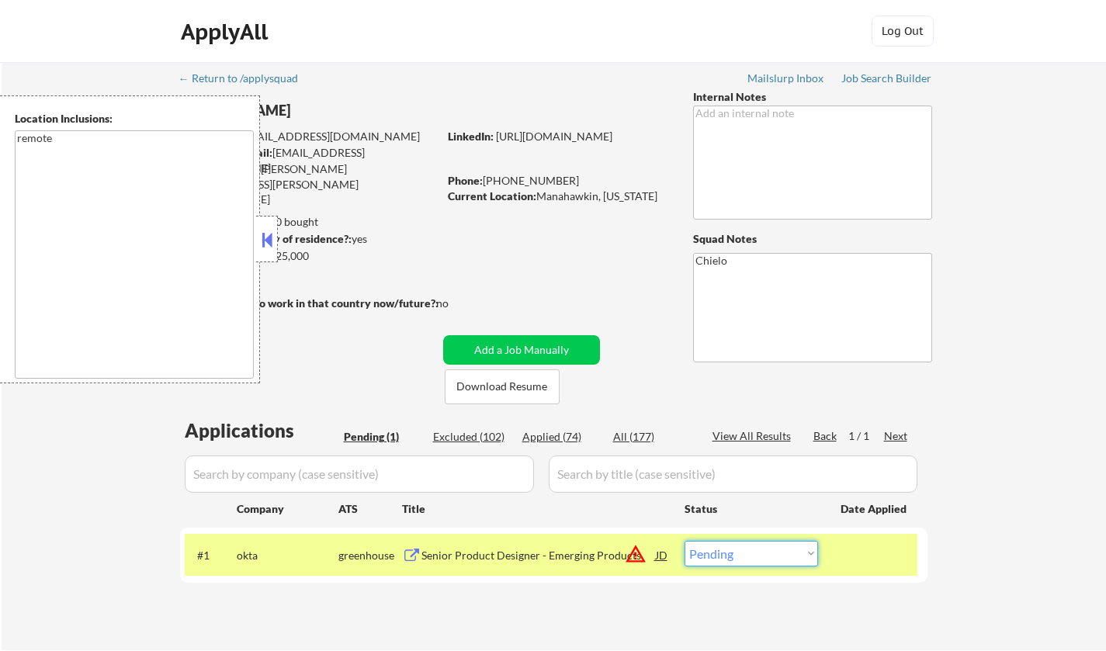
click at [807, 549] on select "Choose an option... Pending Applied Excluded (Questions) Excluded (Expired) Exc…" at bounding box center [752, 554] width 134 height 26
select select ""excluded__location_""
click at [685, 541] on select "Choose an option... Pending Applied Excluded (Questions) Excluded (Expired) Exc…" at bounding box center [752, 554] width 134 height 26
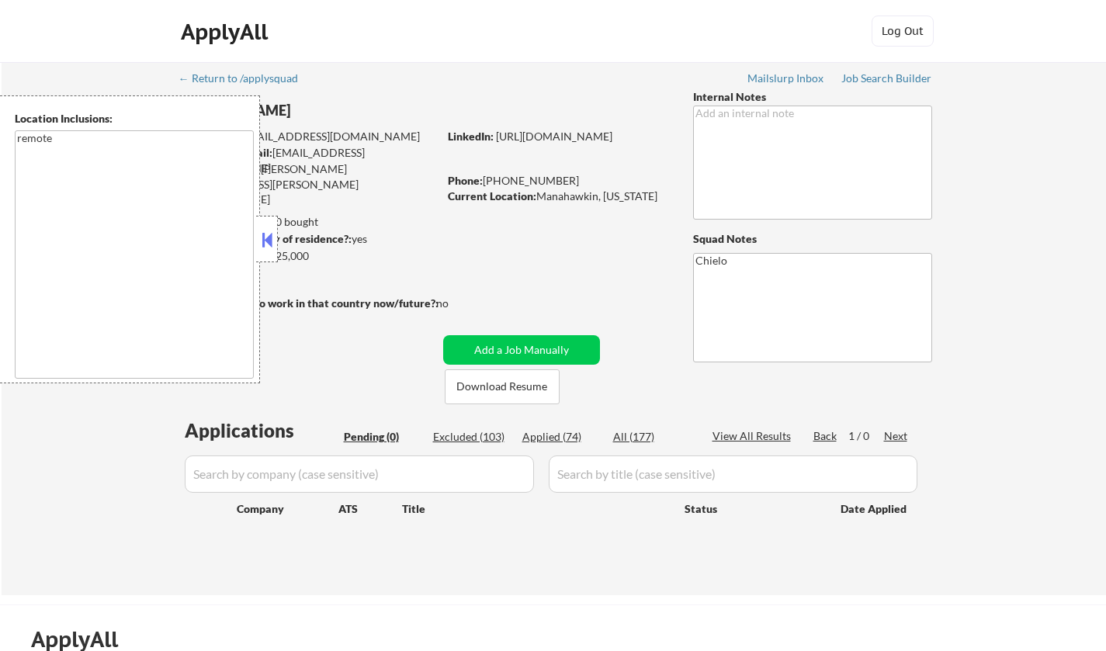
click at [266, 245] on button at bounding box center [267, 239] width 17 height 23
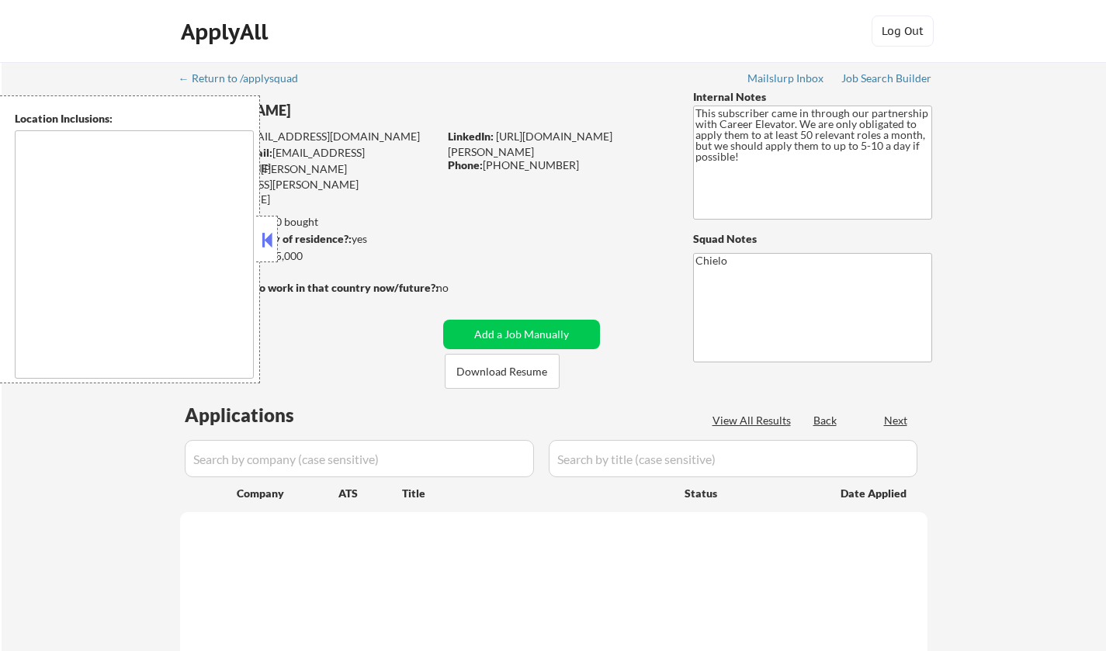
type textarea "[GEOGRAPHIC_DATA], [GEOGRAPHIC_DATA] [GEOGRAPHIC_DATA], [GEOGRAPHIC_DATA] [GEOG…"
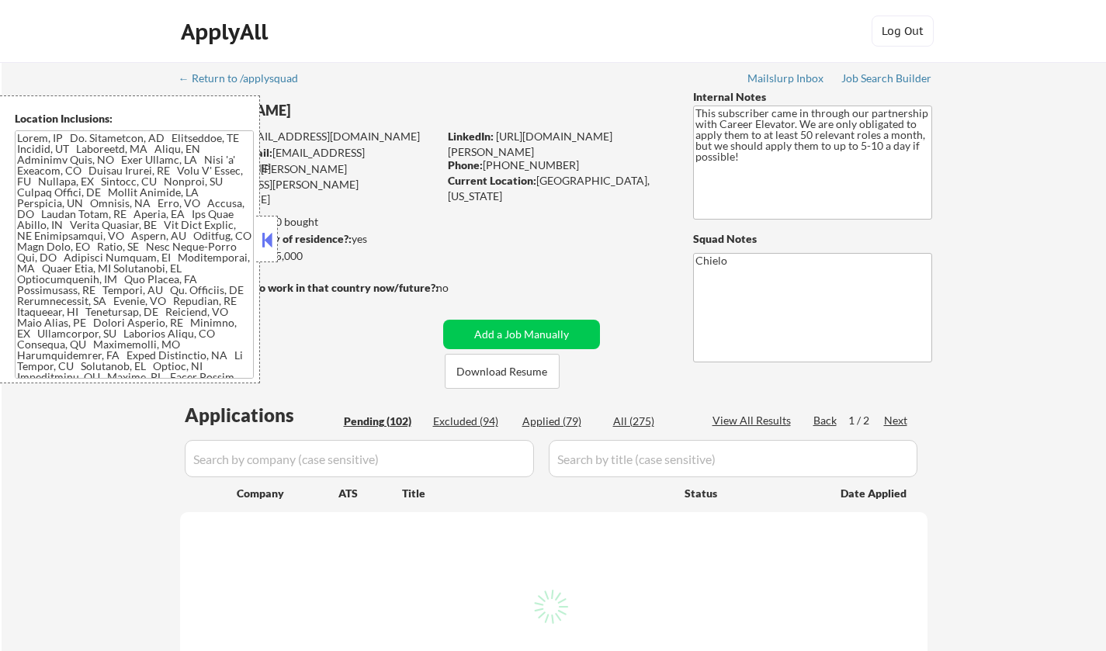
select select ""pending""
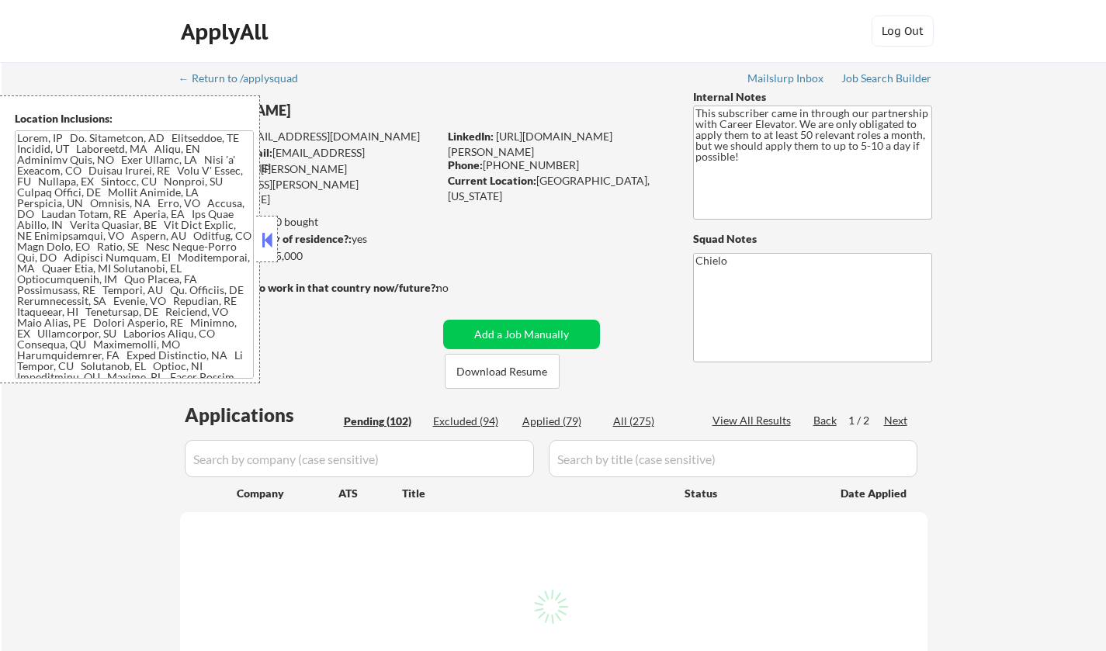
select select ""pending""
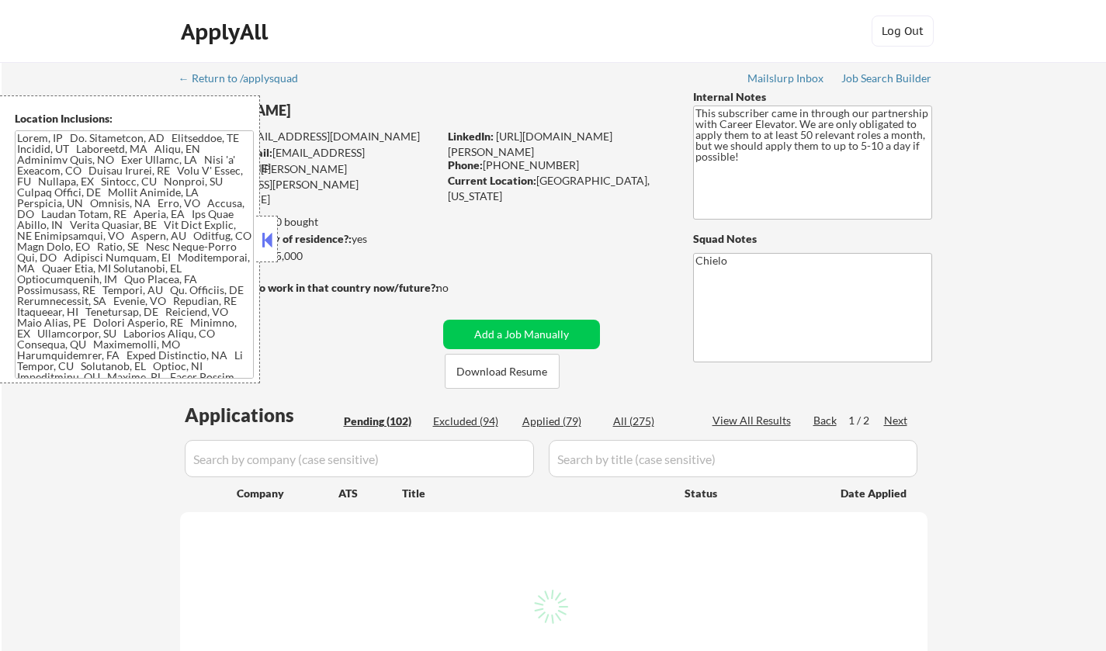
select select ""pending""
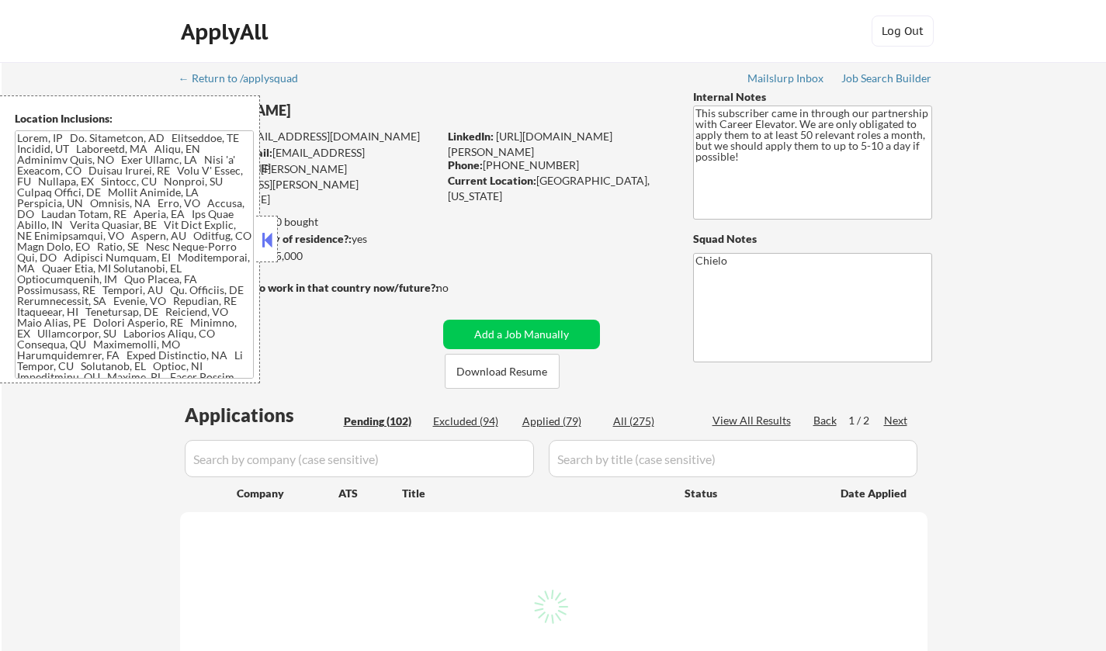
select select ""pending""
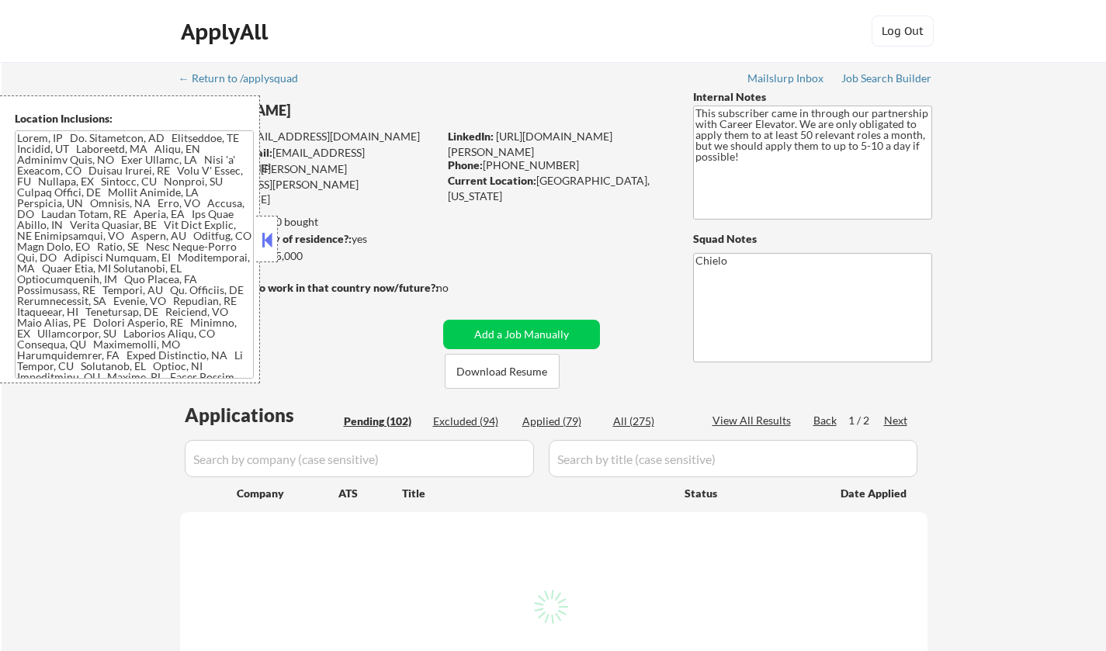
select select ""pending""
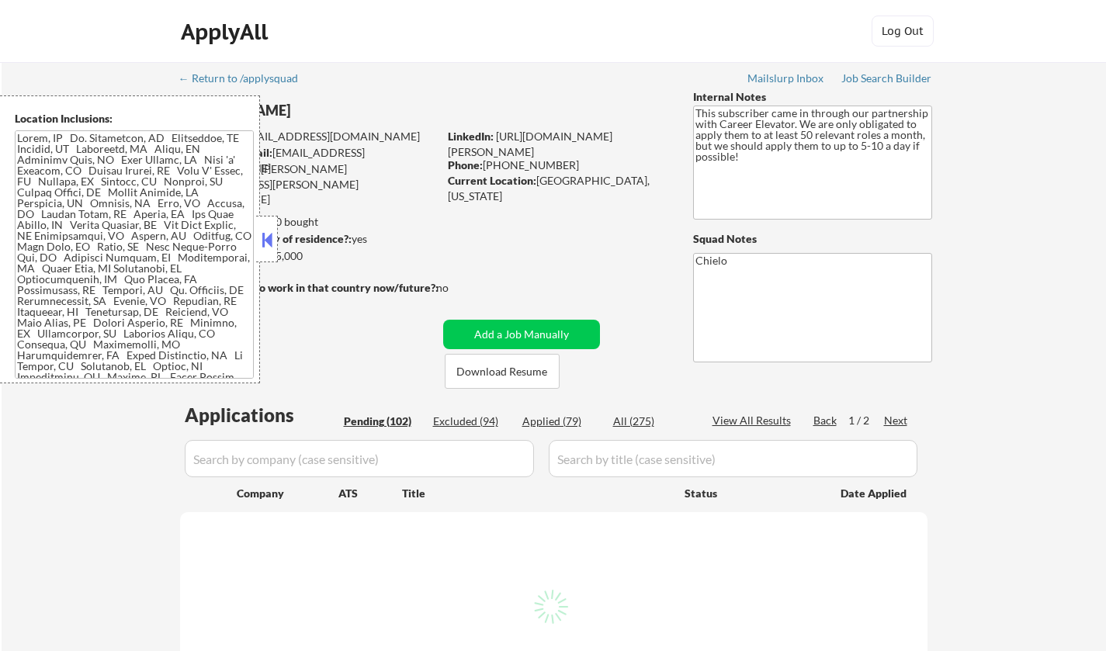
select select ""pending""
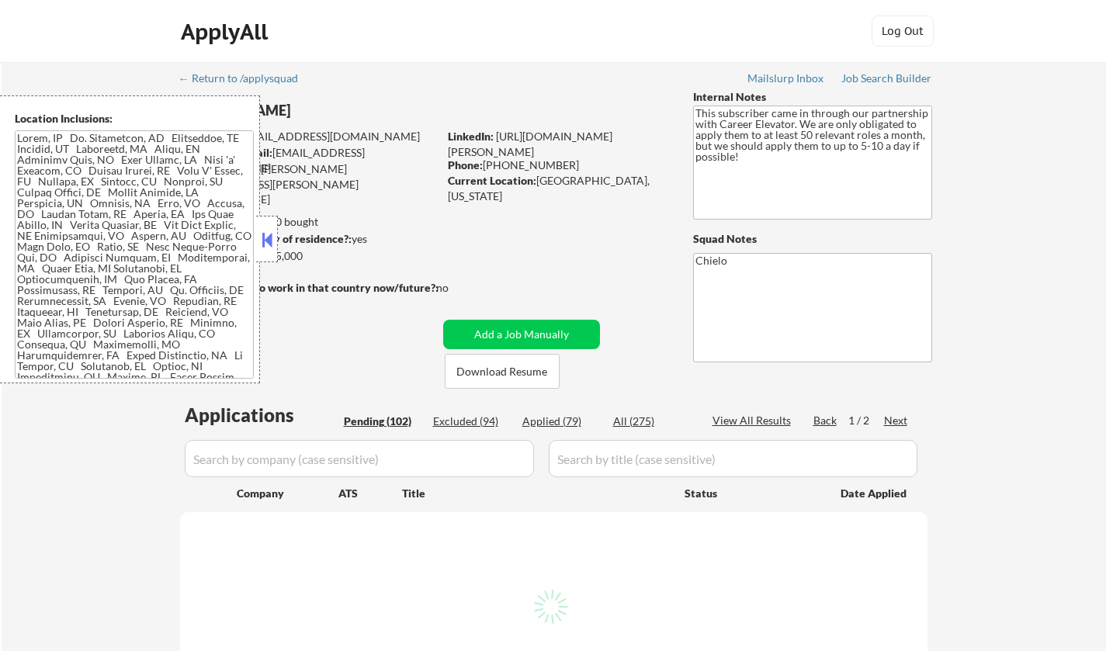
select select ""pending""
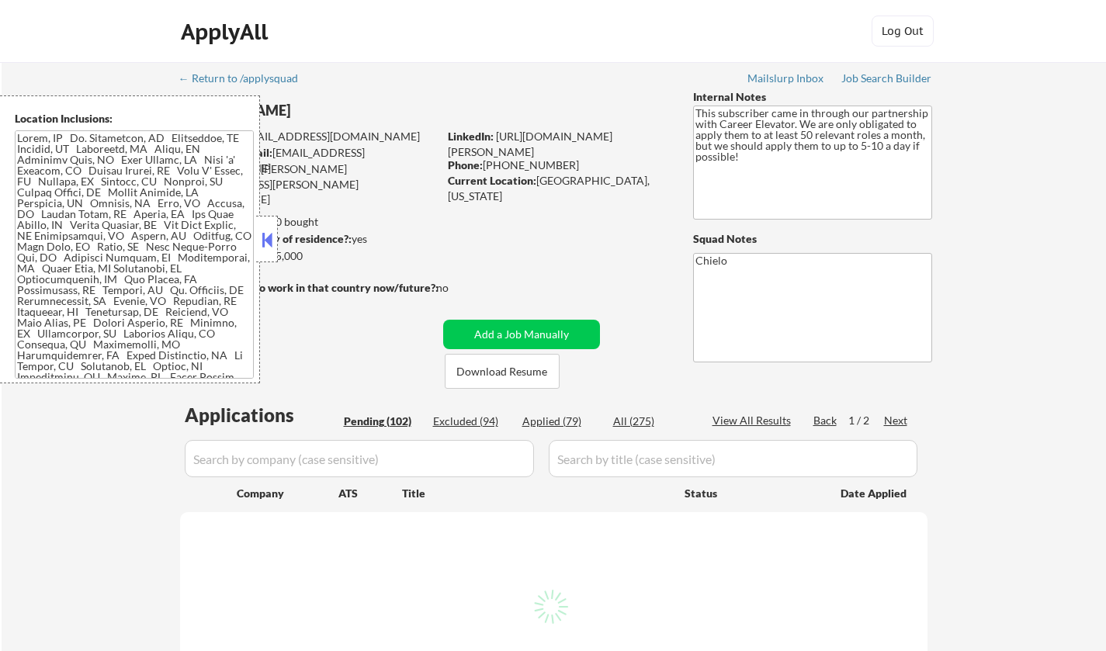
select select ""pending""
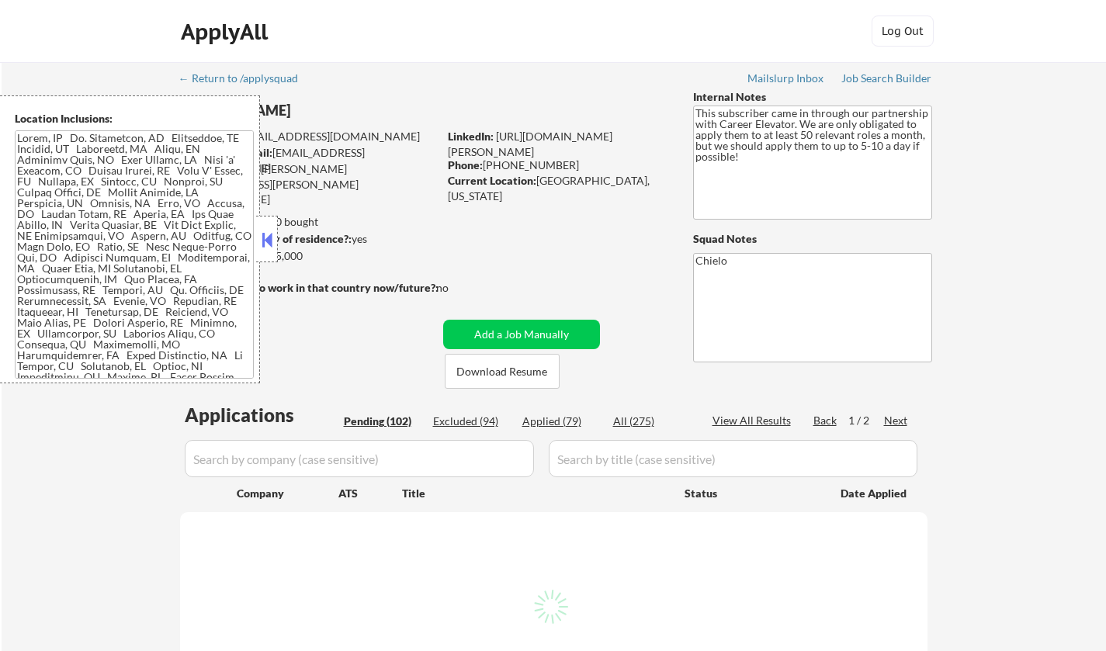
select select ""pending""
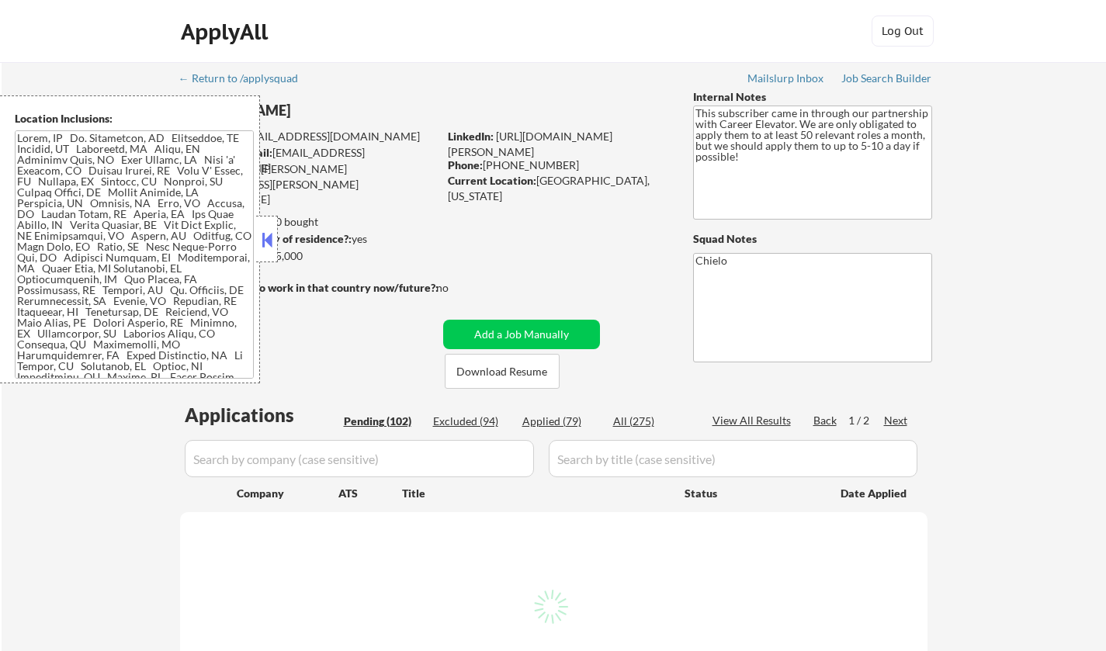
select select ""pending""
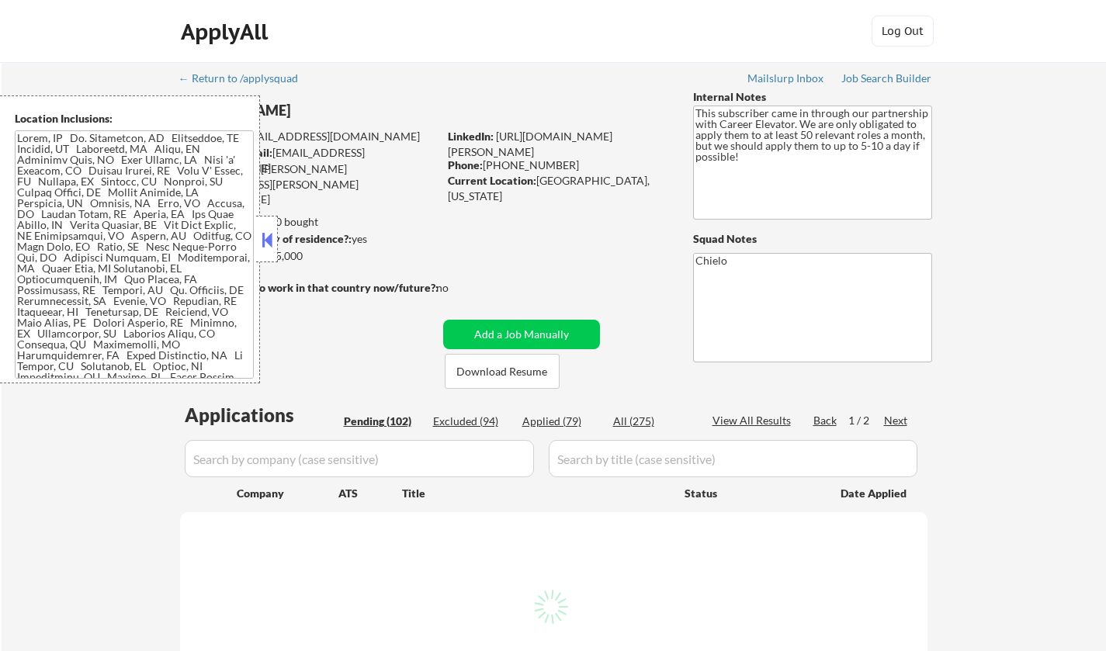
select select ""pending""
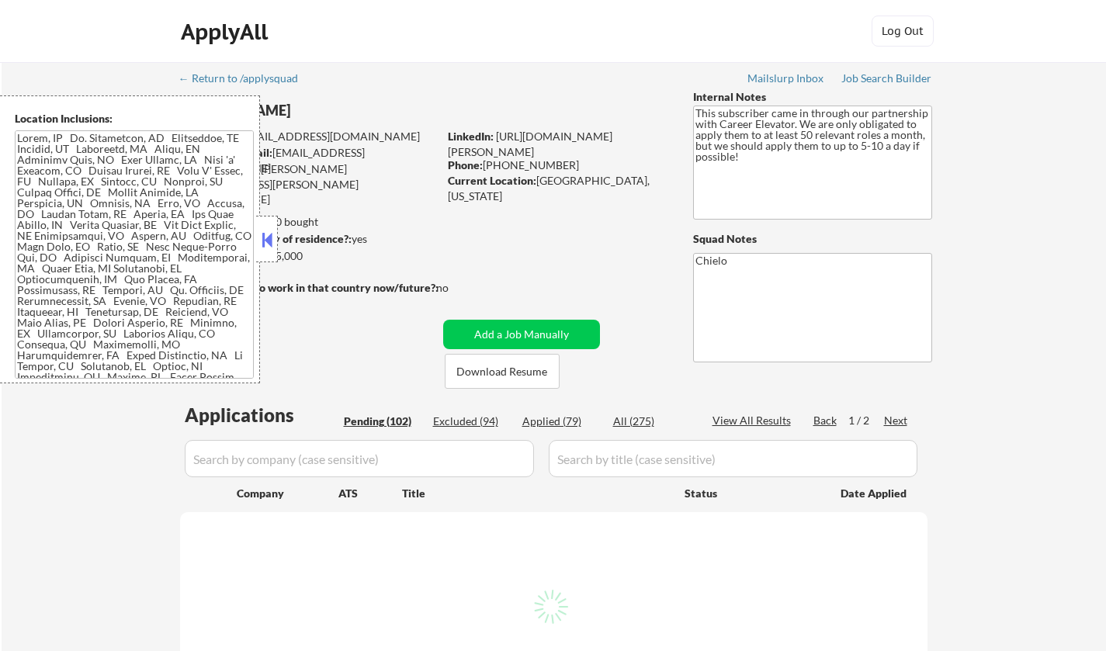
select select ""pending""
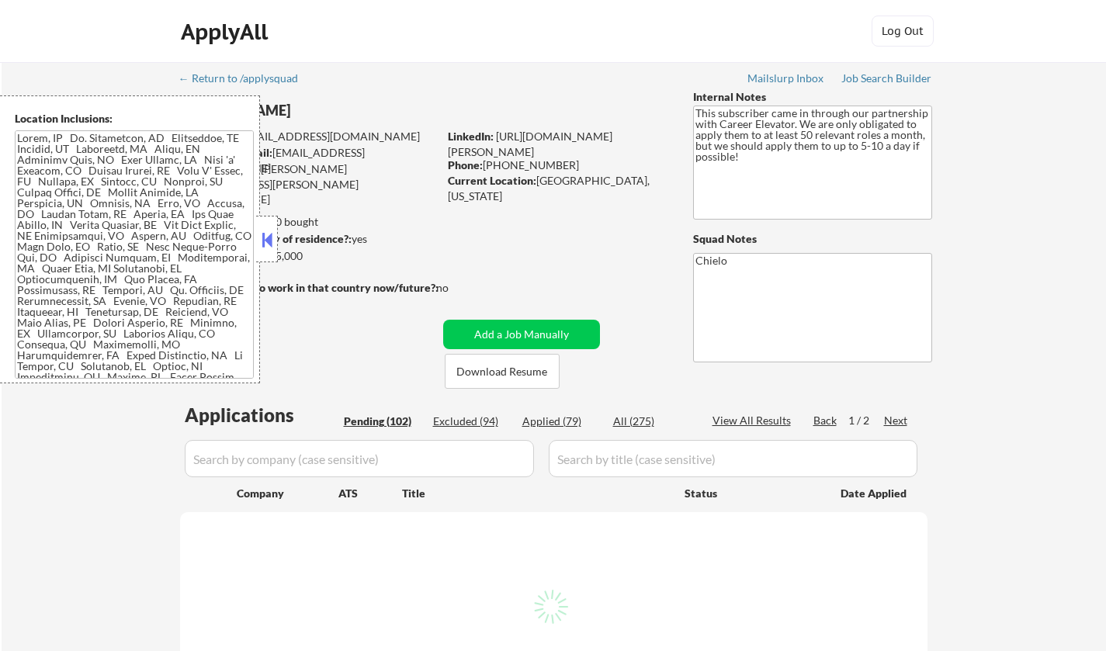
select select ""pending""
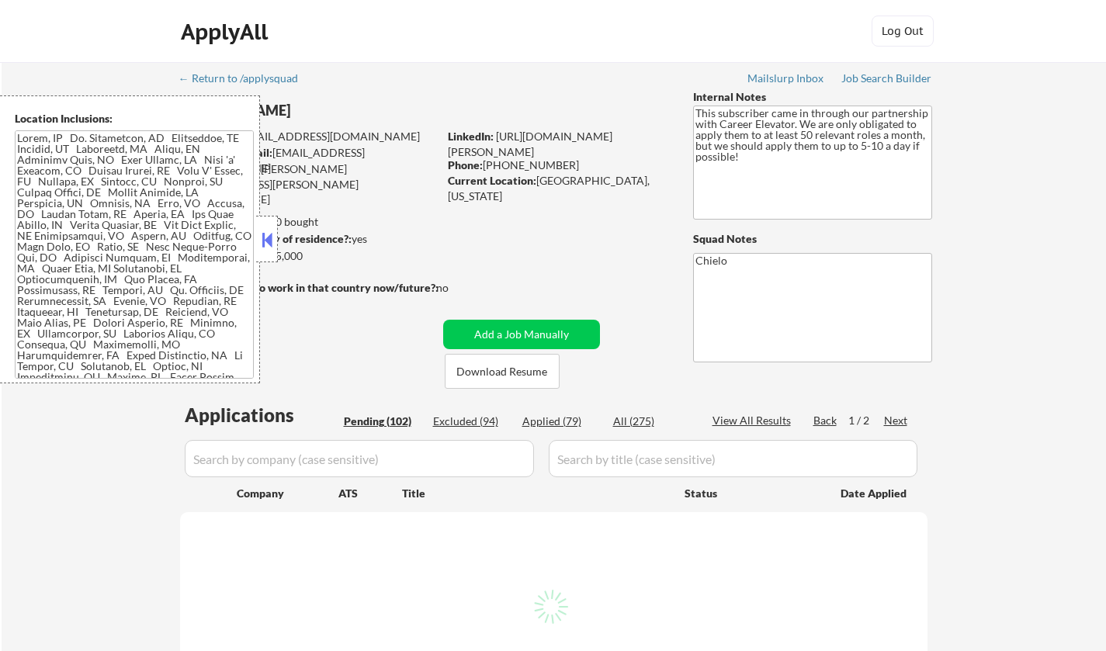
select select ""pending""
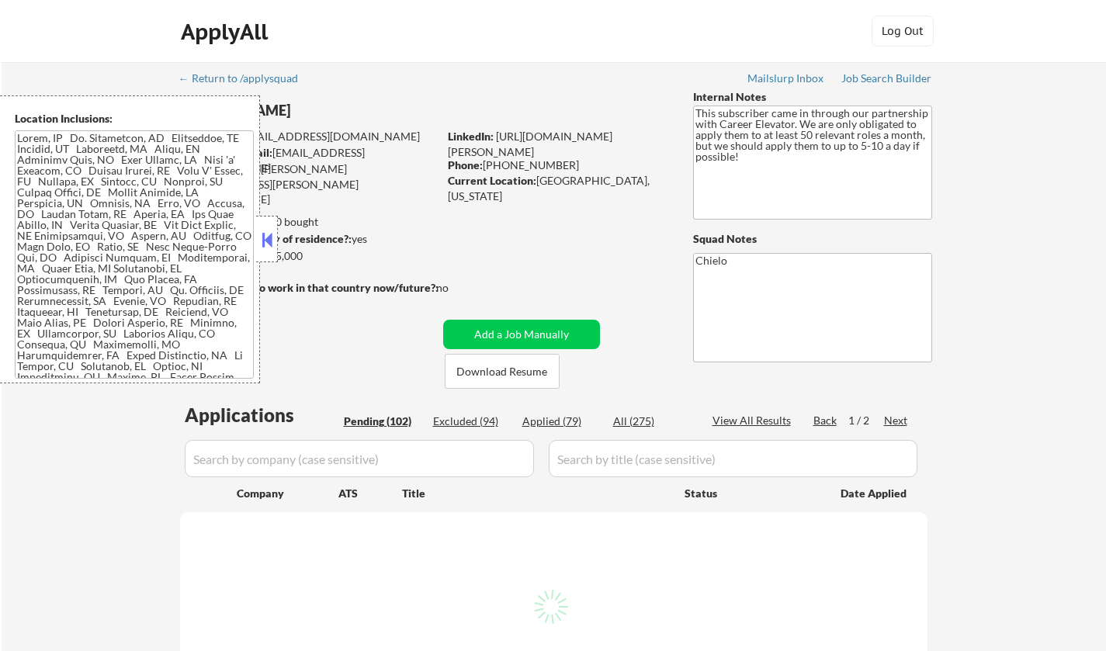
select select ""pending""
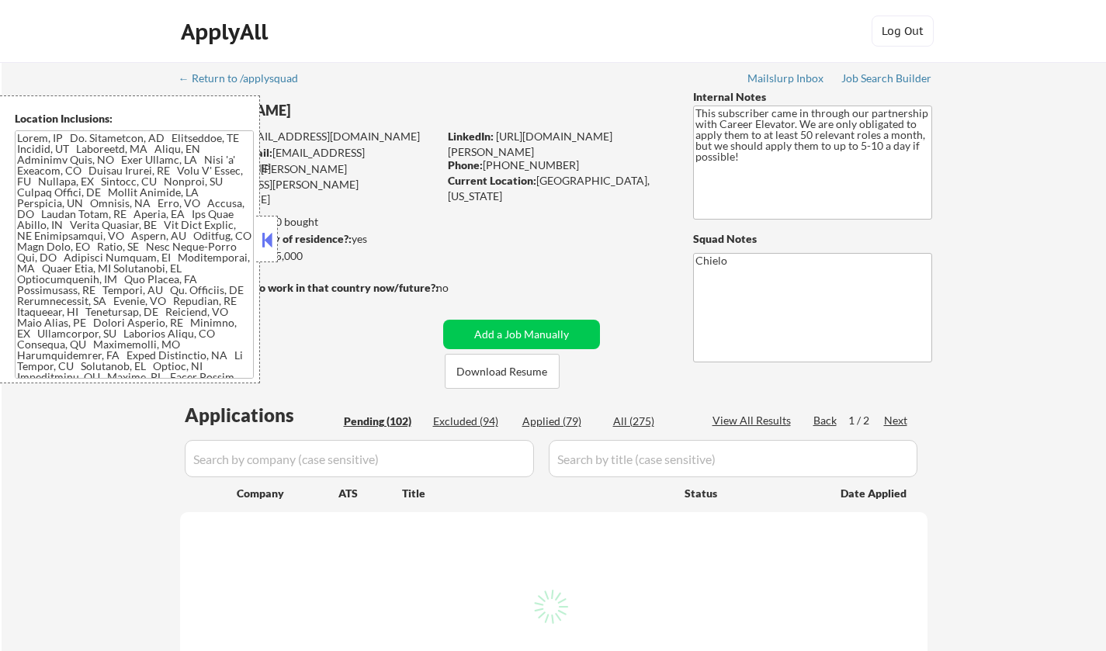
select select ""pending""
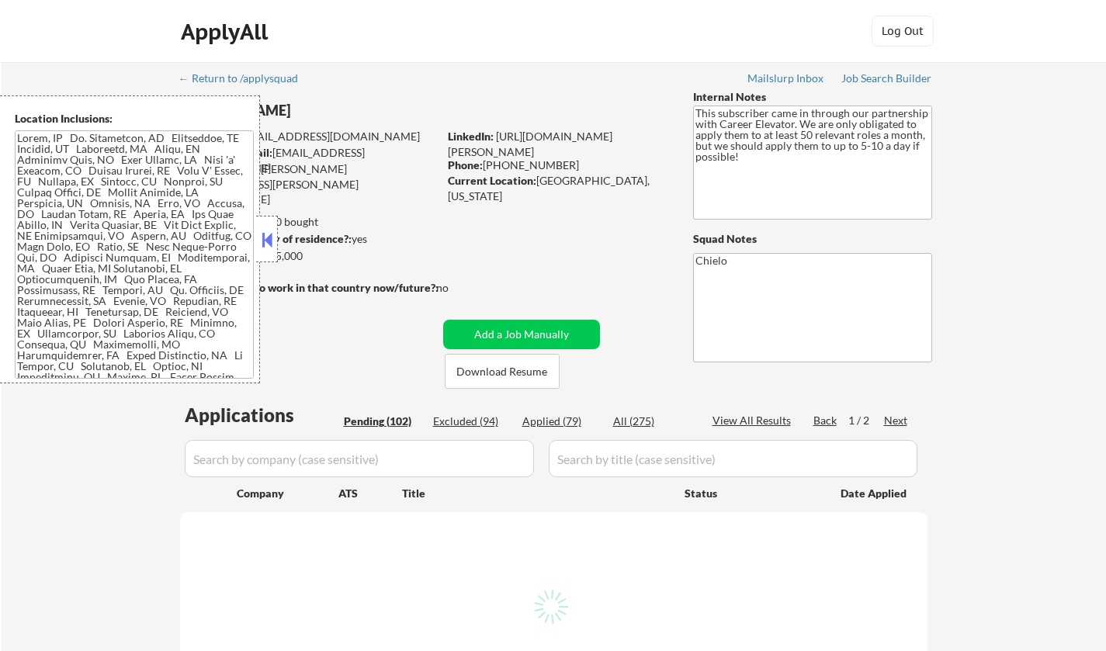
select select ""pending""
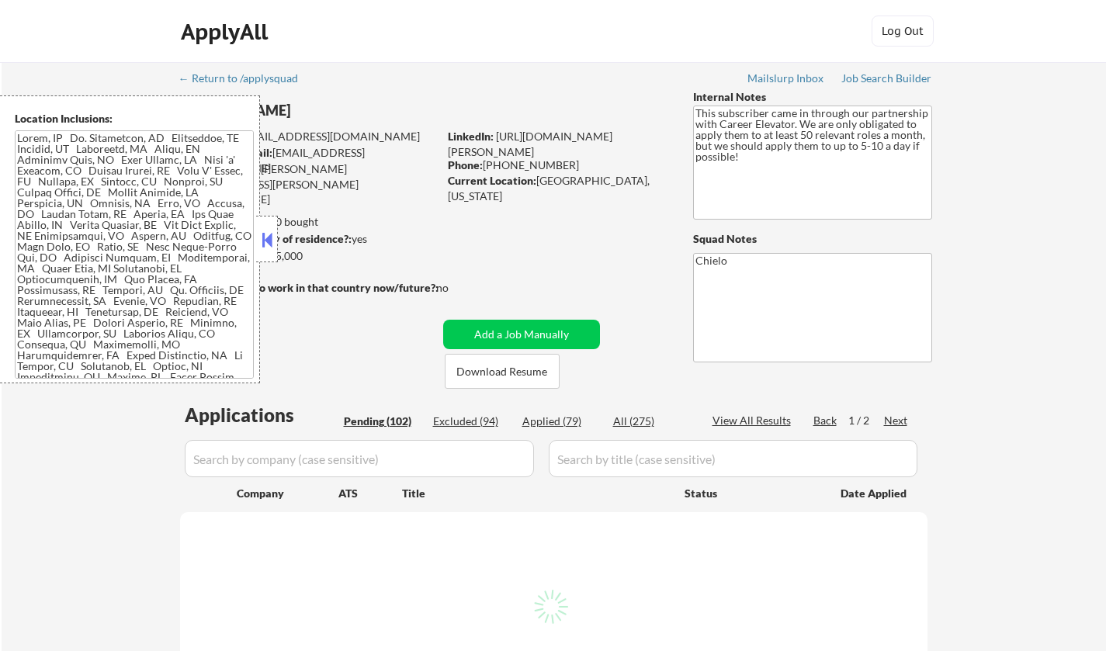
select select ""pending""
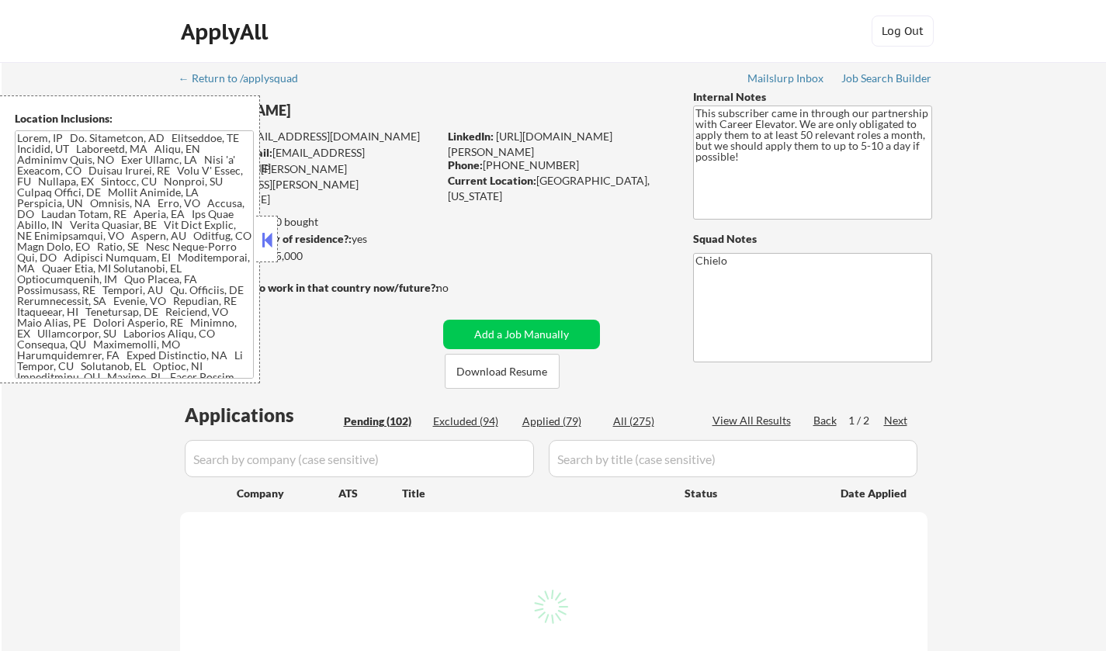
select select ""pending""
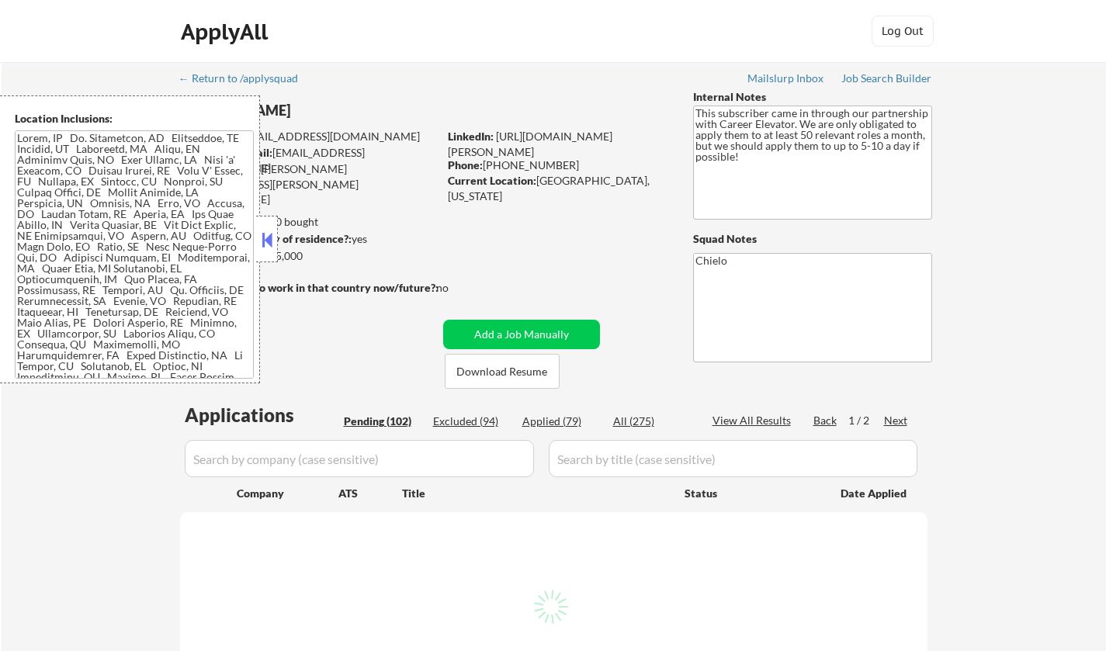
select select ""pending""
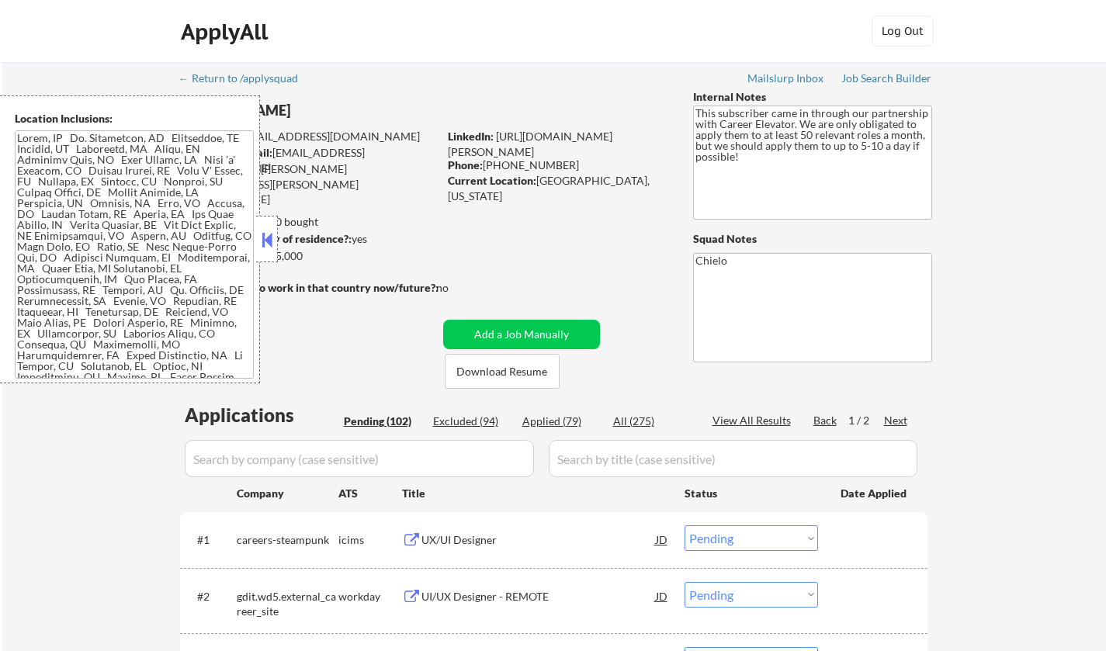
click at [273, 245] on button at bounding box center [267, 239] width 17 height 23
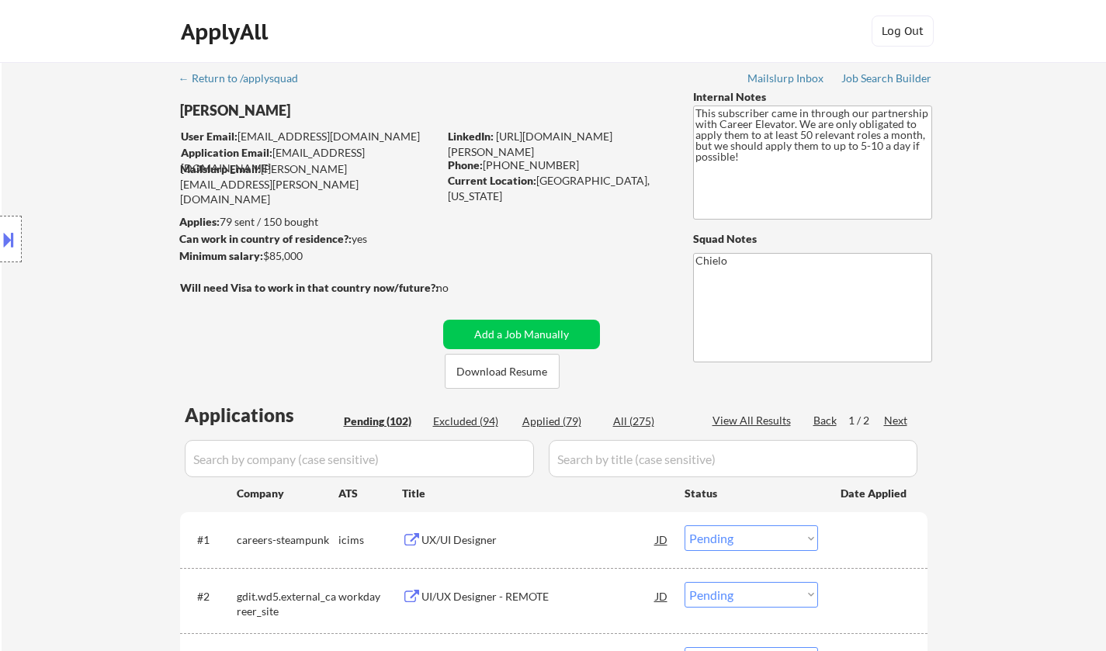
scroll to position [155, 0]
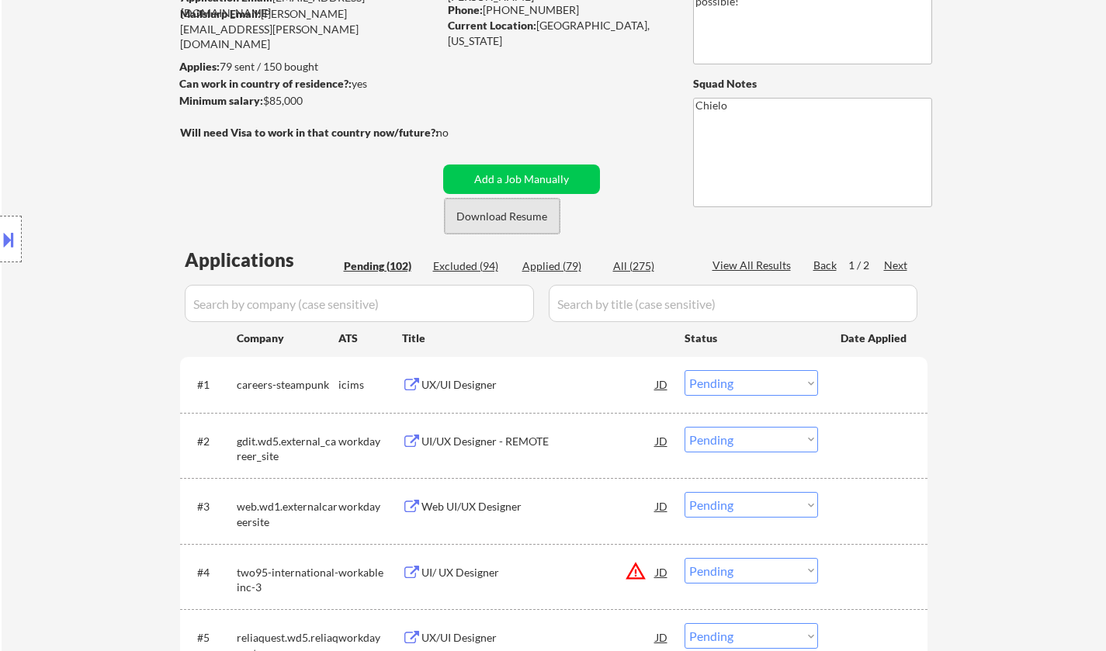
drag, startPoint x: 501, startPoint y: 222, endPoint x: 454, endPoint y: 29, distance: 198.9
click at [501, 222] on button "Download Resume" at bounding box center [502, 216] width 115 height 35
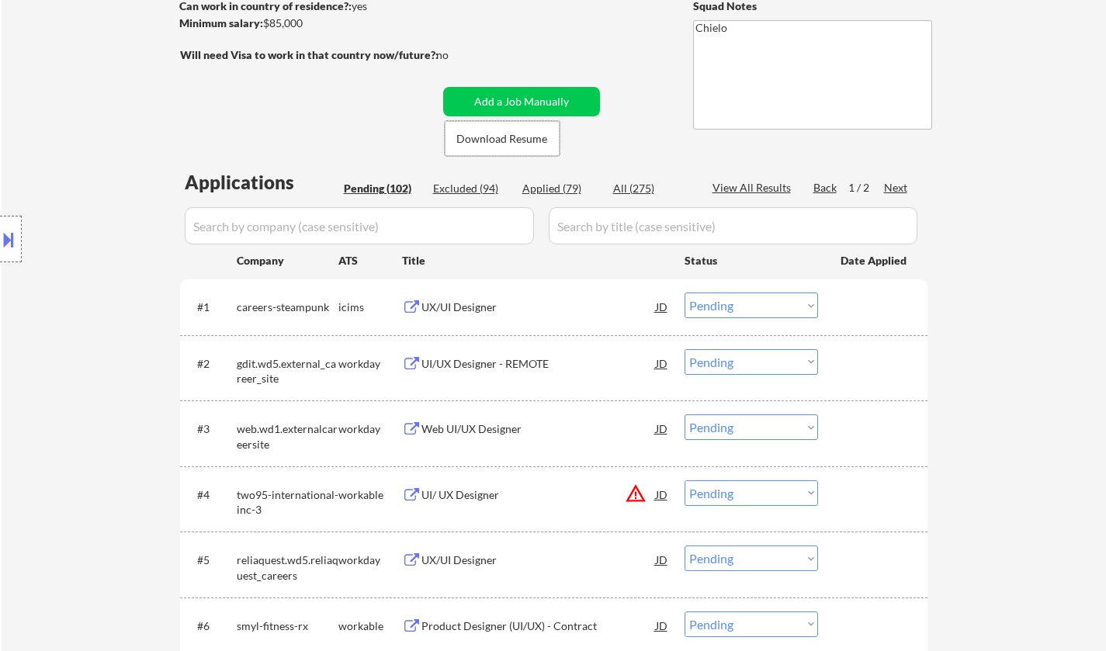
click at [474, 307] on div "UX/UI Designer" at bounding box center [539, 308] width 234 height 16
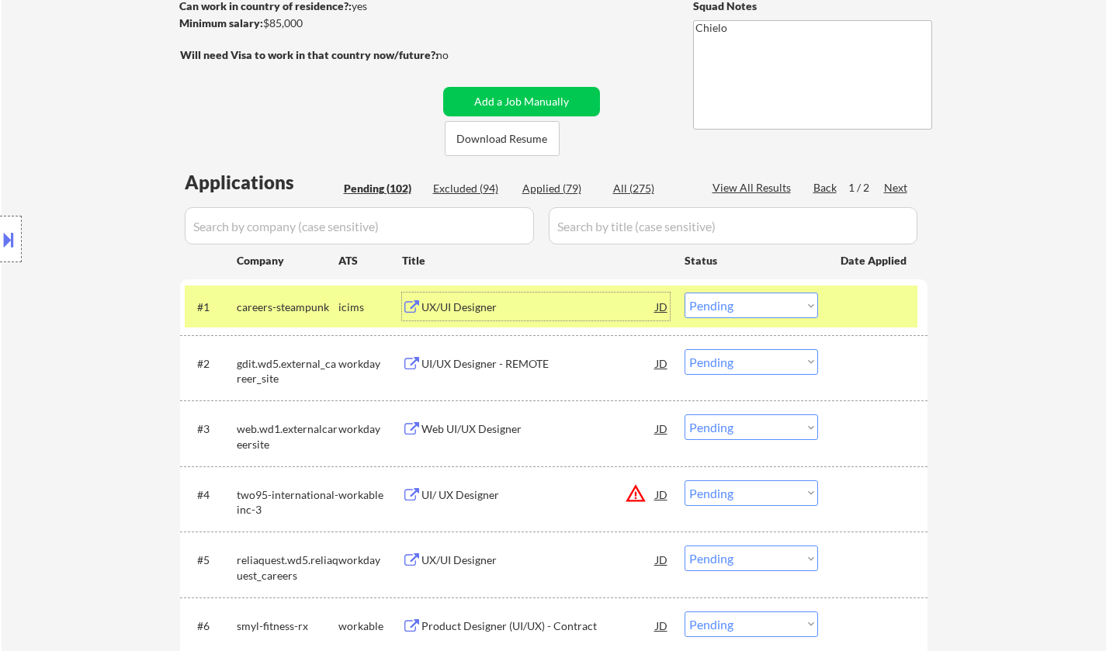
click at [816, 304] on select "Choose an option... Pending Applied Excluded (Questions) Excluded (Expired) Exc…" at bounding box center [752, 306] width 134 height 26
click at [685, 293] on select "Choose an option... Pending Applied Excluded (Questions) Excluded (Expired) Exc…" at bounding box center [752, 306] width 134 height 26
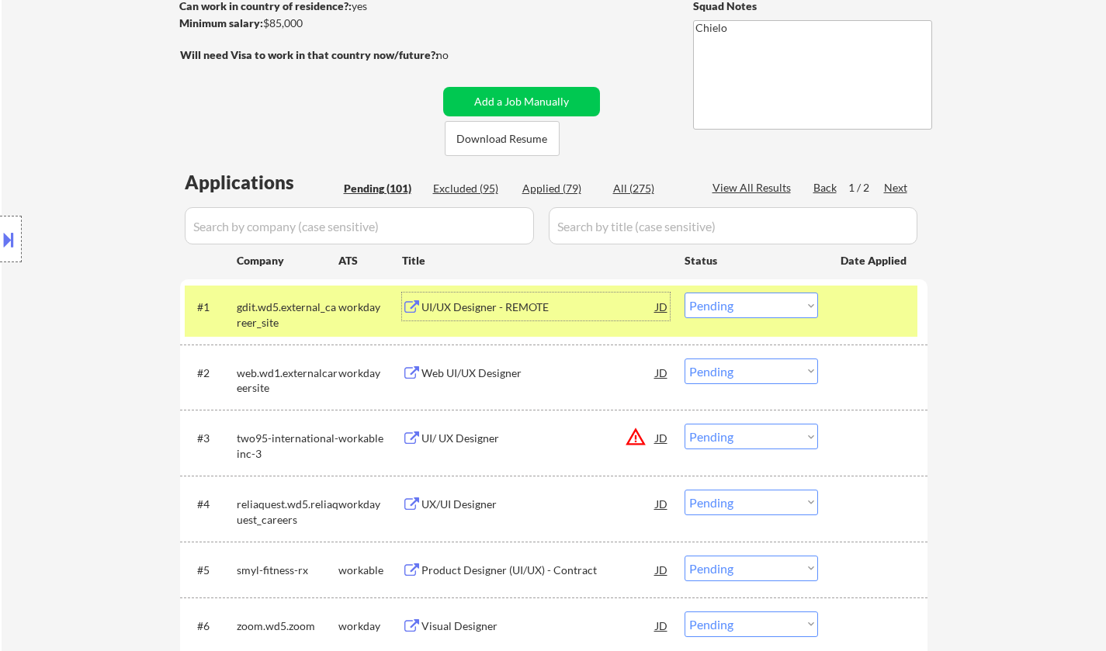
click at [464, 304] on div "UI/UX Designer - REMOTE" at bounding box center [539, 308] width 234 height 16
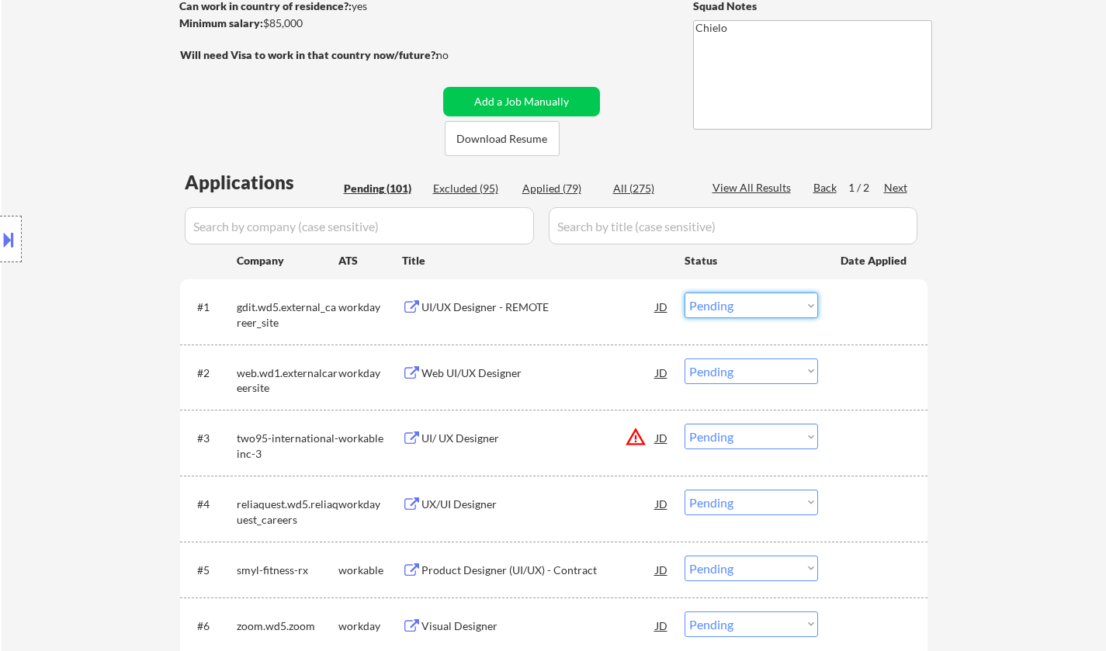
click at [719, 308] on select "Choose an option... Pending Applied Excluded (Questions) Excluded (Expired) Exc…" at bounding box center [752, 306] width 134 height 26
click at [685, 293] on select "Choose an option... Pending Applied Excluded (Questions) Excluded (Expired) Exc…" at bounding box center [752, 306] width 134 height 26
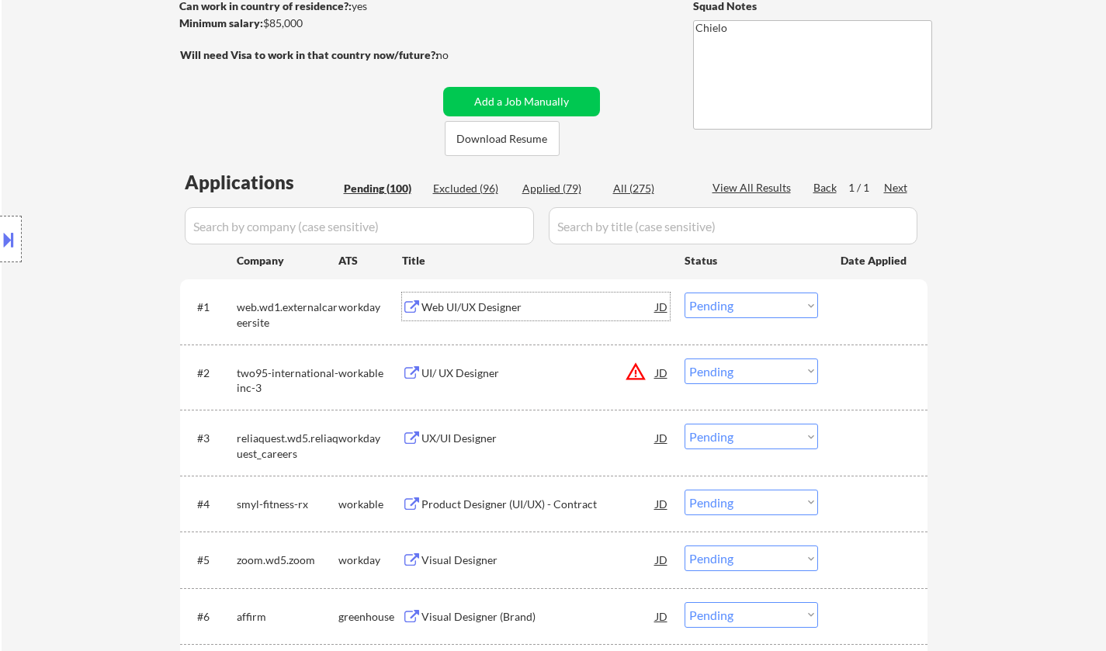
click at [481, 300] on div "Web UI/UX Designer" at bounding box center [539, 307] width 234 height 28
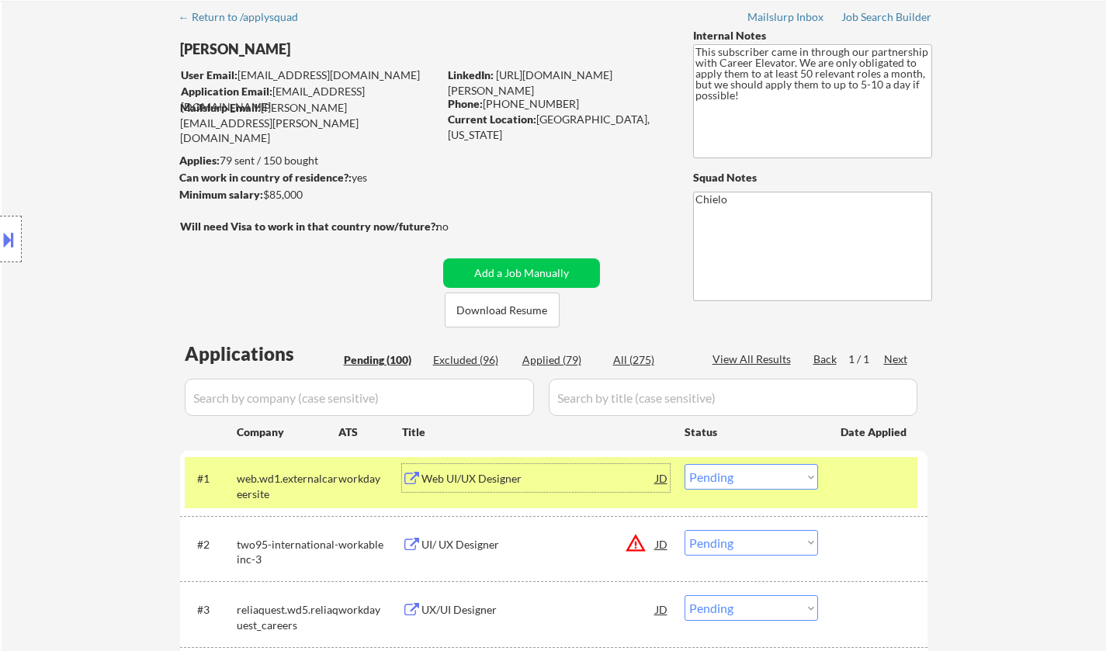
scroll to position [78, 0]
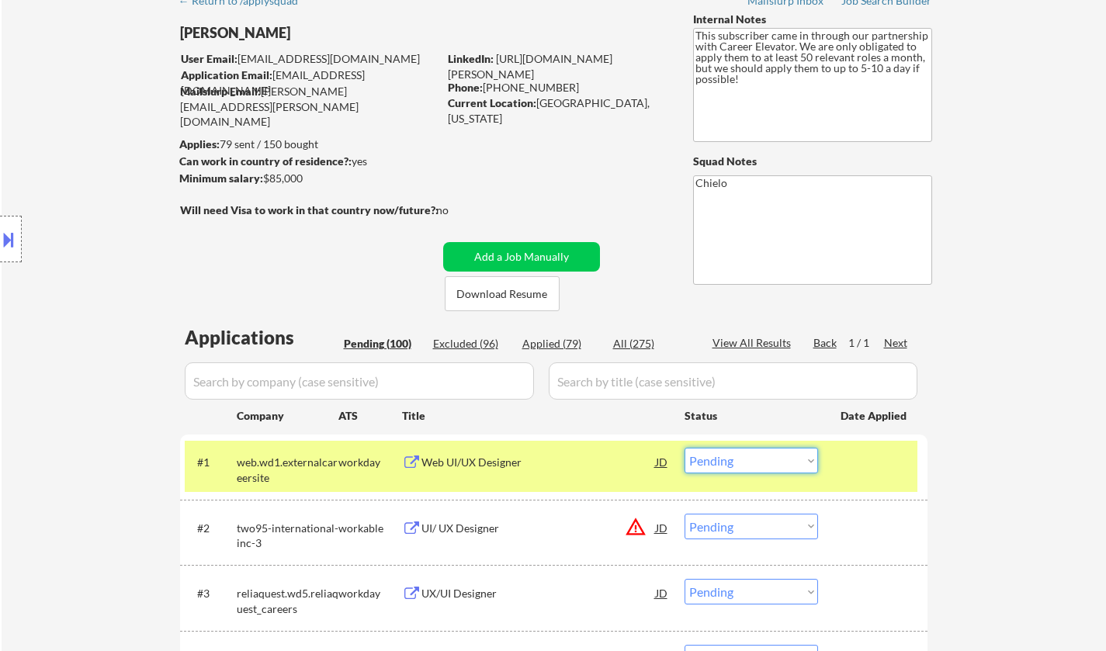
click at [714, 464] on select "Choose an option... Pending Applied Excluded (Questions) Excluded (Expired) Exc…" at bounding box center [752, 461] width 134 height 26
click at [685, 448] on select "Choose an option... Pending Applied Excluded (Questions) Excluded (Expired) Exc…" at bounding box center [752, 461] width 134 height 26
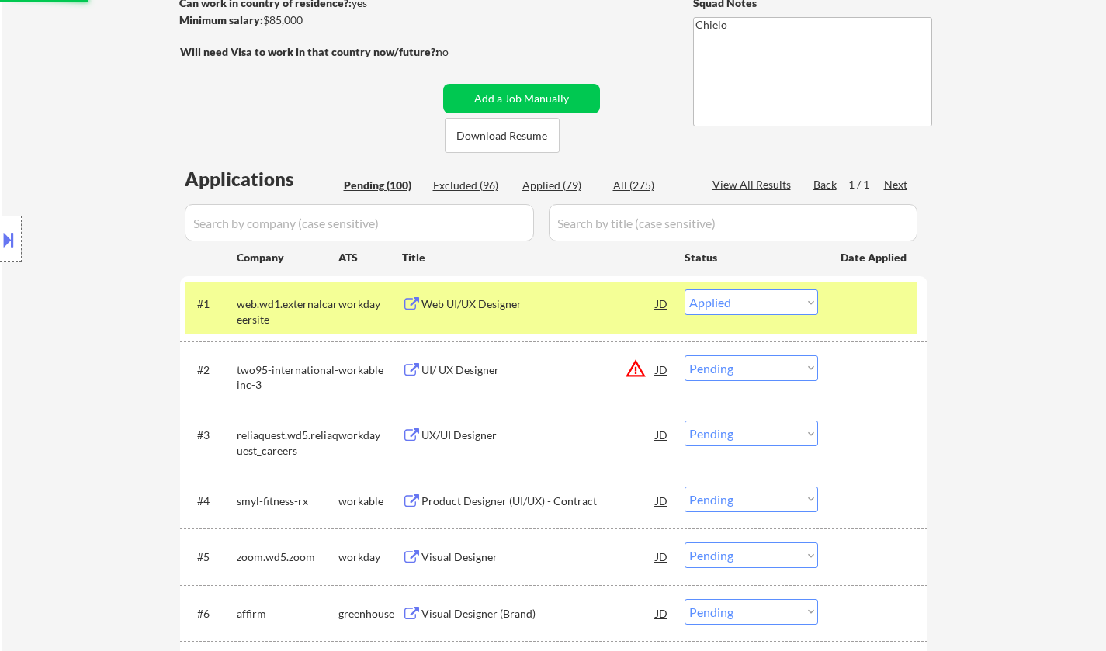
scroll to position [388, 0]
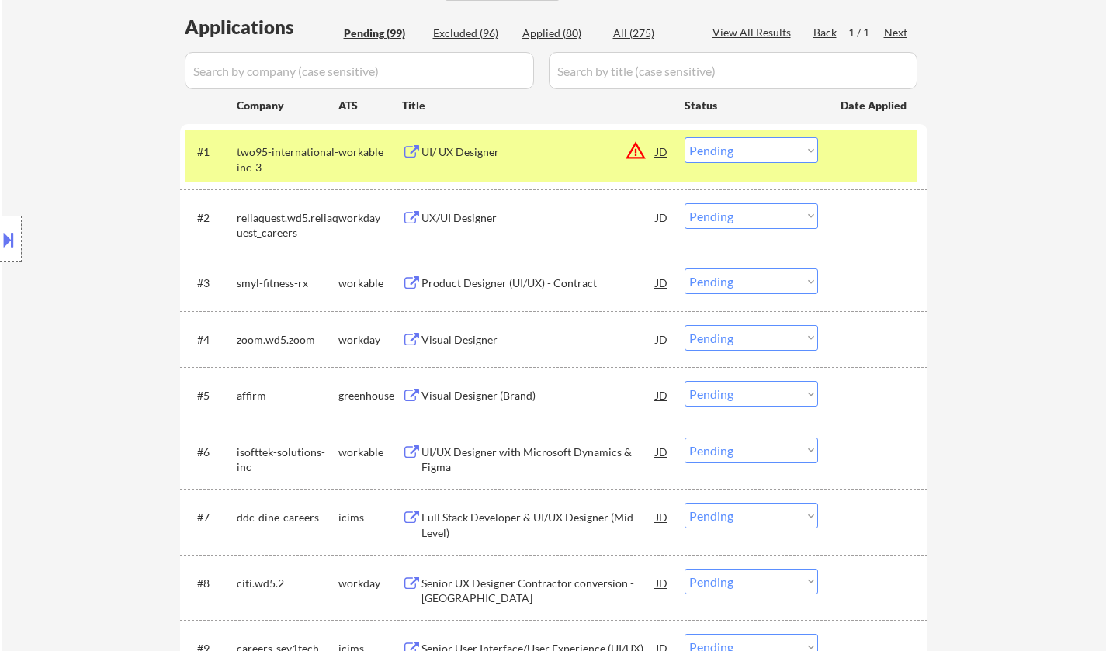
click at [738, 148] on select "Choose an option... Pending Applied Excluded (Questions) Excluded (Expired) Exc…" at bounding box center [752, 150] width 134 height 26
click at [660, 148] on div "JD" at bounding box center [662, 151] width 16 height 28
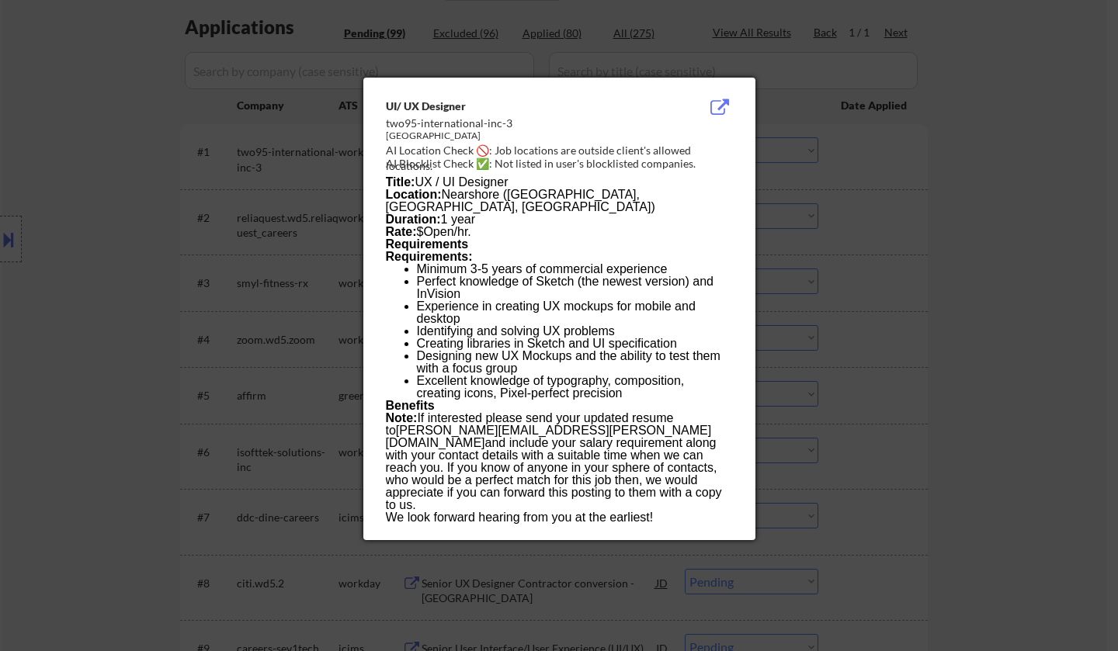
click at [1032, 443] on div at bounding box center [559, 325] width 1118 height 651
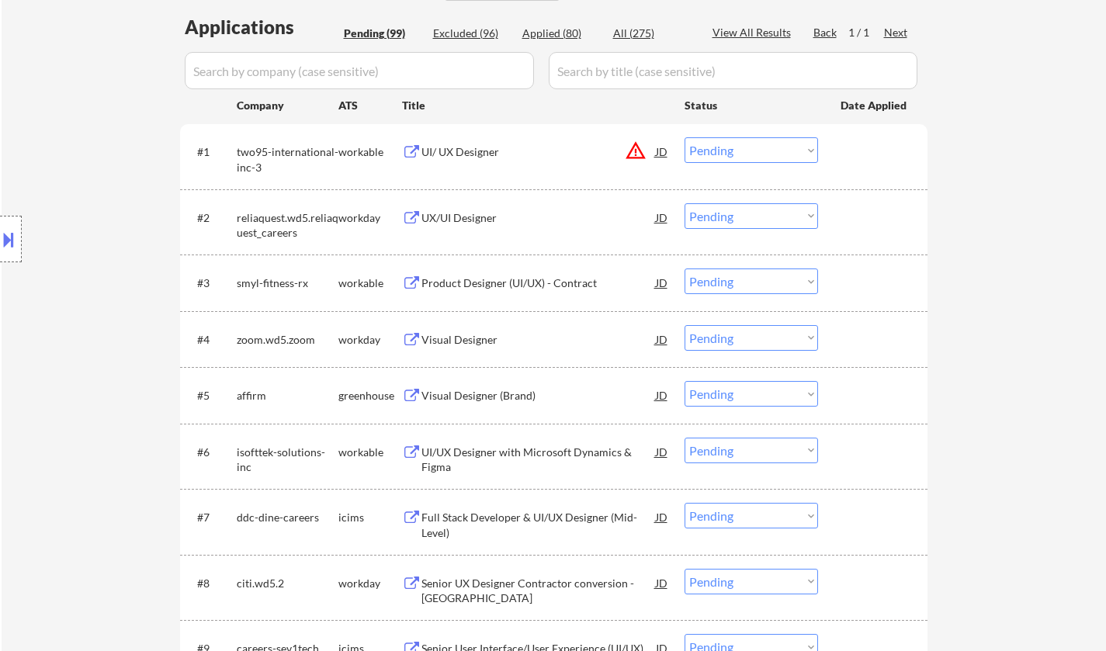
click at [464, 144] on div "UI/ UX Designer" at bounding box center [539, 151] width 234 height 28
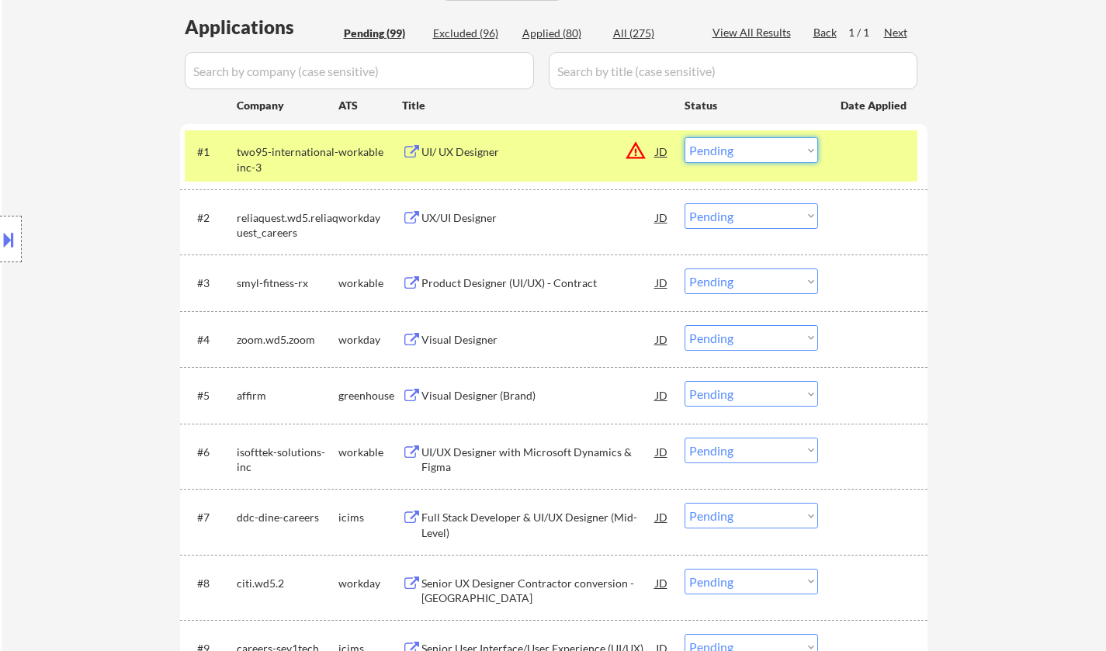
drag, startPoint x: 746, startPoint y: 148, endPoint x: 753, endPoint y: 161, distance: 14.9
click at [746, 148] on select "Choose an option... Pending Applied Excluded (Questions) Excluded (Expired) Exc…" at bounding box center [752, 150] width 134 height 26
click at [685, 137] on select "Choose an option... Pending Applied Excluded (Questions) Excluded (Expired) Exc…" at bounding box center [752, 150] width 134 height 26
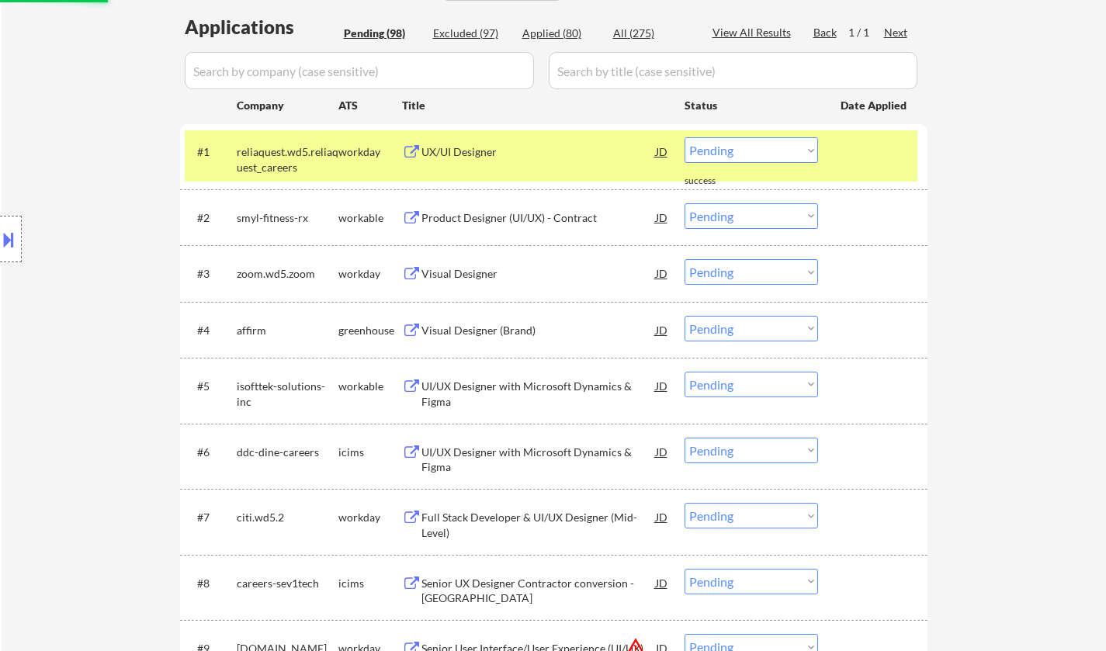
click at [444, 152] on div "UX/UI Designer" at bounding box center [539, 152] width 234 height 16
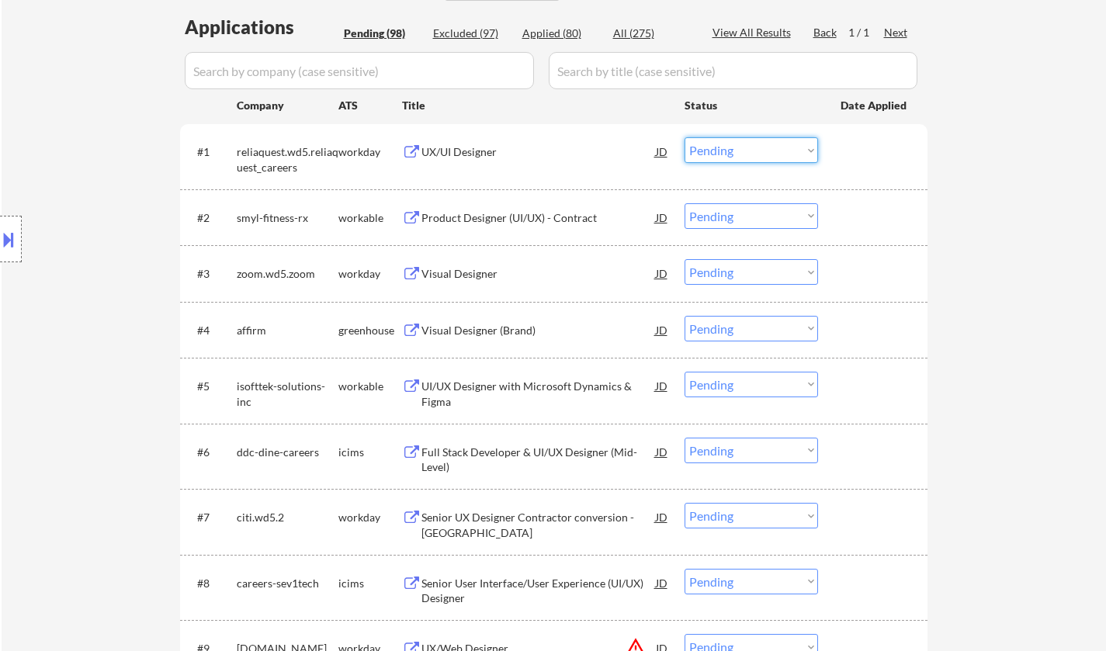
click at [766, 155] on select "Choose an option... Pending Applied Excluded (Questions) Excluded (Expired) Exc…" at bounding box center [752, 150] width 134 height 26
click at [685, 137] on select "Choose an option... Pending Applied Excluded (Questions) Excluded (Expired) Exc…" at bounding box center [752, 150] width 134 height 26
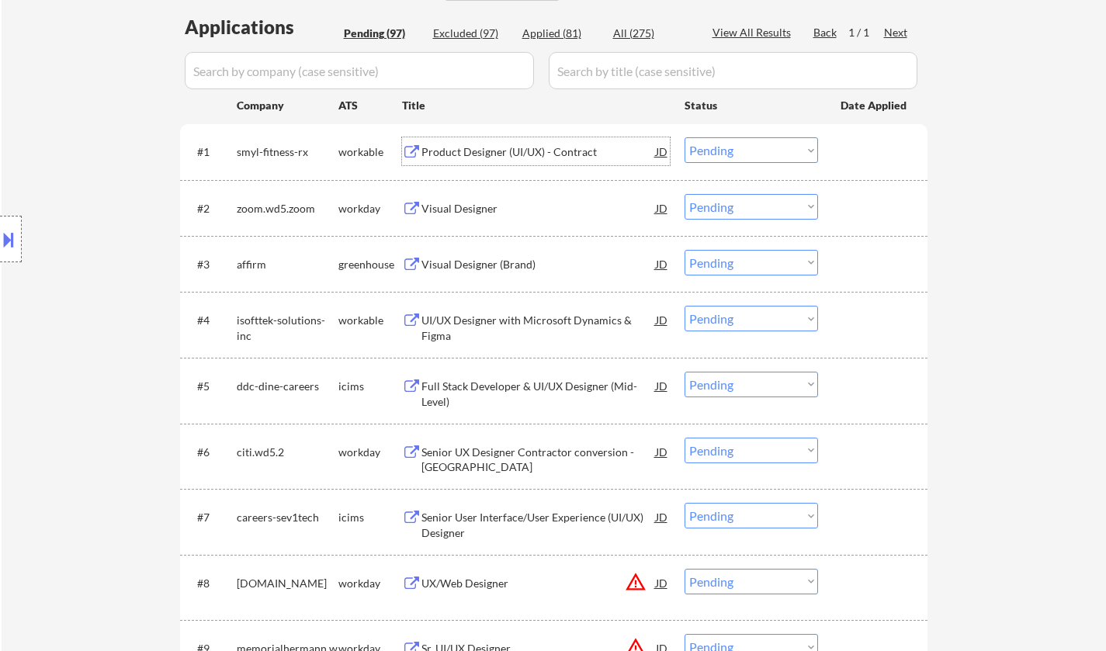
click at [481, 150] on div "Product Designer (UI/UX) - Contract" at bounding box center [539, 152] width 234 height 16
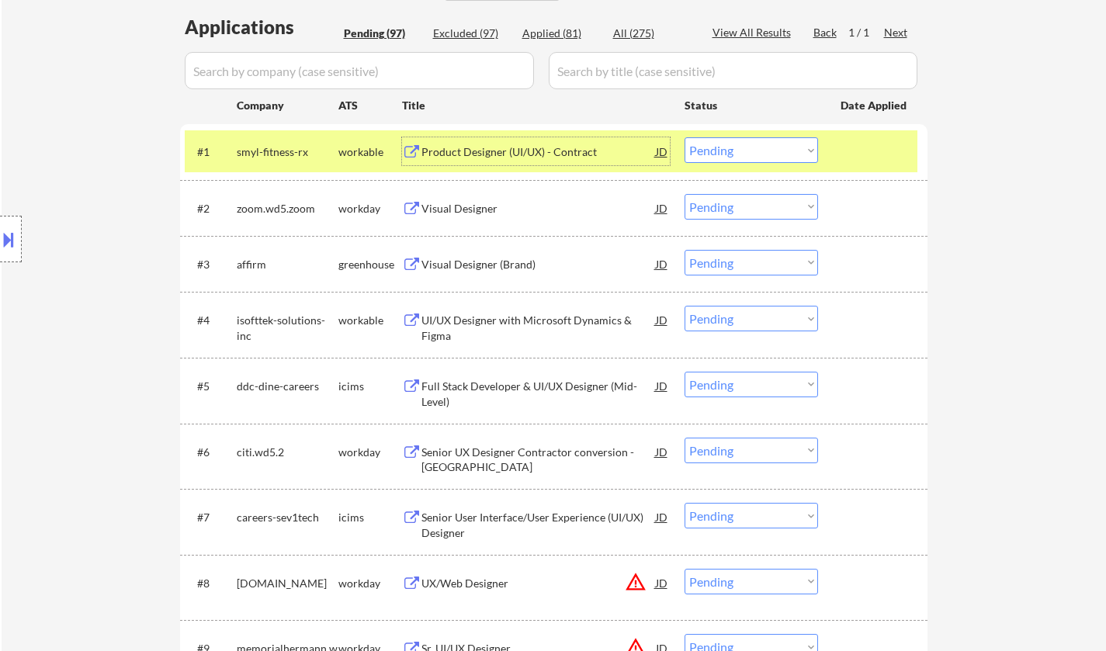
click at [758, 144] on select "Choose an option... Pending Applied Excluded (Questions) Excluded (Expired) Exc…" at bounding box center [752, 150] width 134 height 26
click at [685, 137] on select "Choose an option... Pending Applied Excluded (Questions) Excluded (Expired) Exc…" at bounding box center [752, 150] width 134 height 26
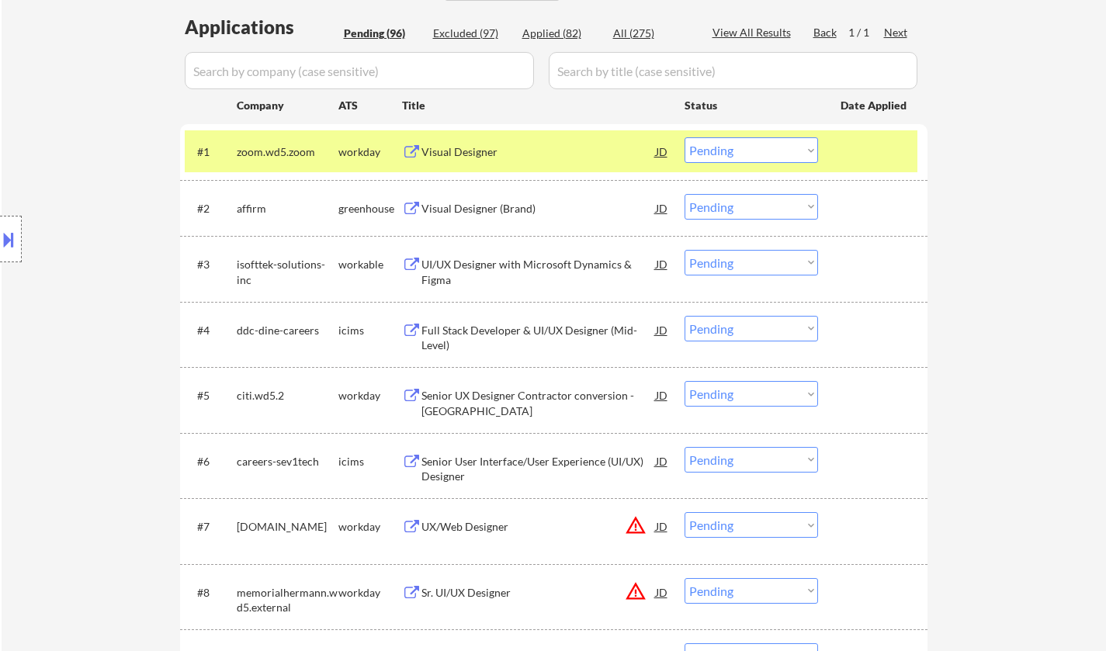
click at [446, 147] on div "Visual Designer" at bounding box center [539, 152] width 234 height 16
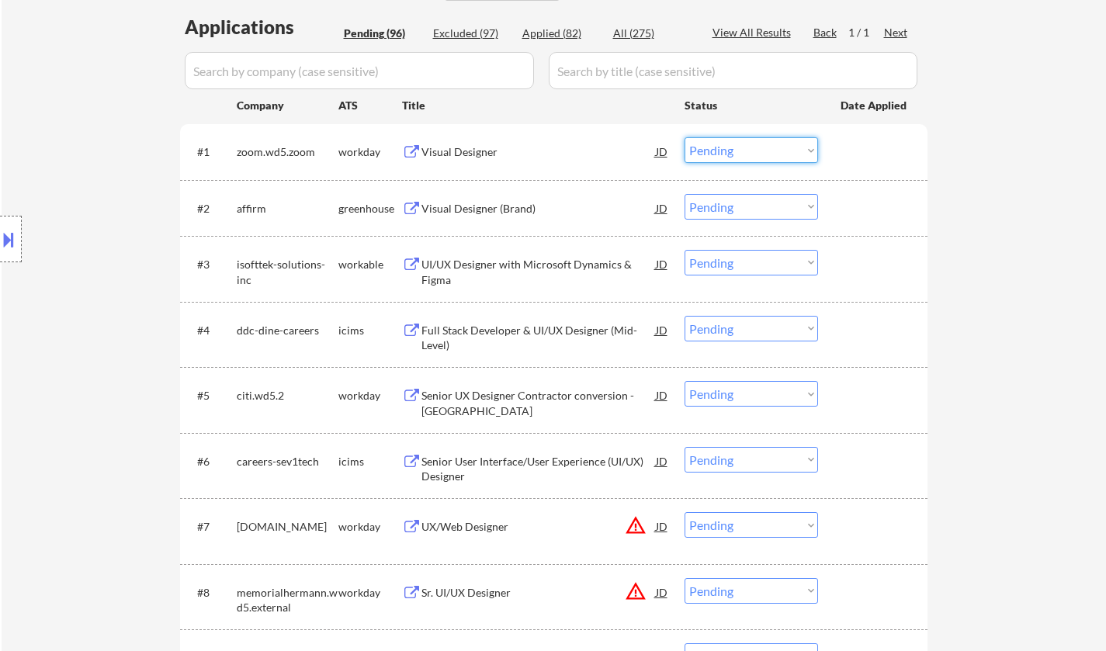
click at [745, 156] on select "Choose an option... Pending Applied Excluded (Questions) Excluded (Expired) Exc…" at bounding box center [752, 150] width 134 height 26
click at [685, 137] on select "Choose an option... Pending Applied Excluded (Questions) Excluded (Expired) Exc…" at bounding box center [752, 150] width 134 height 26
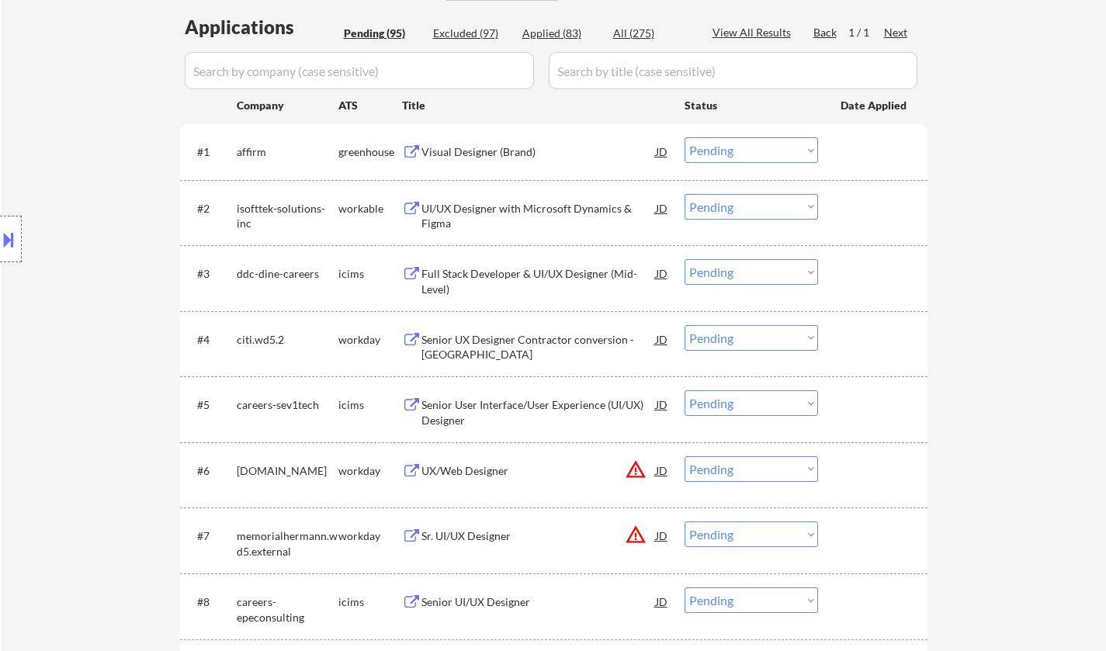
click at [495, 150] on div "Visual Designer (Brand)" at bounding box center [539, 152] width 234 height 16
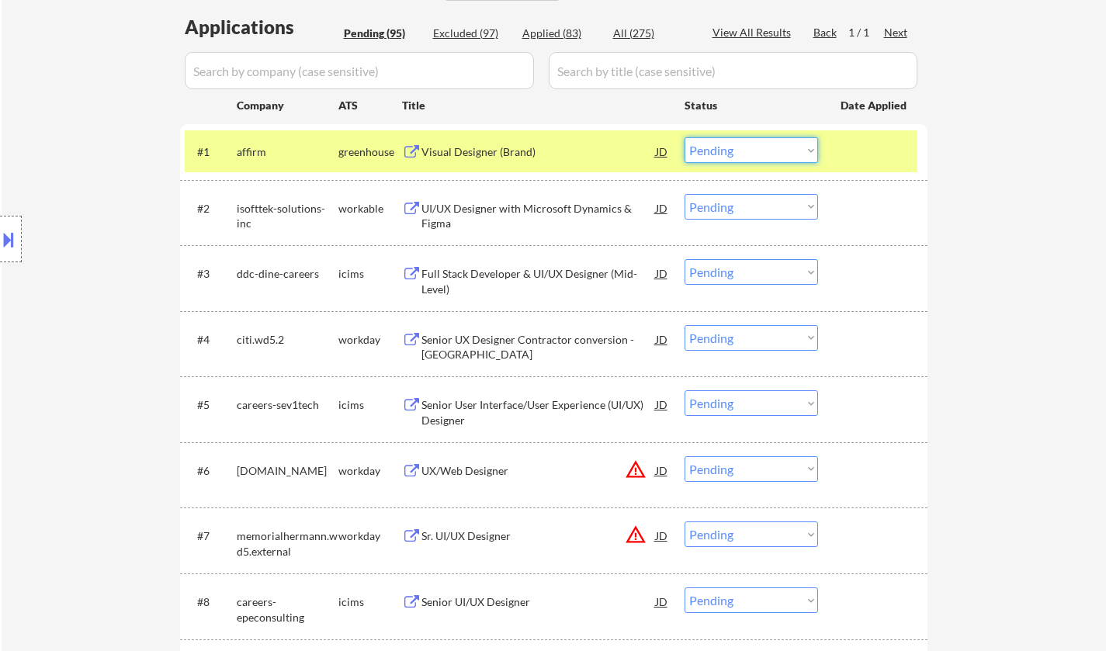
drag, startPoint x: 722, startPoint y: 155, endPoint x: 729, endPoint y: 159, distance: 8.4
click at [722, 155] on select "Choose an option... Pending Applied Excluded (Questions) Excluded (Expired) Exc…" at bounding box center [752, 150] width 134 height 26
click at [685, 137] on select "Choose an option... Pending Applied Excluded (Questions) Excluded (Expired) Exc…" at bounding box center [752, 150] width 134 height 26
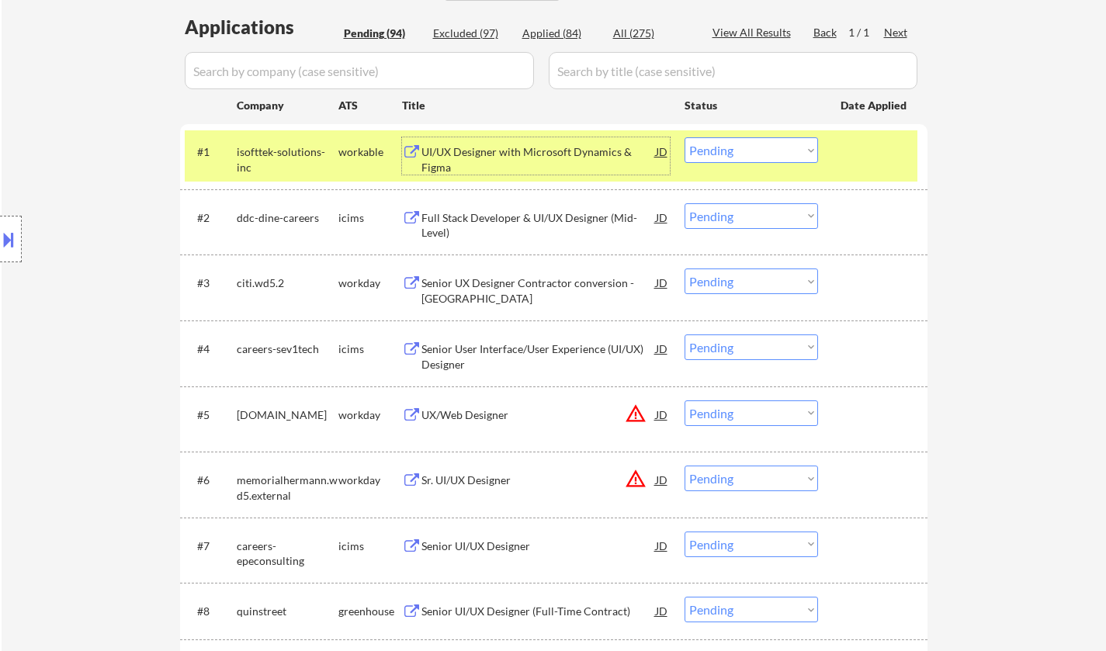
click at [484, 161] on div "UI/UX Designer with Microsoft Dynamics & Figma" at bounding box center [539, 159] width 234 height 30
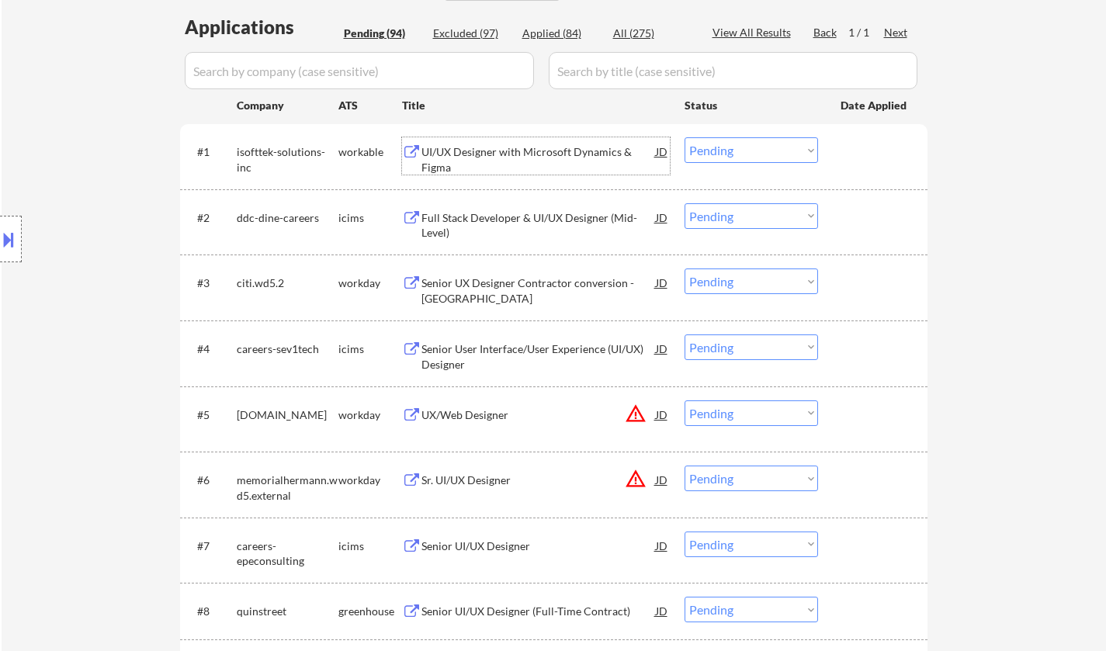
drag, startPoint x: 727, startPoint y: 153, endPoint x: 737, endPoint y: 160, distance: 11.6
click at [737, 160] on select "Choose an option... Pending Applied Excluded (Questions) Excluded (Expired) Exc…" at bounding box center [752, 150] width 134 height 26
click at [685, 137] on select "Choose an option... Pending Applied Excluded (Questions) Excluded (Expired) Exc…" at bounding box center [752, 150] width 134 height 26
select select ""pending""
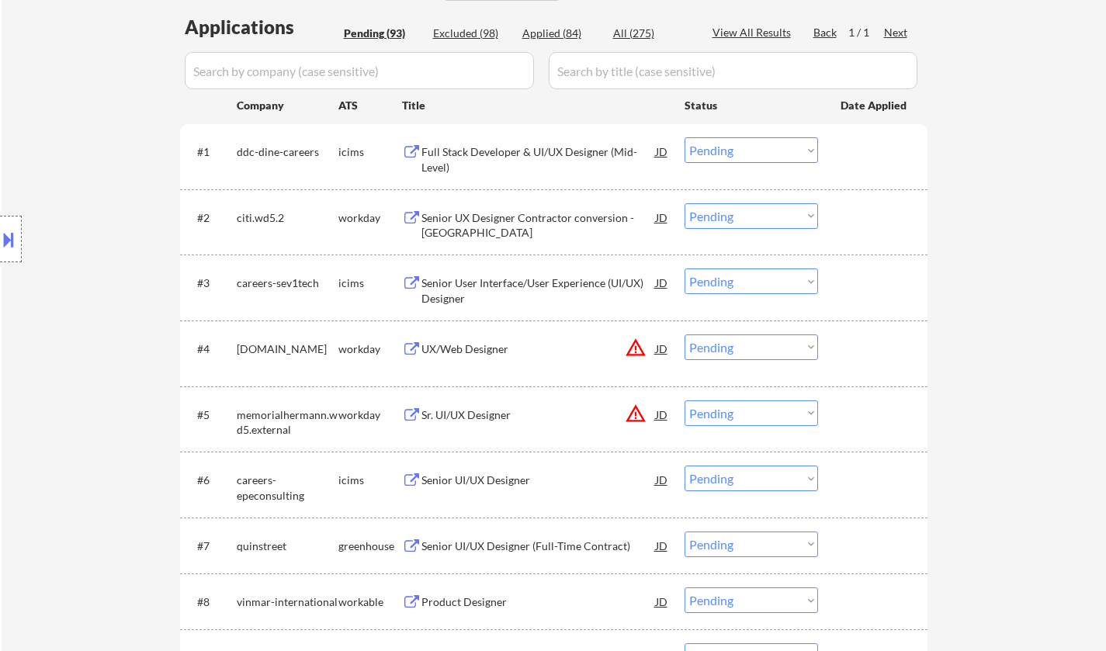
click at [510, 225] on div "Senior UX Designer Contractor conversion - Tampa" at bounding box center [539, 225] width 234 height 30
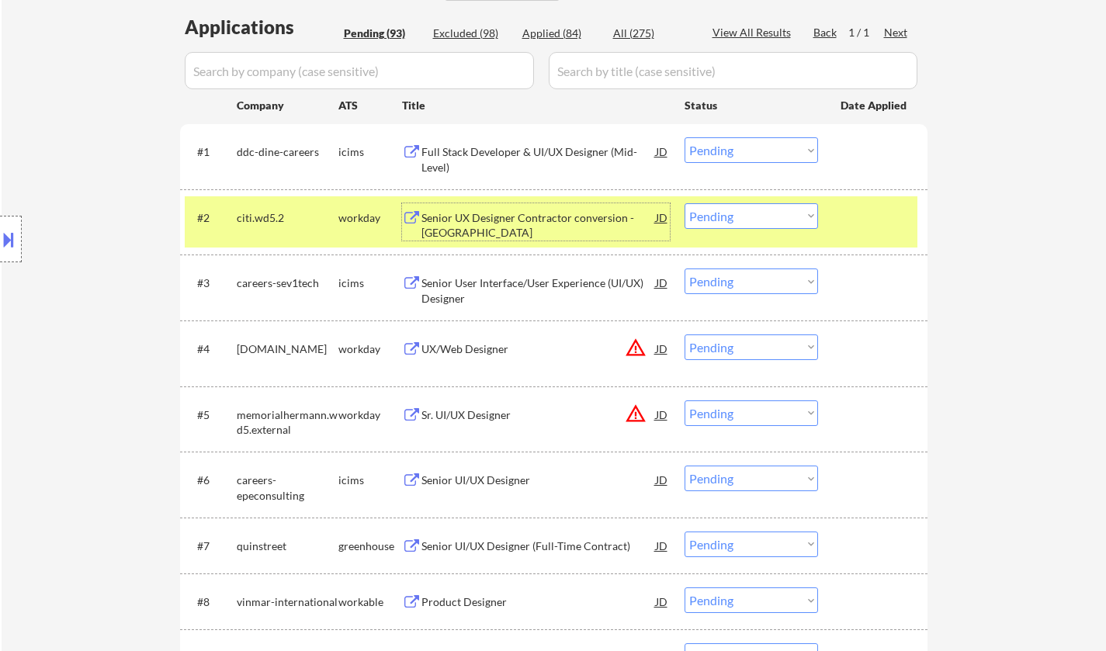
scroll to position [543, 0]
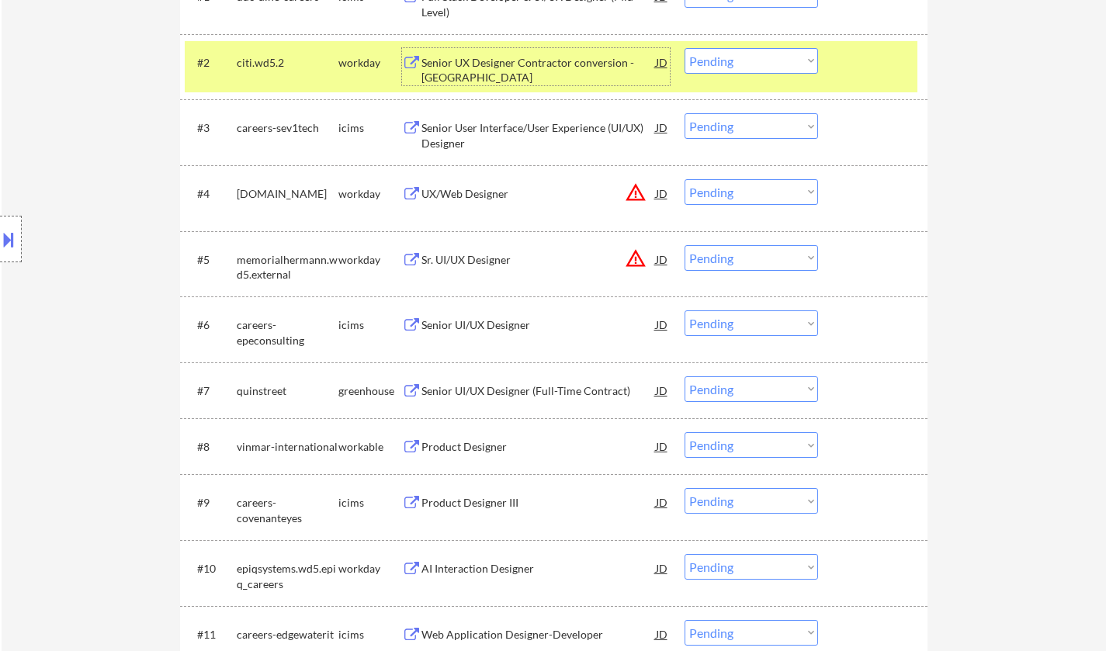
click at [665, 193] on div "JD" at bounding box center [662, 193] width 16 height 28
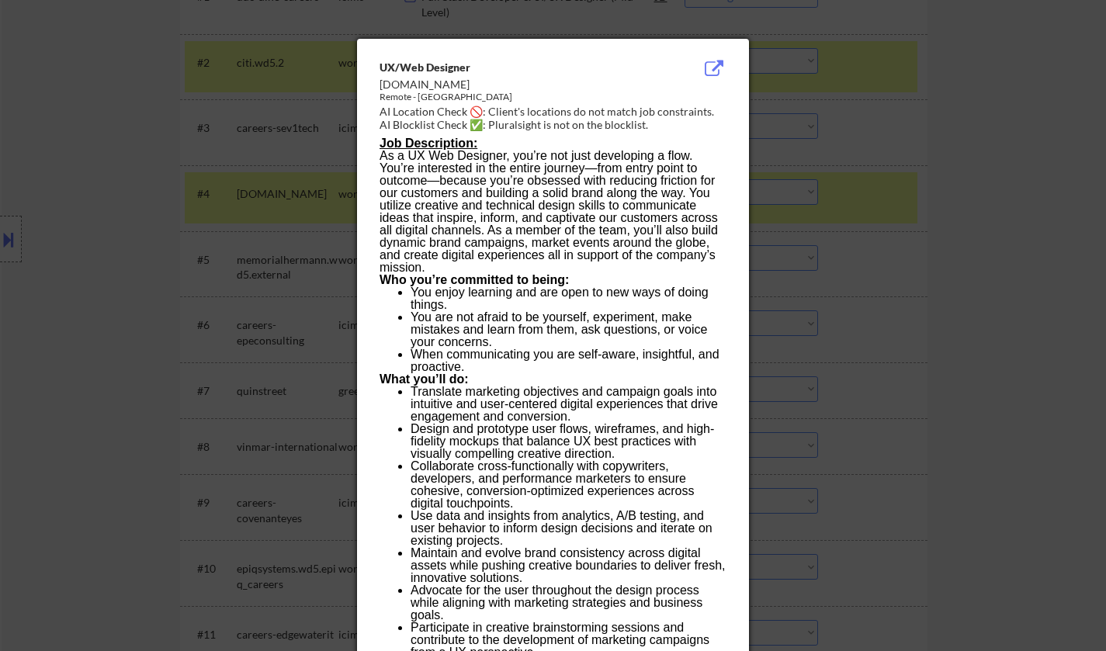
click at [975, 272] on div at bounding box center [553, 325] width 1106 height 651
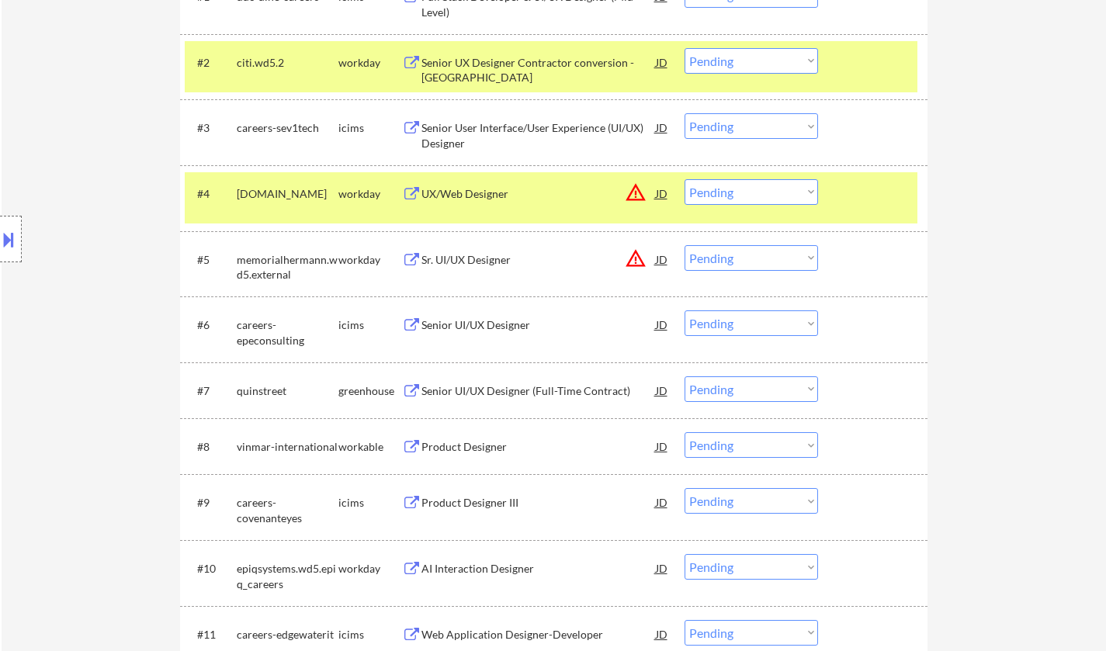
click at [535, 391] on div "Senior UI/UX Designer (Full-Time Contract)" at bounding box center [539, 392] width 234 height 16
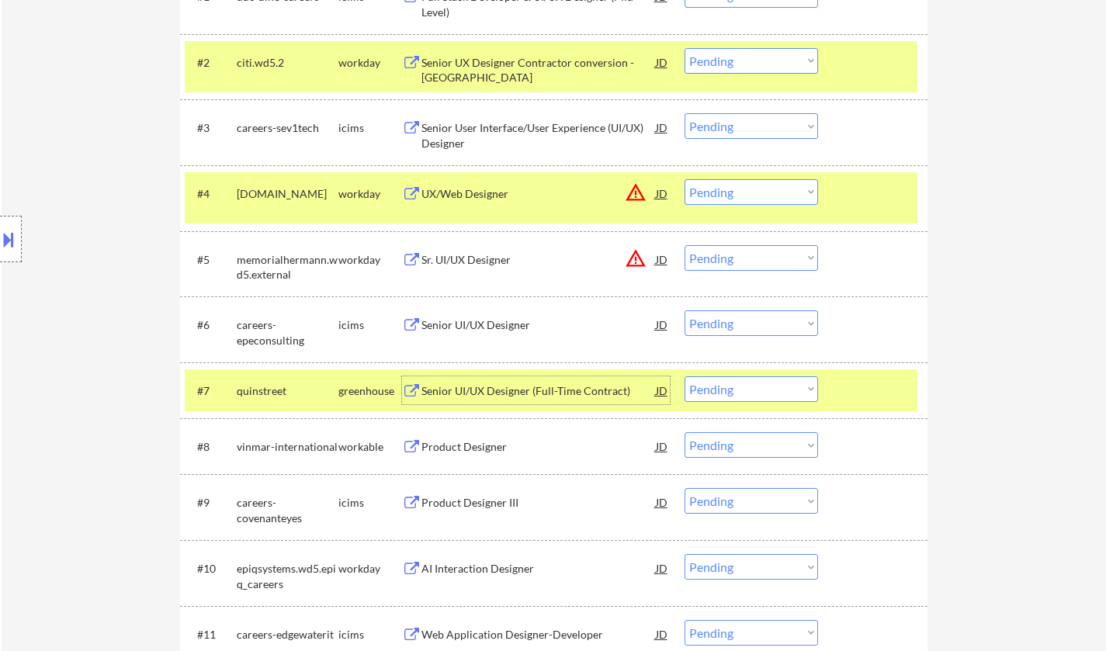
click at [771, 396] on select "Choose an option... Pending Applied Excluded (Questions) Excluded (Expired) Exc…" at bounding box center [752, 390] width 134 height 26
click at [685, 377] on select "Choose an option... Pending Applied Excluded (Questions) Excluded (Expired) Exc…" at bounding box center [752, 390] width 134 height 26
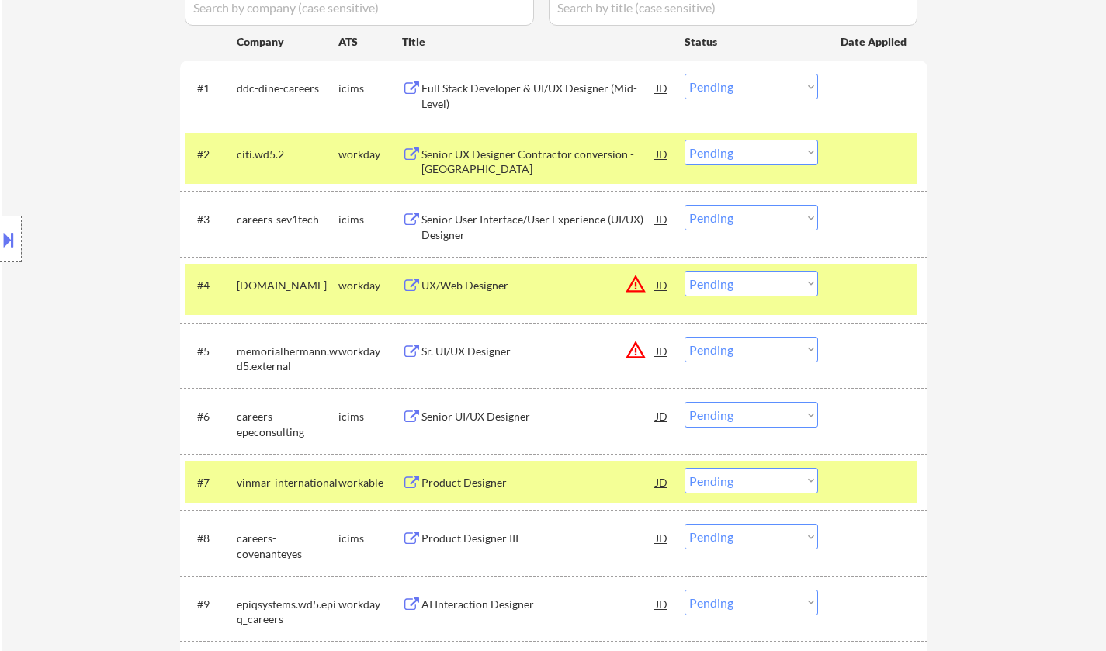
scroll to position [466, 0]
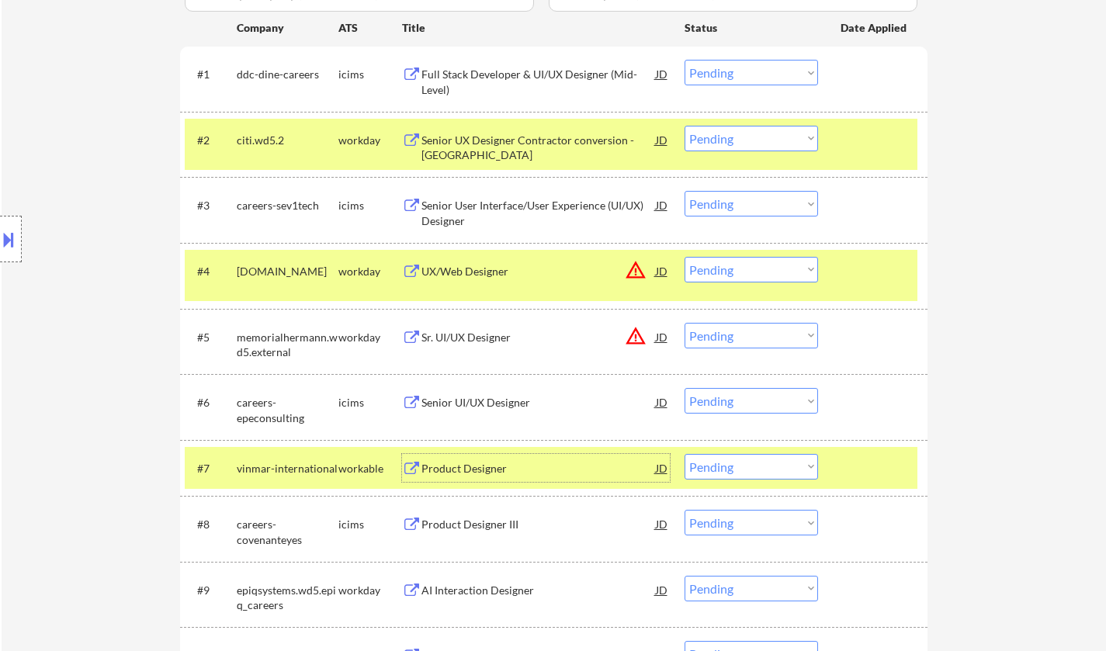
click at [460, 468] on div "Product Designer" at bounding box center [539, 469] width 234 height 16
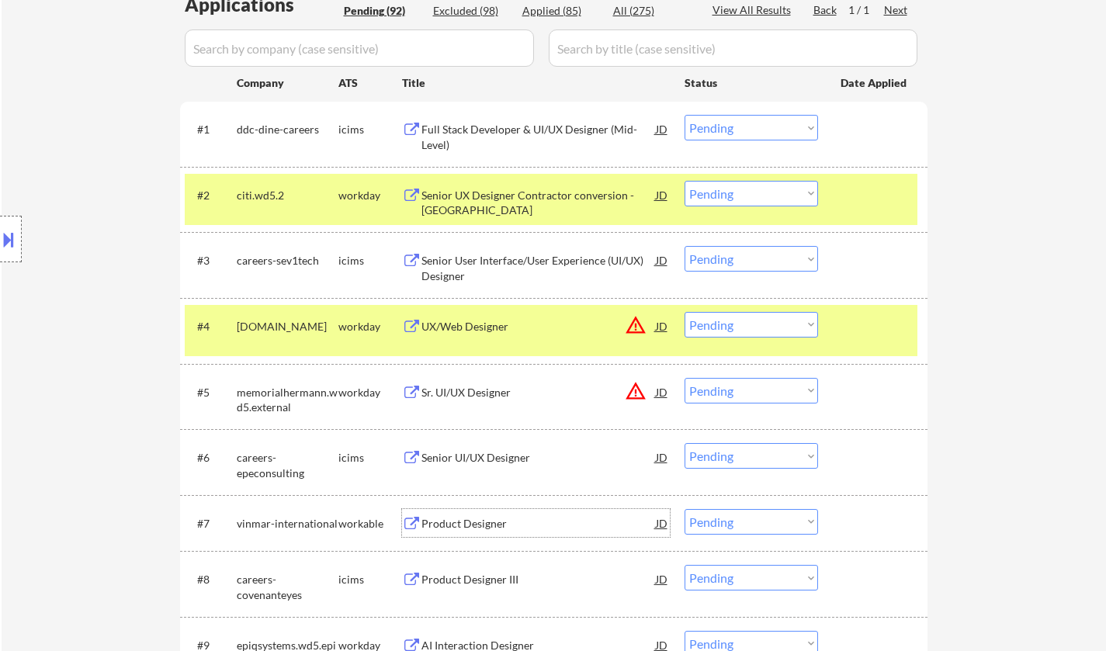
scroll to position [543, 0]
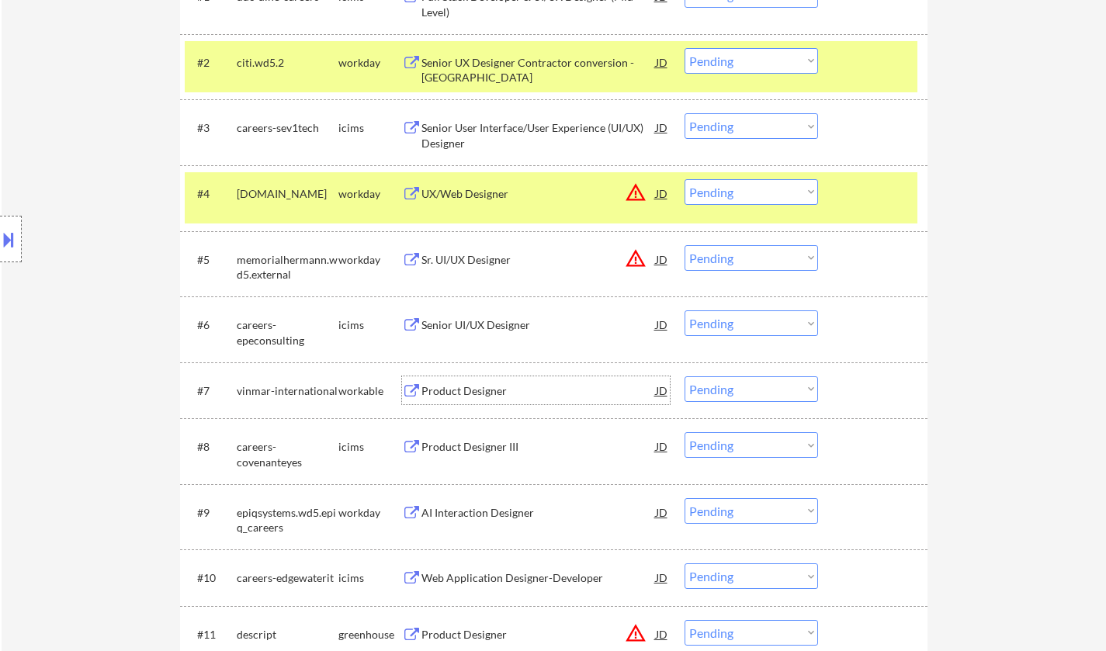
click at [750, 392] on select "Choose an option... Pending Applied Excluded (Questions) Excluded (Expired) Exc…" at bounding box center [752, 390] width 134 height 26
click at [685, 377] on select "Choose an option... Pending Applied Excluded (Questions) Excluded (Expired) Exc…" at bounding box center [752, 390] width 134 height 26
select select ""pending""
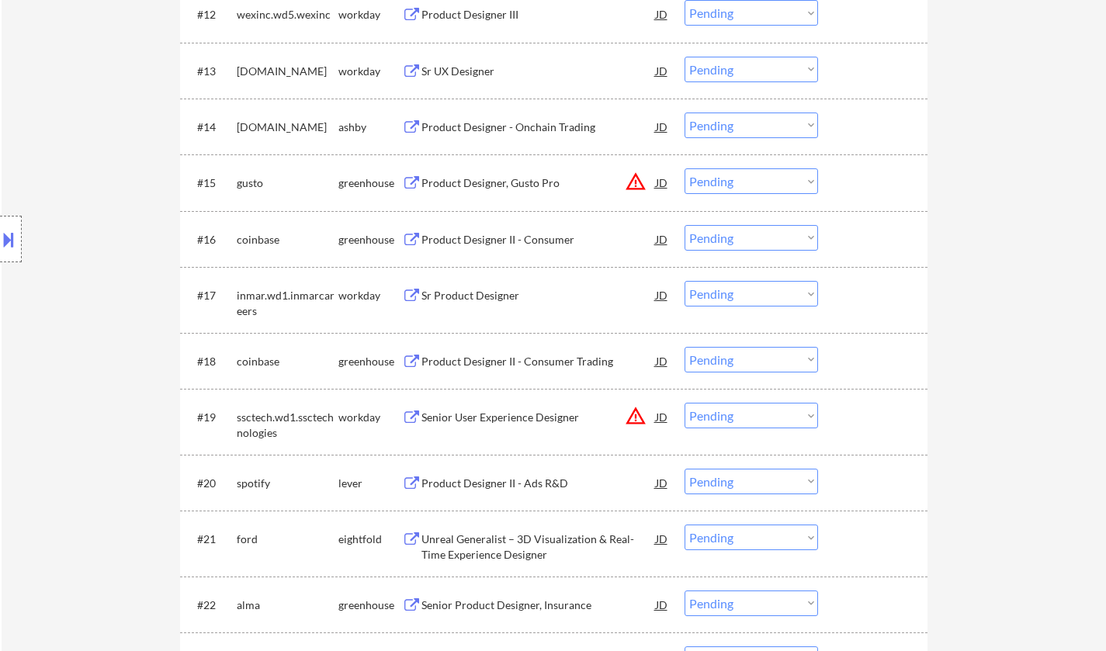
scroll to position [1242, 0]
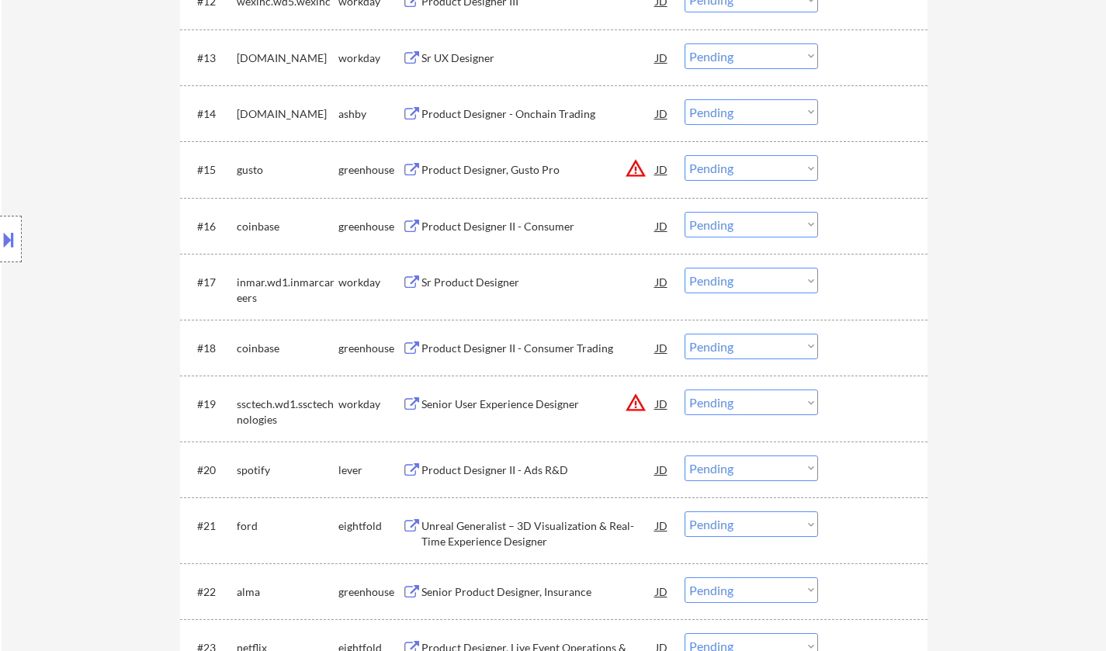
click at [525, 473] on div "Product Designer II - Ads R&D" at bounding box center [539, 471] width 234 height 16
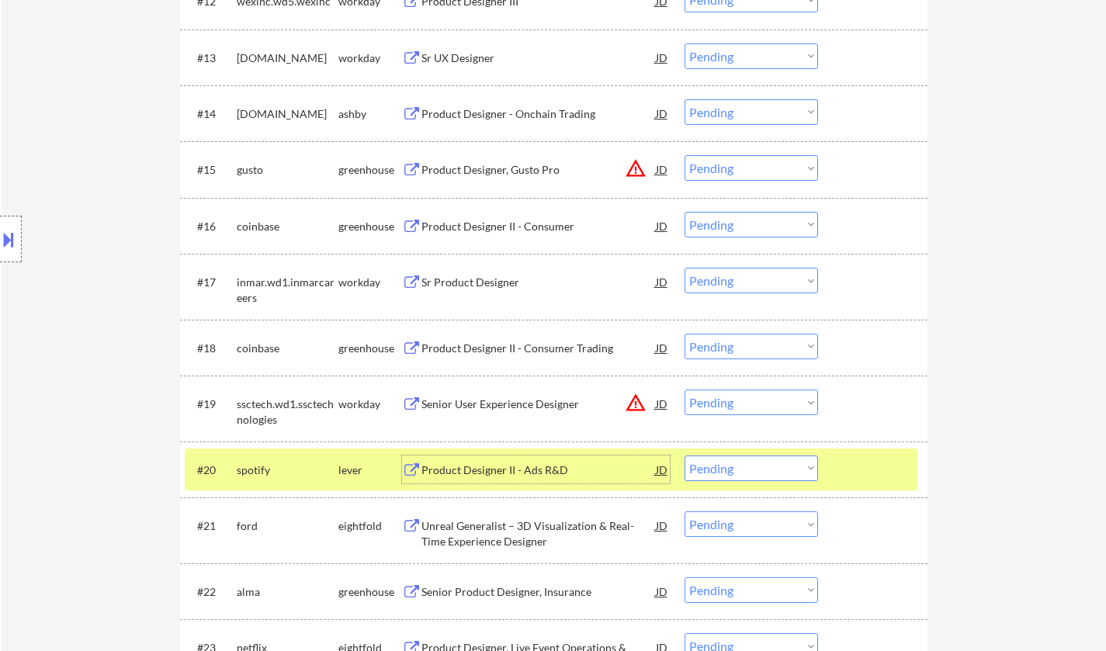
click at [758, 471] on select "Choose an option... Pending Applied Excluded (Questions) Excluded (Expired) Exc…" at bounding box center [752, 469] width 134 height 26
click at [685, 456] on select "Choose an option... Pending Applied Excluded (Questions) Excluded (Expired) Exc…" at bounding box center [752, 469] width 134 height 26
select select ""pending""
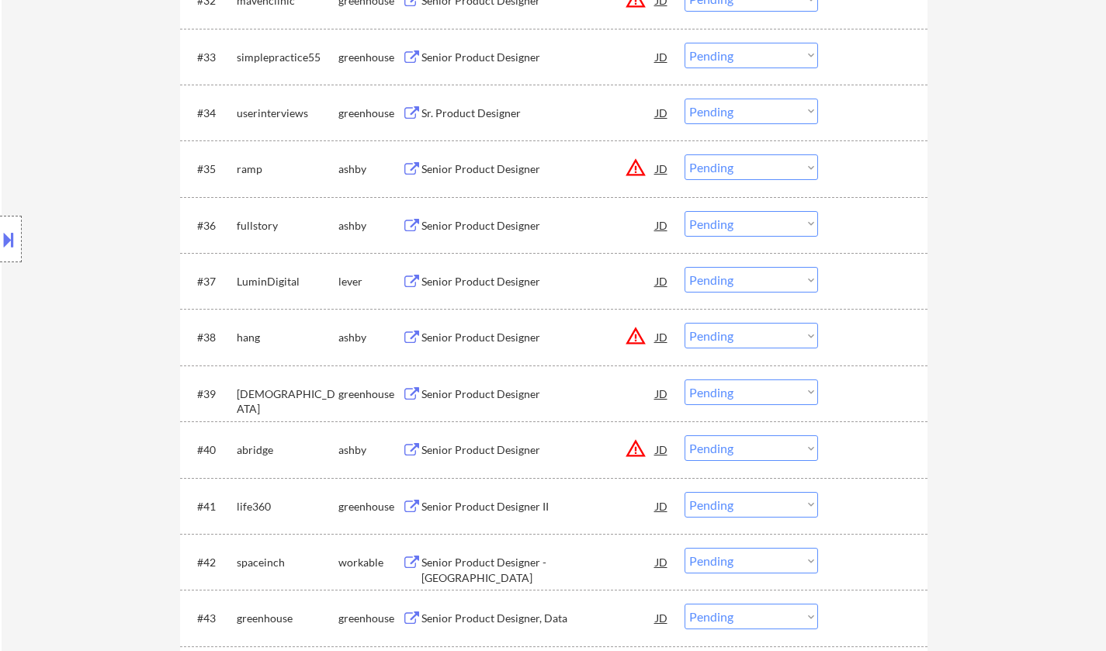
scroll to position [2484, 0]
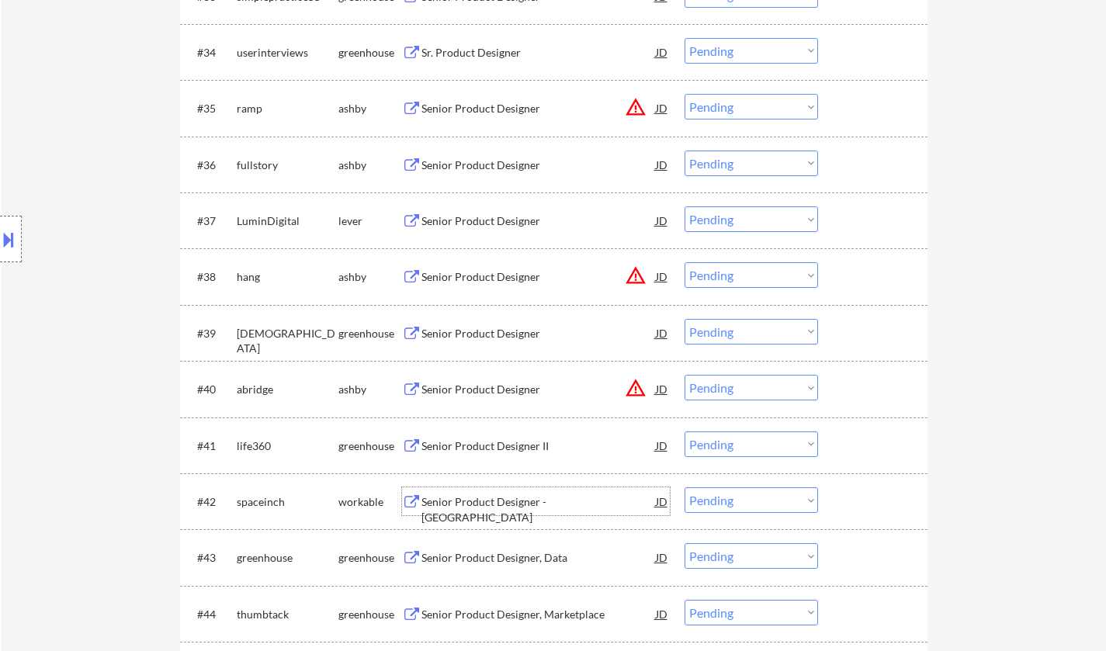
click at [514, 508] on div "Senior Product Designer - USA" at bounding box center [539, 510] width 234 height 30
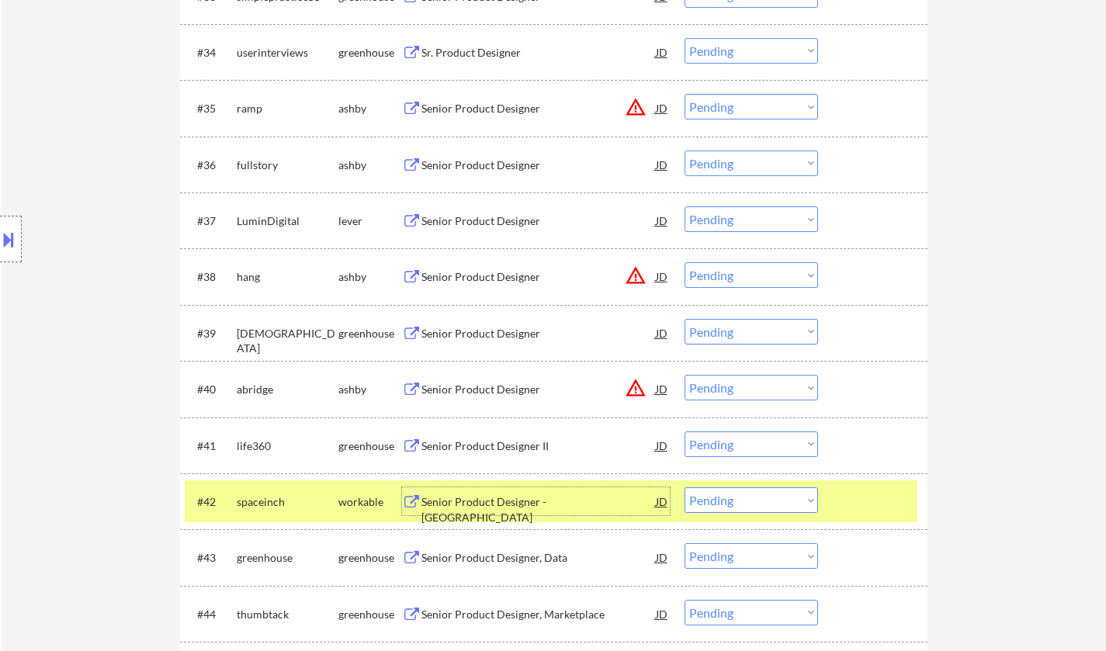
click at [751, 503] on select "Choose an option... Pending Applied Excluded (Questions) Excluded (Expired) Exc…" at bounding box center [752, 501] width 134 height 26
click at [685, 488] on select "Choose an option... Pending Applied Excluded (Questions) Excluded (Expired) Exc…" at bounding box center [752, 501] width 134 height 26
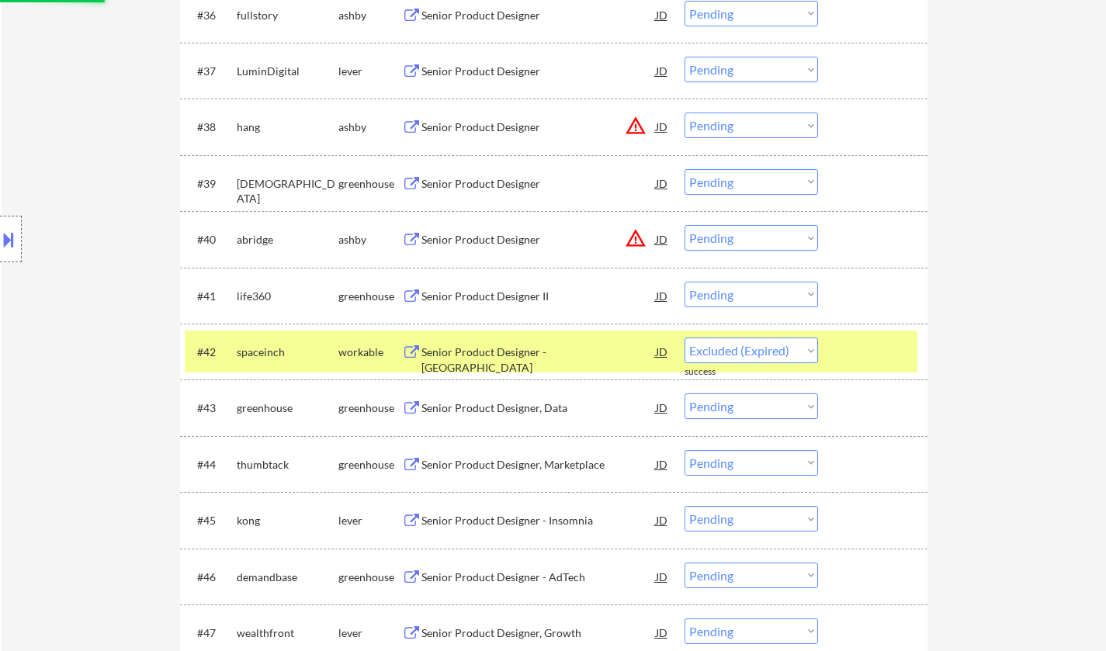
scroll to position [2640, 0]
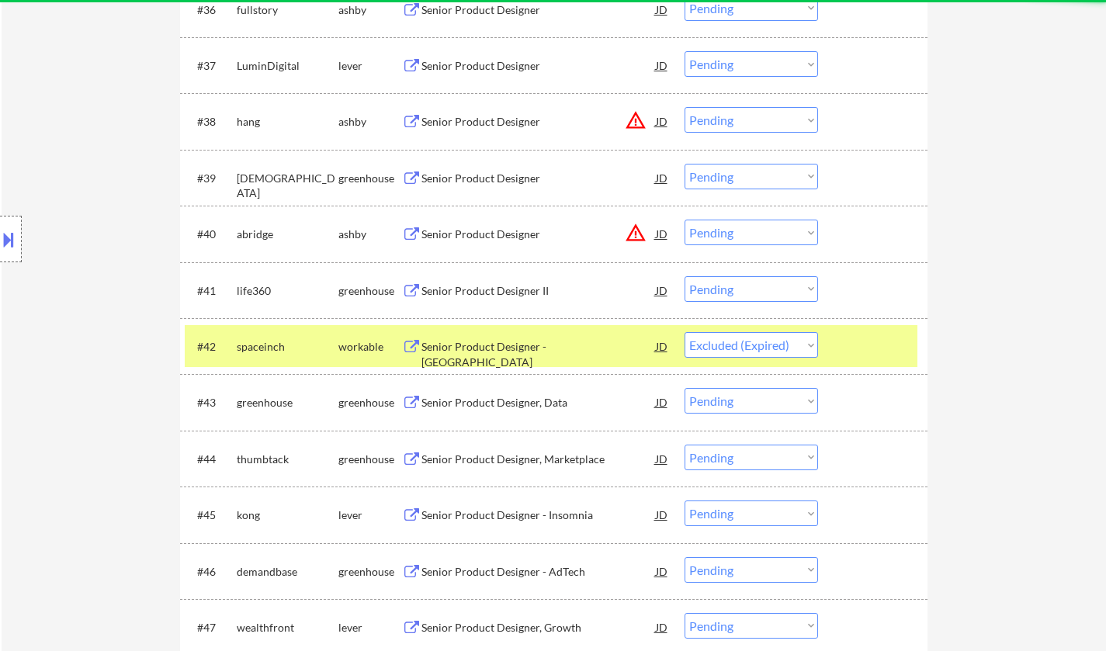
select select ""pending""
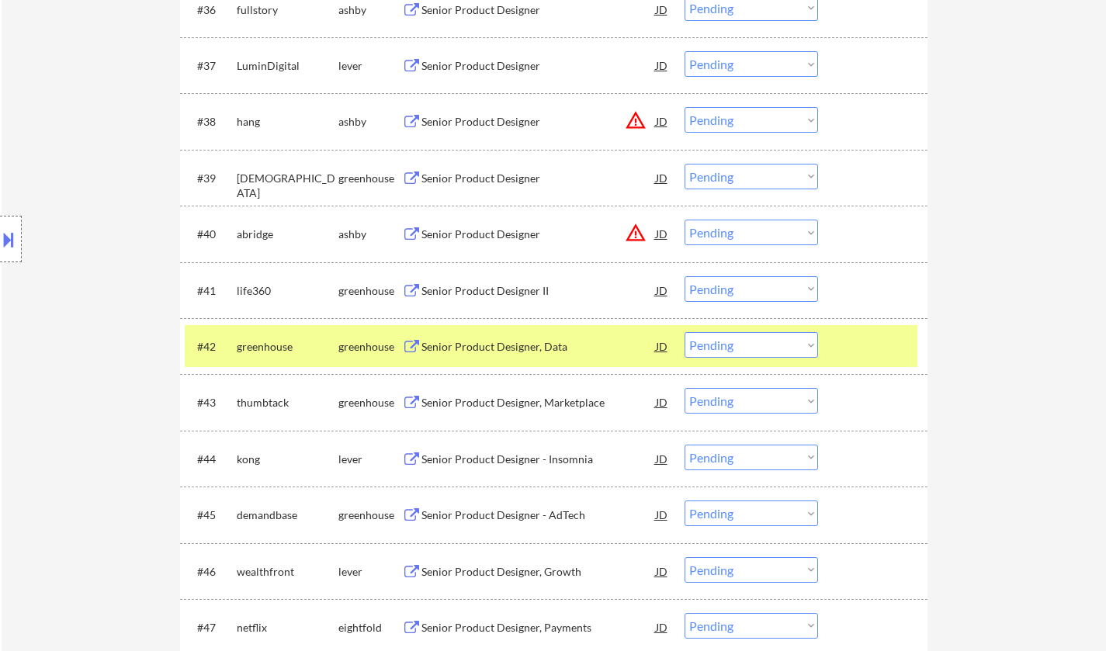
click at [475, 401] on div "Senior Product Designer, Marketplace" at bounding box center [539, 403] width 234 height 16
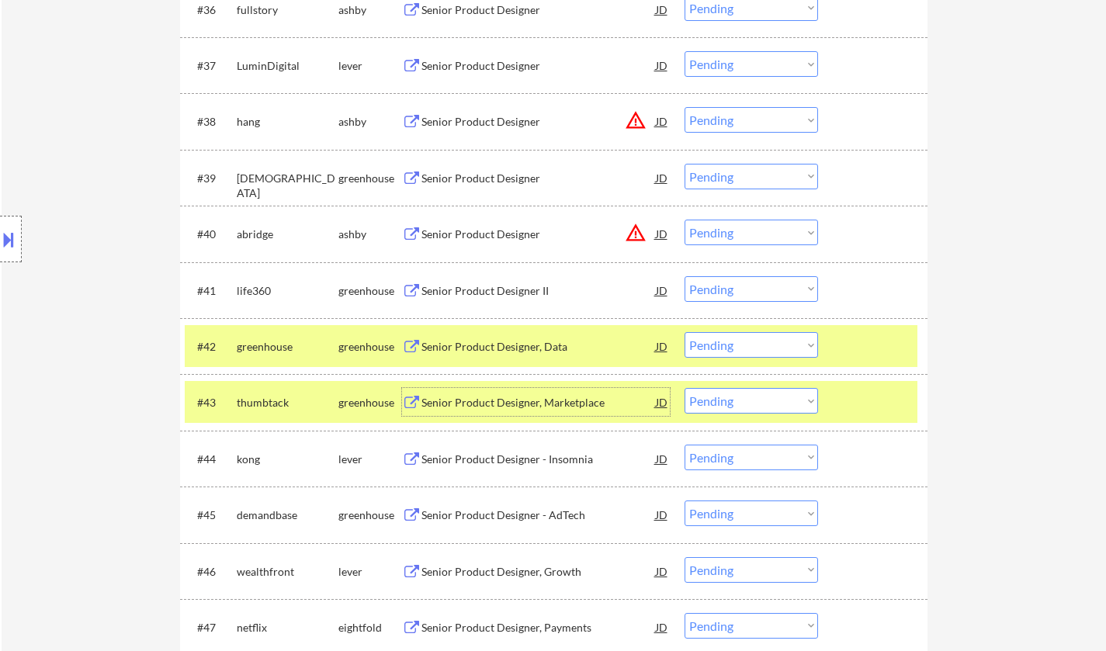
click at [766, 399] on select "Choose an option... Pending Applied Excluded (Questions) Excluded (Expired) Exc…" at bounding box center [752, 401] width 134 height 26
click at [685, 388] on select "Choose an option... Pending Applied Excluded (Questions) Excluded (Expired) Exc…" at bounding box center [752, 401] width 134 height 26
click at [531, 401] on div "Senior Product Designer - Insomnia" at bounding box center [539, 403] width 234 height 16
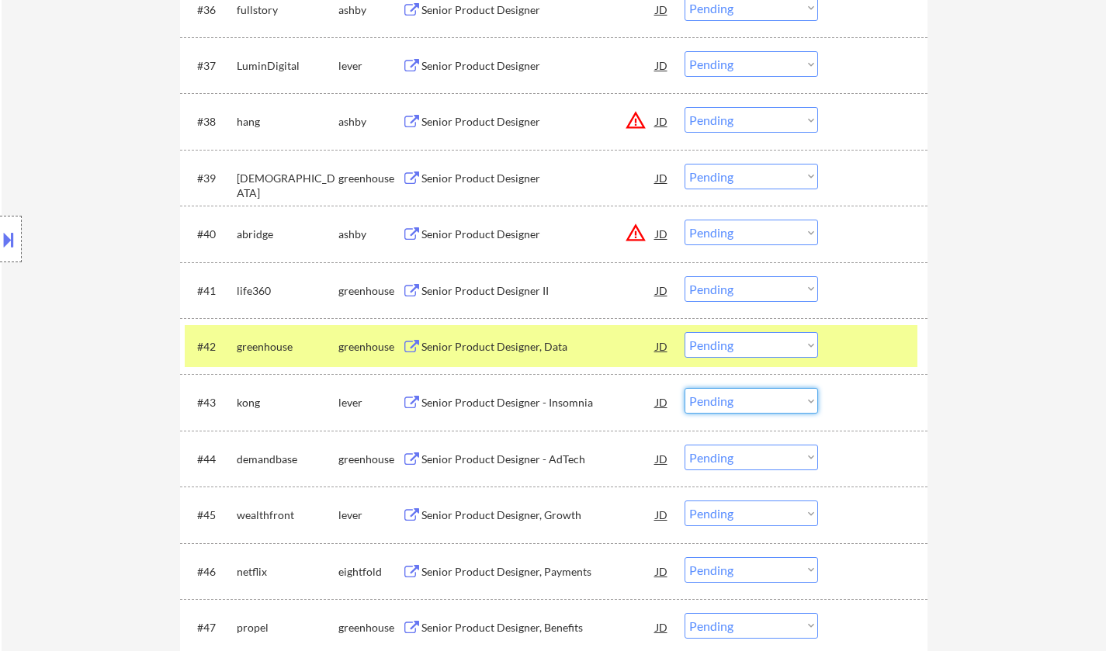
click at [728, 408] on select "Choose an option... Pending Applied Excluded (Questions) Excluded (Expired) Exc…" at bounding box center [752, 401] width 134 height 26
click at [685, 388] on select "Choose an option... Pending Applied Excluded (Questions) Excluded (Expired) Exc…" at bounding box center [752, 401] width 134 height 26
select select ""pending""
click at [511, 458] on div "Senior Product Designer, Growth" at bounding box center [539, 460] width 234 height 16
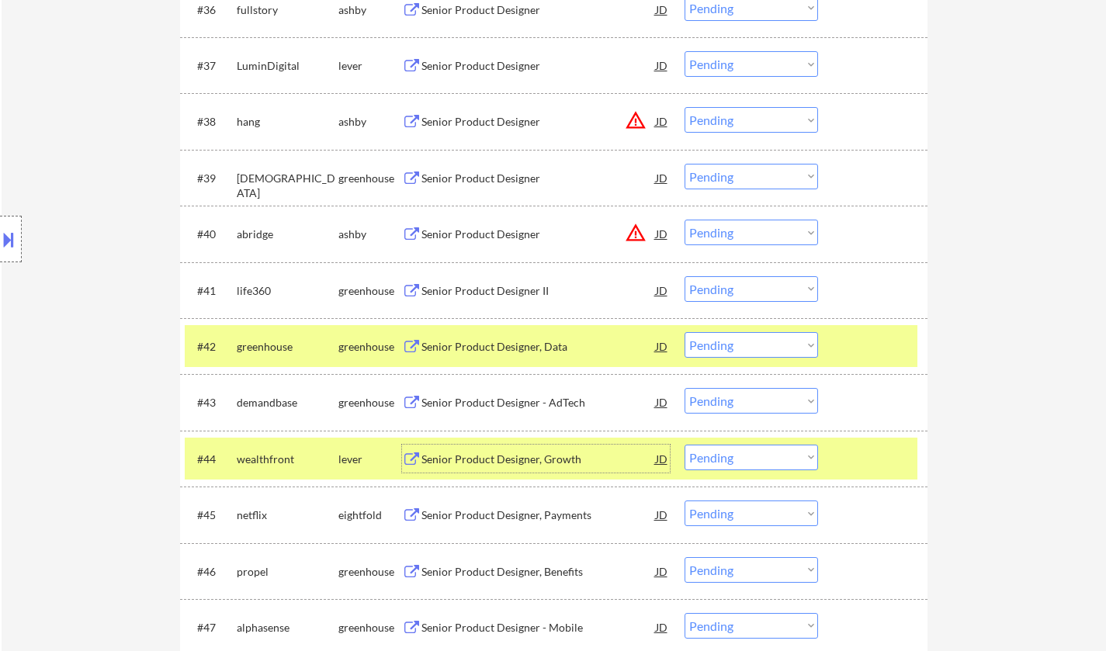
click at [721, 453] on select "Choose an option... Pending Applied Excluded (Questions) Excluded (Expired) Exc…" at bounding box center [752, 458] width 134 height 26
click at [685, 445] on select "Choose an option... Pending Applied Excluded (Questions) Excluded (Expired) Exc…" at bounding box center [752, 458] width 134 height 26
select select ""pending""
click at [468, 290] on div "Senior Product Designer II" at bounding box center [539, 291] width 234 height 16
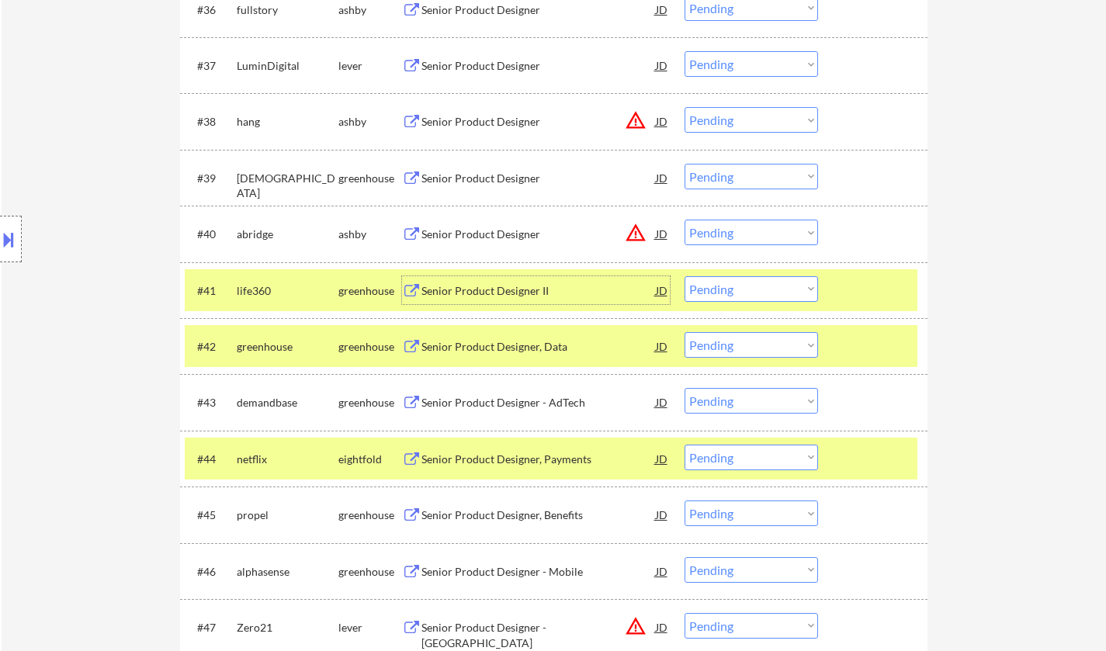
click at [738, 292] on select "Choose an option... Pending Applied Excluded (Questions) Excluded (Expired) Exc…" at bounding box center [752, 289] width 134 height 26
click at [685, 276] on select "Choose an option... Pending Applied Excluded (Questions) Excluded (Expired) Exc…" at bounding box center [752, 289] width 134 height 26
select select ""pending""
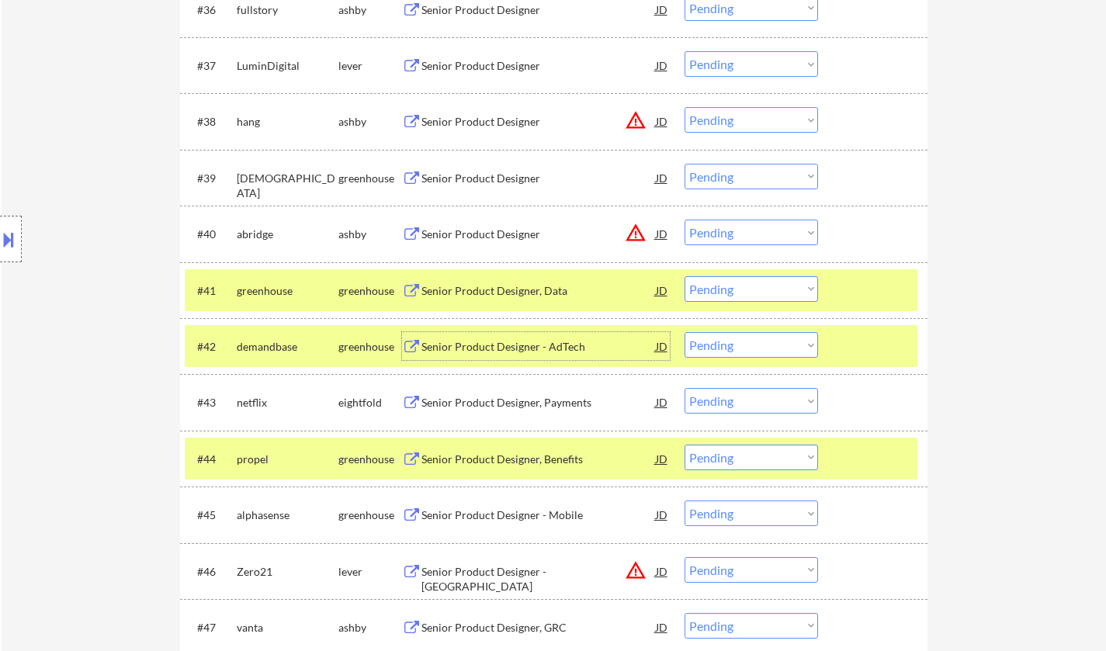
click at [497, 350] on div "Senior Product Designer - AdTech" at bounding box center [539, 347] width 234 height 16
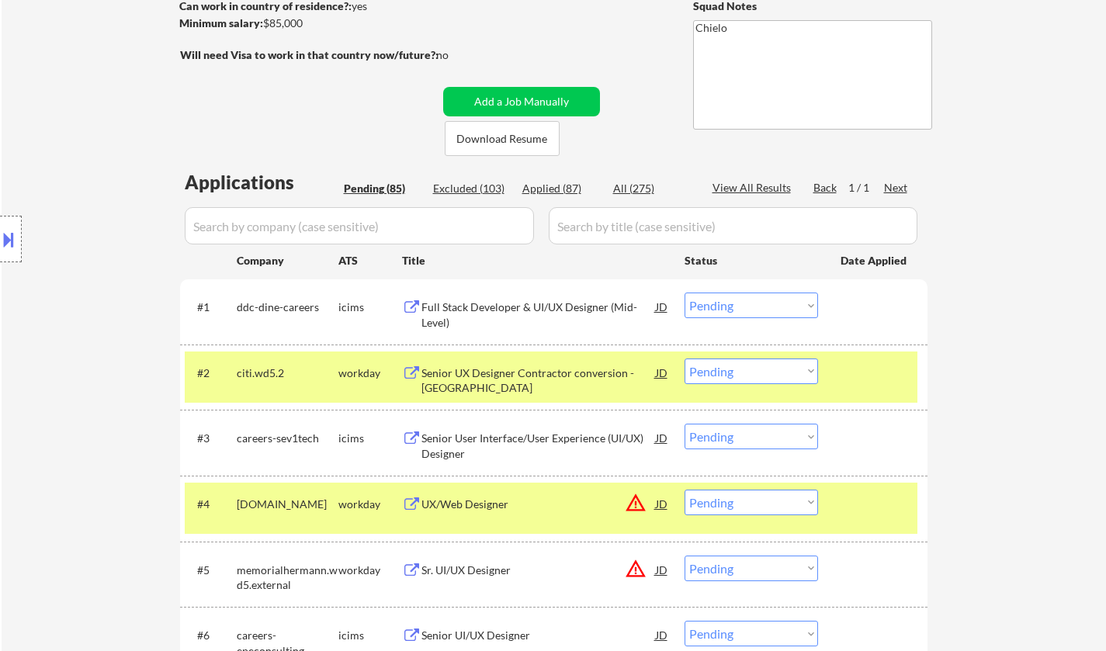
scroll to position [0, 0]
